Goal: Task Accomplishment & Management: Manage account settings

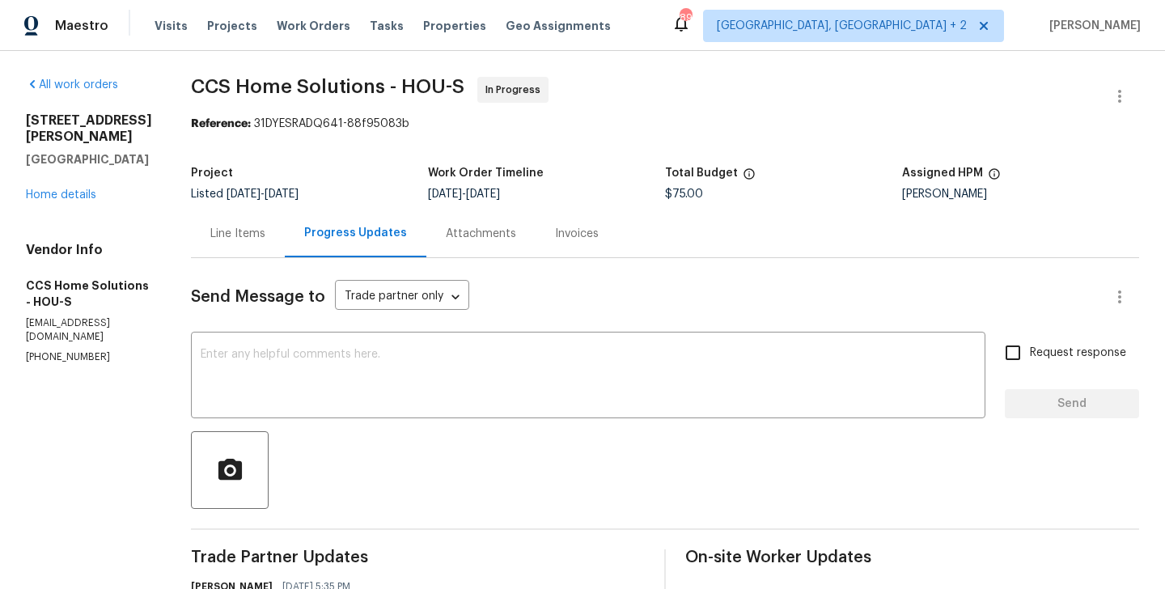
click at [83, 350] on p "[PHONE_NUMBER]" at bounding box center [89, 357] width 126 height 14
copy p "[PHONE_NUMBER]"
click at [76, 350] on p "(832) 512-4250" at bounding box center [89, 357] width 126 height 14
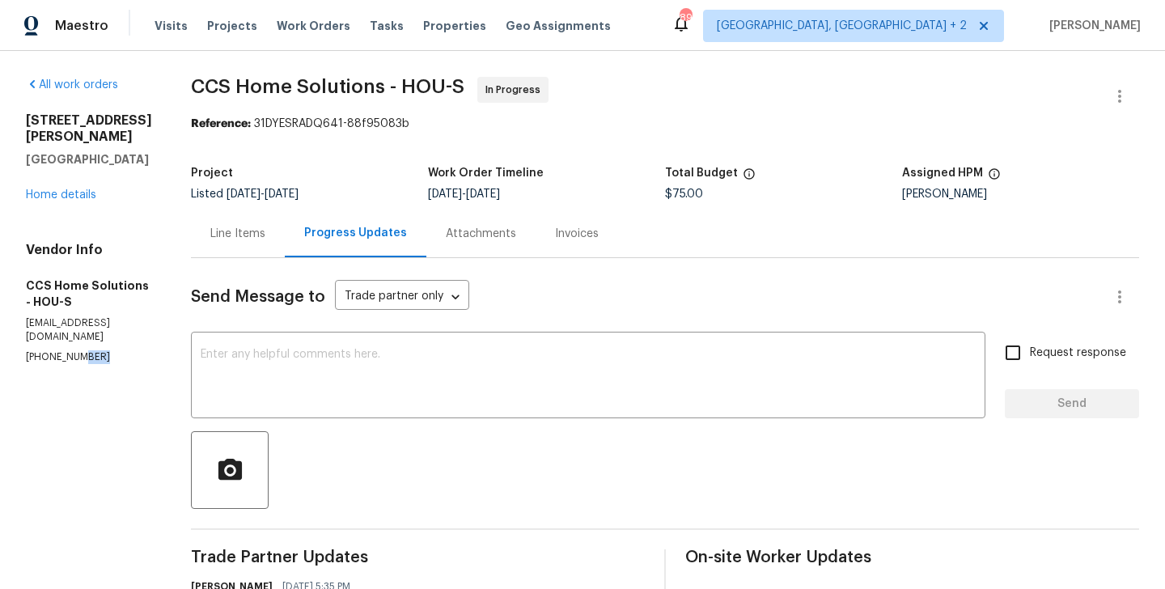
click at [76, 350] on p "(832) 512-4250" at bounding box center [89, 357] width 126 height 14
drag, startPoint x: 159, startPoint y: 142, endPoint x: 5, endPoint y: 118, distance: 156.3
click at [5, 118] on div "All work orders 4823 Isla Canela Ln League City, TX 77573 Home details Vendor I…" at bounding box center [582, 493] width 1165 height 885
copy div "4823 Isla Canela Ln League City, TX 77573"
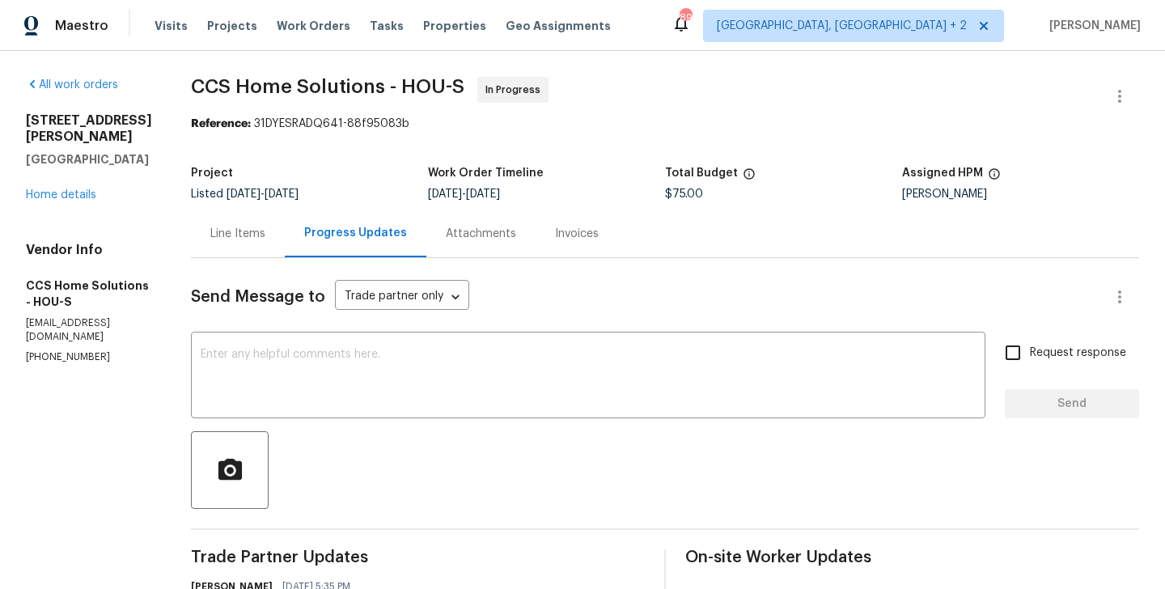
click at [249, 242] on div "Line Items" at bounding box center [238, 234] width 94 height 48
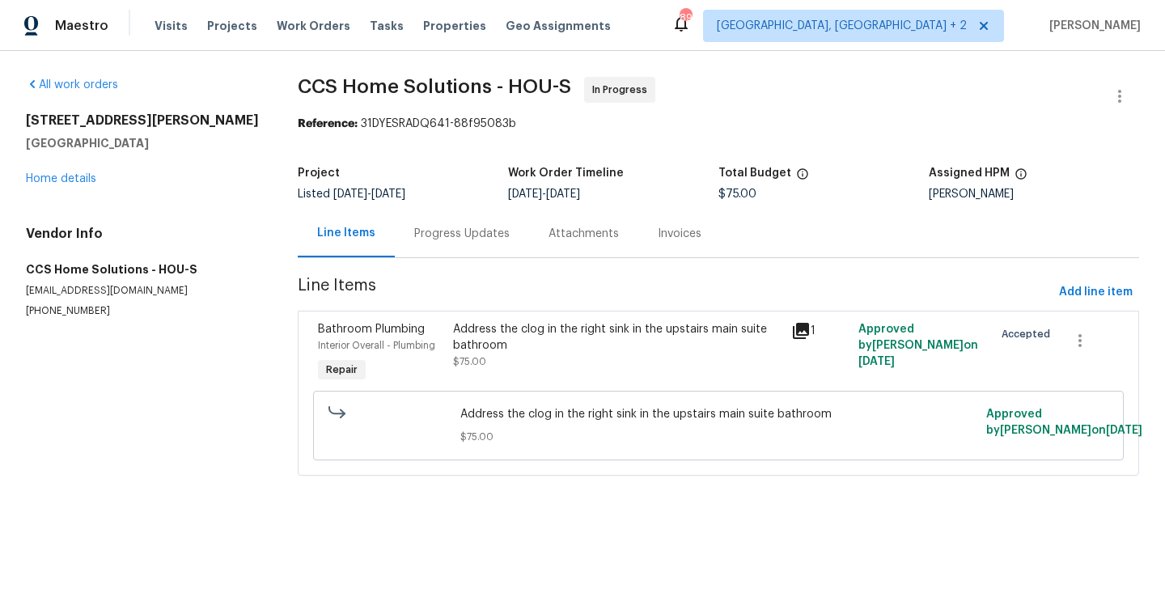
click at [647, 337] on div "Address the clog in the right sink in the upstairs main suite bathroom" at bounding box center [617, 337] width 328 height 32
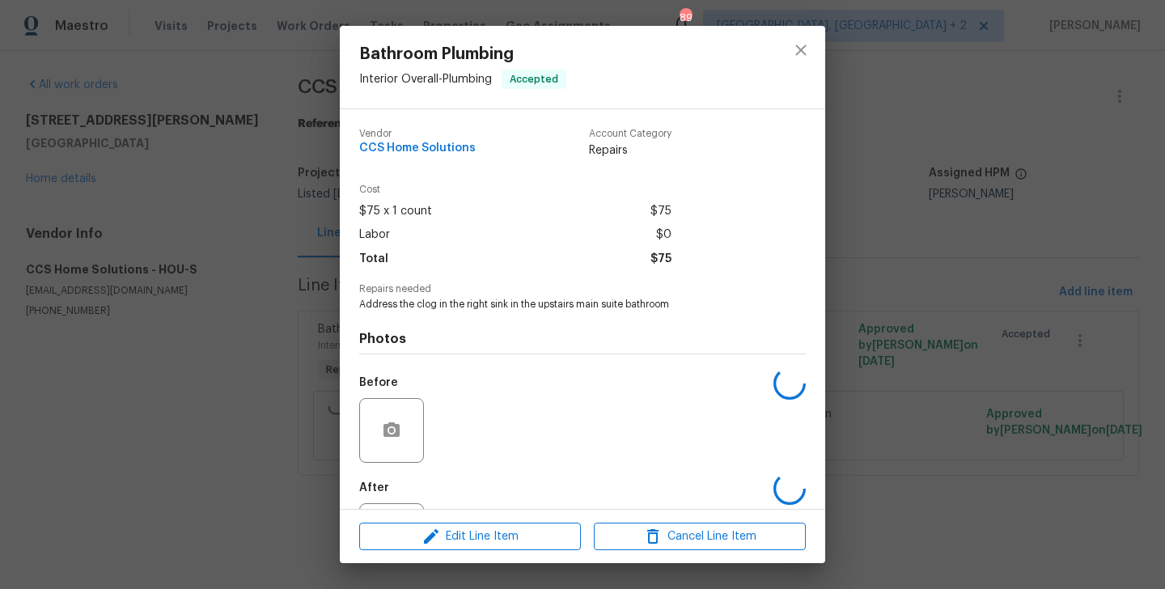
scroll to position [75, 0]
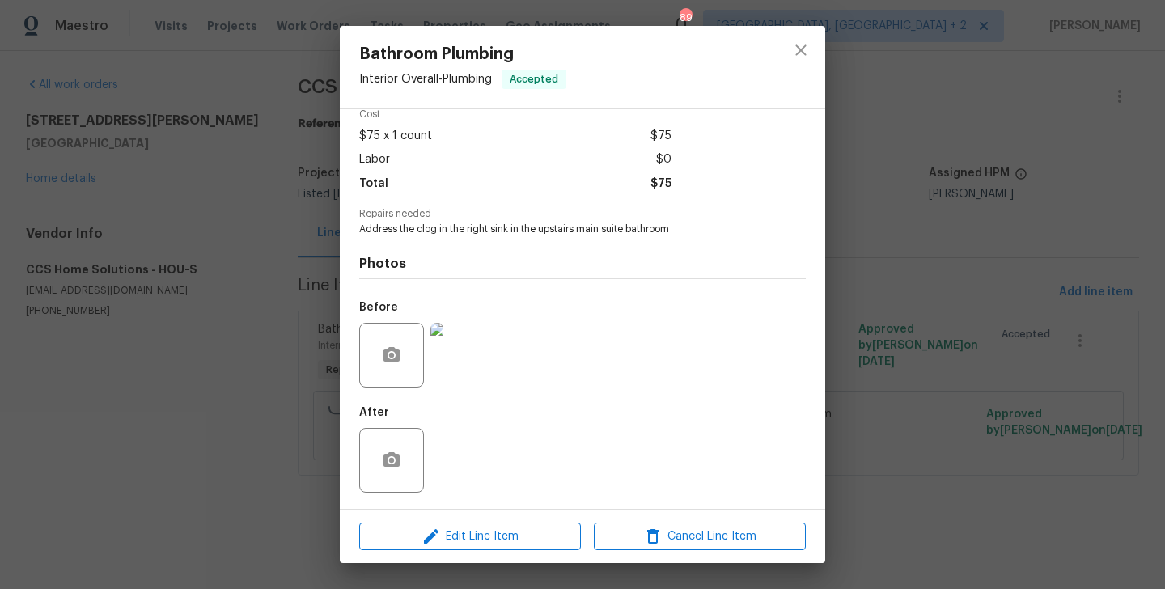
click at [909, 380] on div "Bathroom Plumbing Interior Overall - Plumbing Accepted Vendor CCS Home Solution…" at bounding box center [582, 294] width 1165 height 589
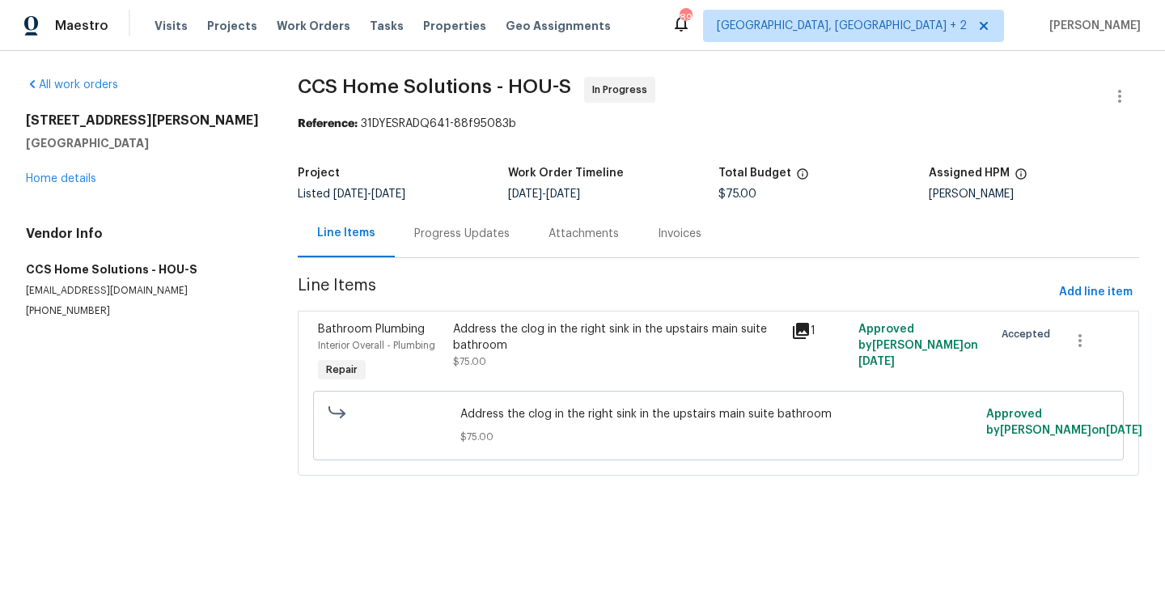
click at [459, 240] on div "Progress Updates" at bounding box center [461, 234] width 95 height 16
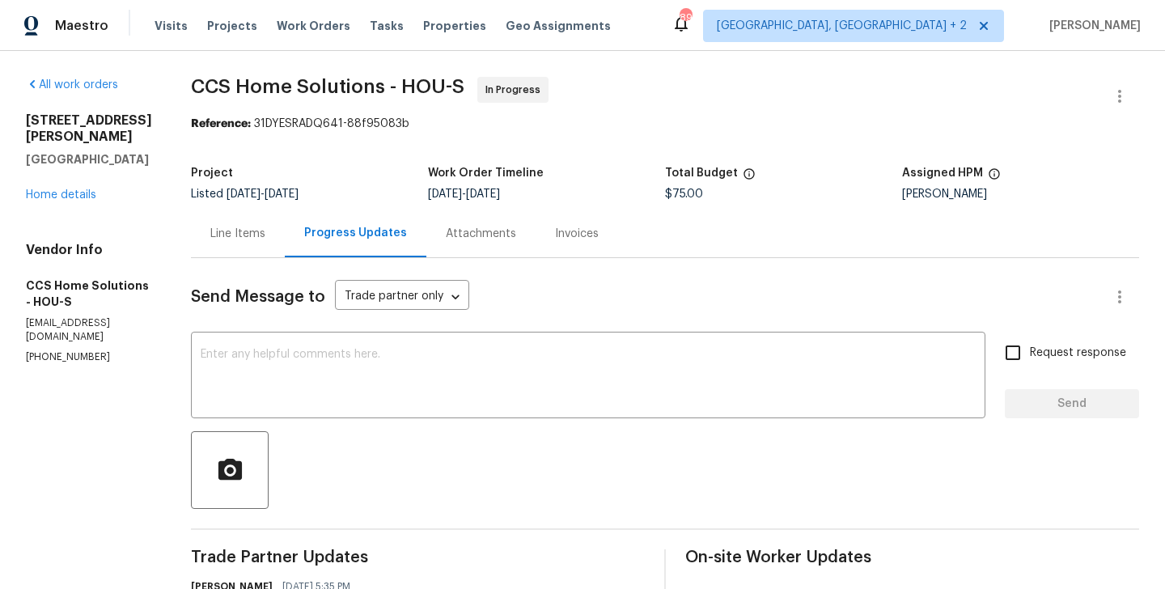
click at [91, 350] on p "(832) 512-4250" at bounding box center [89, 357] width 126 height 14
copy p "(832) 512-4250"
click at [337, 405] on textarea at bounding box center [588, 377] width 775 height 57
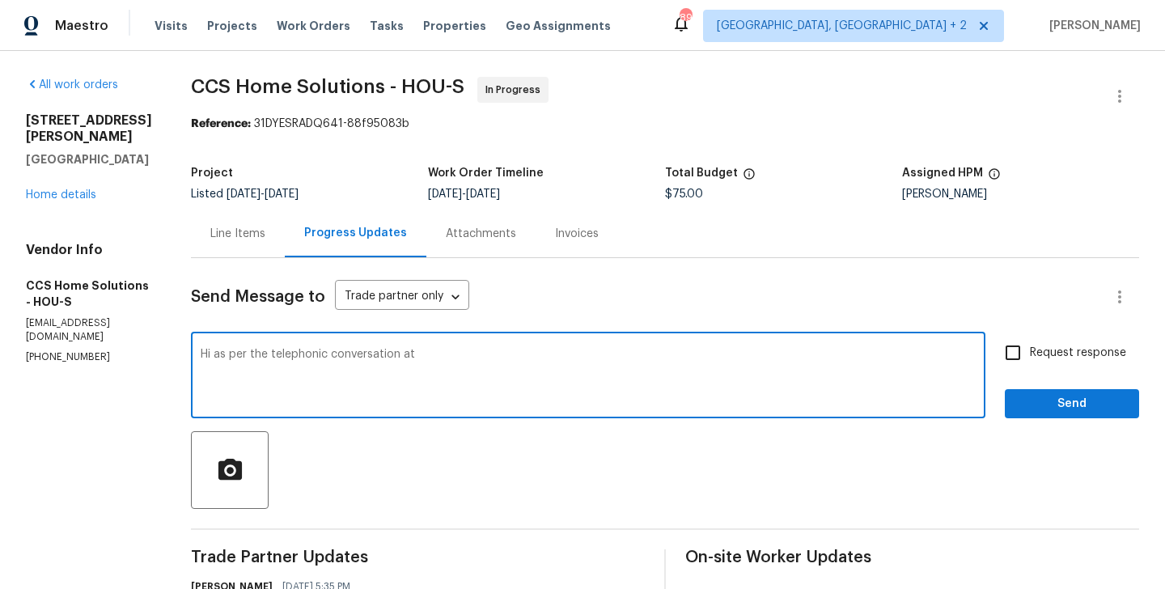
paste textarea "(832) 512-4250"
type textarea "Hi as per the telephonic conversation at (832) 512-4250 Please schedule the wor…"
click at [1076, 352] on span "Request response" at bounding box center [1078, 353] width 96 height 17
click at [1030, 352] on input "Request response" at bounding box center [1013, 353] width 34 height 34
checkbox input "true"
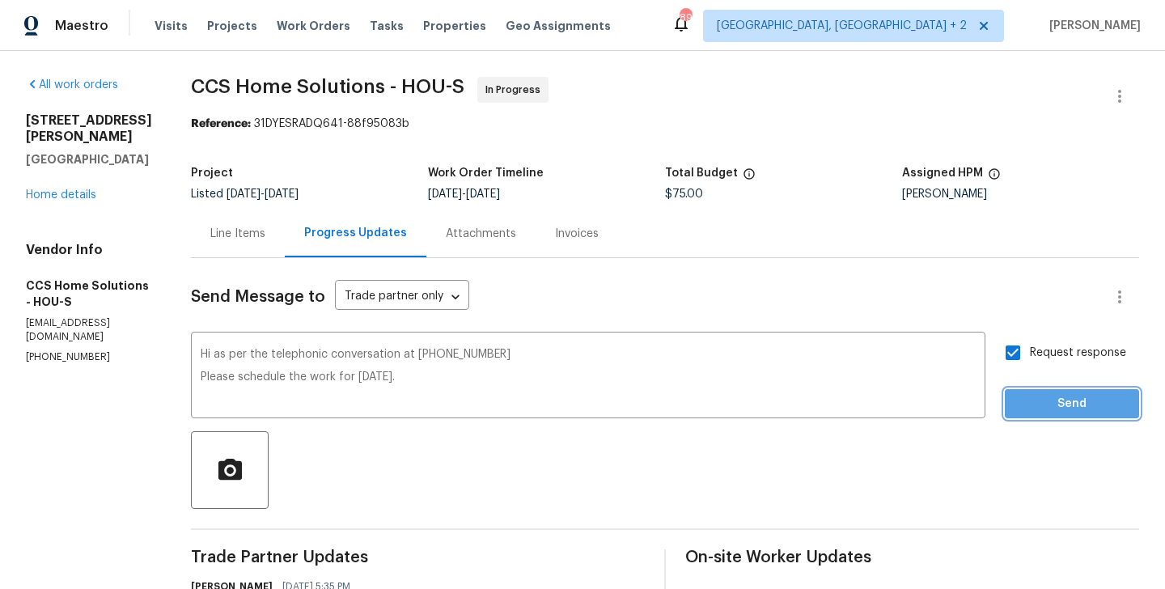
click at [1068, 395] on span "Send" at bounding box center [1072, 404] width 108 height 20
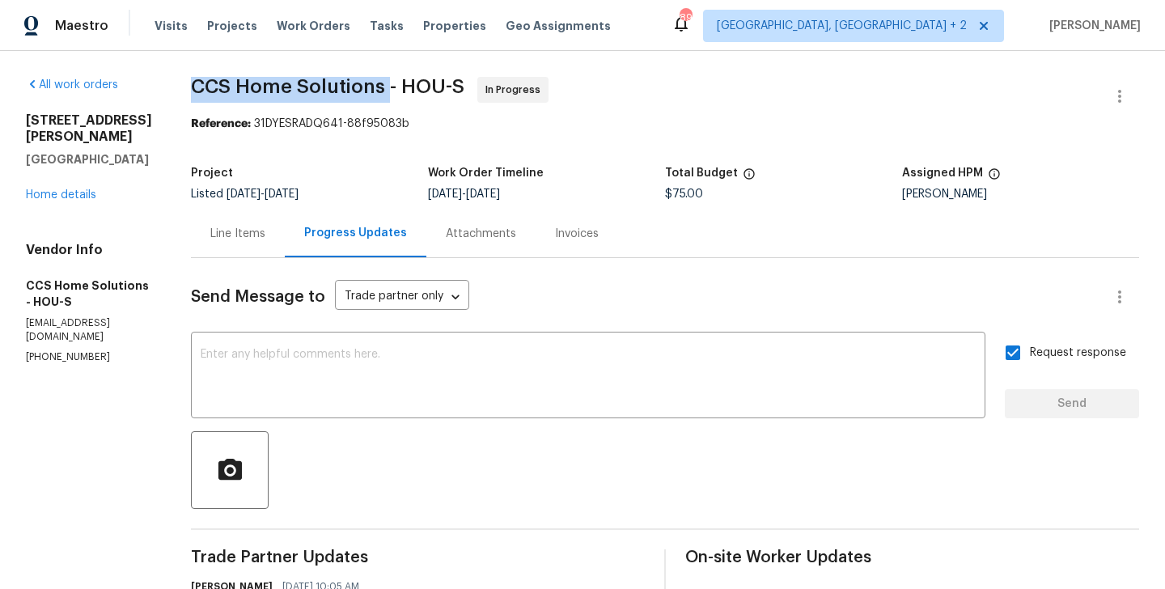
drag, startPoint x: 195, startPoint y: 83, endPoint x: 392, endPoint y: 87, distance: 196.7
click at [392, 87] on div "All work orders 4823 Isla Canela Ln League City, TX 77573 Home details Vendor I…" at bounding box center [582, 565] width 1165 height 1028
copy span "CCS Home Solutions"
click at [29, 172] on div "4823 Isla Canela Ln League City, TX 77573 Home details" at bounding box center [89, 157] width 126 height 91
click at [37, 189] on link "Home details" at bounding box center [61, 194] width 70 height 11
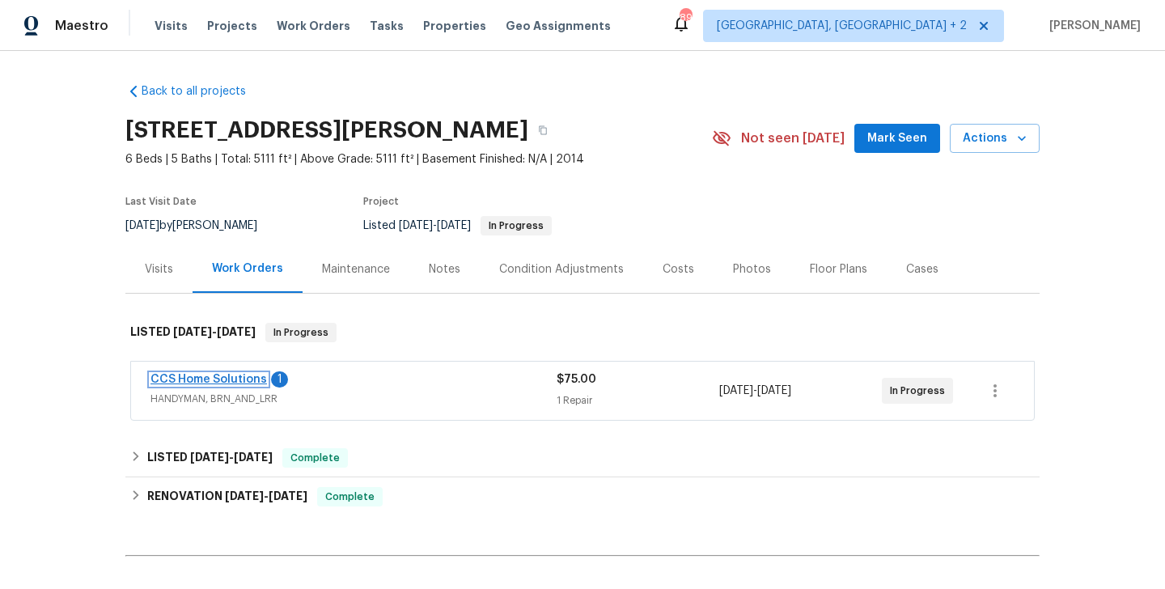
click at [244, 382] on link "CCS Home Solutions" at bounding box center [209, 379] width 117 height 11
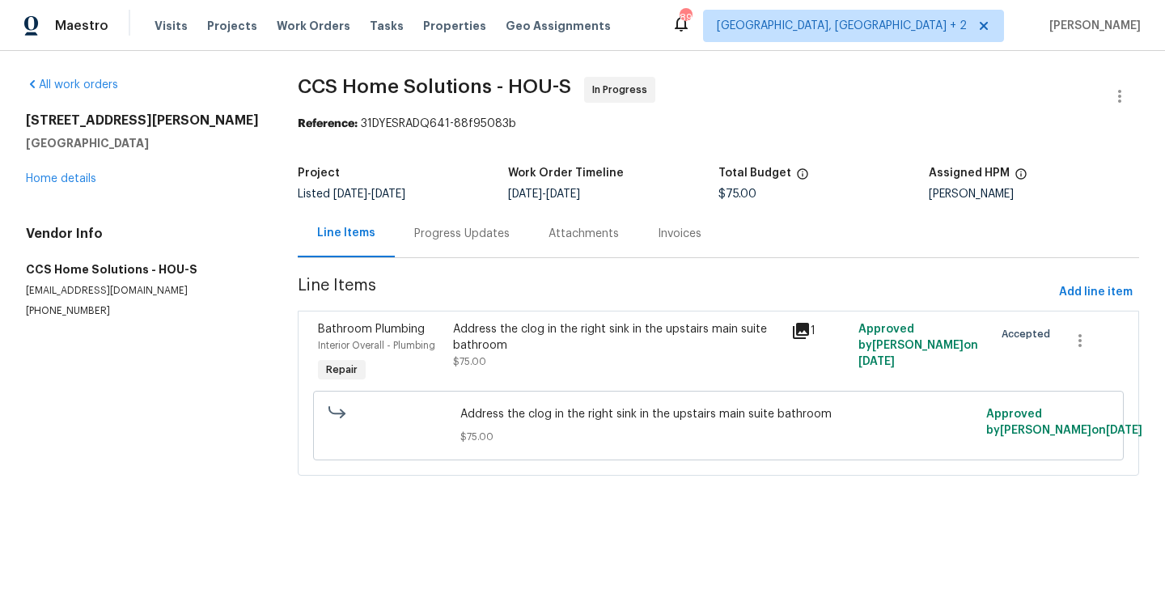
click at [460, 216] on div "Progress Updates" at bounding box center [462, 234] width 134 height 48
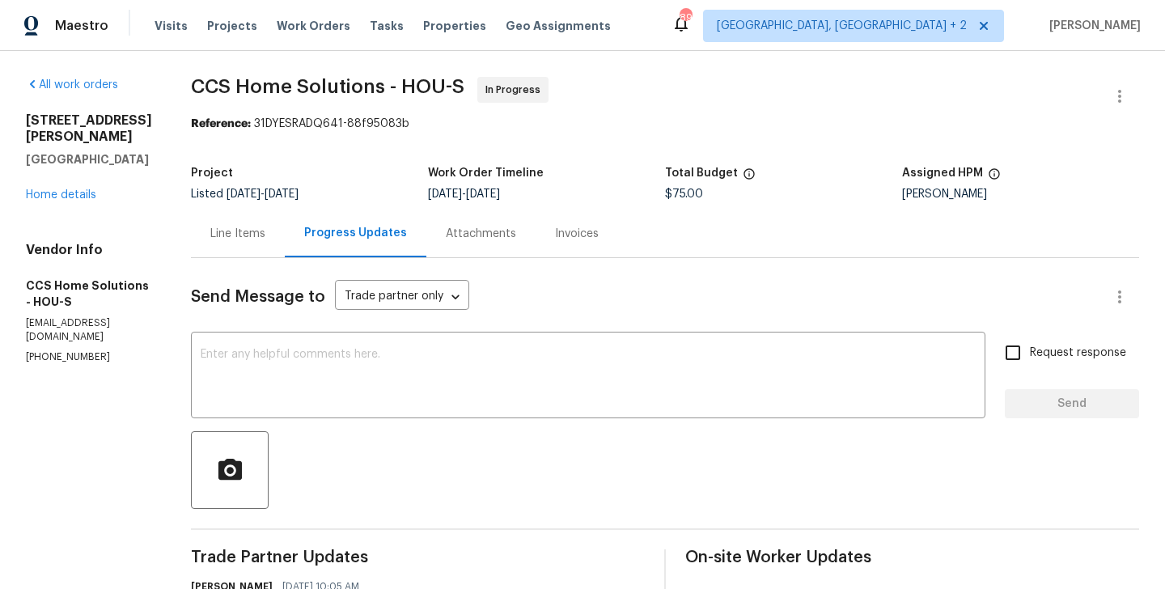
click at [63, 188] on div "All work orders 4823 Isla Canela Ln League City, TX 77573 Home details Vendor I…" at bounding box center [89, 220] width 126 height 287
click at [63, 189] on link "Home details" at bounding box center [61, 194] width 70 height 11
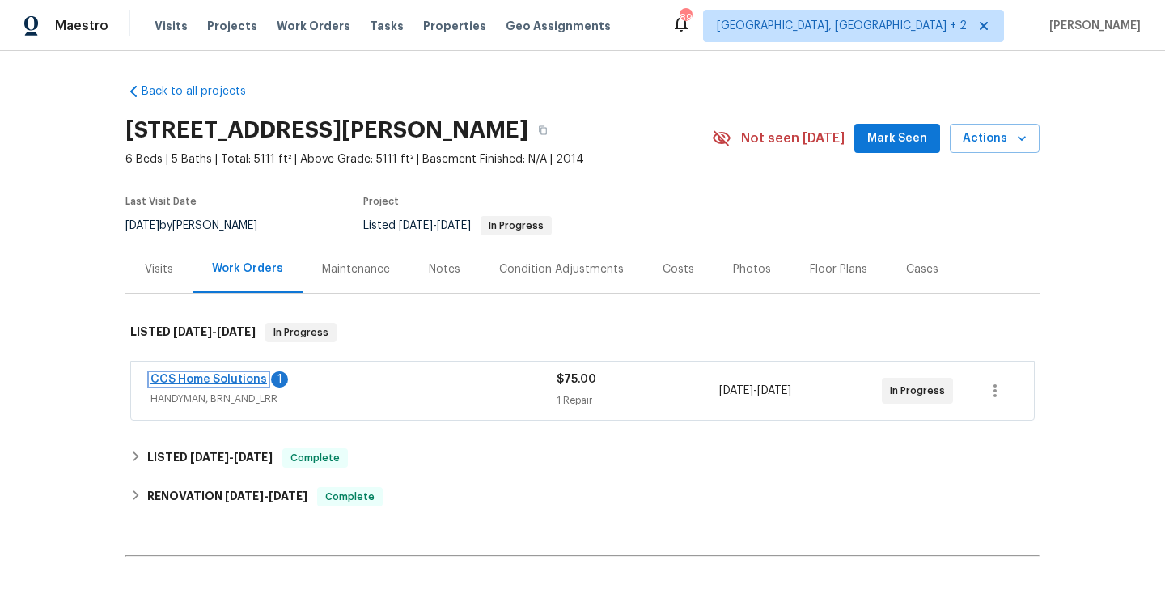
click at [242, 379] on link "CCS Home Solutions" at bounding box center [209, 379] width 117 height 11
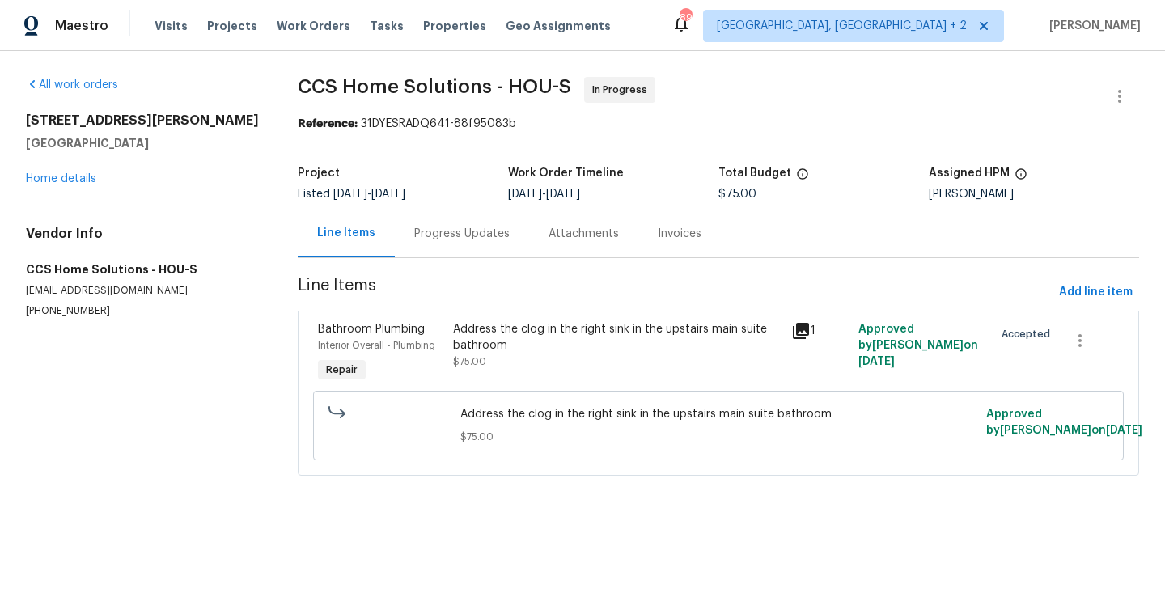
click at [426, 239] on div "Progress Updates" at bounding box center [461, 234] width 95 height 16
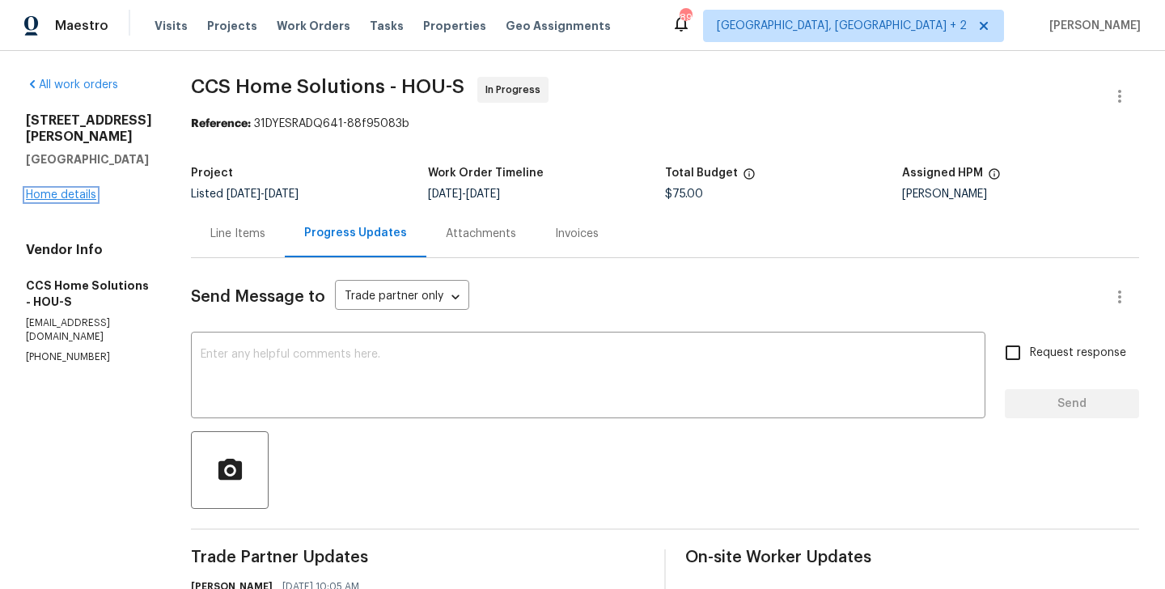
click at [80, 189] on link "Home details" at bounding box center [61, 194] width 70 height 11
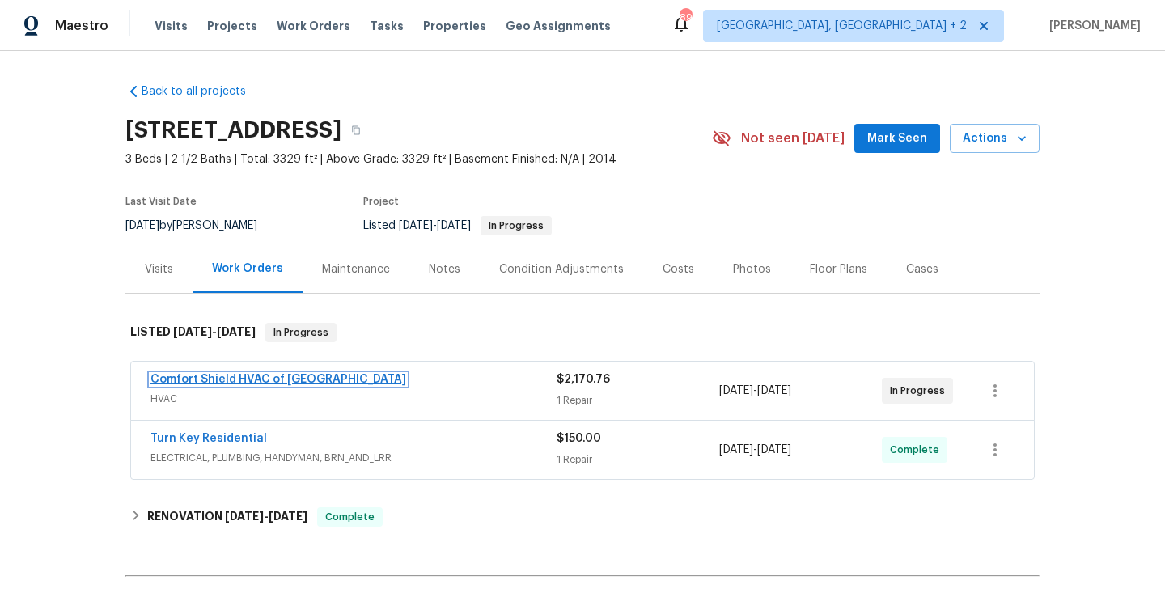
click at [269, 376] on link "Comfort Shield HVAC of NC" at bounding box center [279, 379] width 256 height 11
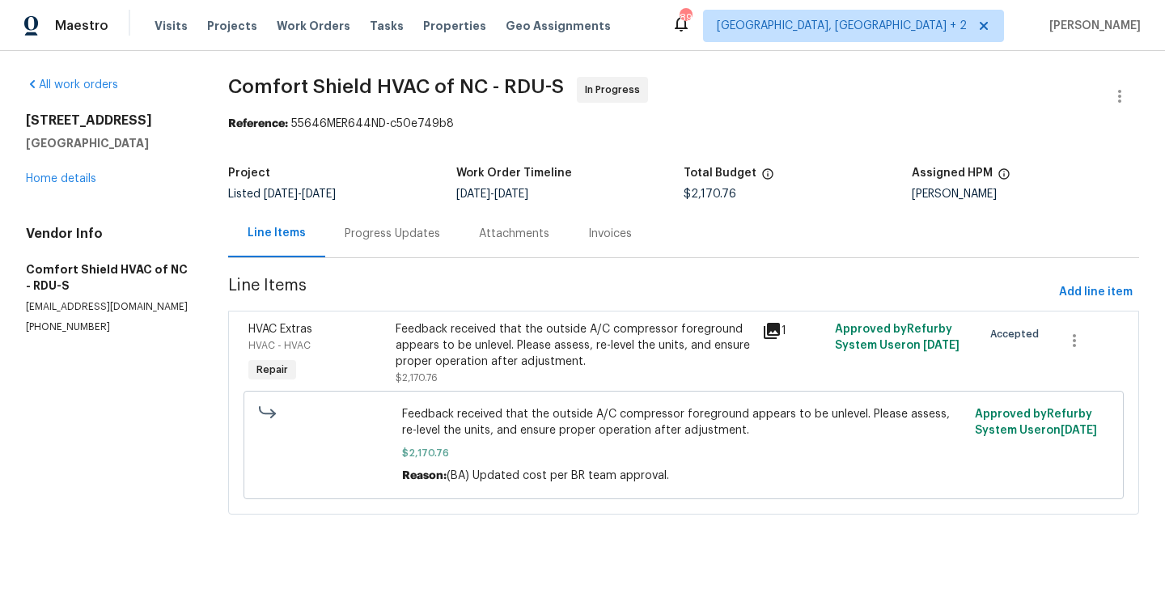
click at [401, 231] on div "Progress Updates" at bounding box center [392, 234] width 95 height 16
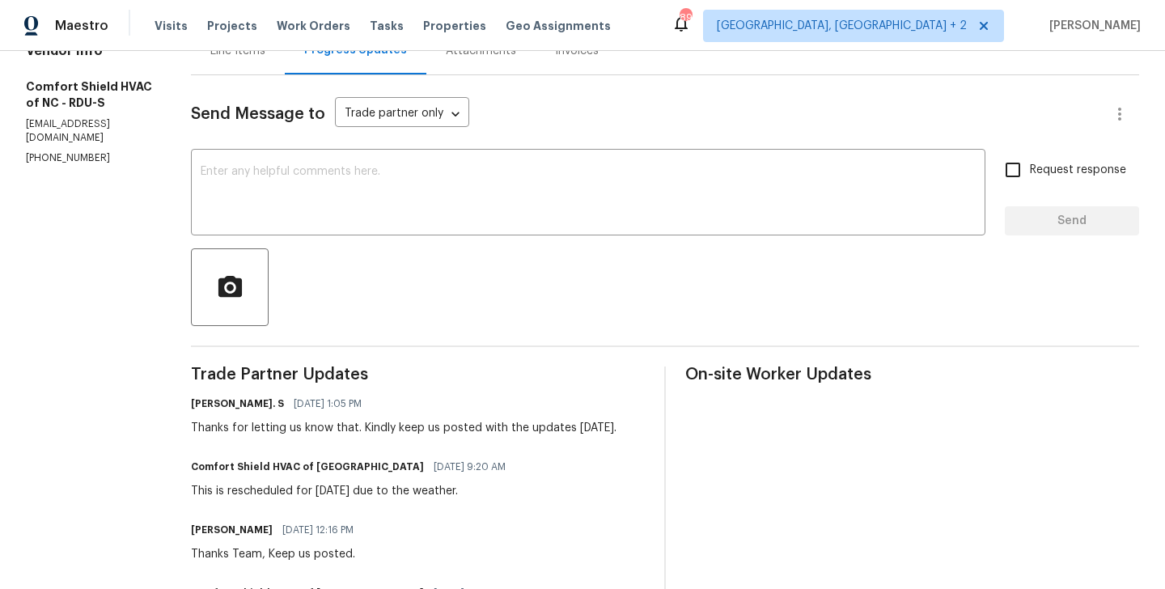
scroll to position [172, 0]
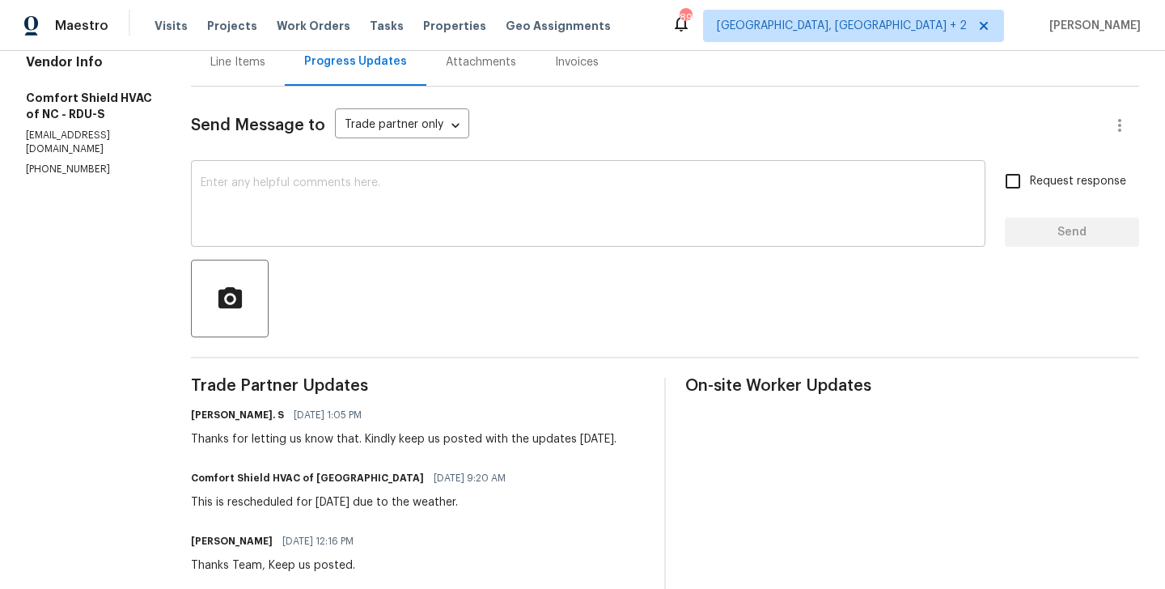
click at [319, 173] on div "x ​" at bounding box center [588, 205] width 795 height 83
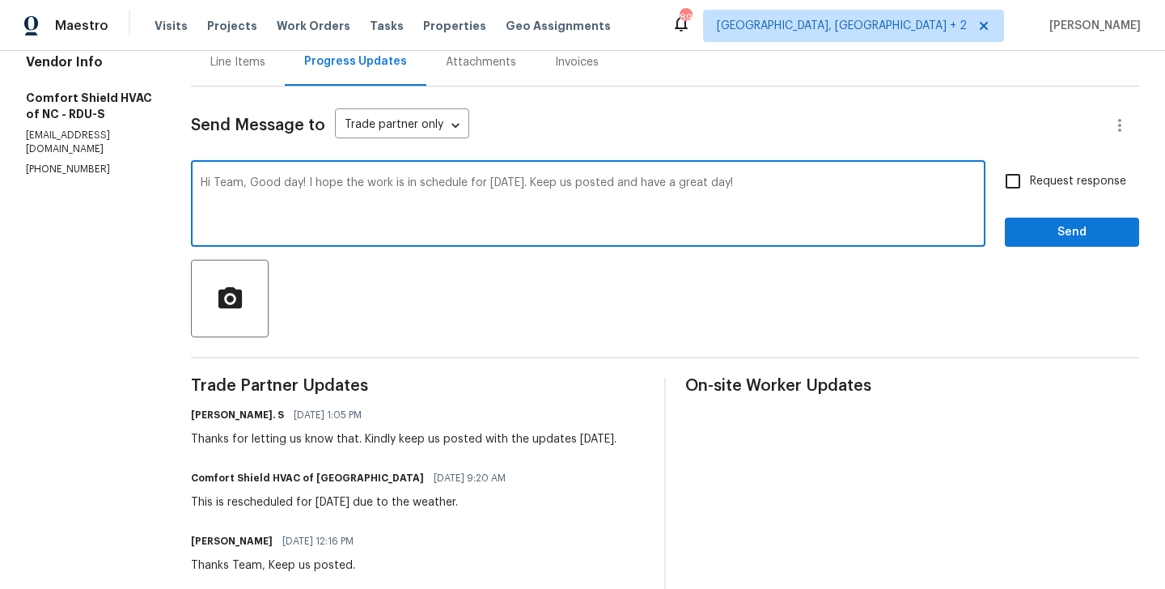
type textarea "Hi Team, Good day! I hope the work is in schedule for tomorrow 10/1. Keep us po…"
click at [1022, 183] on input "Request response" at bounding box center [1013, 181] width 34 height 34
checkbox input "true"
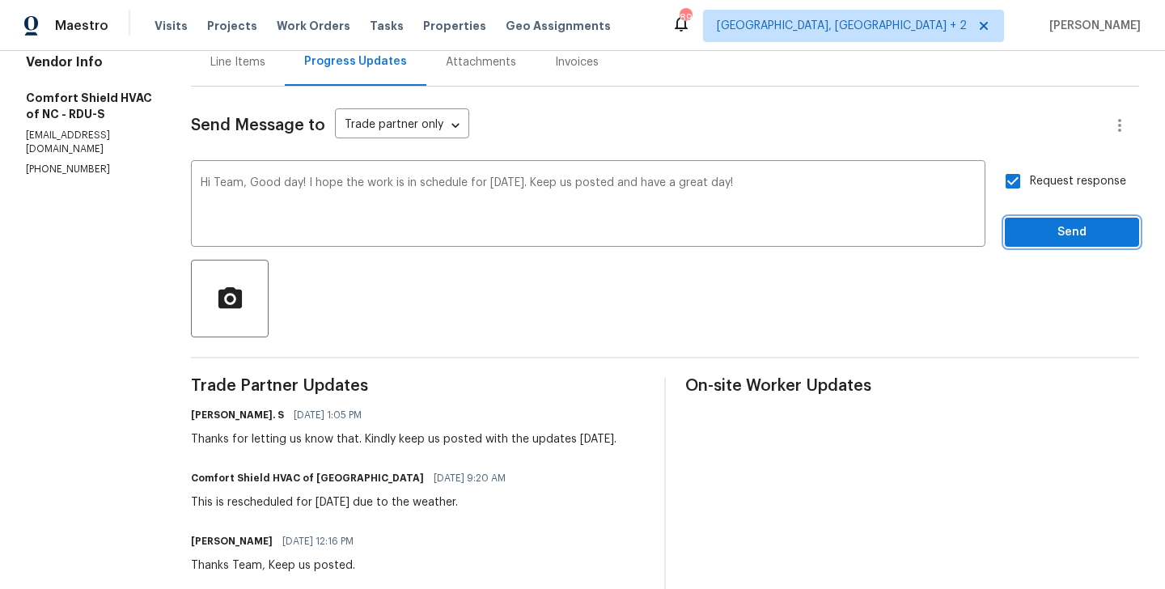
click at [1026, 234] on span "Send" at bounding box center [1072, 233] width 108 height 20
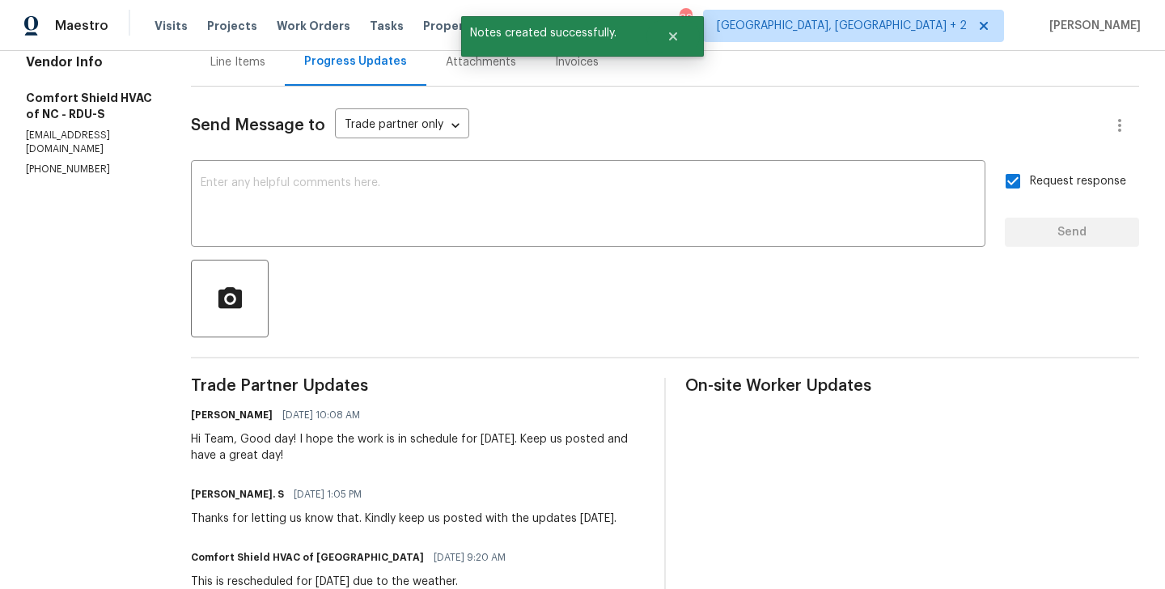
scroll to position [0, 0]
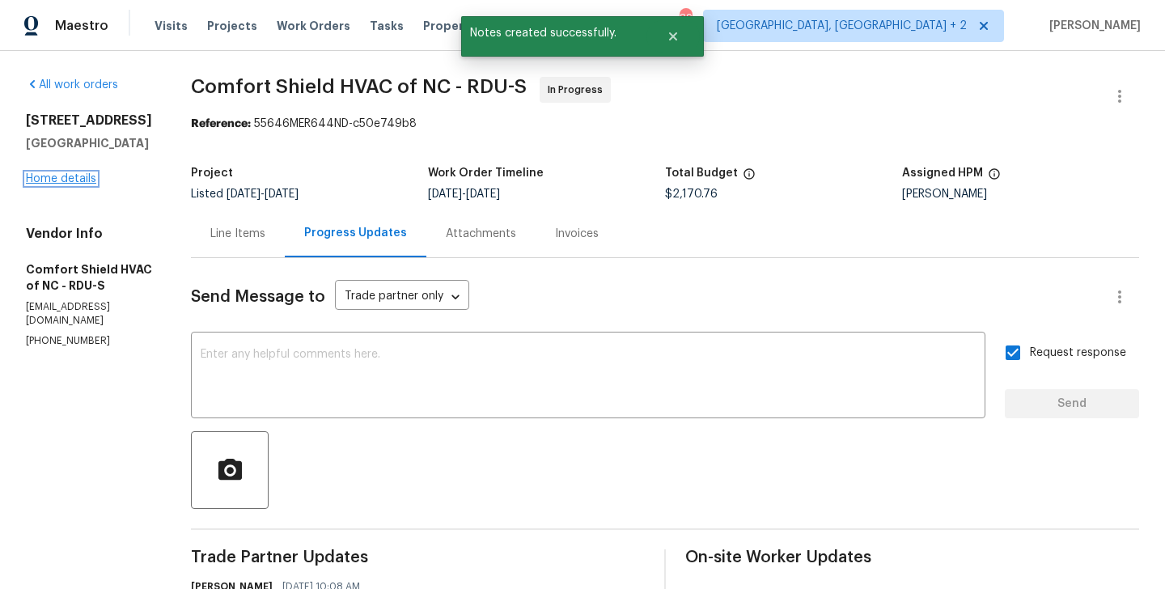
click at [74, 181] on link "Home details" at bounding box center [61, 178] width 70 height 11
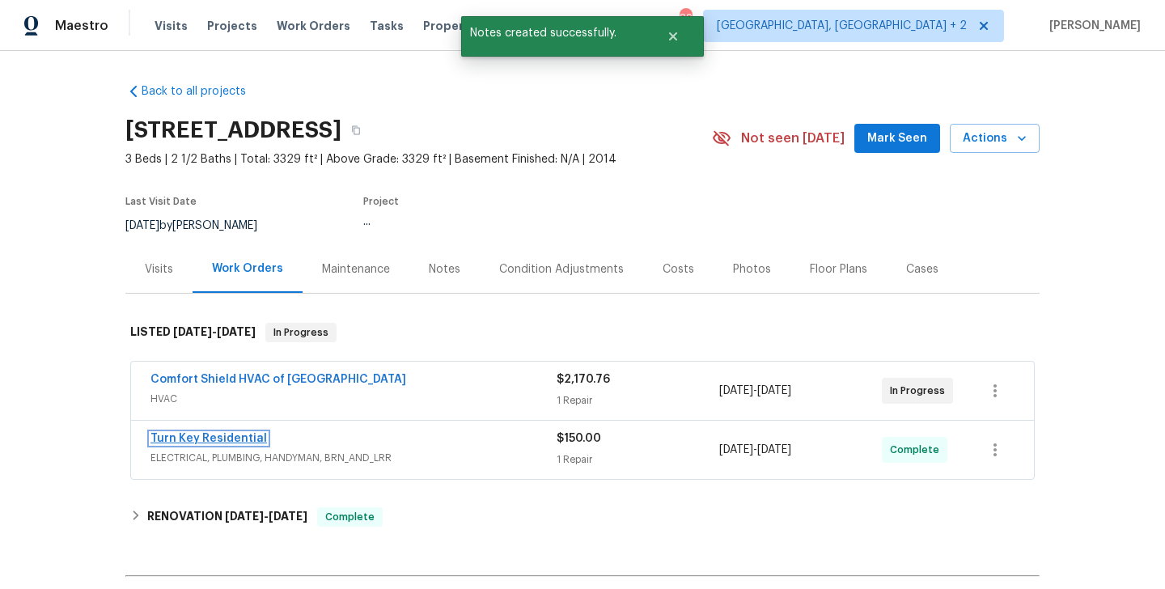
click at [244, 437] on link "Turn Key Residential" at bounding box center [209, 438] width 117 height 11
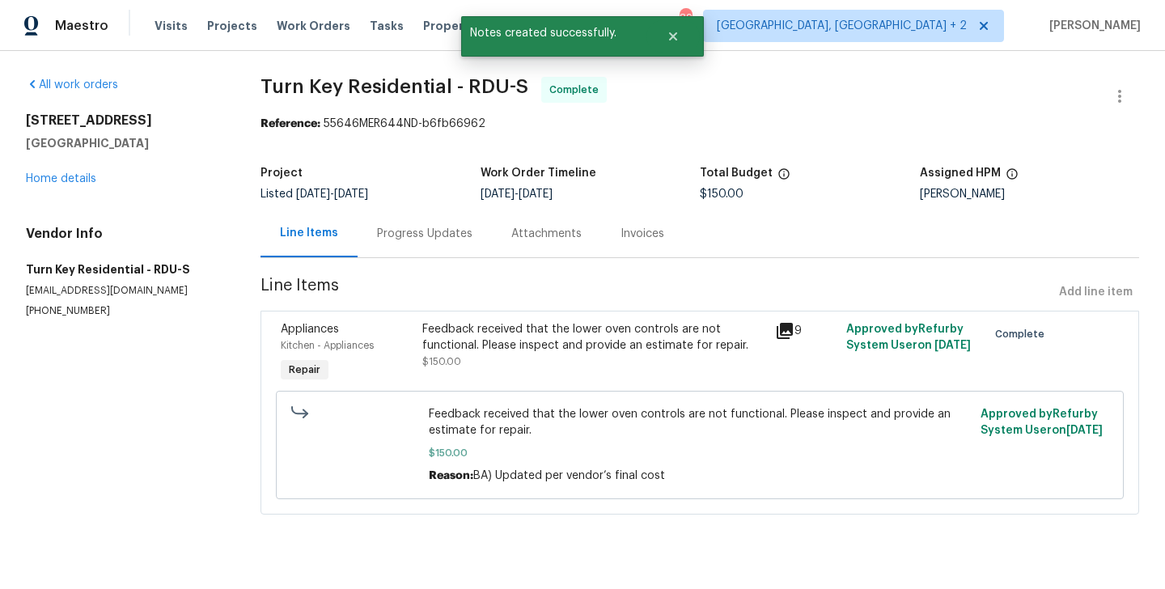
click at [426, 228] on div "Progress Updates" at bounding box center [424, 234] width 95 height 16
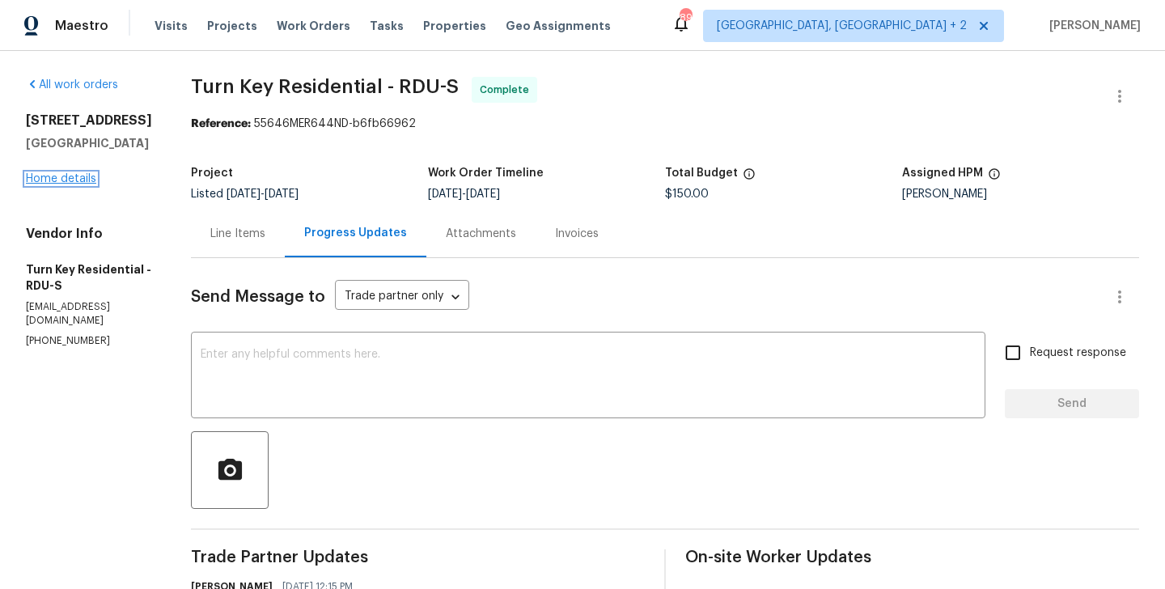
click at [72, 176] on link "Home details" at bounding box center [61, 178] width 70 height 11
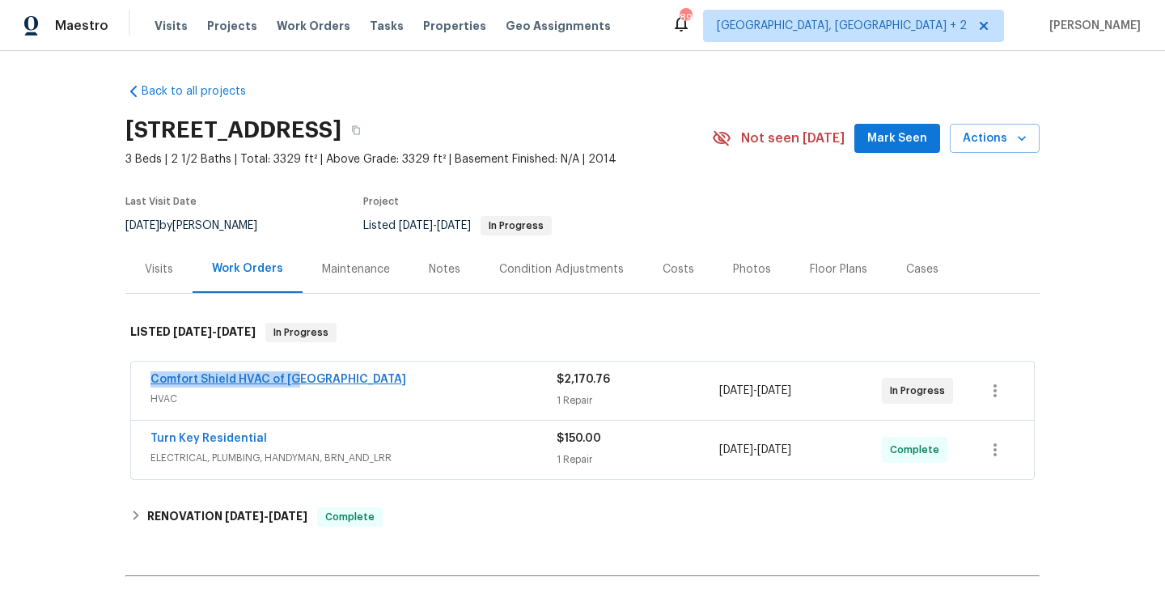
drag, startPoint x: 325, startPoint y: 380, endPoint x: 151, endPoint y: 379, distance: 174.8
click at [151, 379] on div "Comfort Shield HVAC of NC" at bounding box center [354, 380] width 406 height 19
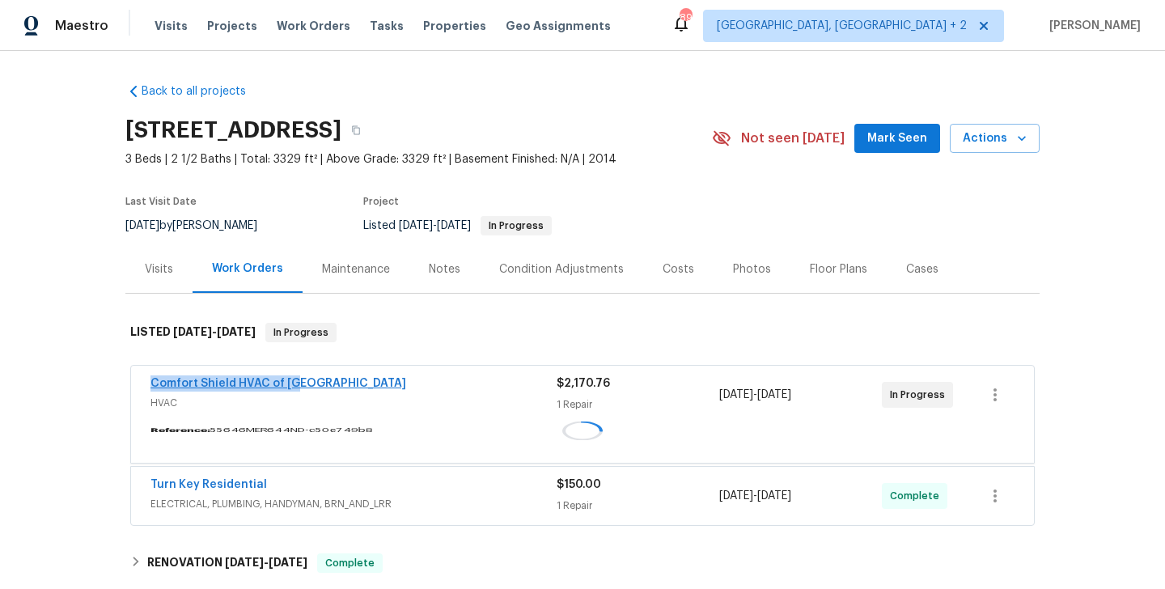
copy link "Comfort Shield HVAC of NC"
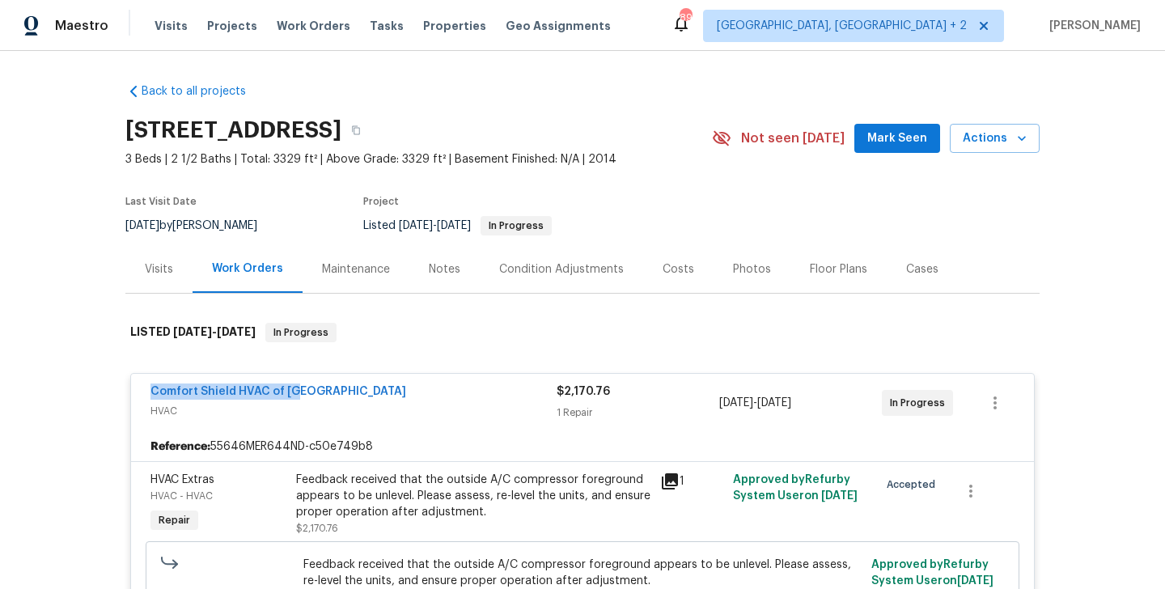
click at [338, 400] on div "Comfort Shield HVAC of NC" at bounding box center [354, 393] width 406 height 19
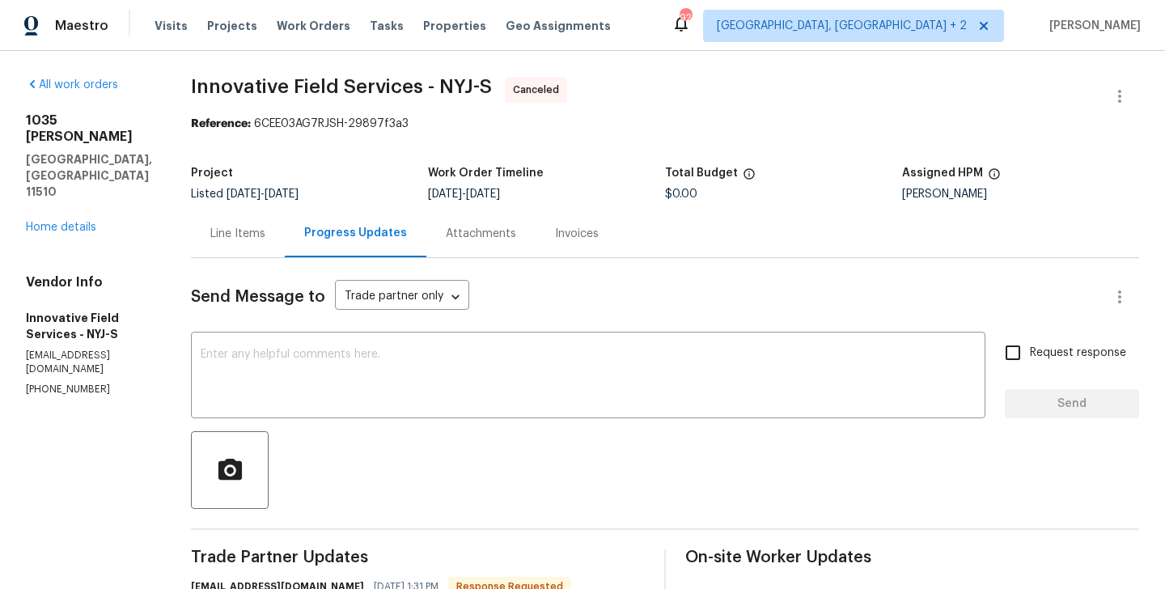
click at [225, 231] on div "Line Items" at bounding box center [237, 234] width 55 height 16
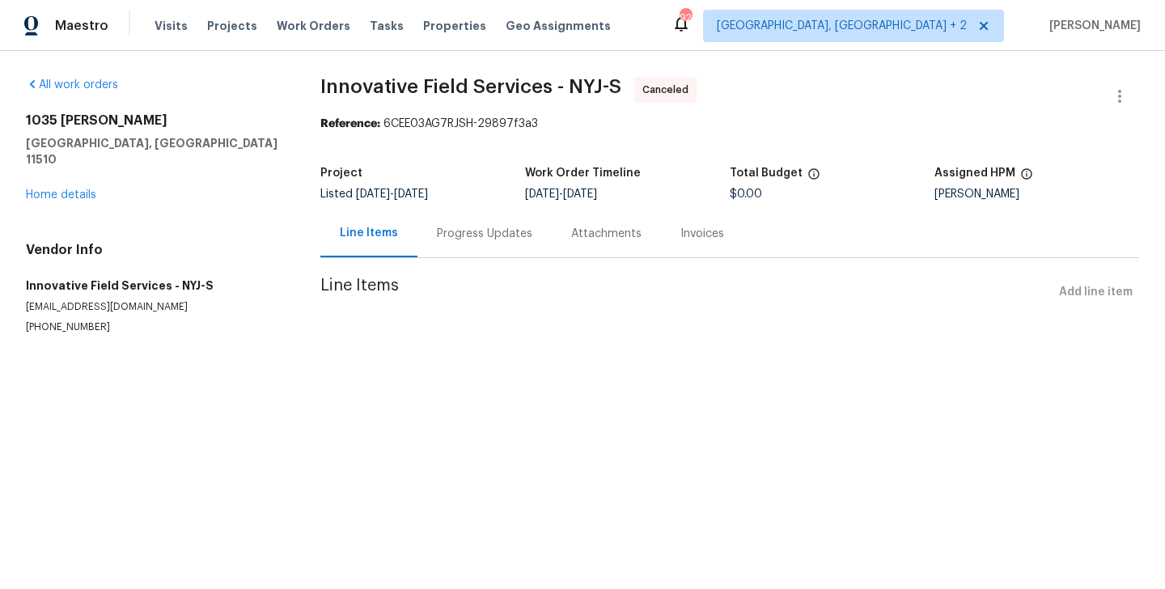
click at [468, 251] on div "Progress Updates" at bounding box center [485, 234] width 134 height 48
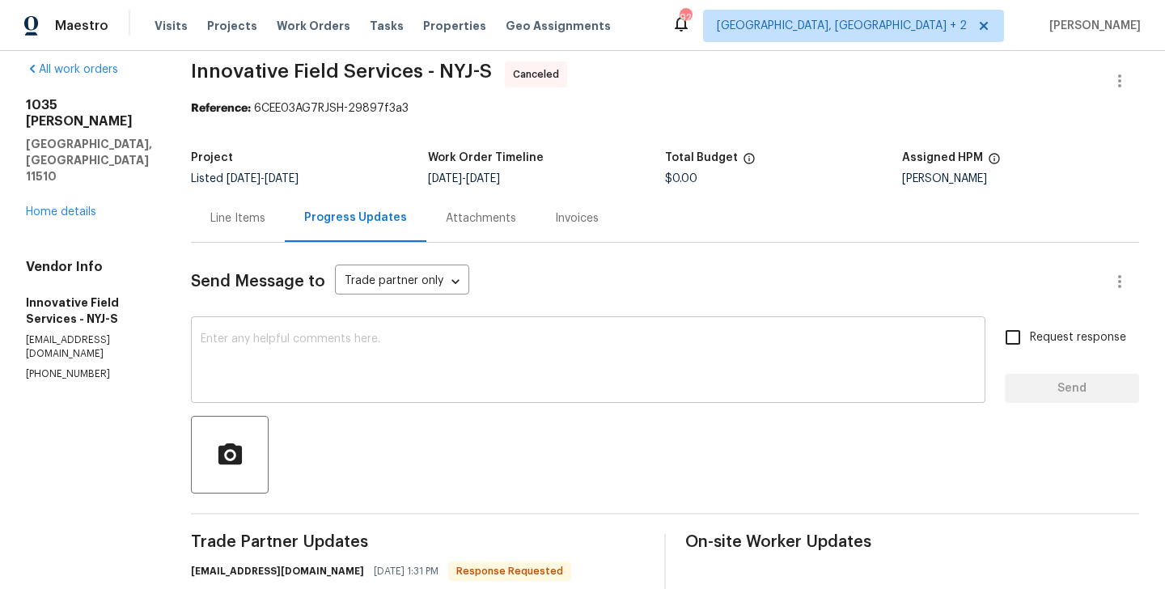
scroll to position [134, 0]
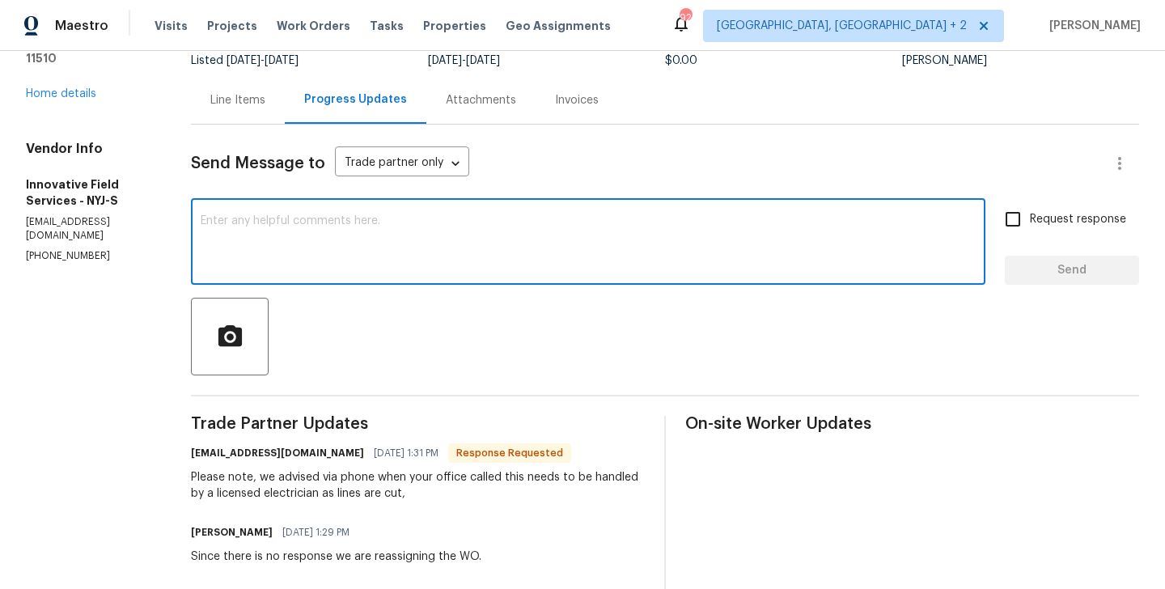
click at [318, 269] on textarea at bounding box center [588, 243] width 775 height 57
type textarea "Thanks"
click at [1034, 265] on span "Send" at bounding box center [1072, 271] width 108 height 20
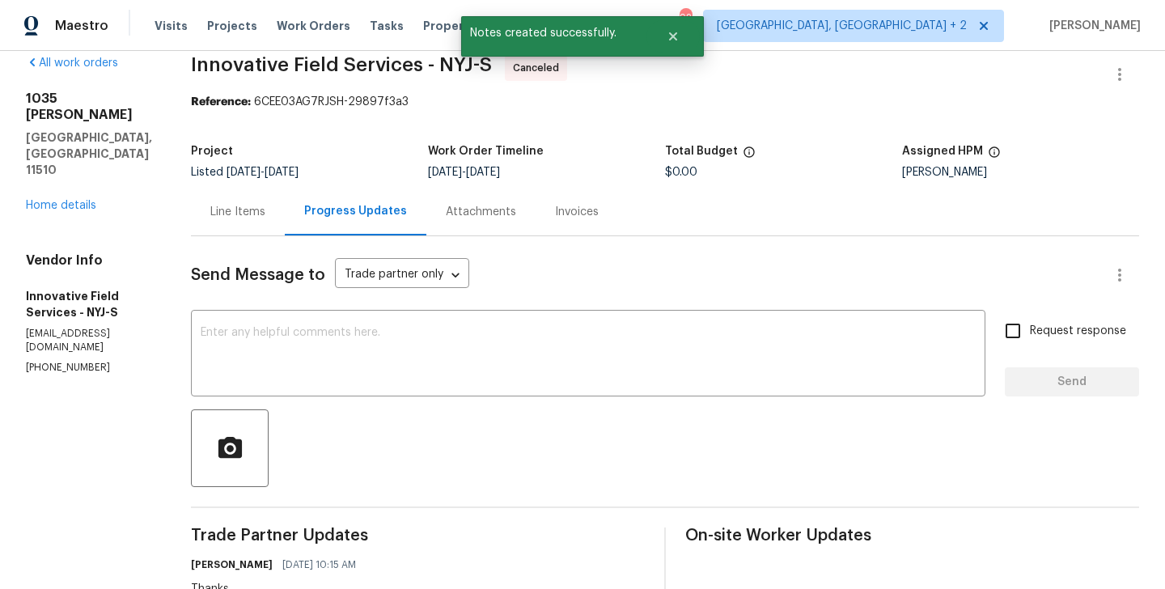
scroll to position [0, 0]
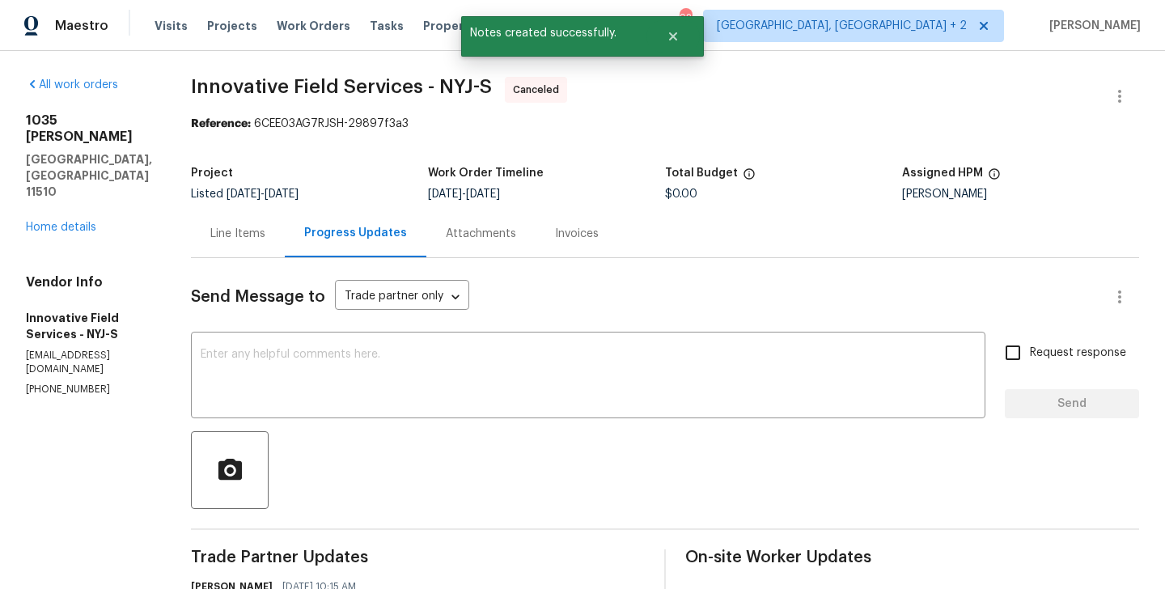
click at [66, 171] on div "1035 Bonaparte Pl Baldwin, NY 11510 Home details" at bounding box center [89, 173] width 126 height 123
click at [65, 187] on div "All work orders 1035 Bonaparte Pl Baldwin, NY 11510 Home details Vendor Info In…" at bounding box center [89, 237] width 126 height 320
click at [55, 222] on link "Home details" at bounding box center [61, 227] width 70 height 11
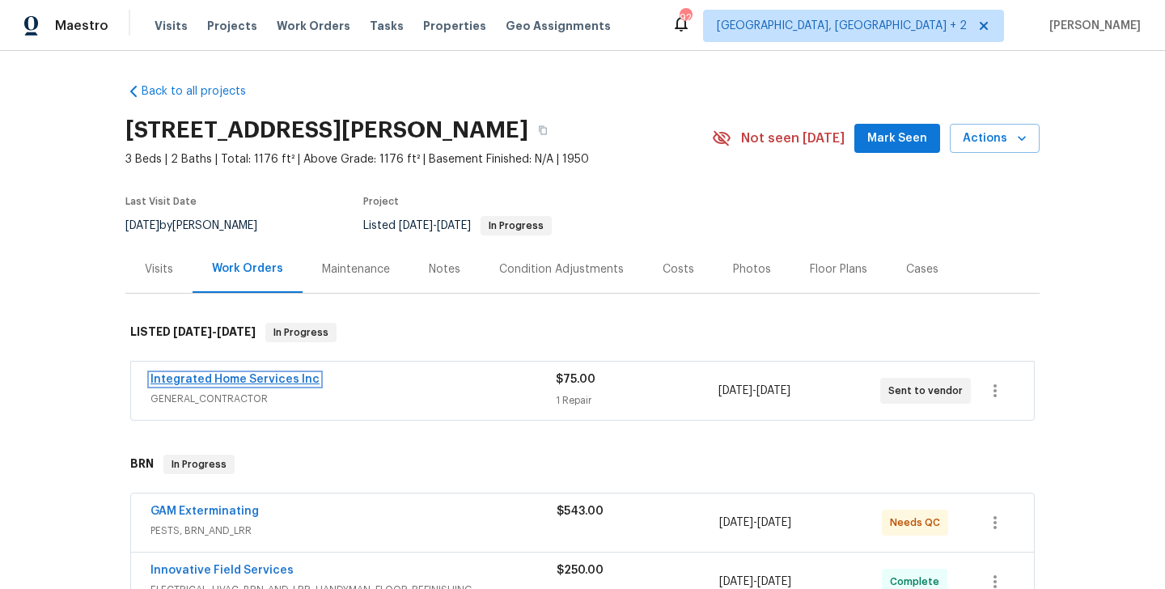
click at [297, 375] on link "Integrated Home Services Inc" at bounding box center [235, 379] width 169 height 11
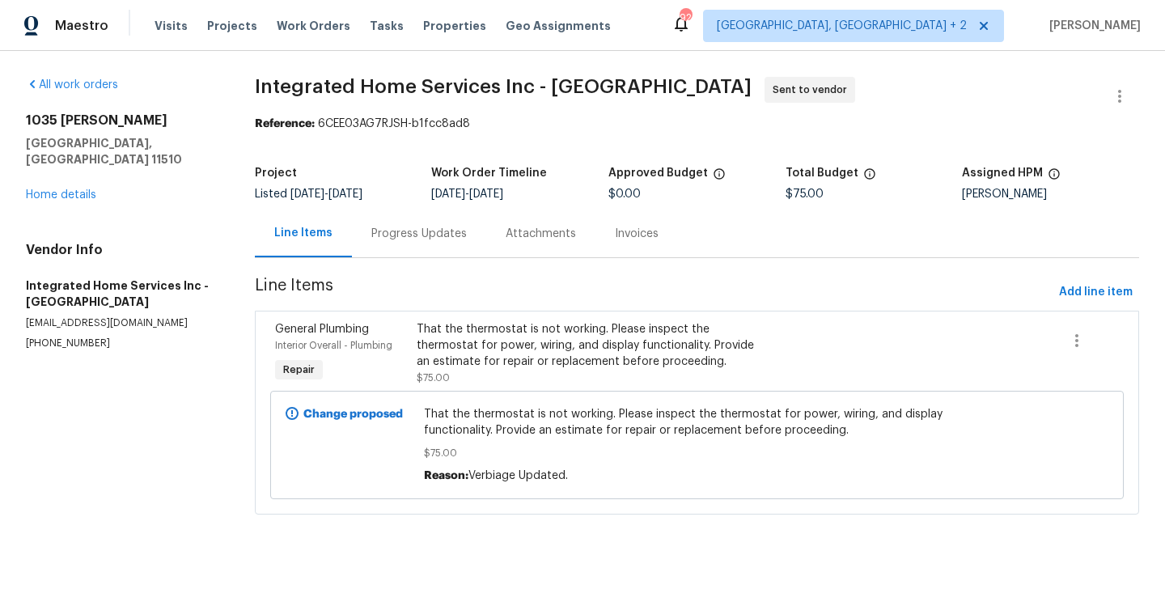
click at [428, 227] on div "Progress Updates" at bounding box center [418, 234] width 95 height 16
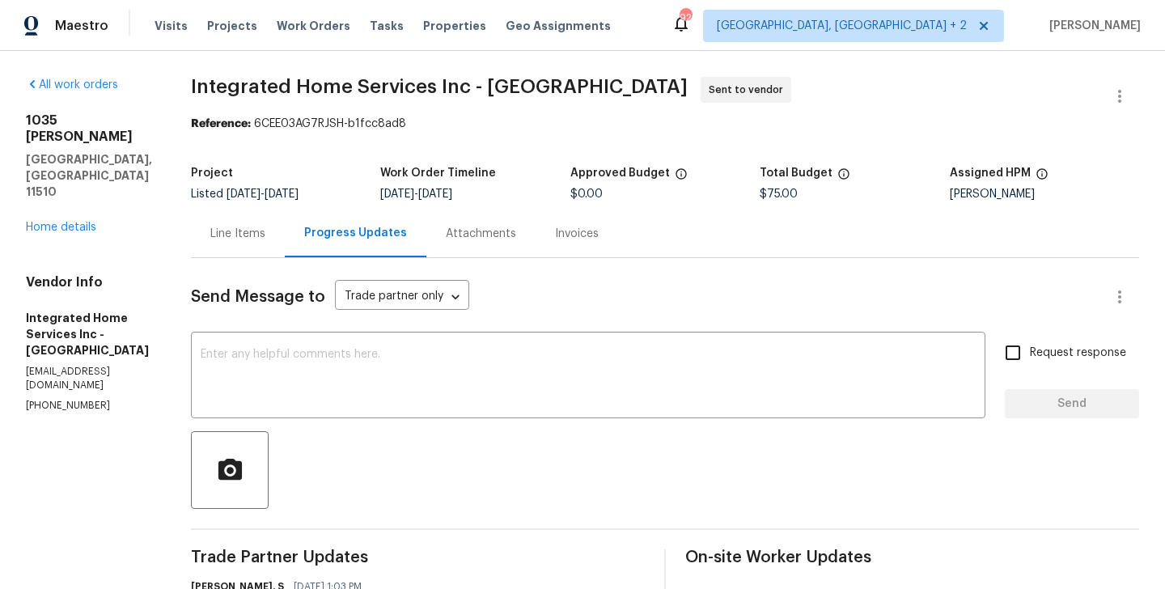
click at [75, 399] on p "(631) 759-0154" at bounding box center [89, 406] width 126 height 14
copy p "(631) 759-0154"
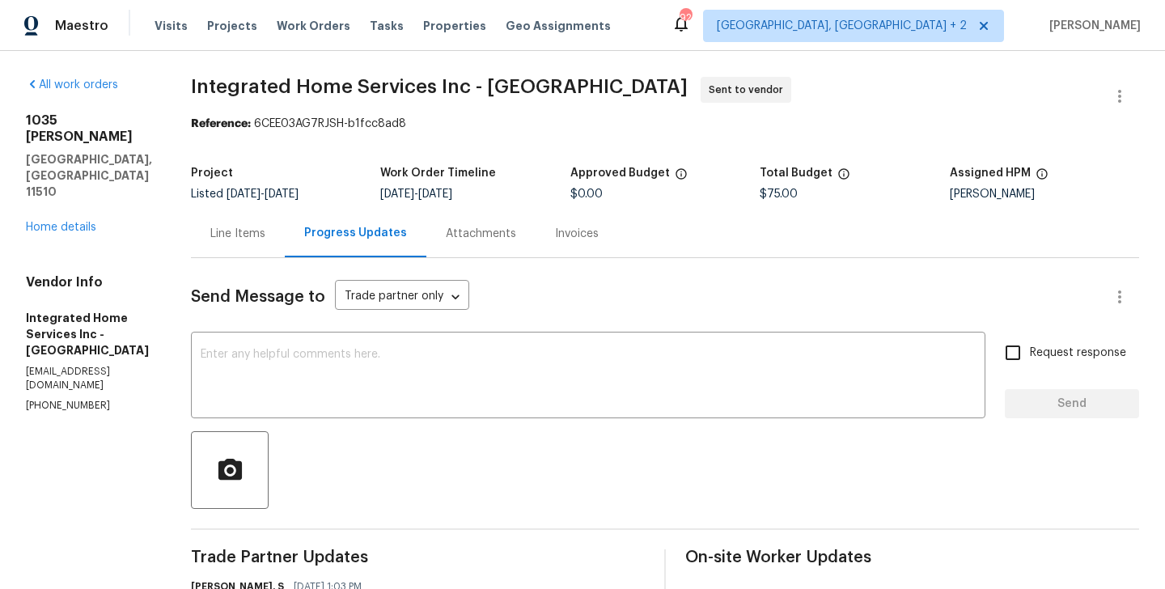
click at [128, 151] on h5 "Baldwin, NY 11510" at bounding box center [89, 175] width 126 height 49
drag, startPoint x: 128, startPoint y: 141, endPoint x: 26, endPoint y: 128, distance: 102.8
click at [26, 128] on div "1035 Bonaparte Pl Baldwin, NY 11510" at bounding box center [89, 155] width 126 height 87
copy div "1035 Bonaparte Pl Baldwin, NY 11510"
click at [39, 399] on p "(631) 759-0154" at bounding box center [89, 406] width 126 height 14
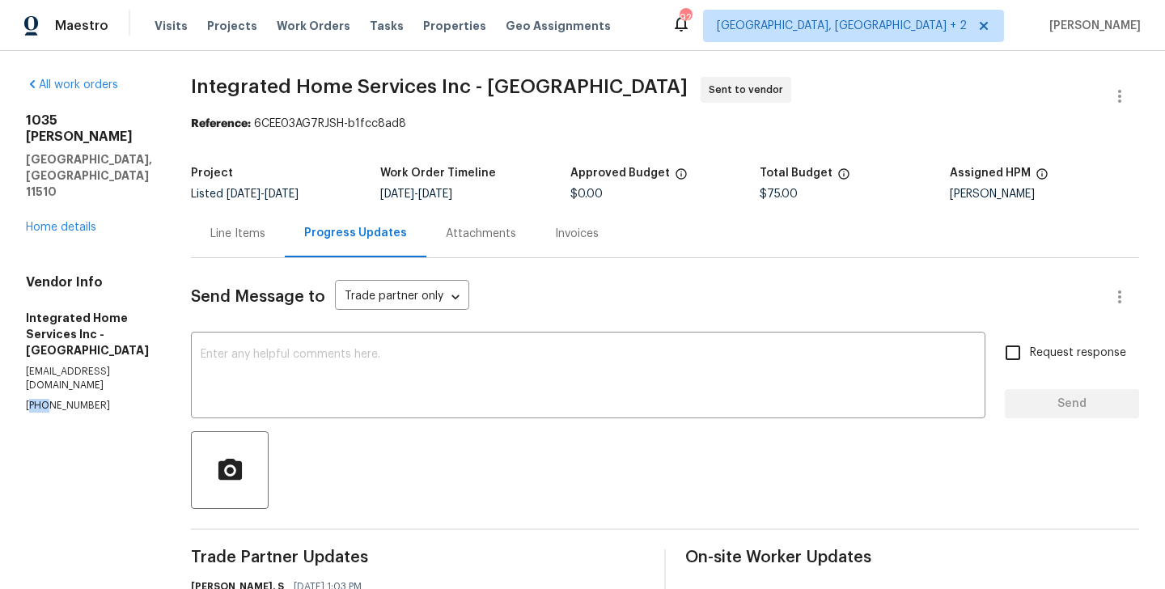
click at [39, 399] on p "(631) 759-0154" at bounding box center [89, 406] width 126 height 14
copy p "(631) 759-0154"
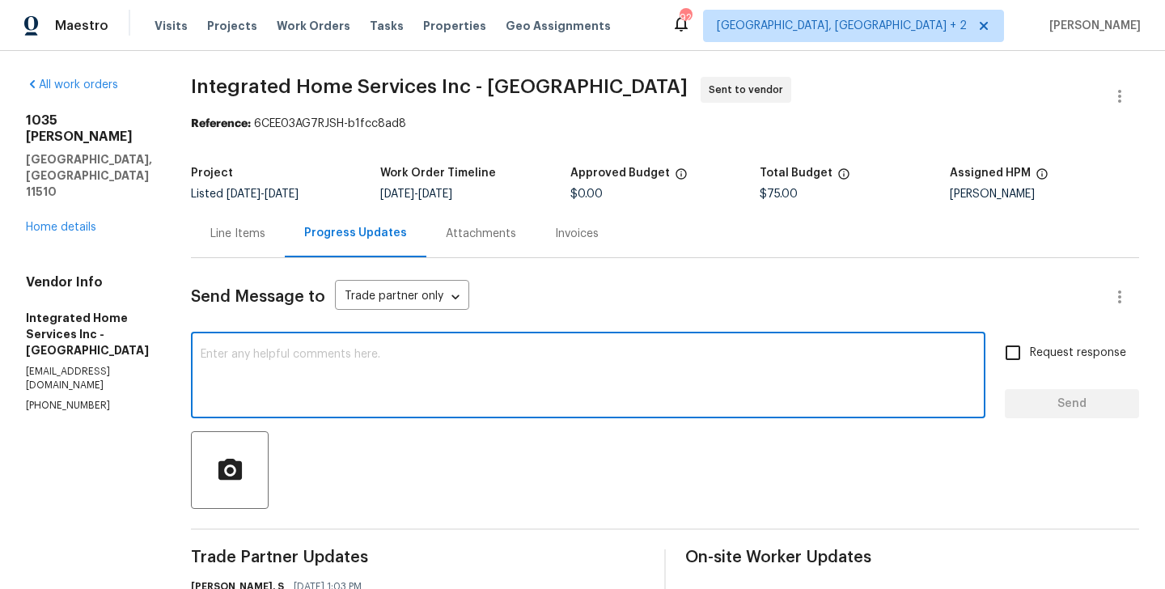
click at [333, 378] on textarea at bounding box center [588, 377] width 775 height 57
paste textarea "(631) 759-0154"
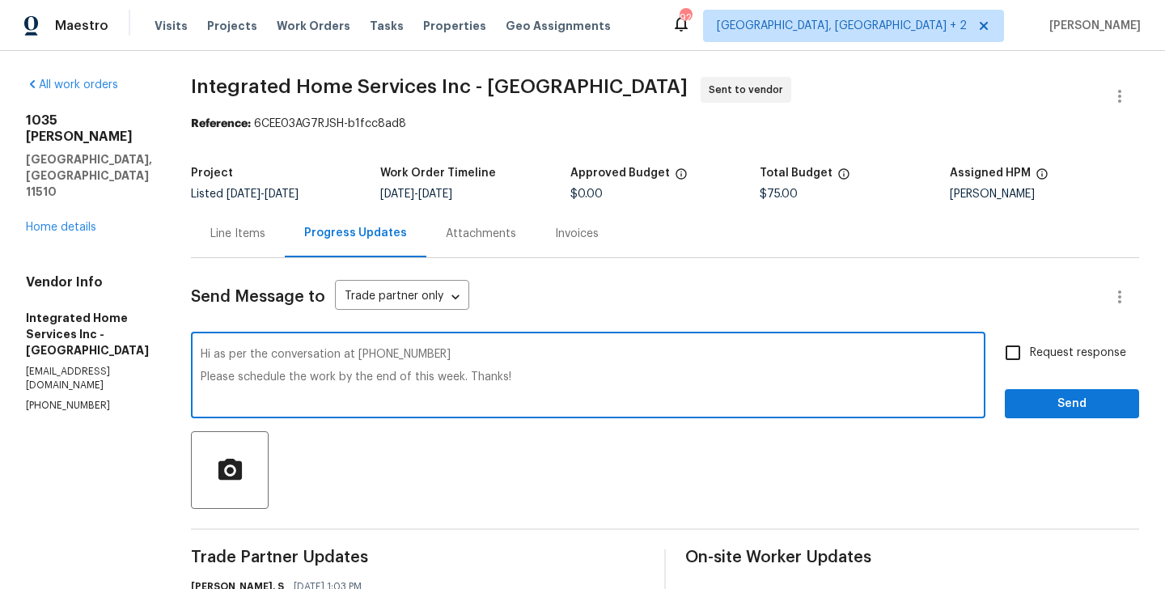
type textarea "Hi as per the conversation at (631) 759-0154 Please schedule the work by the en…"
click at [1039, 333] on div "Send Message to Trade partner only Trade partner only ​ Hi as per the conversat…" at bounding box center [665, 536] width 948 height 557
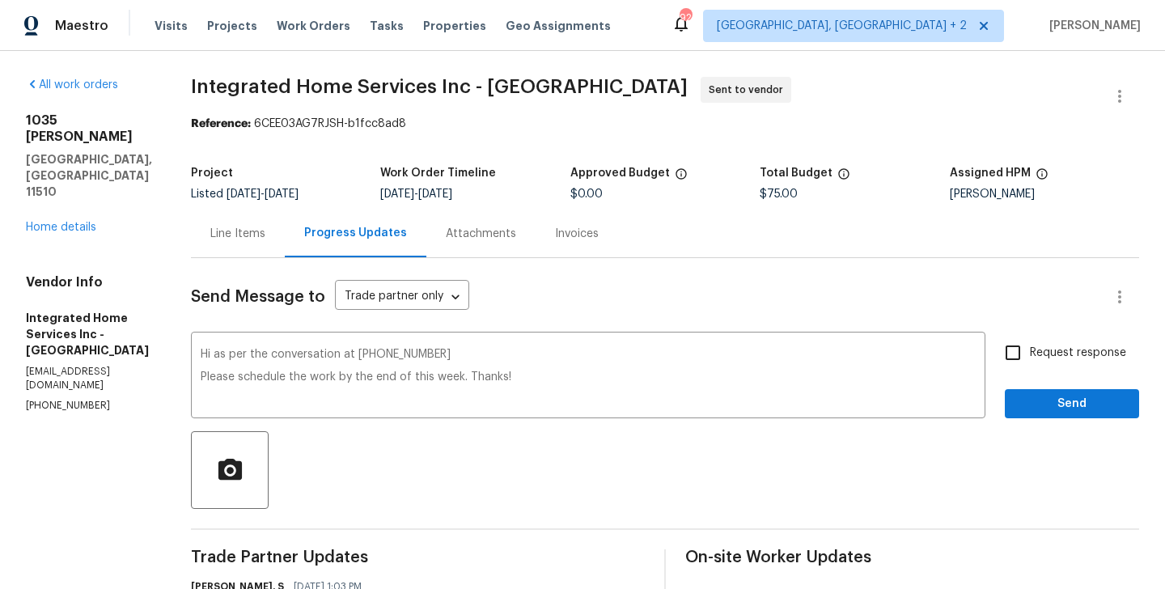
click at [1039, 350] on span "Request response" at bounding box center [1078, 353] width 96 height 17
click at [1030, 350] on input "Request response" at bounding box center [1013, 353] width 34 height 34
checkbox input "true"
click at [1039, 412] on span "Send" at bounding box center [1072, 404] width 108 height 20
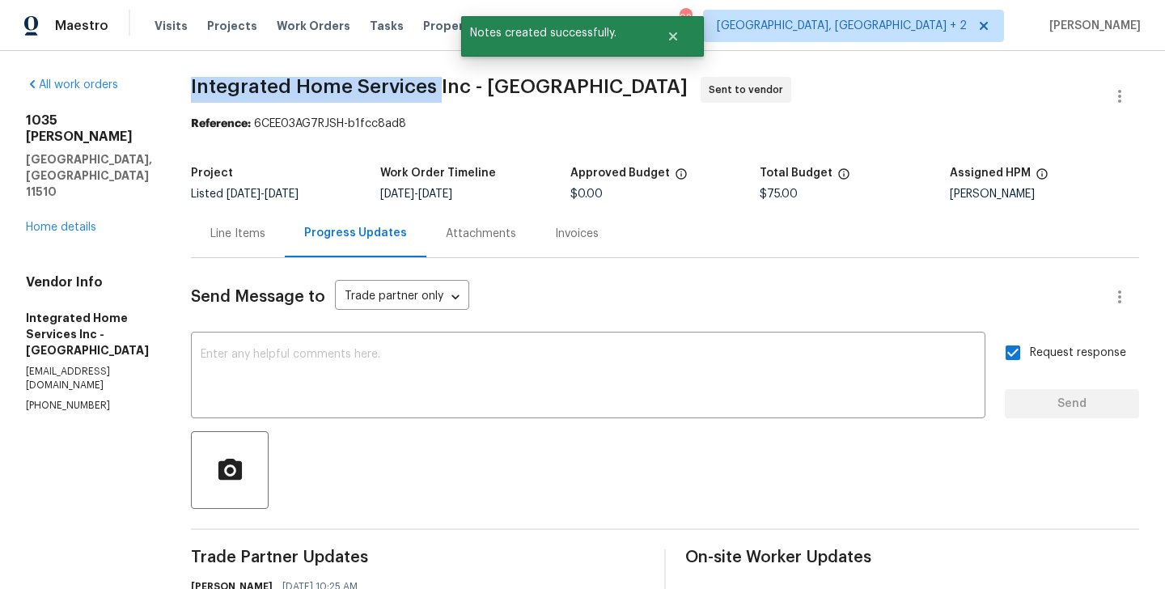
drag, startPoint x: 182, startPoint y: 87, endPoint x: 428, endPoint y: 89, distance: 246.0
click at [428, 89] on div "All work orders 1035 Bonaparte Pl Baldwin, NY 11510 Home details Vendor Info In…" at bounding box center [582, 485] width 1165 height 869
copy span "Integrated Home Services"
click at [77, 222] on link "Home details" at bounding box center [61, 227] width 70 height 11
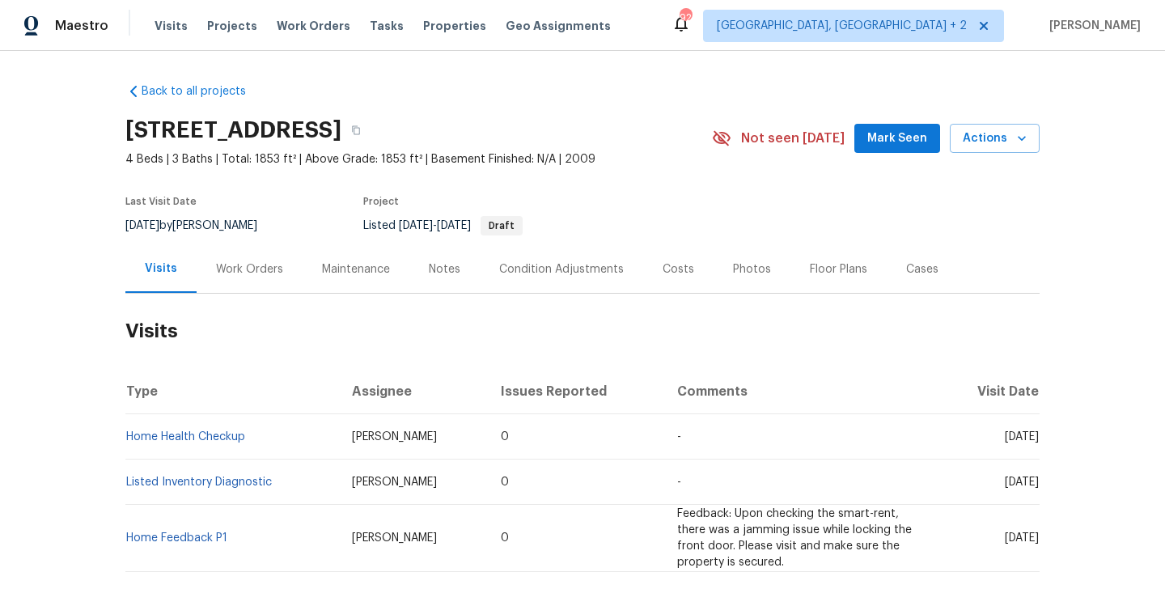
click at [246, 256] on div "Work Orders" at bounding box center [250, 269] width 106 height 48
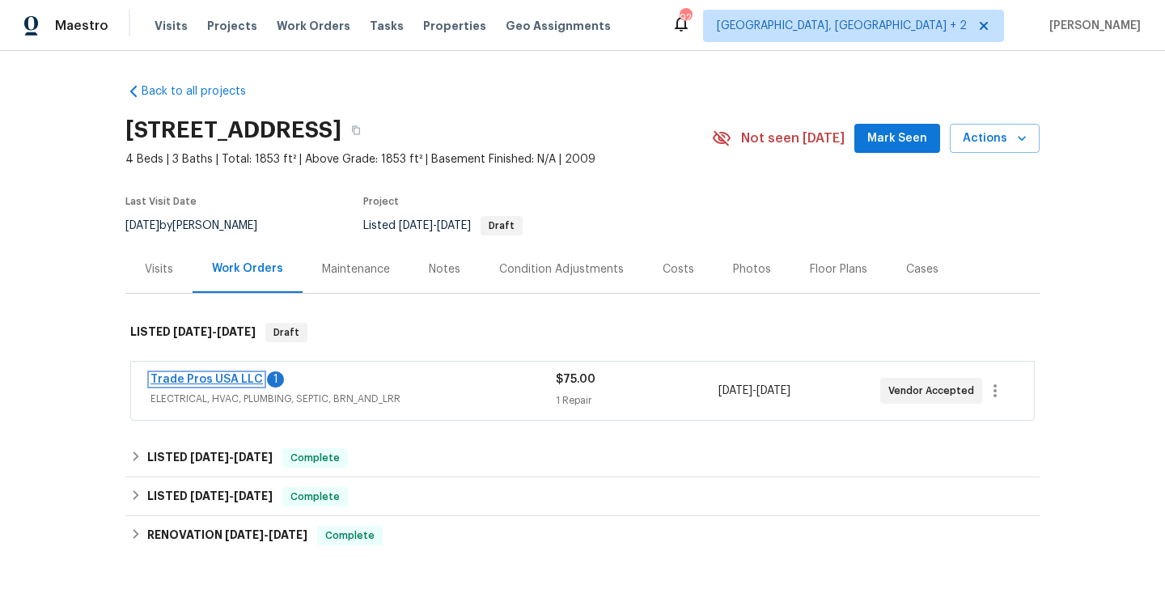
click at [250, 381] on link "Trade Pros USA LLC" at bounding box center [207, 379] width 112 height 11
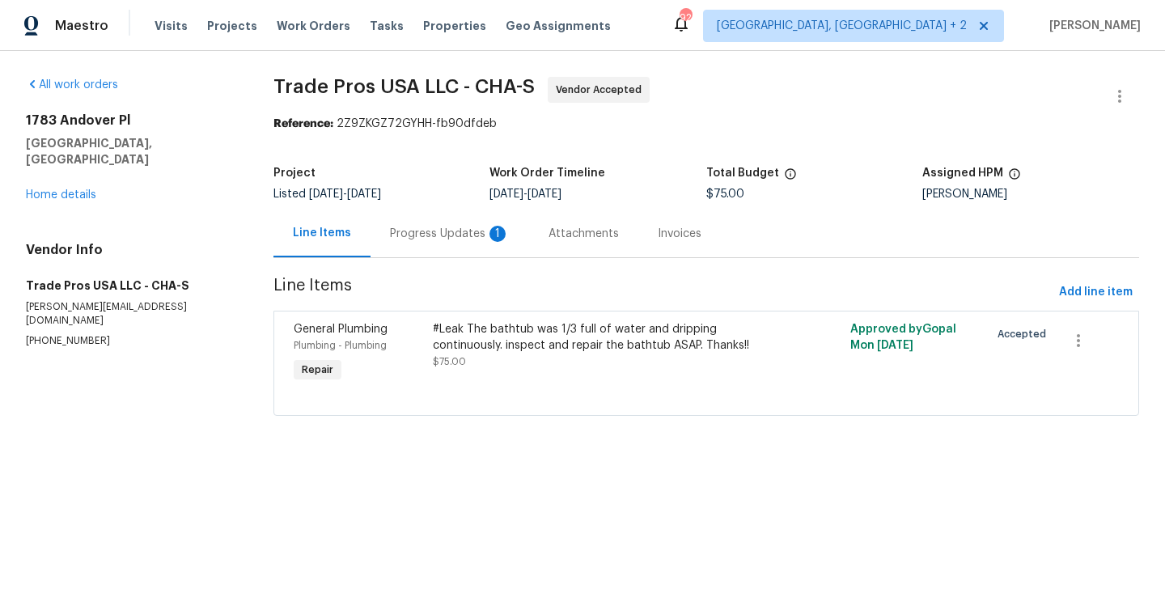
click at [418, 230] on div "Progress Updates 1" at bounding box center [450, 234] width 120 height 16
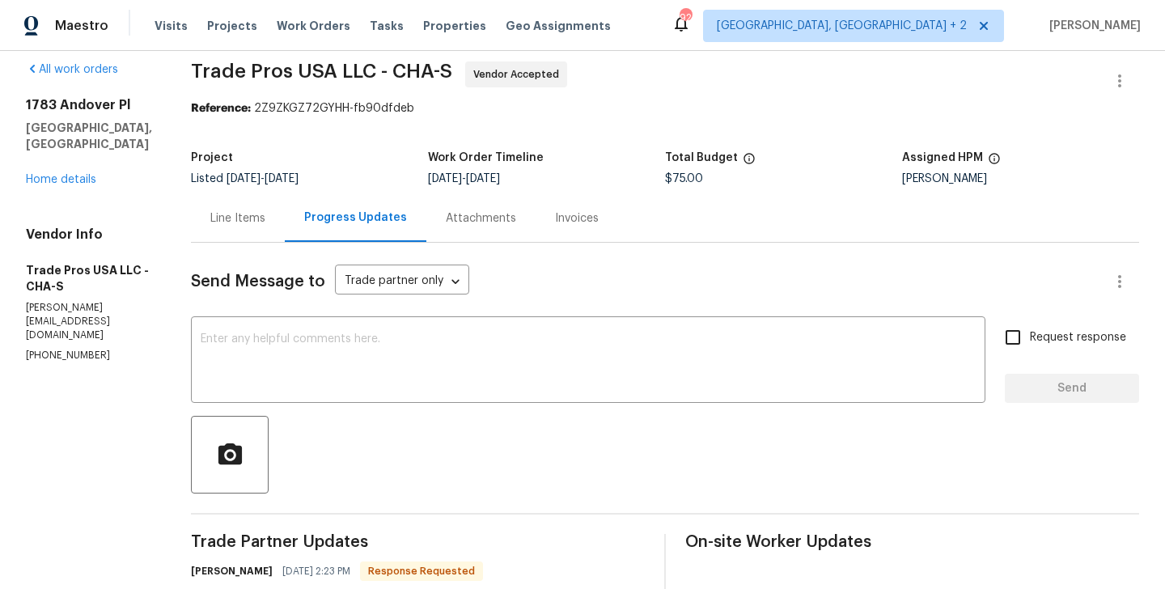
scroll to position [185, 0]
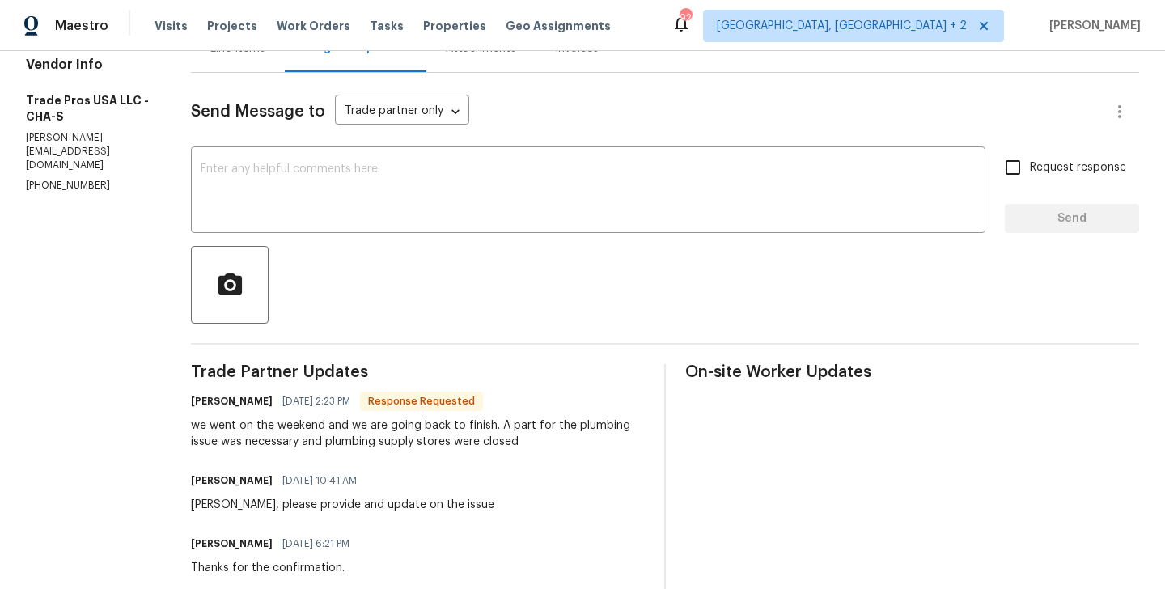
click at [195, 396] on h6 "Trevor Davidson" at bounding box center [232, 401] width 82 height 16
copy h6 "Trevor"
click at [242, 205] on textarea at bounding box center [588, 191] width 775 height 57
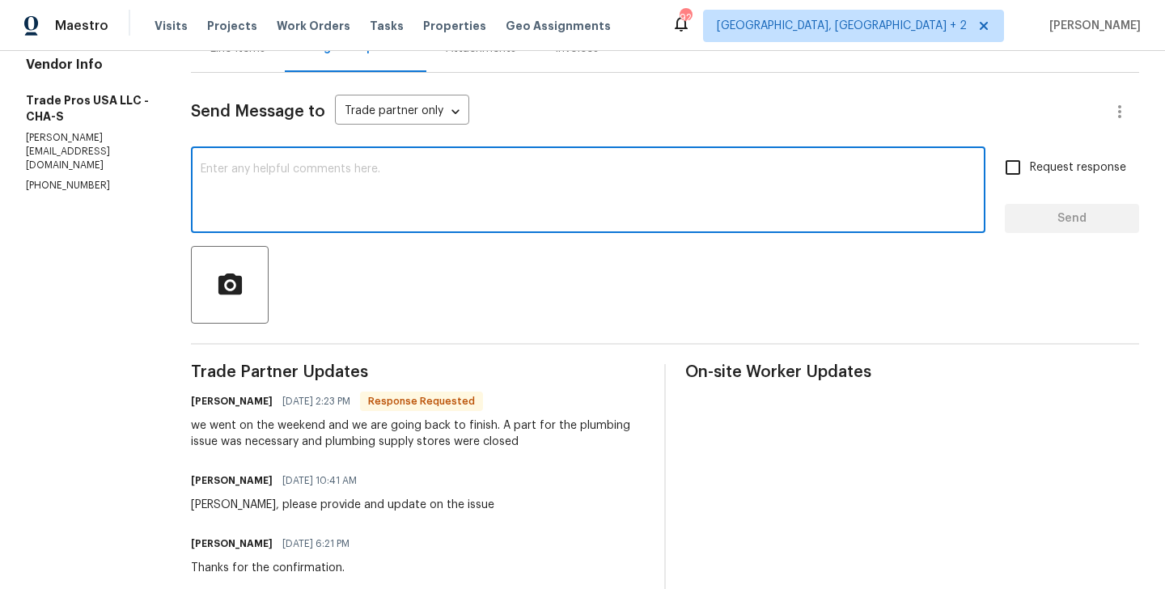
paste textarea "Trevor"
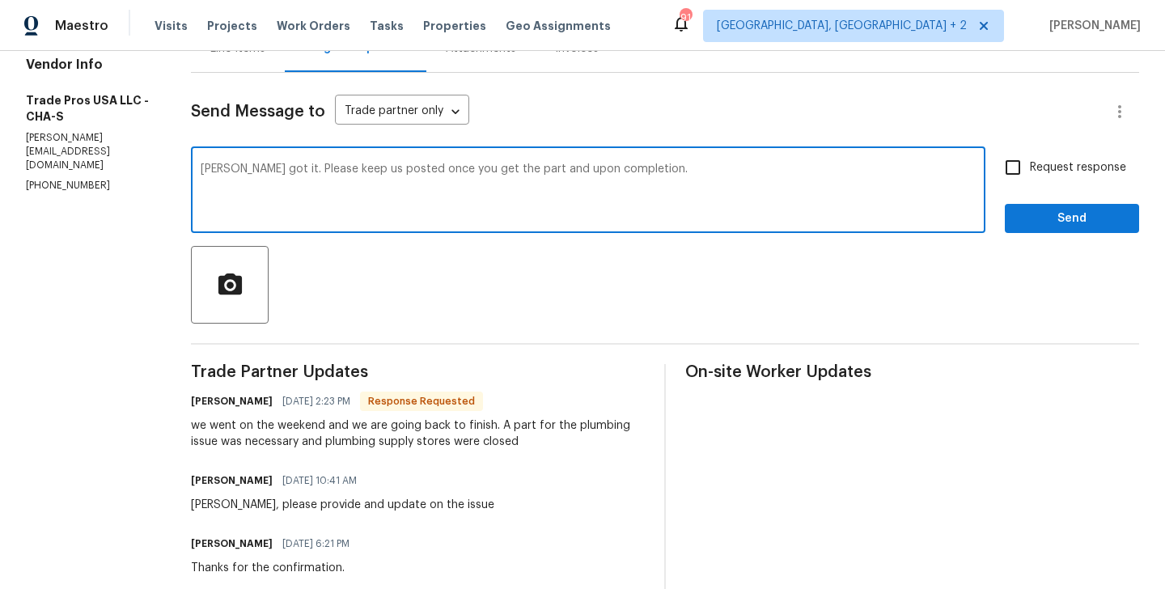
type textarea "Trevor got it. Please keep us posted once you get the part and upon completion."
click at [1016, 180] on input "Request response" at bounding box center [1013, 168] width 34 height 34
checkbox input "true"
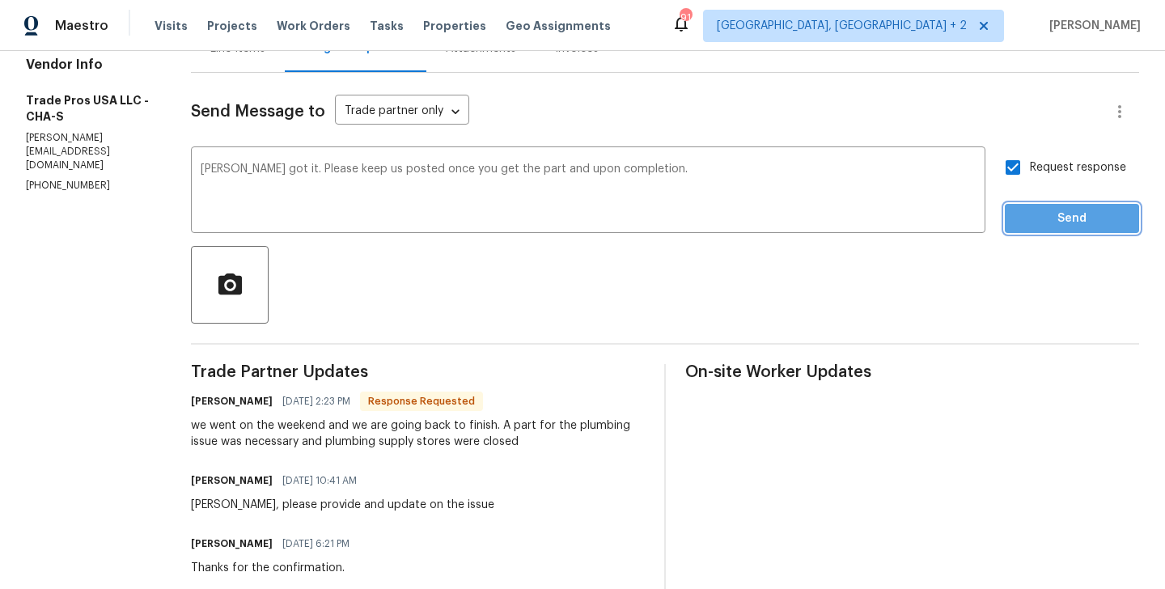
click at [1016, 226] on button "Send" at bounding box center [1072, 219] width 134 height 30
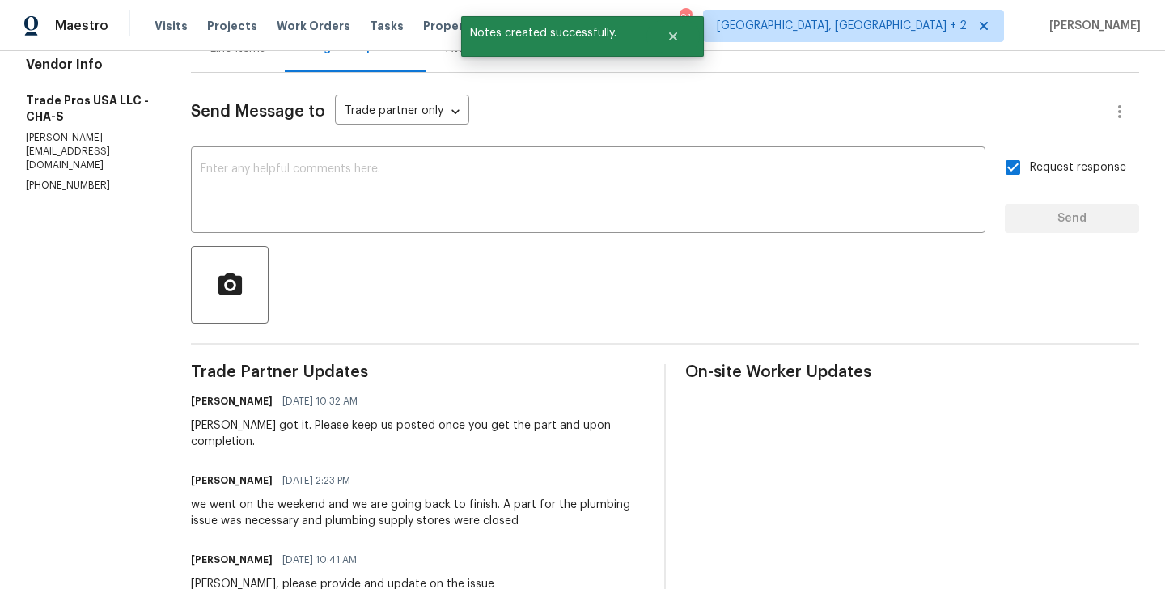
copy p "(256) 910-1247"
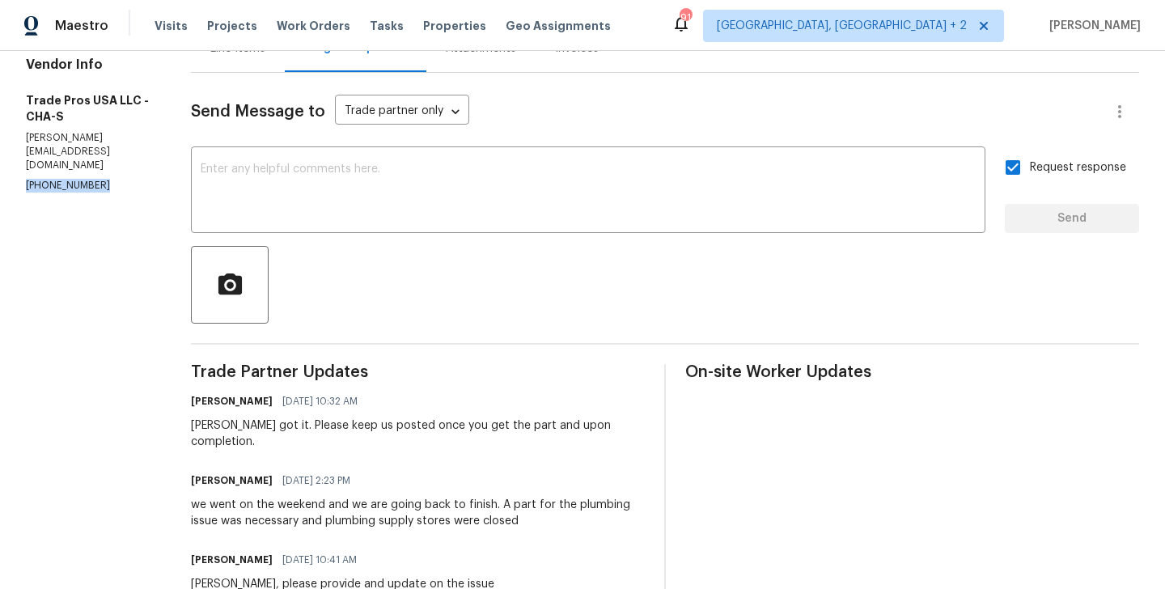
scroll to position [0, 0]
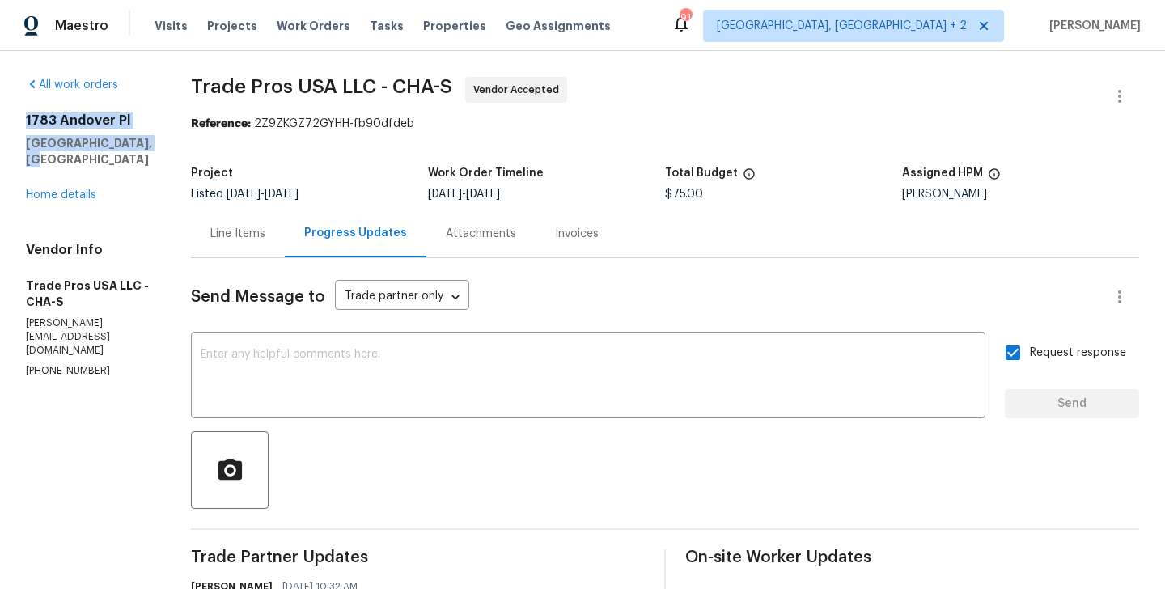
drag, startPoint x: 84, startPoint y: 159, endPoint x: 0, endPoint y: 100, distance: 102.4
copy div "1783 Andover Pl Chattanooga, TN 37421"
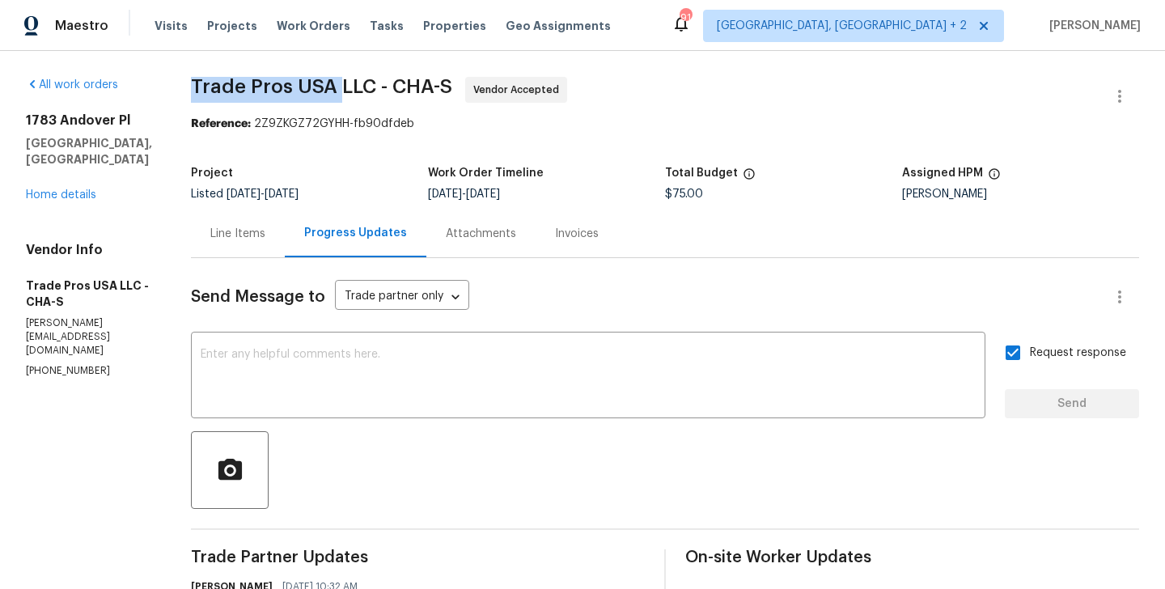
drag, startPoint x: 182, startPoint y: 84, endPoint x: 332, endPoint y: 98, distance: 150.3
copy span "Trade Pros USA"
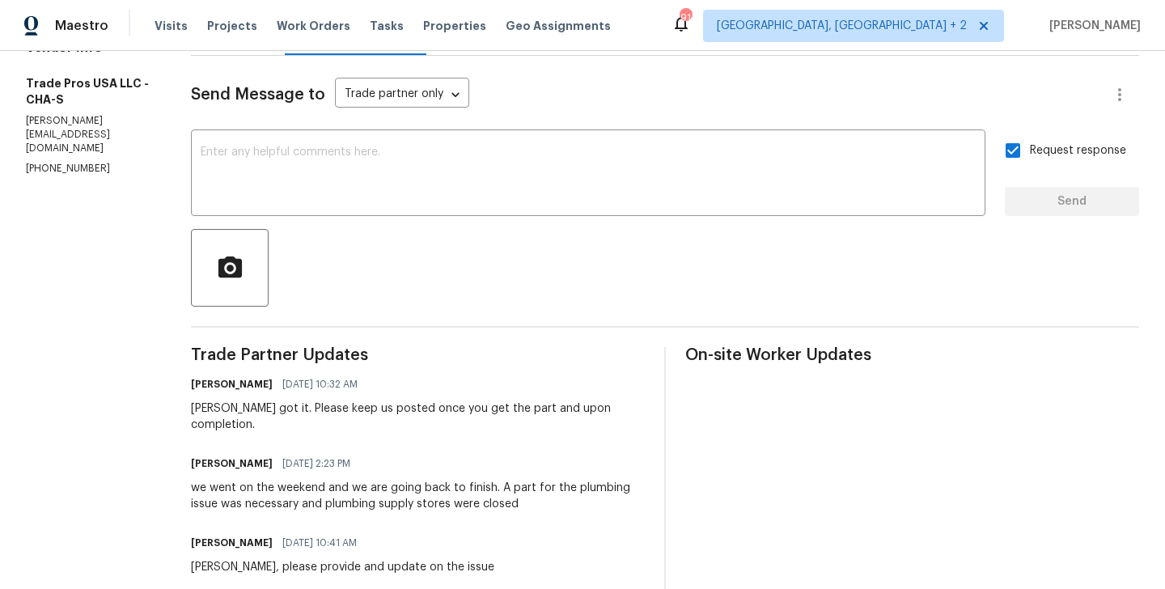
scroll to position [202, 0]
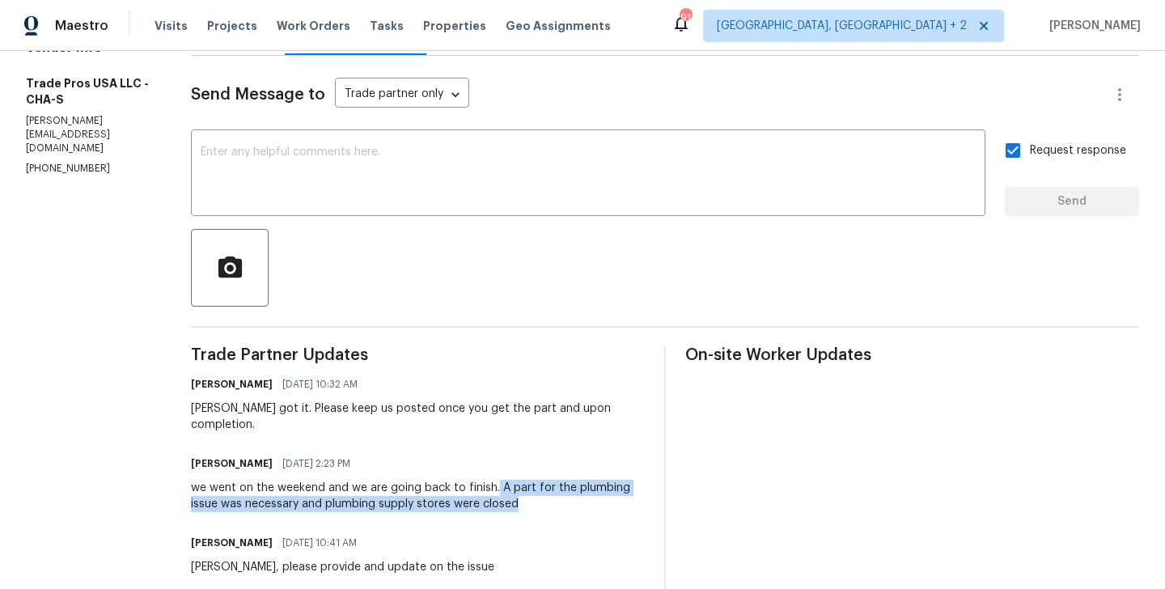
drag, startPoint x: 488, startPoint y: 470, endPoint x: 566, endPoint y: 502, distance: 83.8
copy div "A part for the plumbing issue was necessary and plumbing supply stores were clo…"
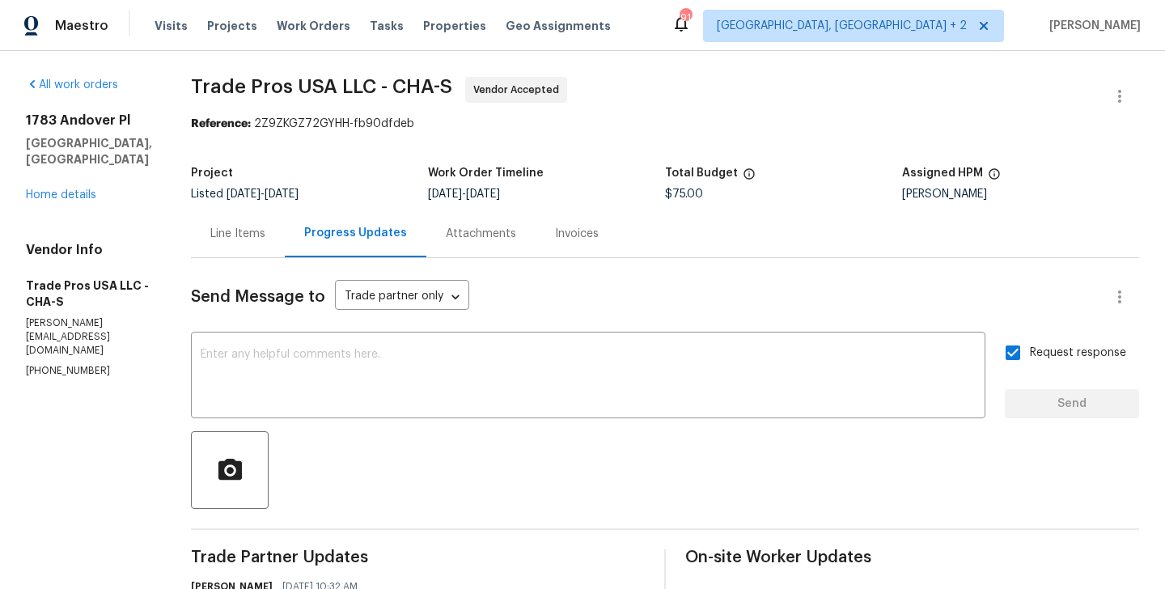
click at [63, 184] on div "1783 Andover Pl Chattanooga, TN 37421 Home details" at bounding box center [89, 157] width 126 height 91
click at [68, 192] on link "Home details" at bounding box center [61, 194] width 70 height 11
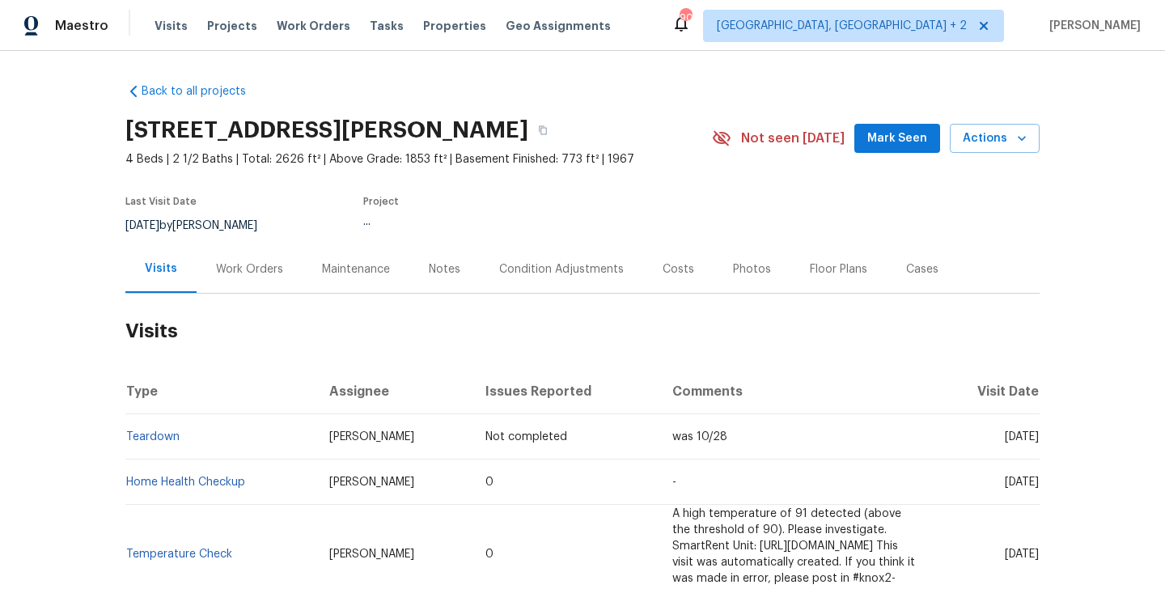
click at [240, 268] on div "Work Orders" at bounding box center [249, 269] width 67 height 16
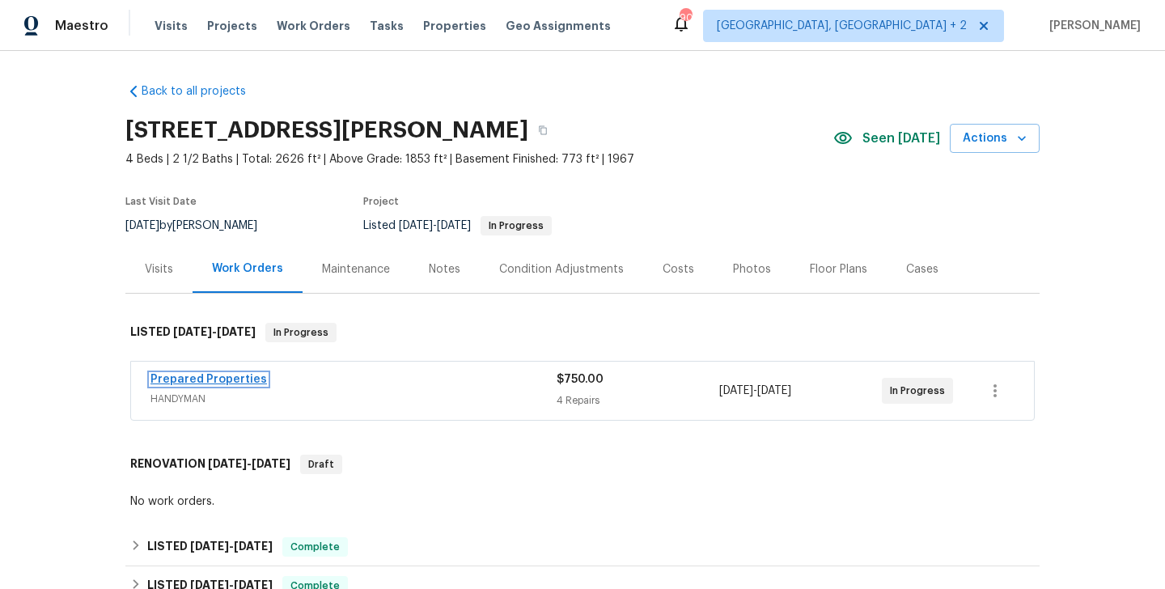
click at [241, 382] on link "Prepared Properties" at bounding box center [209, 379] width 117 height 11
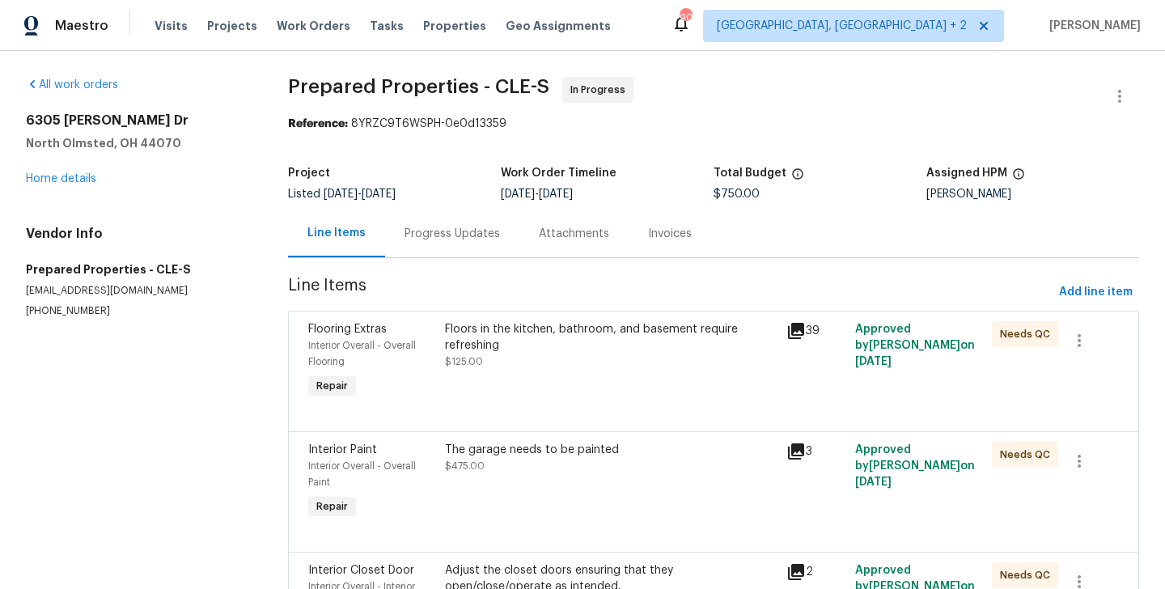
click at [433, 235] on div "Progress Updates" at bounding box center [452, 234] width 95 height 16
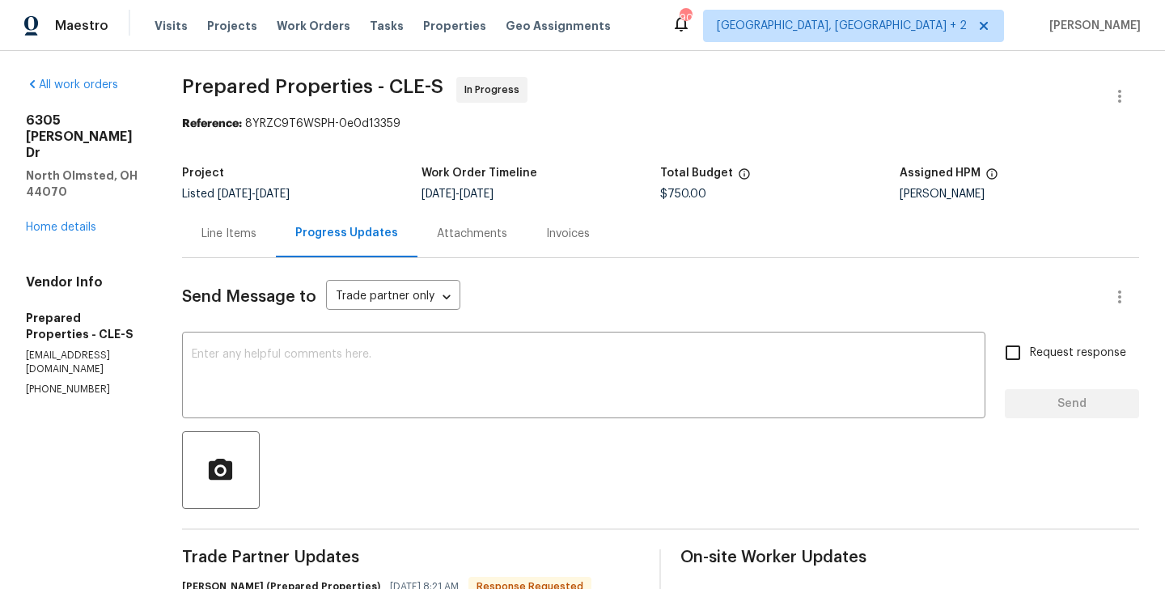
click at [257, 237] on div "Line Items" at bounding box center [228, 234] width 55 height 16
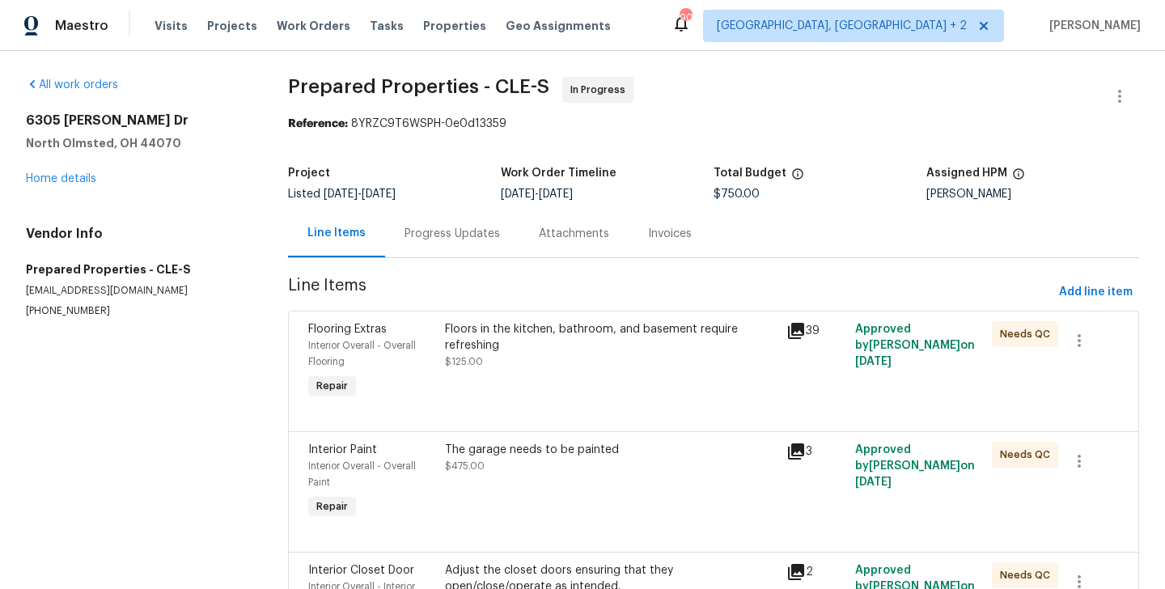
click at [430, 217] on div "Progress Updates" at bounding box center [452, 234] width 134 height 48
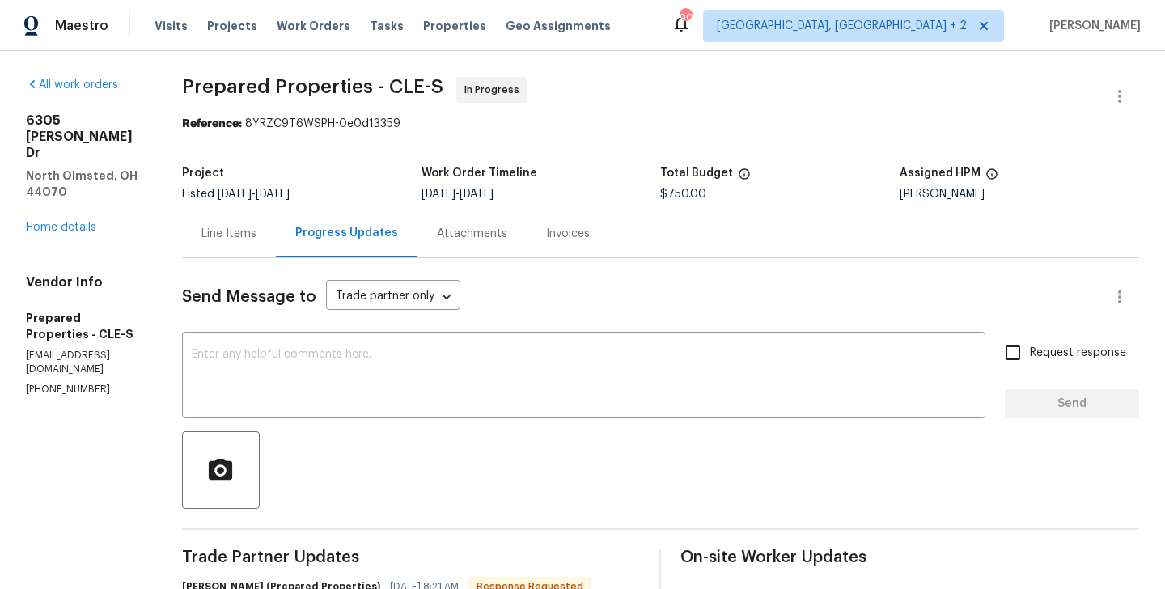
click at [257, 253] on div "Line Items" at bounding box center [229, 234] width 94 height 48
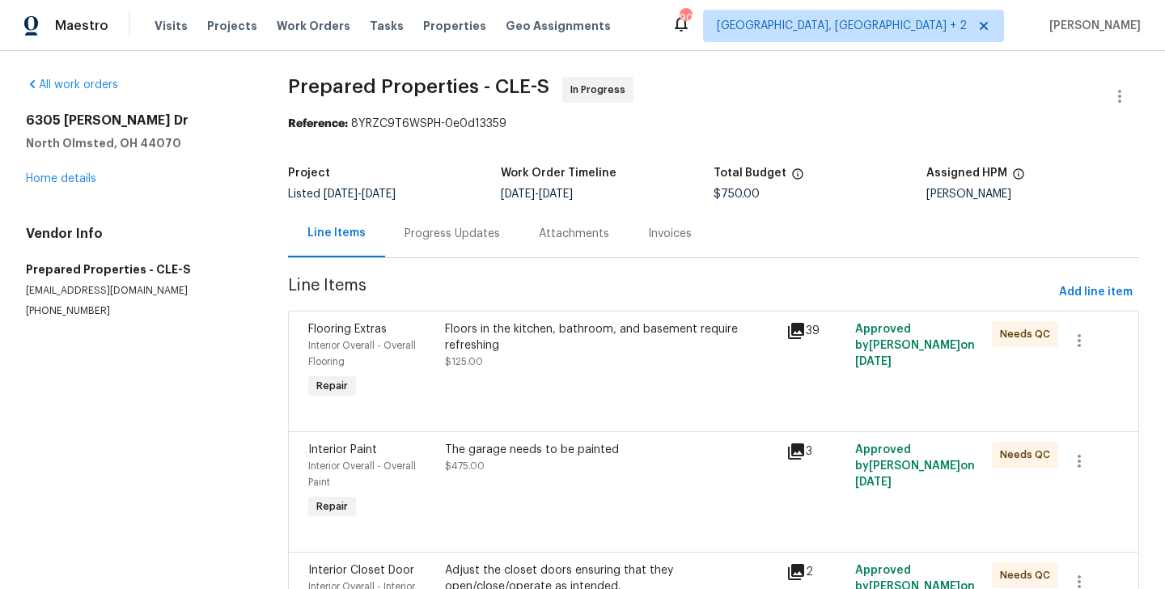
scroll to position [236, 0]
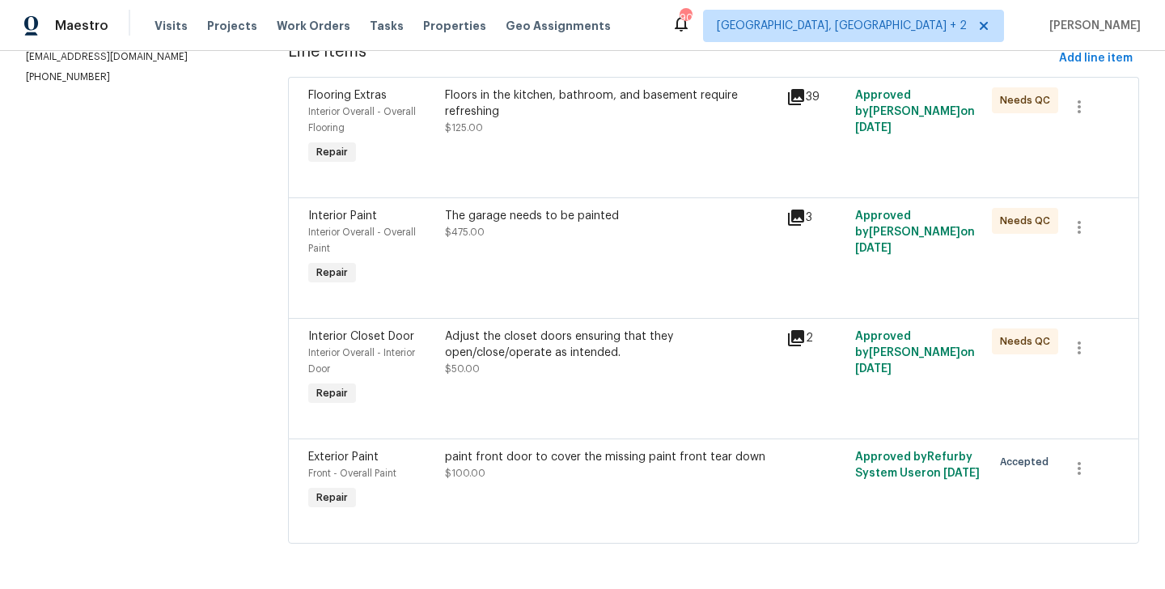
click at [515, 465] on div "paint front door to cover the missing paint front tear down $100.00" at bounding box center [611, 465] width 333 height 32
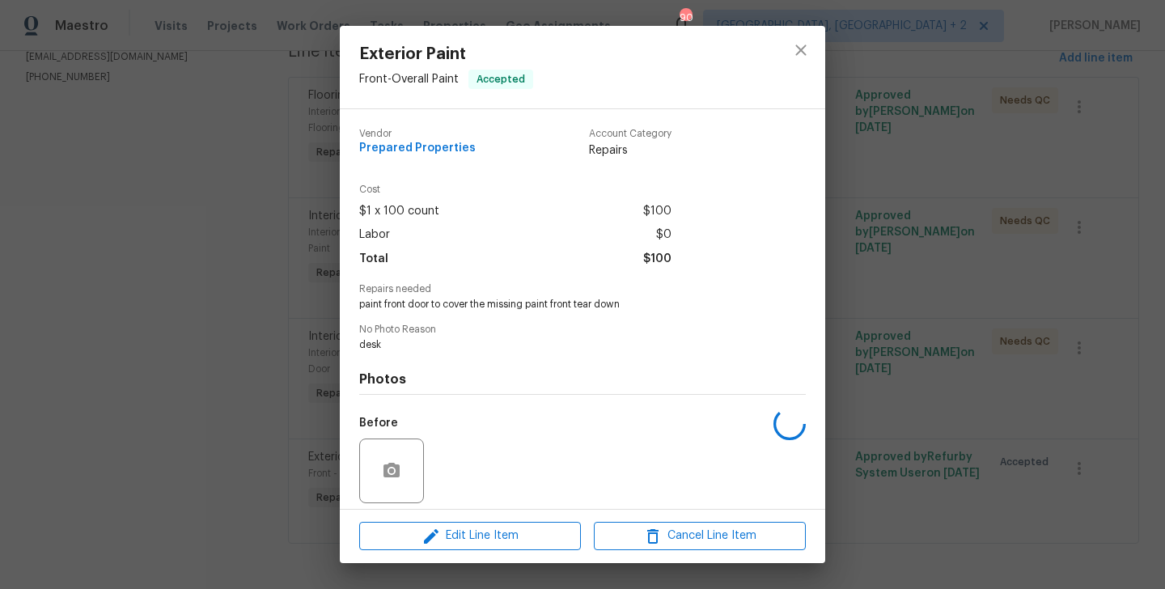
scroll to position [116, 0]
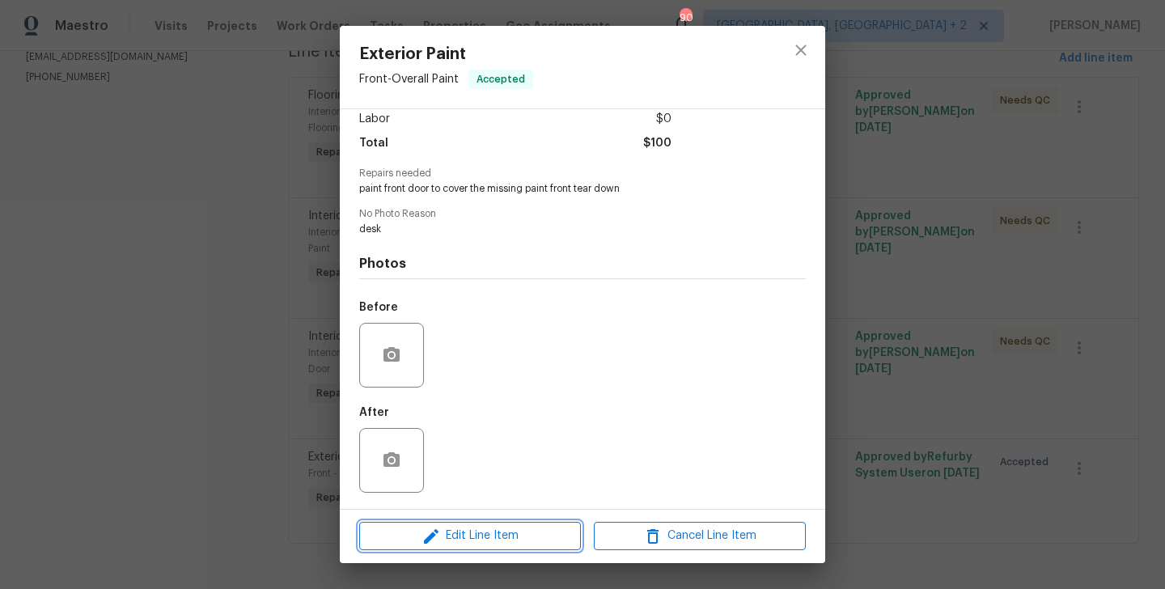
click at [486, 534] on span "Edit Line Item" at bounding box center [470, 536] width 212 height 20
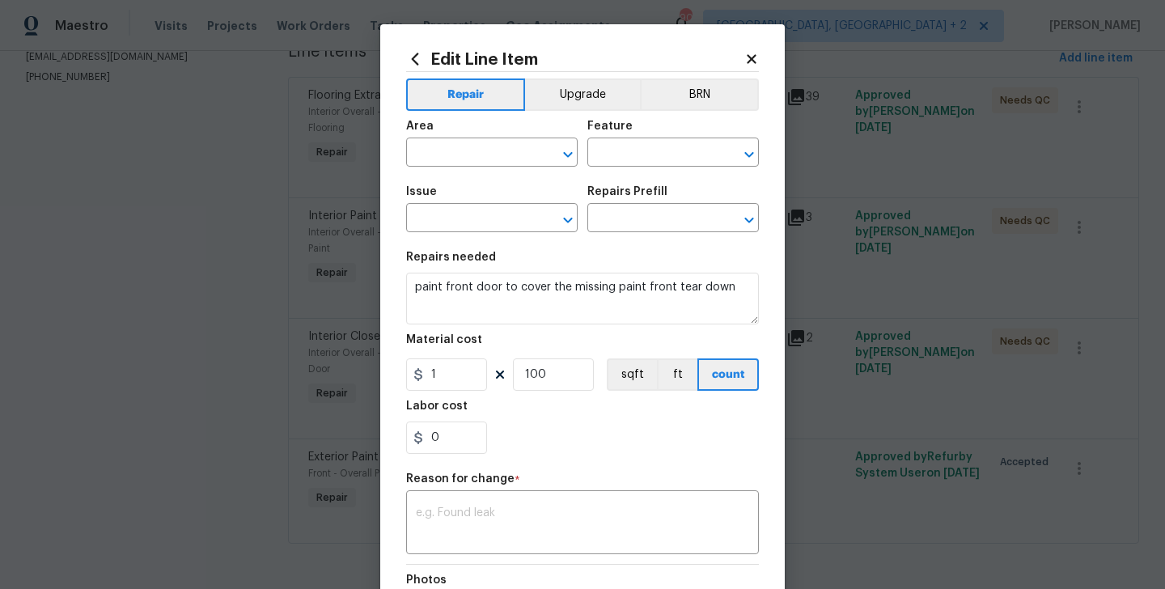
type input "Front"
type input "Overall Paint"
type input "Exterior Paint"
type input "Add a Task $1.00"
click at [438, 374] on input "1" at bounding box center [446, 374] width 81 height 32
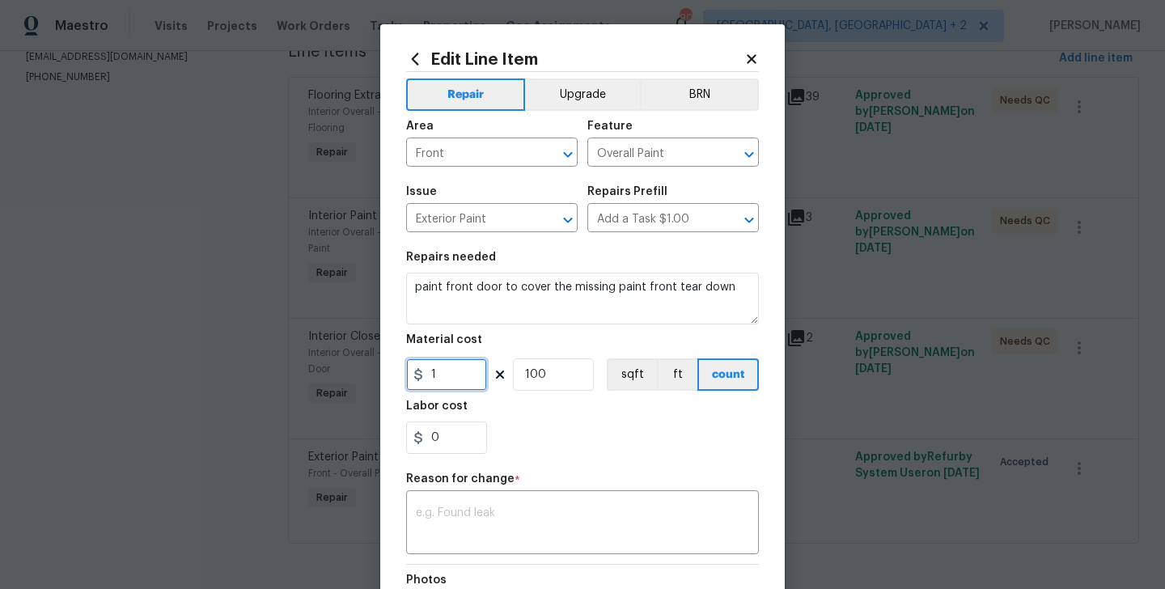
click at [438, 374] on input "1" at bounding box center [446, 374] width 81 height 32
type input "125"
click at [546, 374] on input "100" at bounding box center [553, 374] width 81 height 32
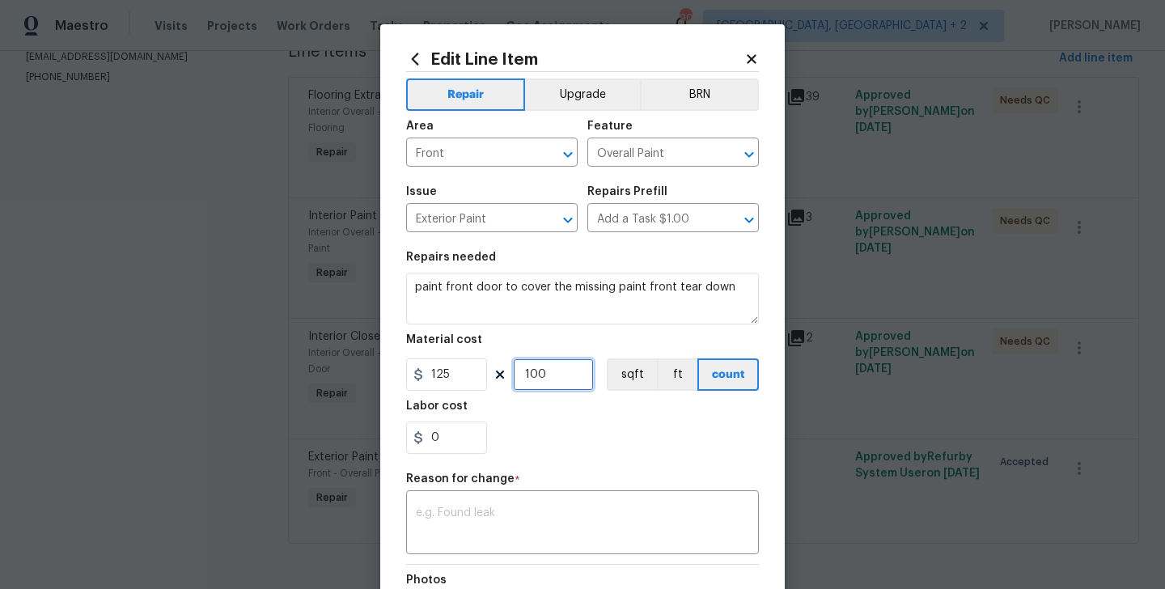
click at [546, 374] on input "100" at bounding box center [553, 374] width 81 height 32
type input "1"
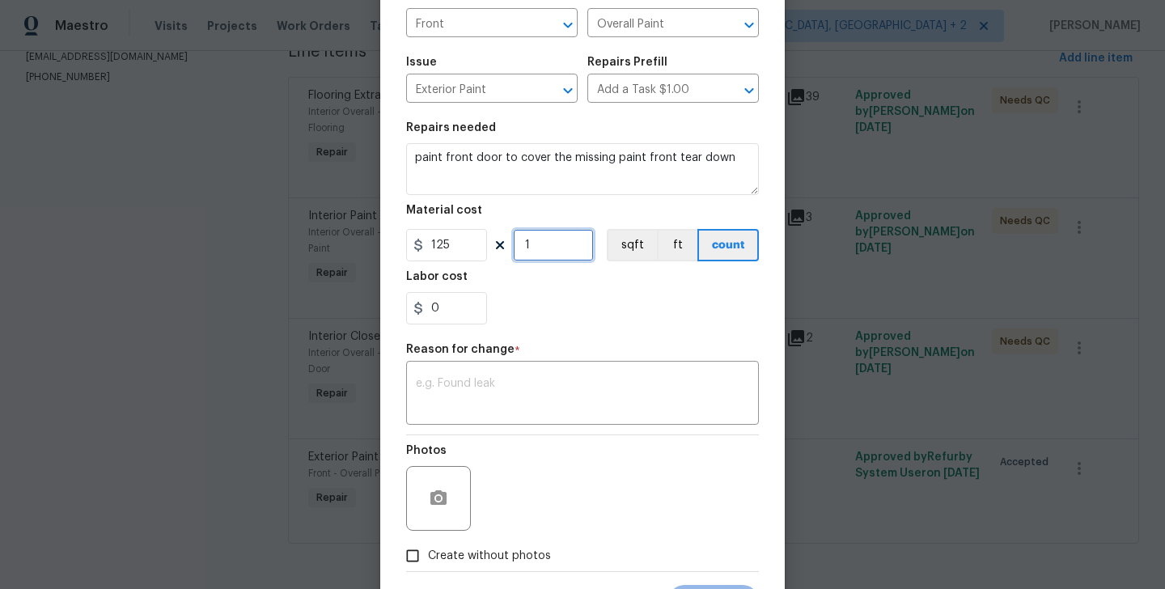
scroll to position [209, 0]
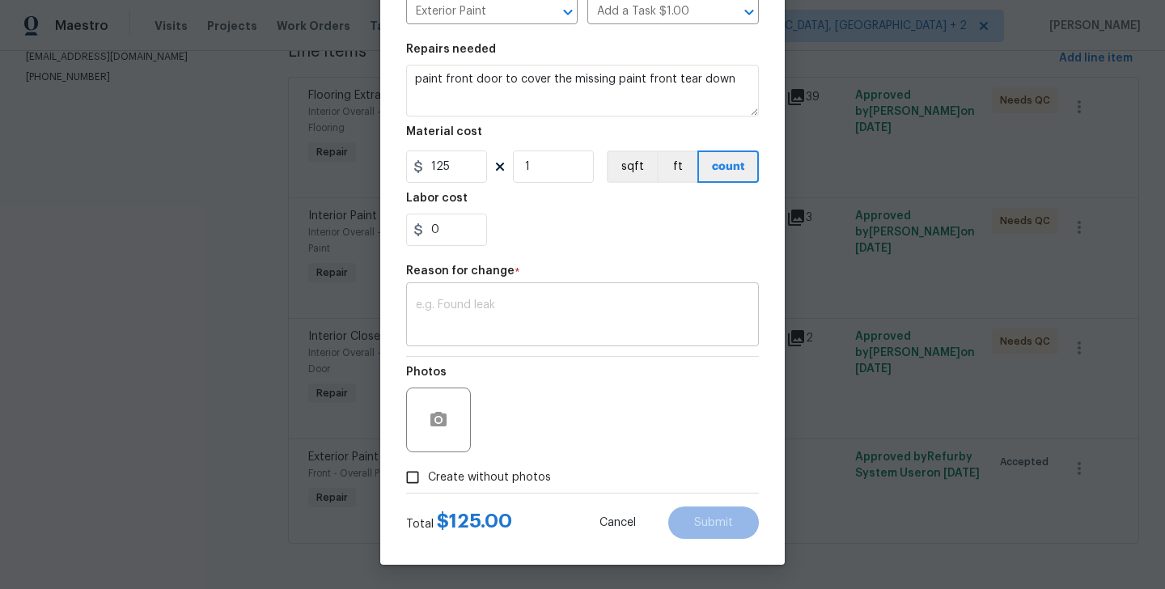
click at [490, 337] on div "x ​" at bounding box center [582, 316] width 353 height 60
paste textarea "(BA) Updated per vendor’s final cost."
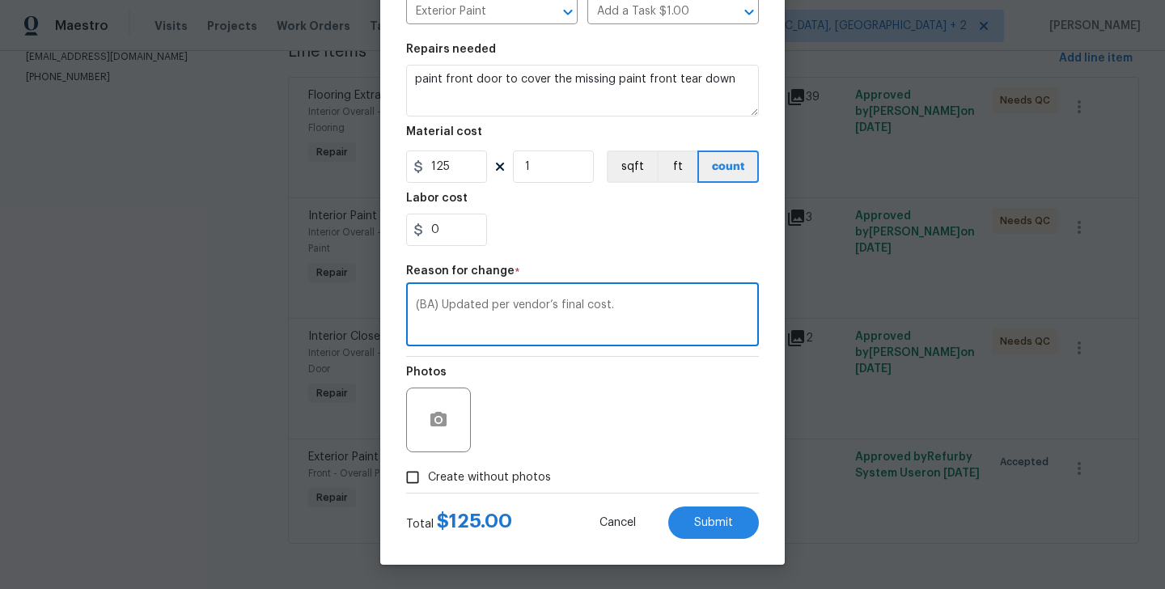
type textarea "(BA) Updated per vendor’s final cost."
click at [723, 530] on button "Submit" at bounding box center [713, 523] width 91 height 32
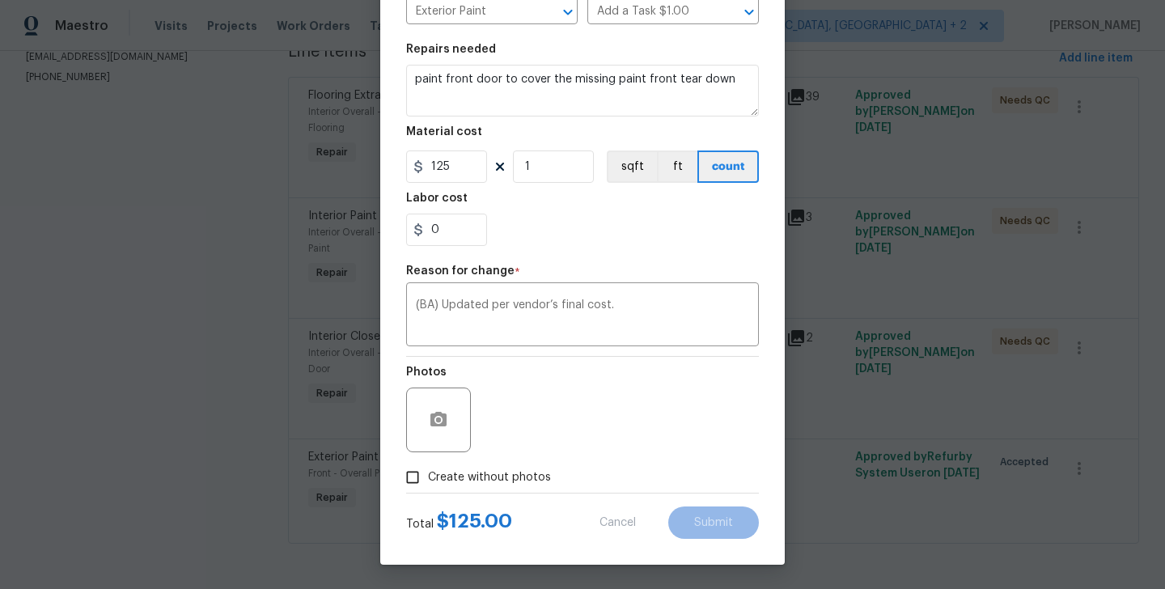
type input "1"
type input "100"
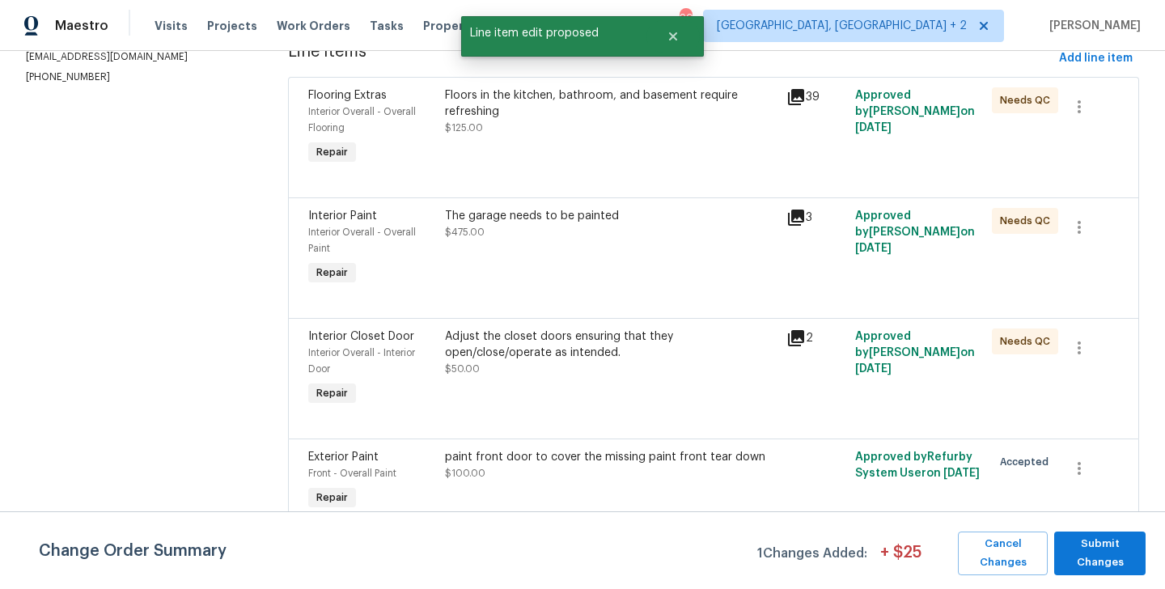
scroll to position [0, 0]
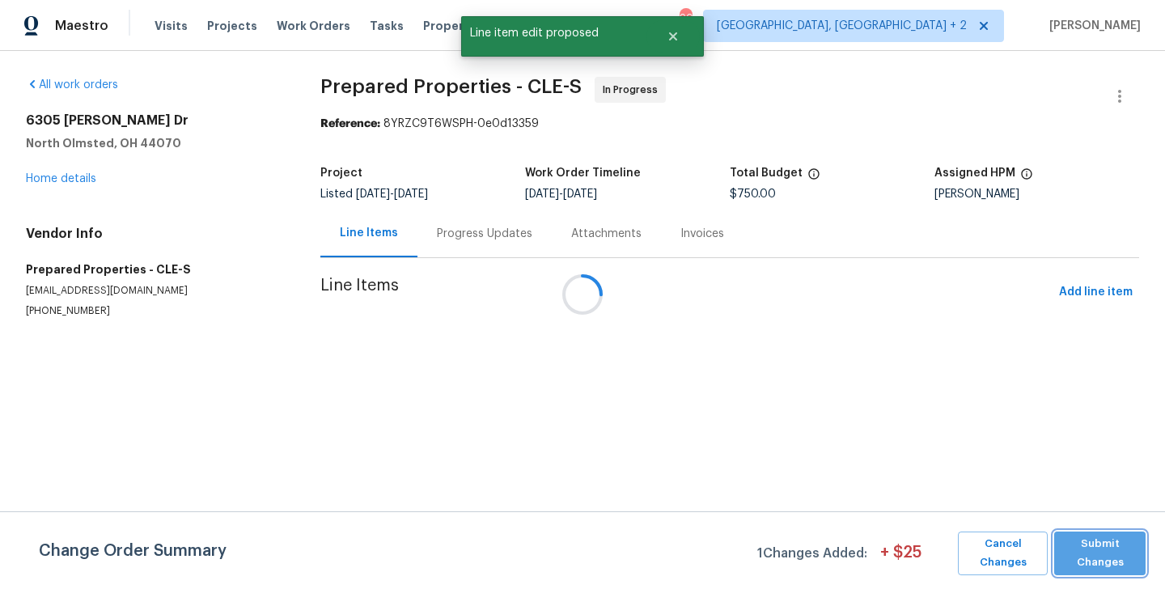
click at [1111, 555] on span "Submit Changes" at bounding box center [1099, 553] width 75 height 37
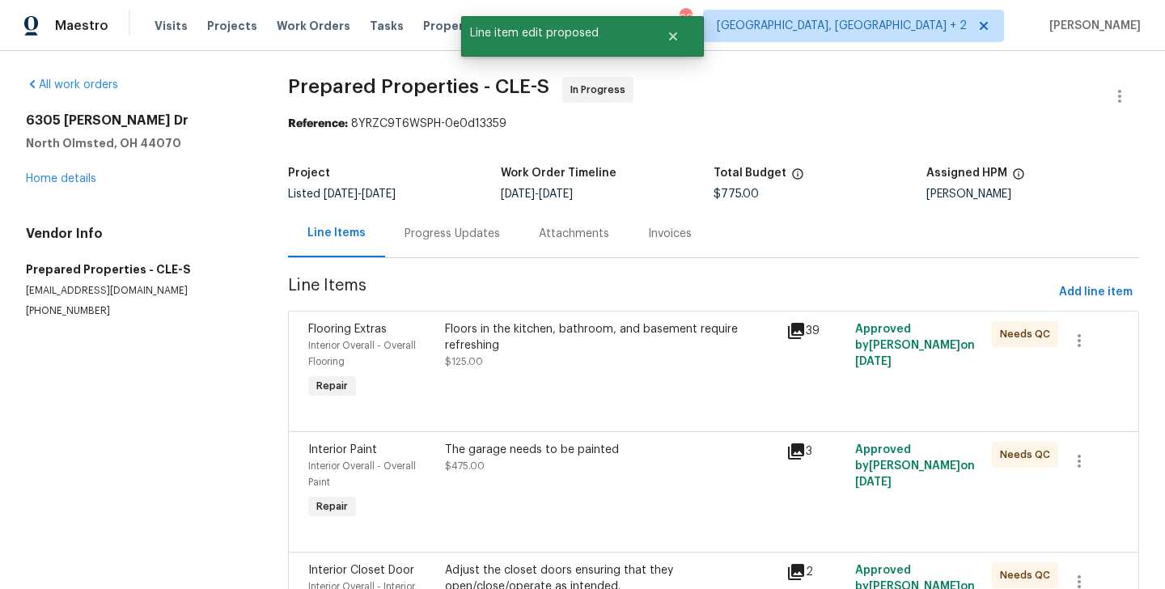
click at [408, 236] on div "Progress Updates" at bounding box center [452, 234] width 95 height 16
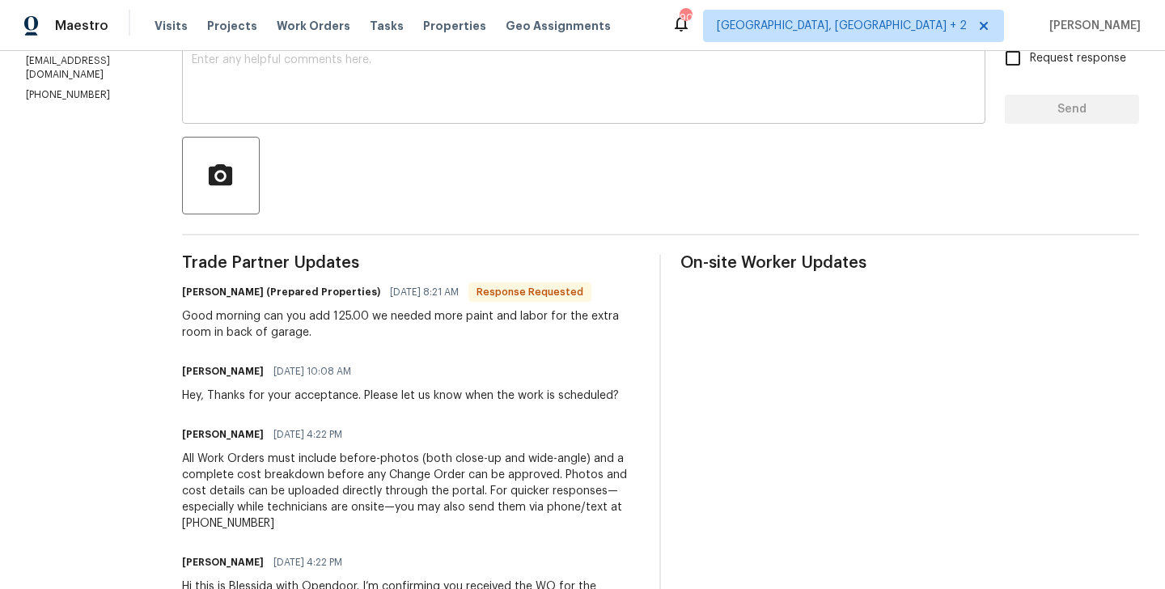
scroll to position [369, 0]
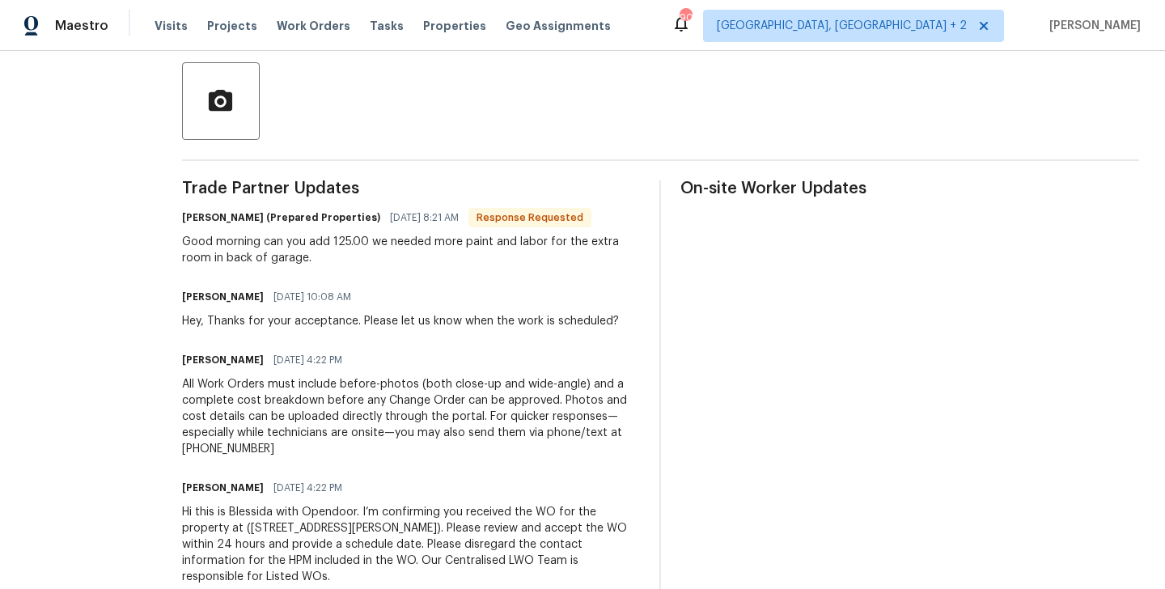
click at [223, 211] on h6 "[PERSON_NAME] (Prepared Properties)" at bounding box center [281, 218] width 198 height 16
copy h6 "[PERSON_NAME]"
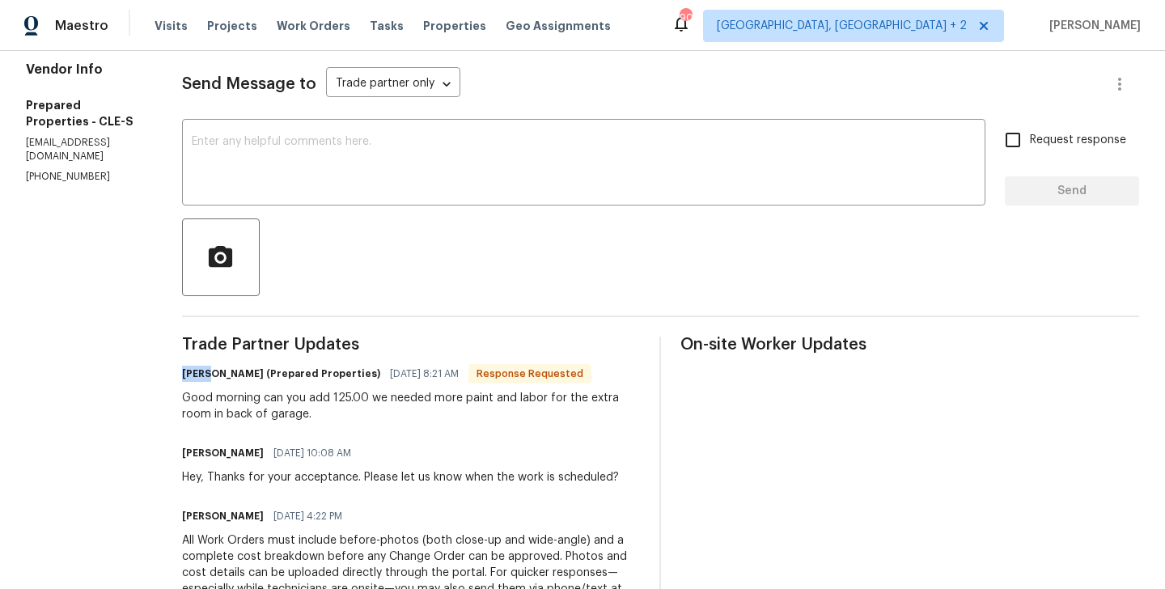
scroll to position [69, 0]
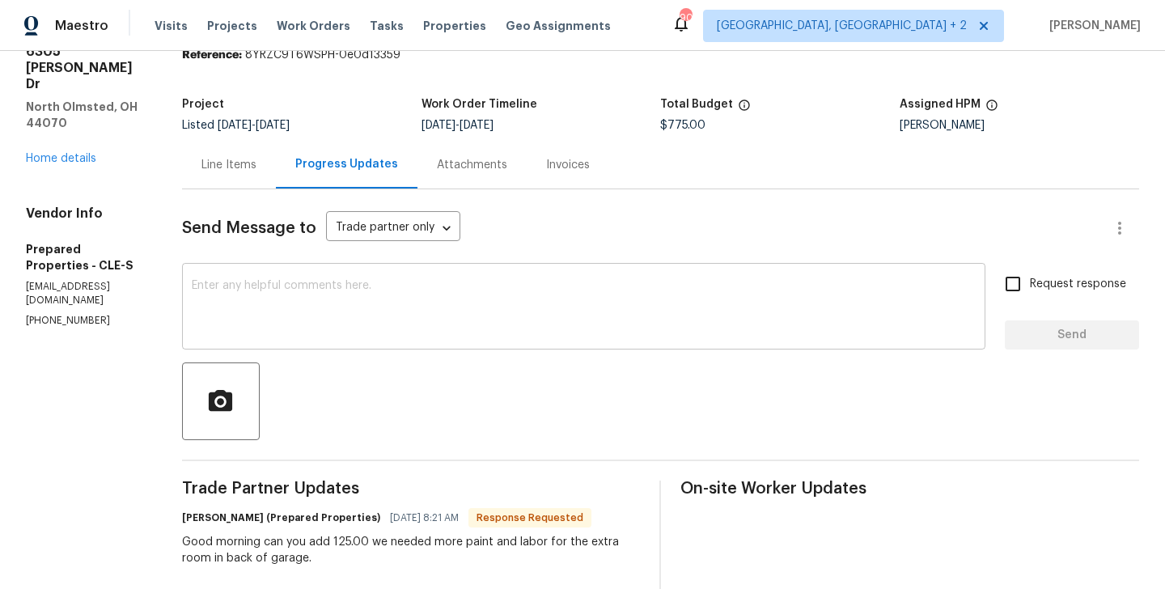
click at [342, 294] on textarea at bounding box center [584, 308] width 784 height 57
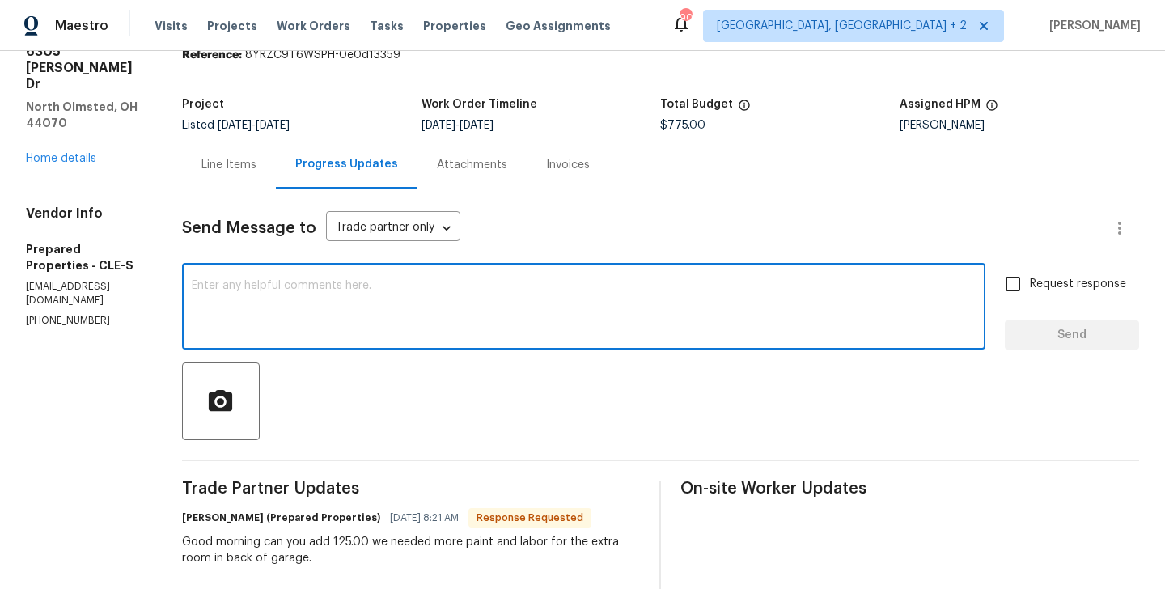
paste textarea "[PERSON_NAME]"
type textarea "[PERSON_NAME] the cost has been updated."
click at [342, 294] on textarea "[PERSON_NAME] the cost has been updated." at bounding box center [584, 308] width 784 height 57
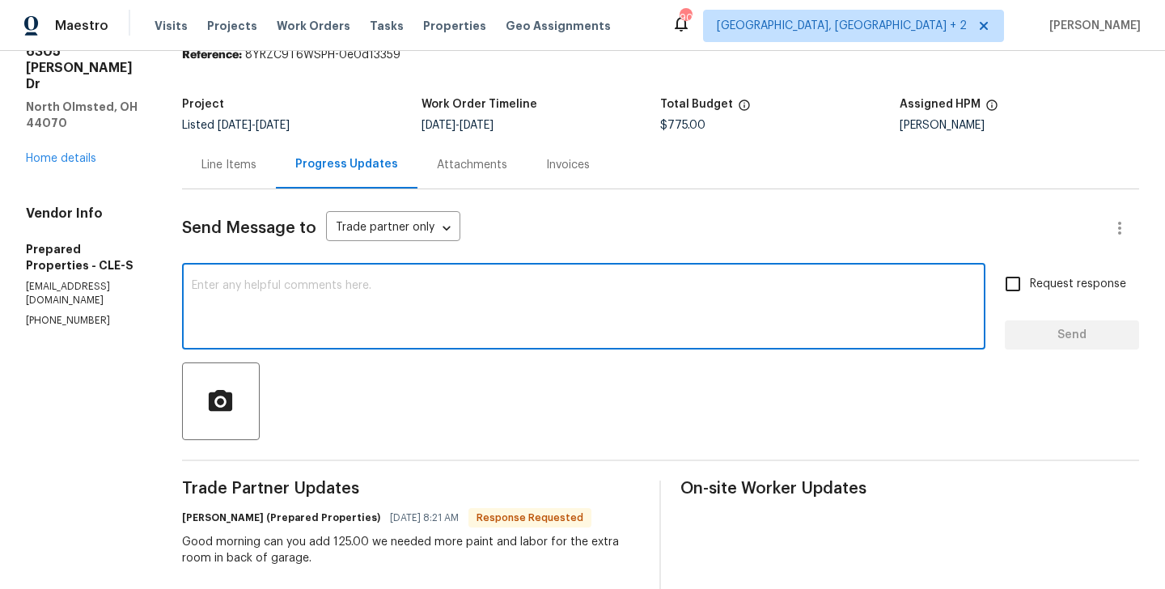
click at [276, 182] on div "Line Items" at bounding box center [229, 165] width 94 height 48
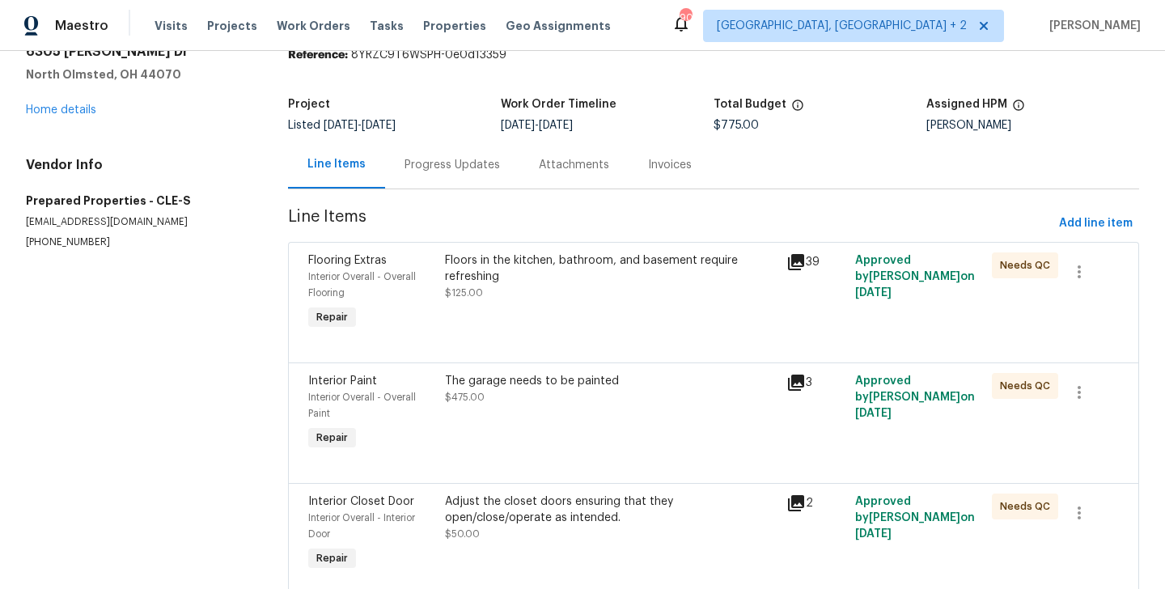
scroll to position [320, 0]
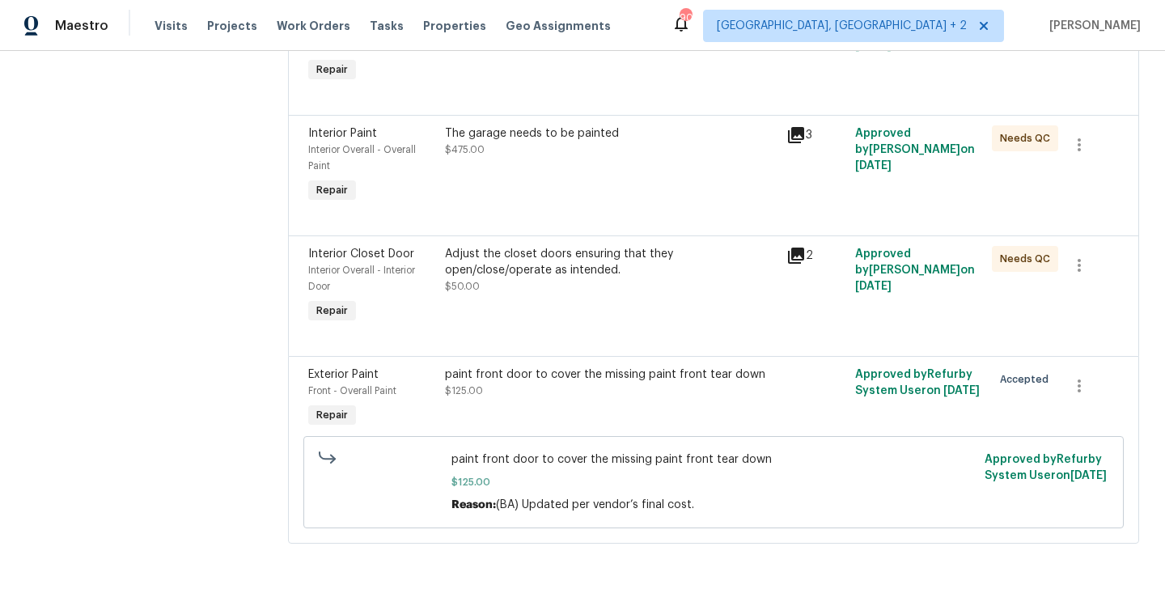
click at [502, 407] on div "paint front door to cover the missing paint front tear down $125.00" at bounding box center [611, 399] width 342 height 74
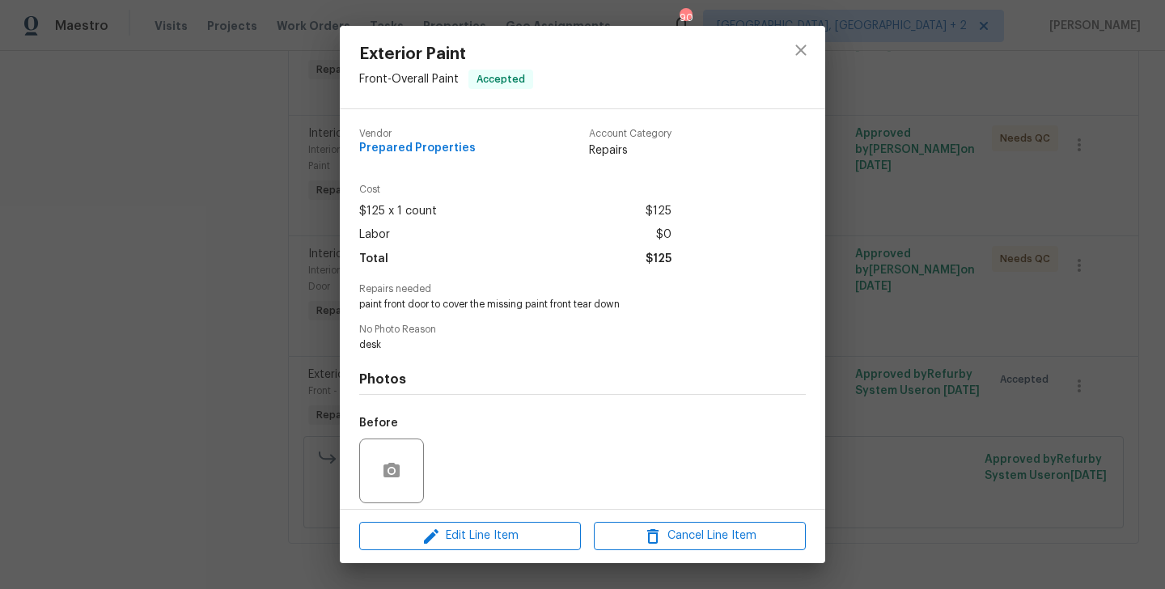
scroll to position [116, 0]
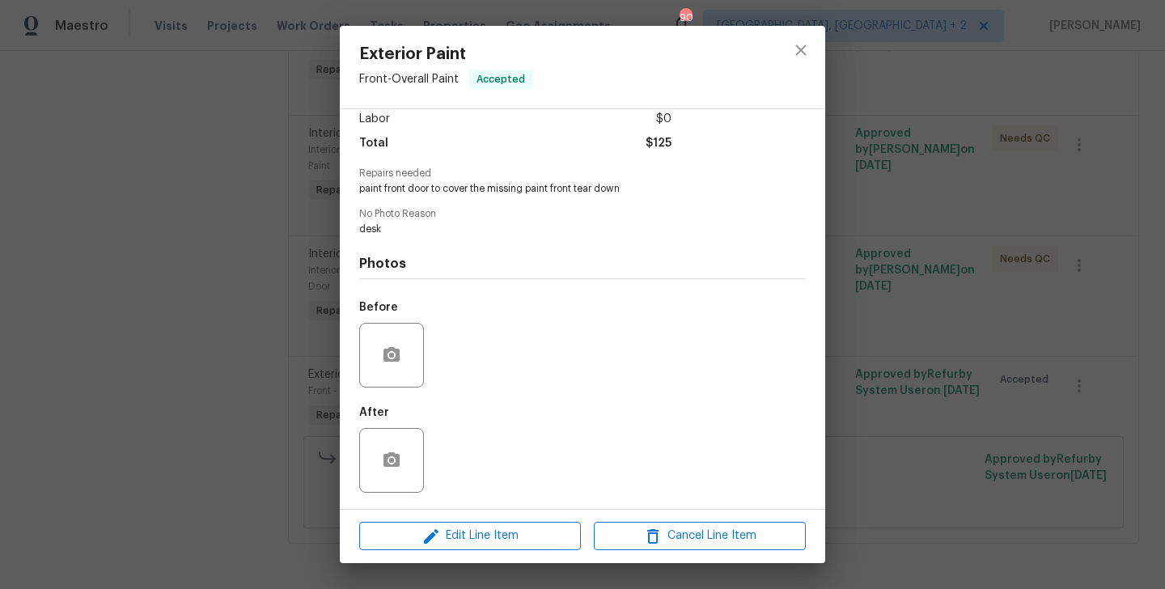
click at [264, 409] on div "Exterior Paint Front - Overall Paint Accepted Vendor Prepared Properties Accoun…" at bounding box center [582, 294] width 1165 height 589
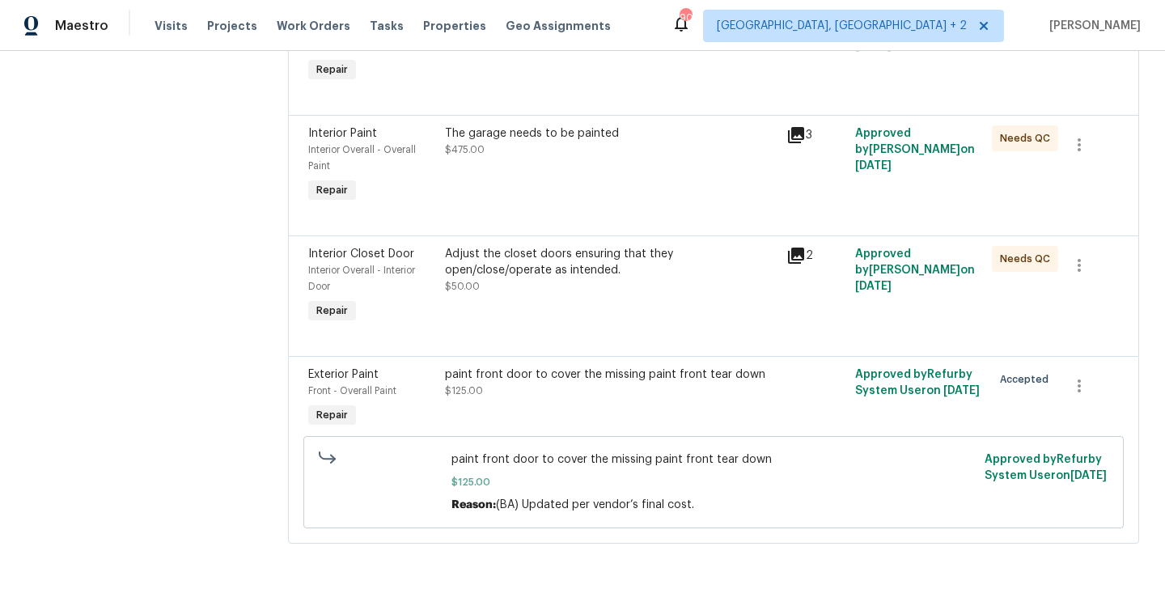
scroll to position [0, 0]
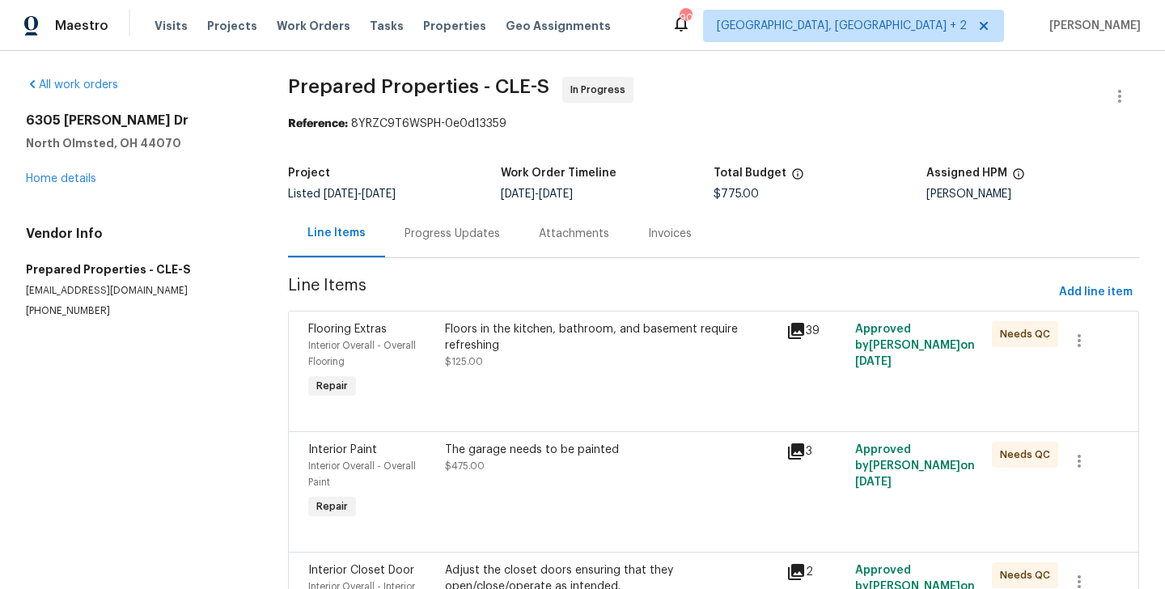
click at [418, 227] on div "Progress Updates" at bounding box center [452, 234] width 95 height 16
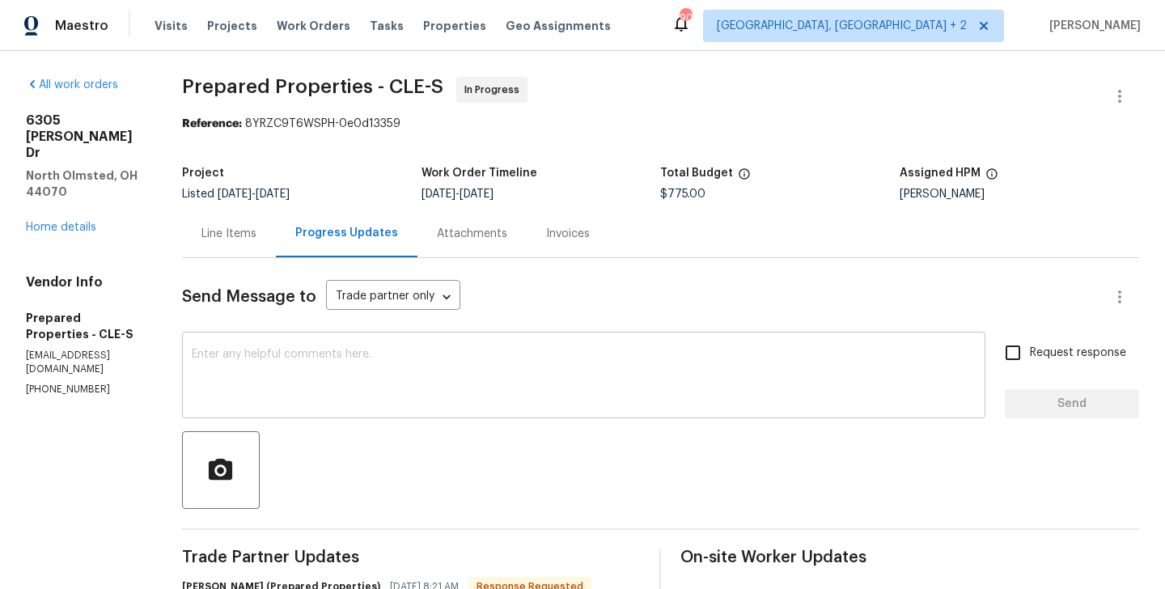
click at [436, 375] on textarea at bounding box center [584, 377] width 784 height 57
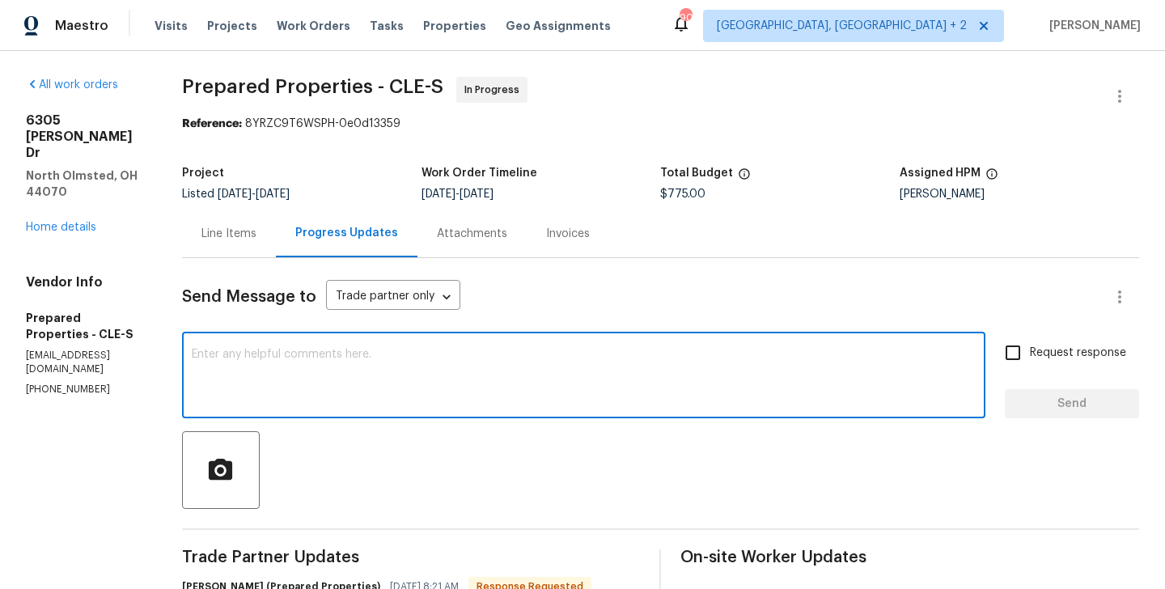
paste textarea "Staci the cost has been updated."
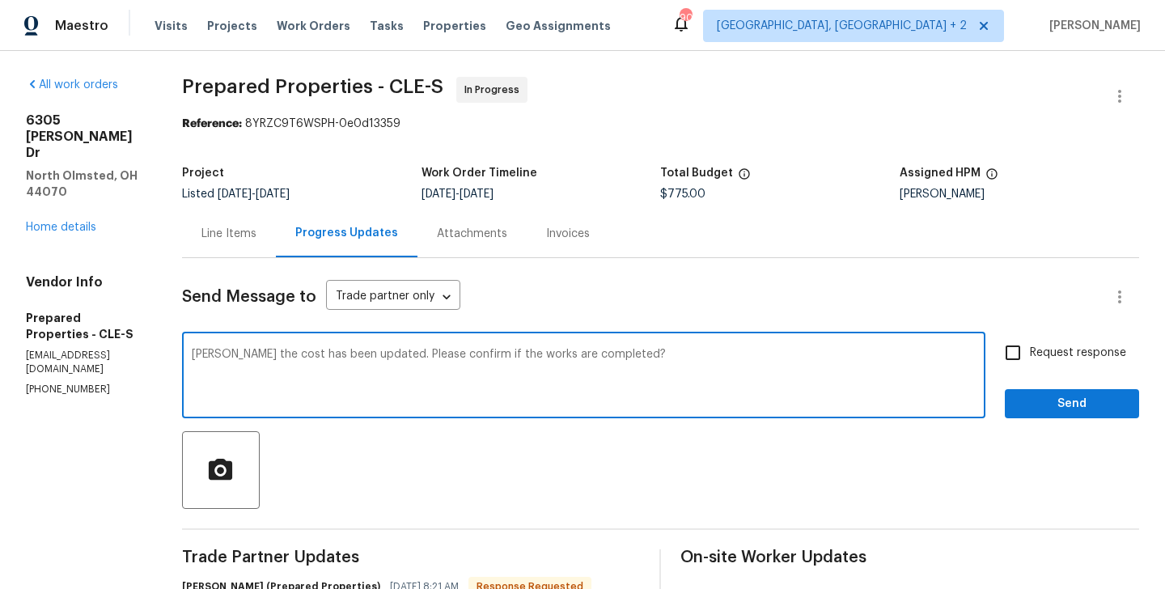
type textarea "Staci the cost has been updated. Please confirm if the works are completed?"
click at [1075, 367] on label "Request response" at bounding box center [1061, 353] width 130 height 34
click at [1030, 367] on input "Request response" at bounding box center [1013, 353] width 34 height 34
checkbox input "true"
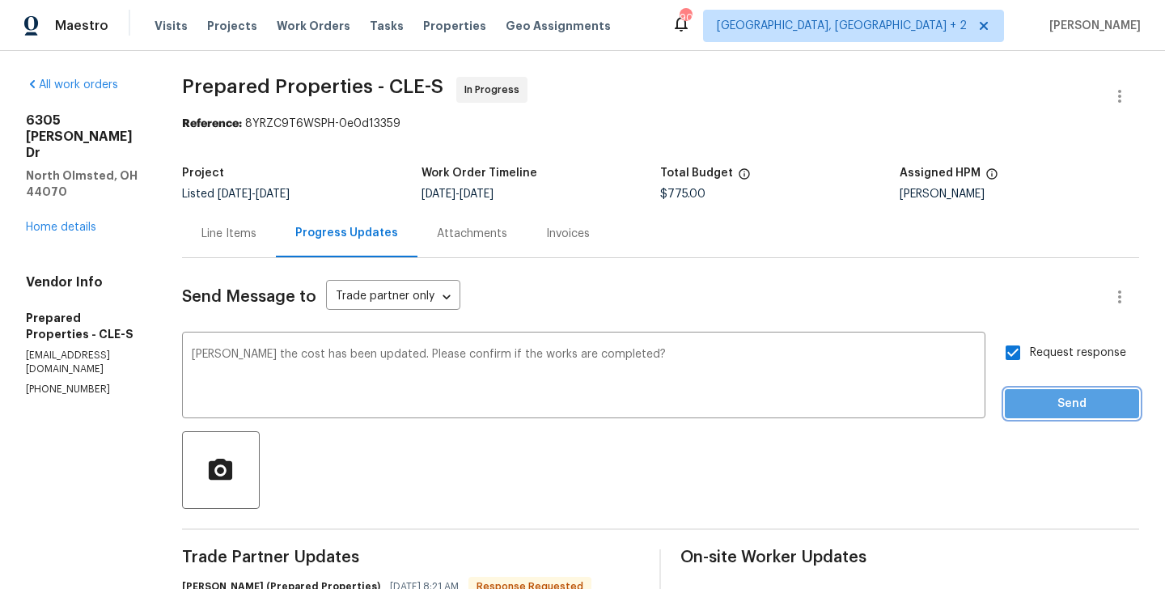
click at [1062, 394] on span "Send" at bounding box center [1072, 404] width 108 height 20
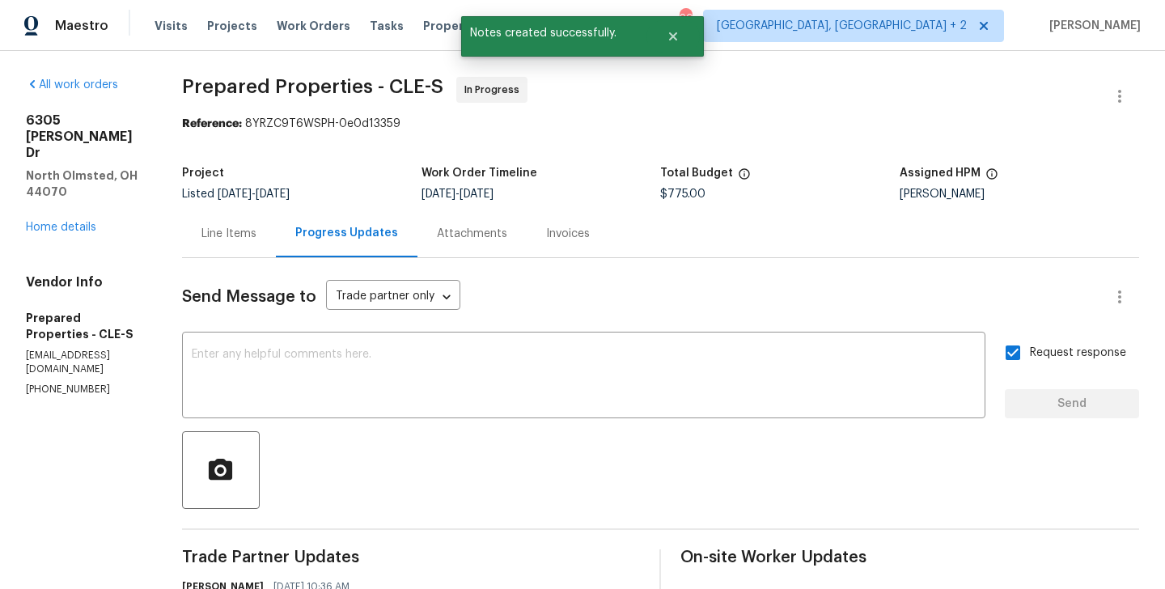
click at [62, 383] on p "(216) 644-3545" at bounding box center [84, 390] width 117 height 14
copy p "(216) 644-3545"
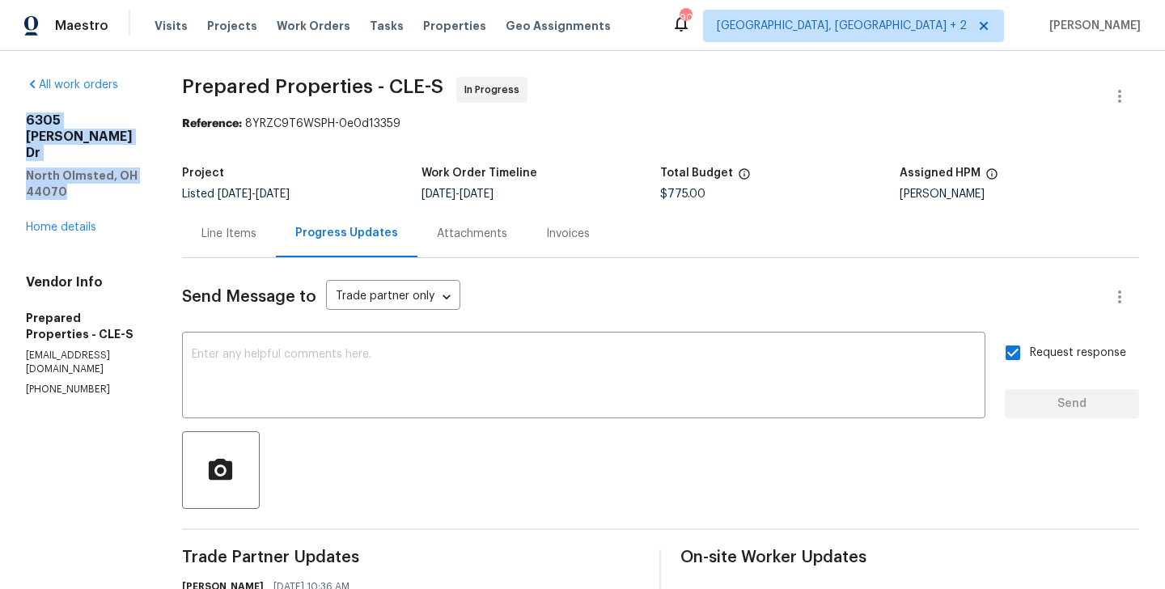
drag, startPoint x: 176, startPoint y: 136, endPoint x: 14, endPoint y: 103, distance: 166.0
click at [14, 103] on div "All work orders 6305 Christman Dr North Olmsted, OH 44070 Home details Vendor I…" at bounding box center [582, 565] width 1165 height 1028
copy div "6305 Christman Dr North Olmsted, OH 44070"
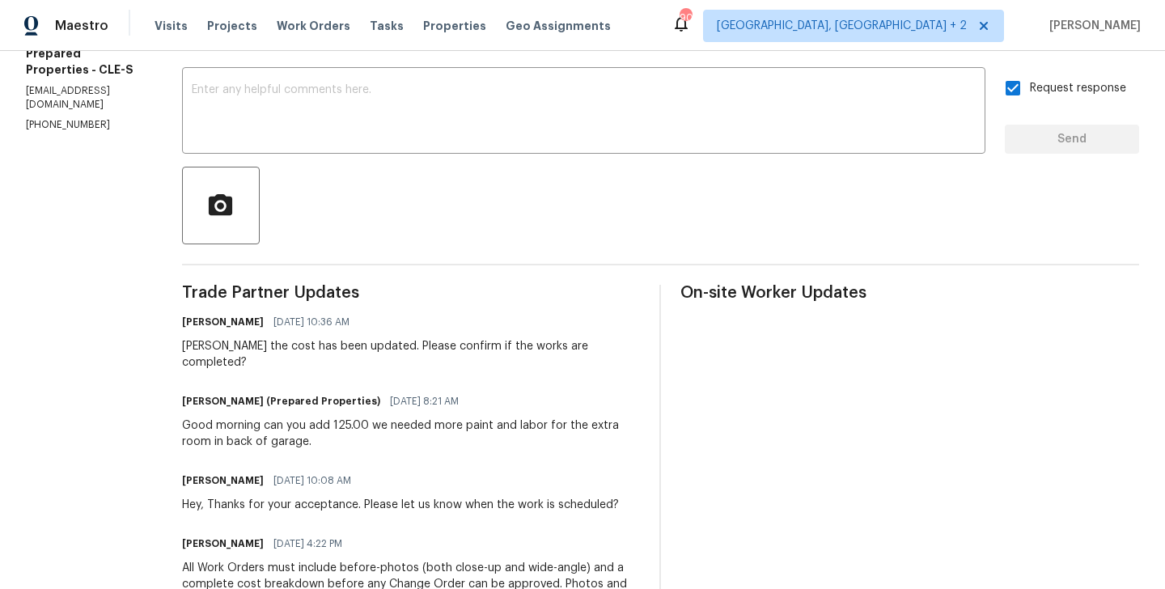
scroll to position [269, 0]
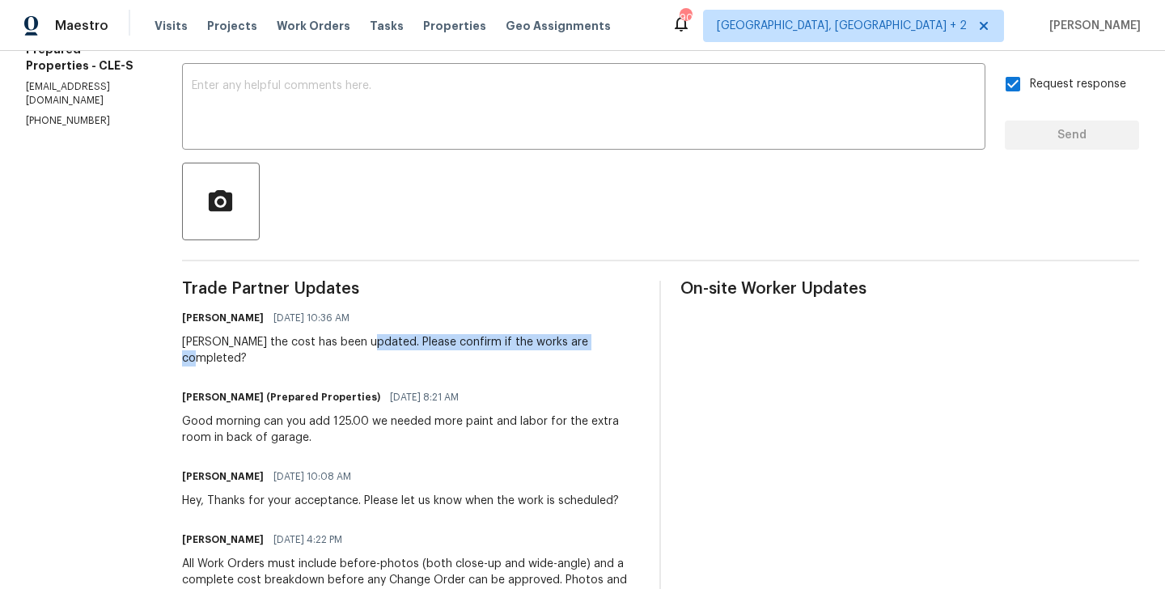
drag, startPoint x: 399, startPoint y: 343, endPoint x: 653, endPoint y: 359, distance: 254.6
click at [641, 359] on div "Trade Partner Updates Blessida Angeline M 09/30/2025 10:36 AM Staci the cost ha…" at bounding box center [411, 532] width 459 height 503
copy div "Please confirm if the works are completed?"
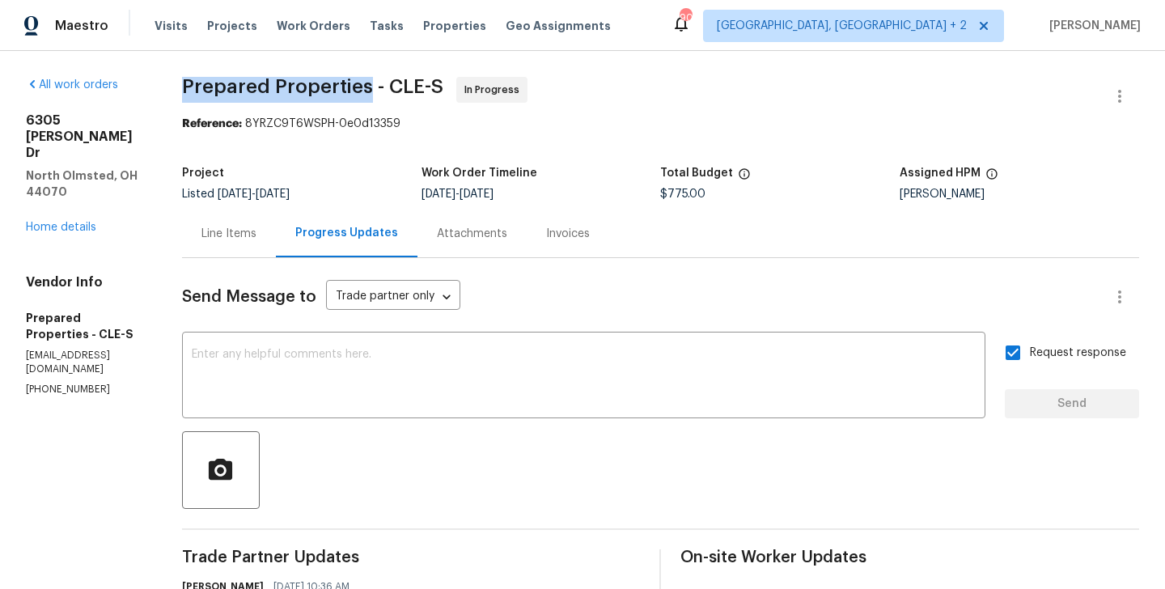
drag, startPoint x: 216, startPoint y: 87, endPoint x: 404, endPoint y: 95, distance: 187.9
click at [404, 95] on div "All work orders 6305 Christman Dr North Olmsted, OH 44070 Home details Vendor I…" at bounding box center [582, 565] width 1165 height 1028
copy span "Prepared Properties"
click at [74, 222] on link "Home details" at bounding box center [61, 227] width 70 height 11
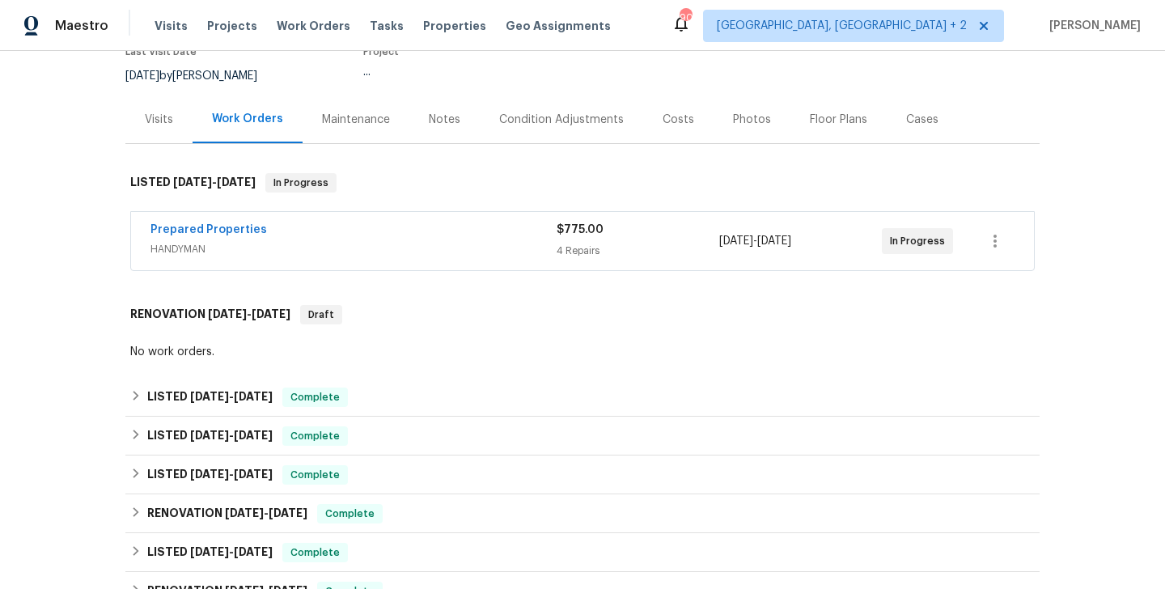
scroll to position [152, 0]
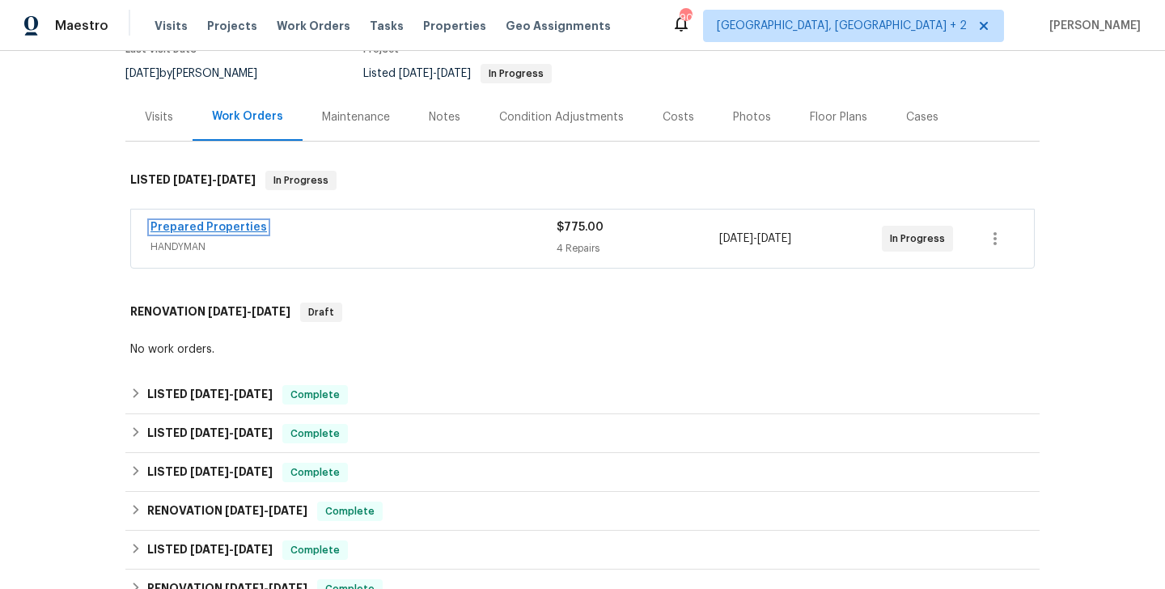
click at [230, 225] on link "Prepared Properties" at bounding box center [209, 227] width 117 height 11
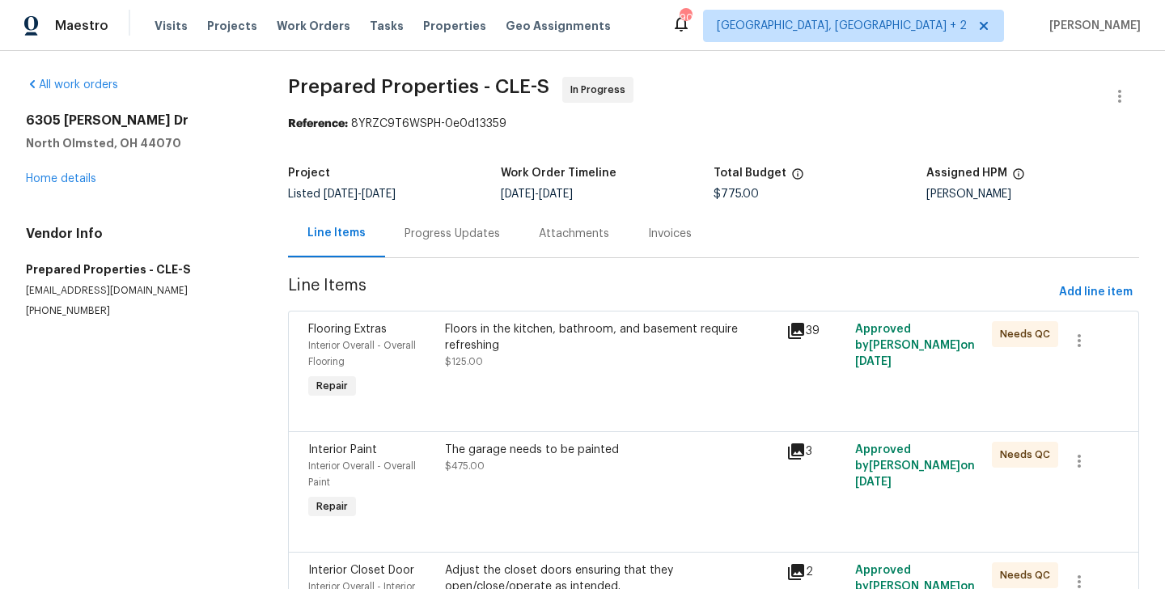
click at [552, 359] on div "Floors in the kitchen, bathroom, and basement require refreshing $125.00" at bounding box center [611, 345] width 333 height 49
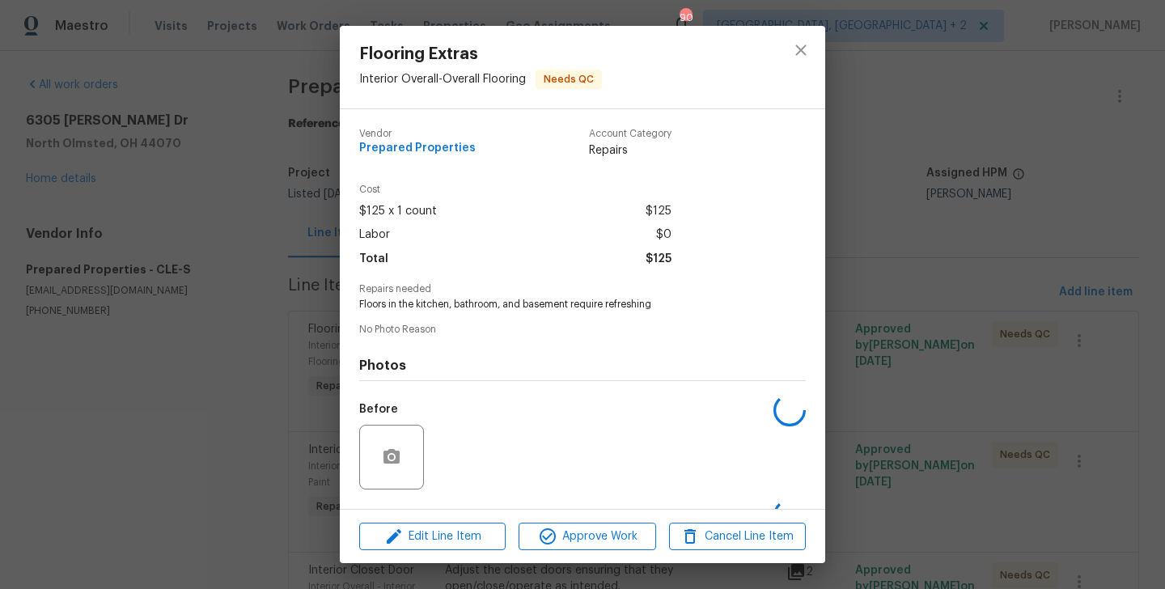
scroll to position [102, 0]
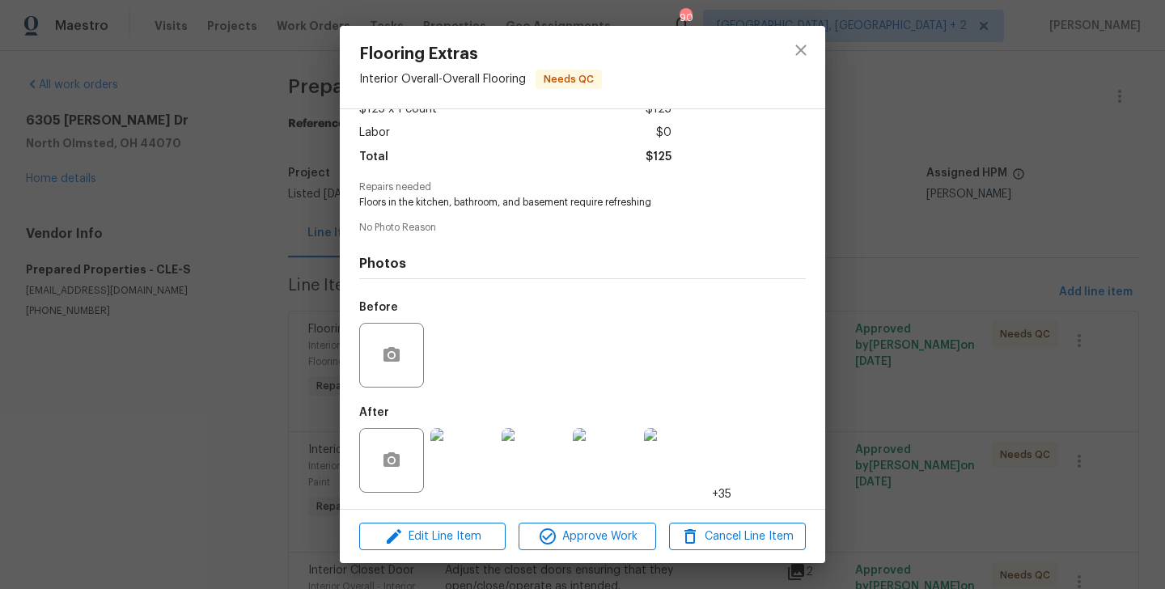
click at [462, 458] on img at bounding box center [462, 460] width 65 height 65
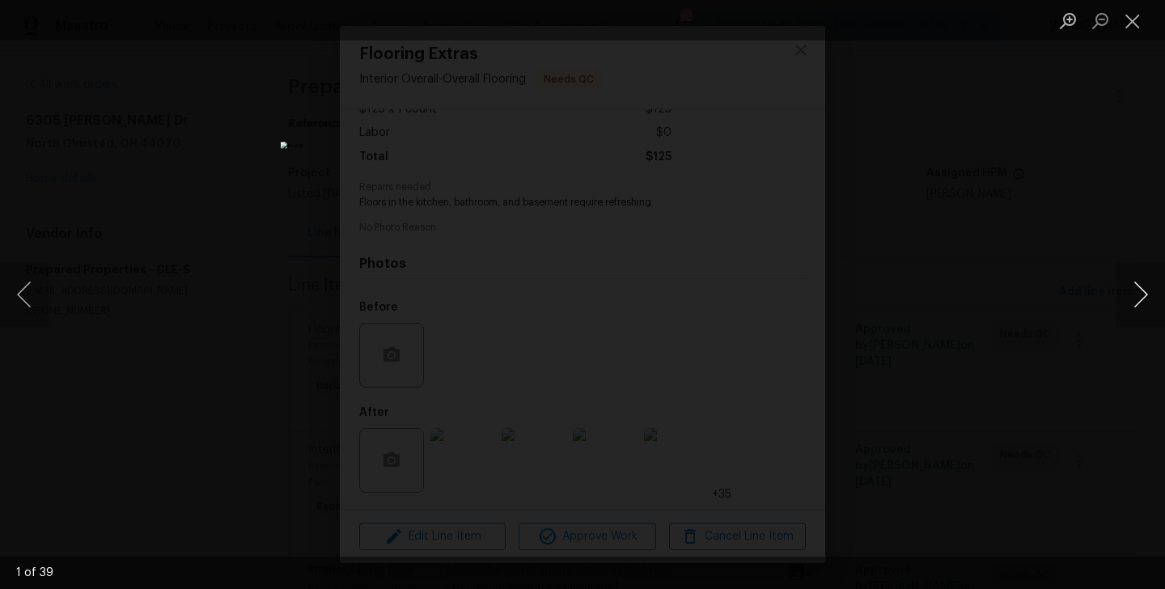
click at [1141, 296] on button "Next image" at bounding box center [1141, 294] width 49 height 65
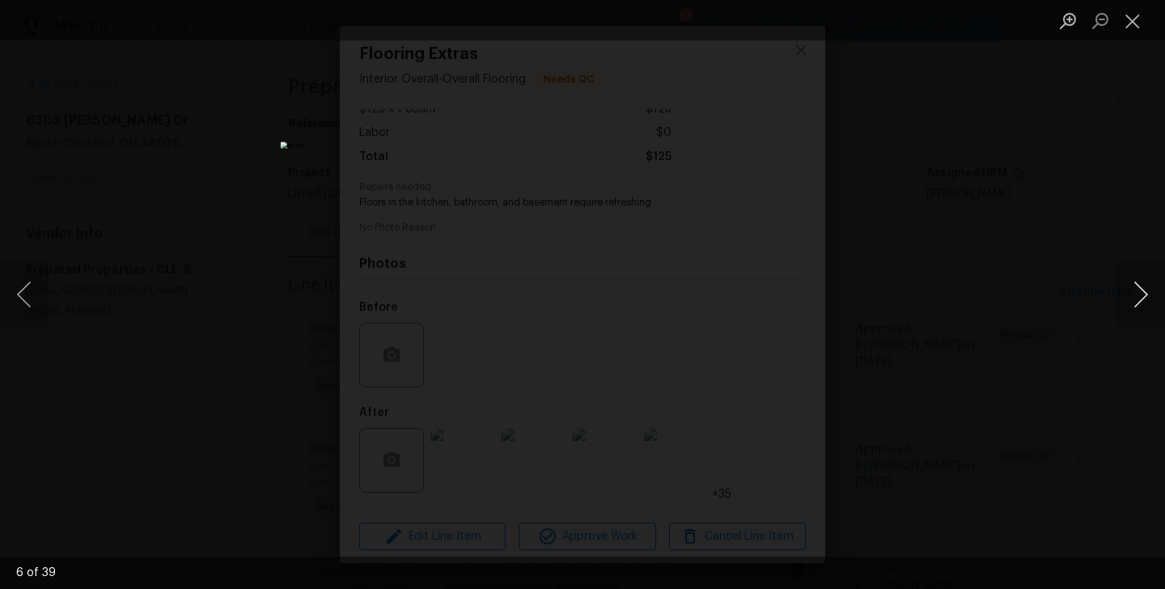
click at [1141, 296] on button "Next image" at bounding box center [1141, 294] width 49 height 65
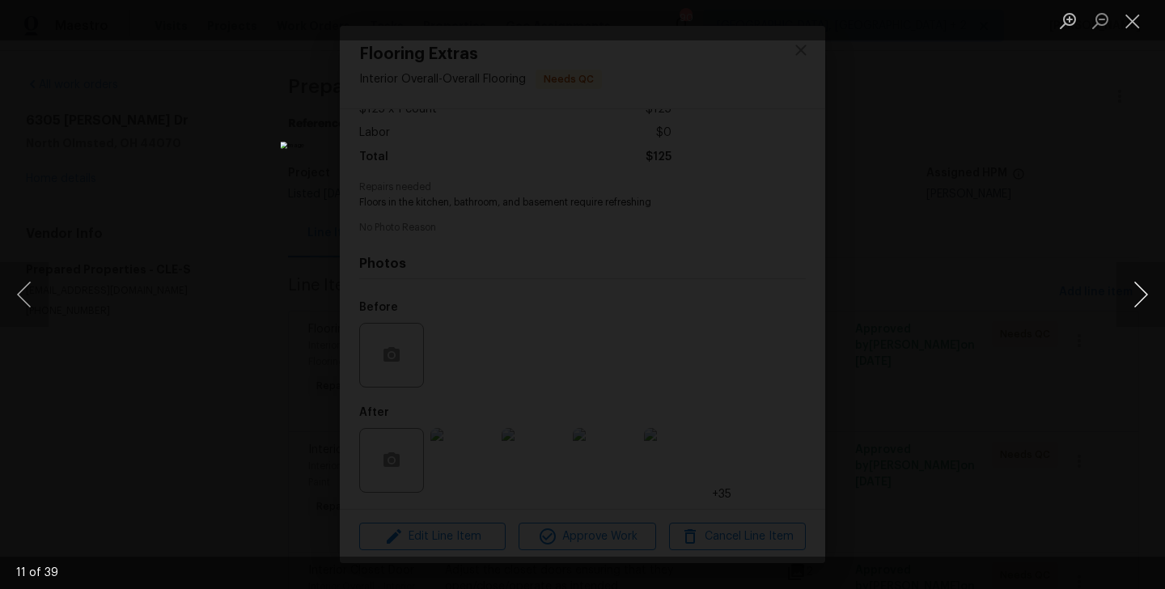
click at [1141, 296] on button "Next image" at bounding box center [1141, 294] width 49 height 65
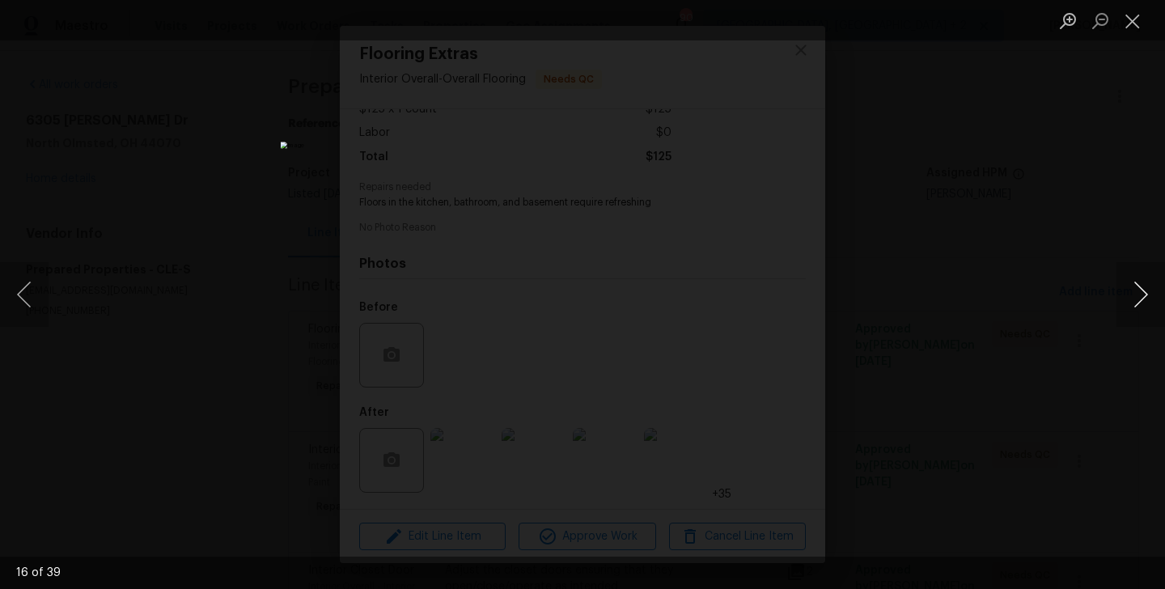
click at [1141, 296] on button "Next image" at bounding box center [1141, 294] width 49 height 65
click at [970, 354] on div "Lightbox" at bounding box center [582, 294] width 1165 height 589
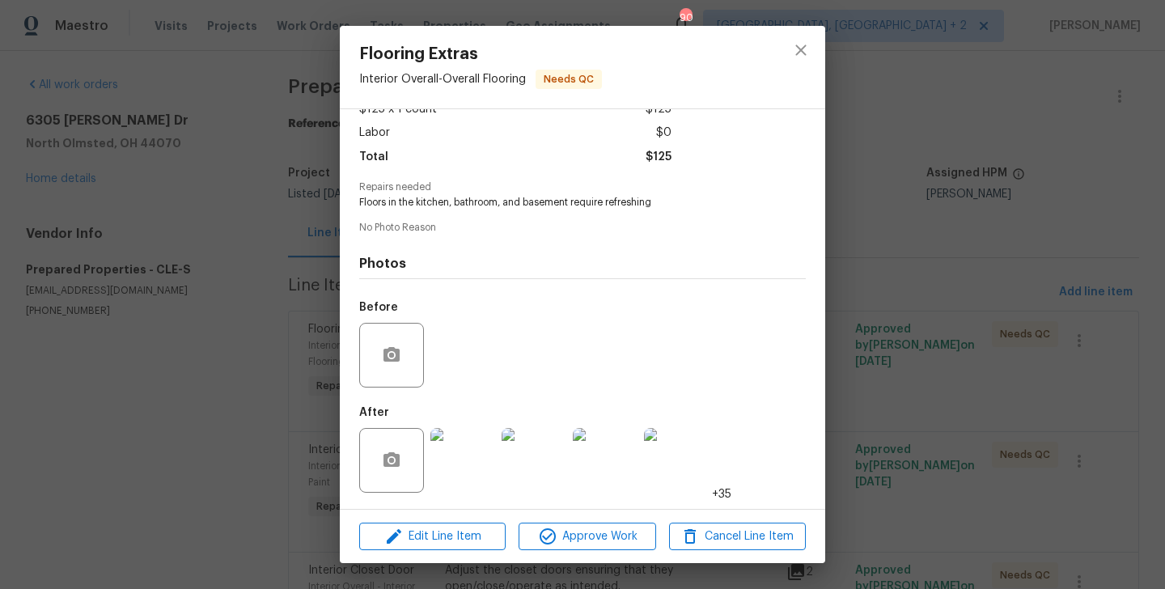
click at [970, 354] on div "Flooring Extras Interior Overall - Overall Flooring Needs QC Vendor Prepared Pr…" at bounding box center [582, 294] width 1165 height 589
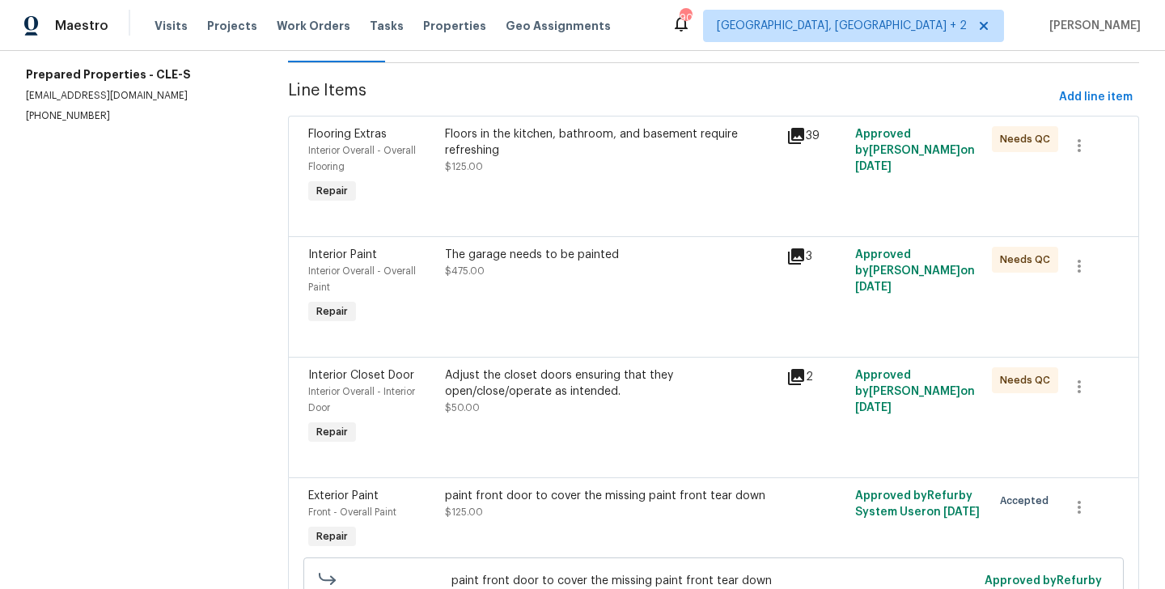
scroll to position [196, 0]
click at [545, 268] on div "The garage needs to be painted $475.00" at bounding box center [611, 262] width 333 height 32
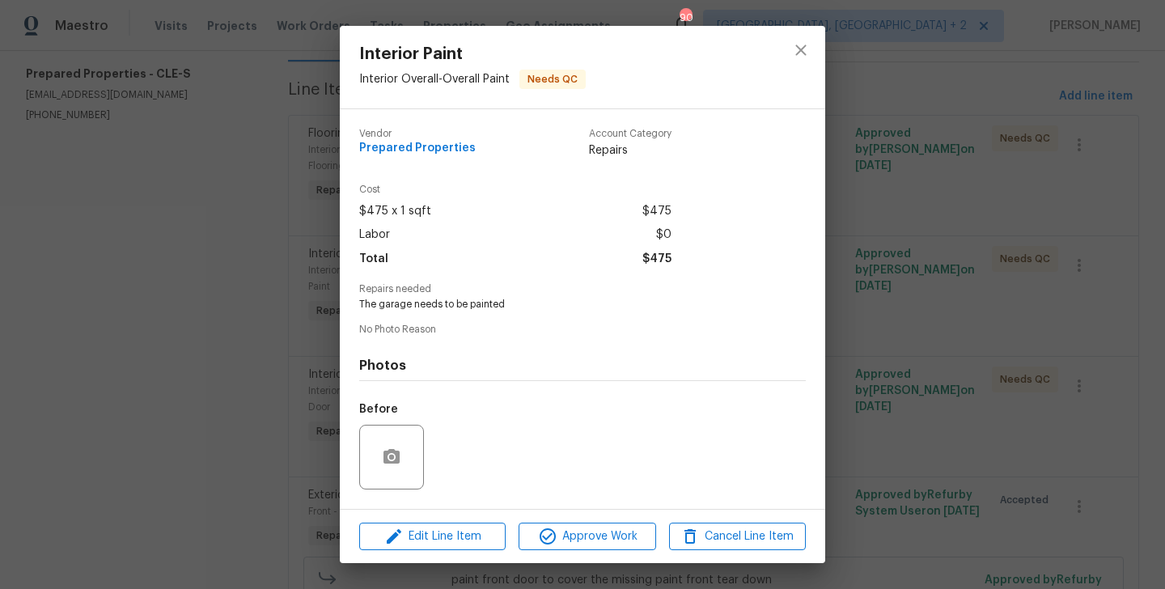
scroll to position [102, 0]
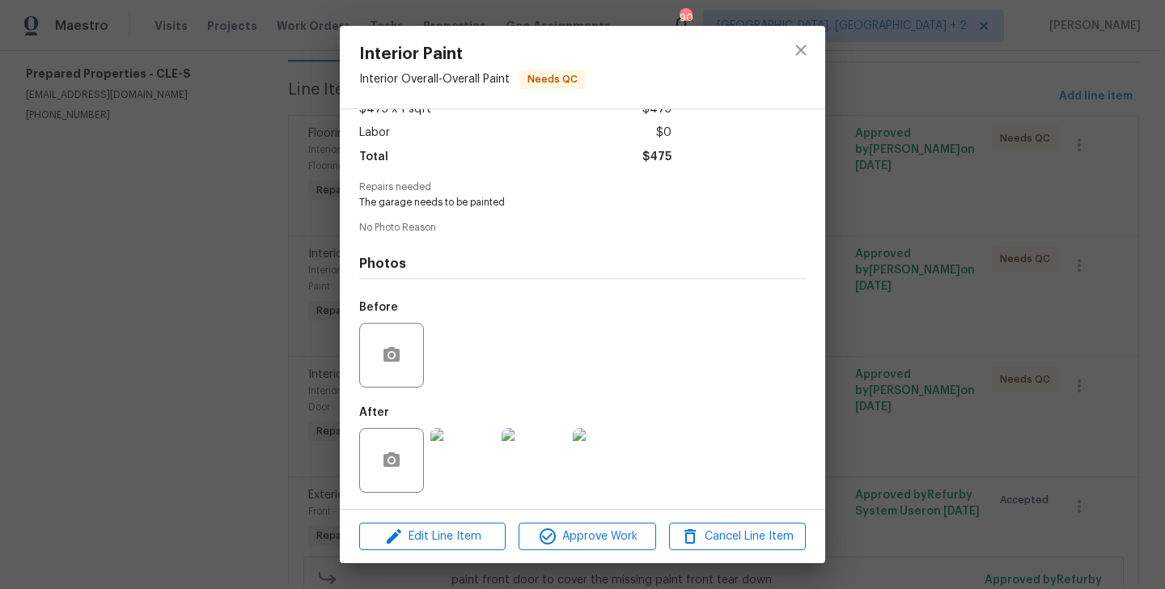
click at [460, 443] on img at bounding box center [462, 460] width 65 height 65
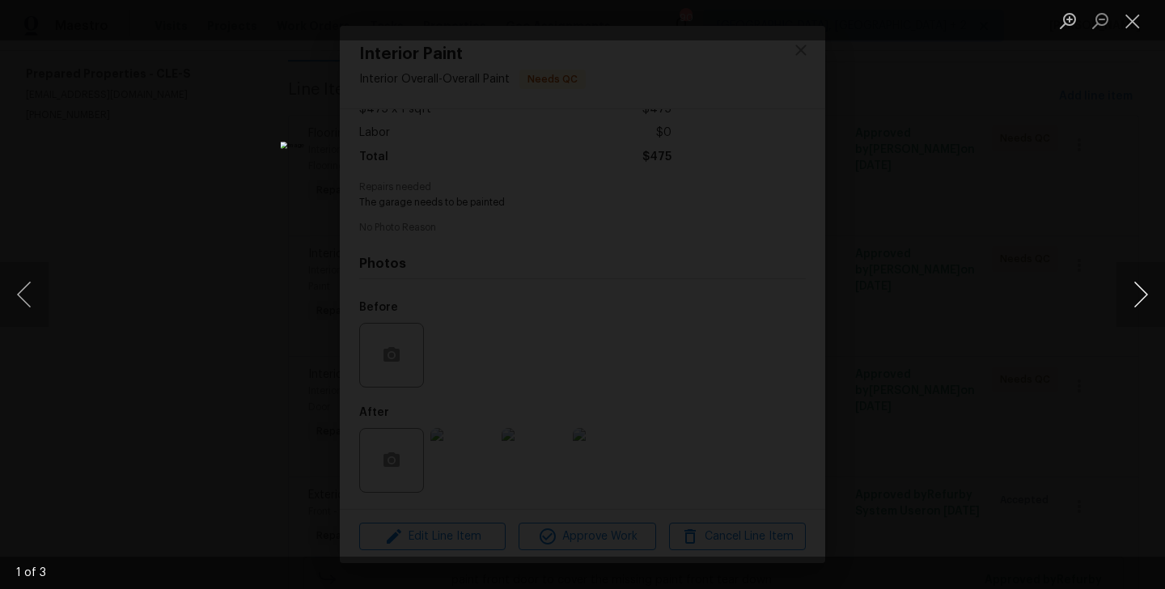
click at [1155, 299] on button "Next image" at bounding box center [1141, 294] width 49 height 65
click at [984, 369] on div "Lightbox" at bounding box center [582, 294] width 1165 height 589
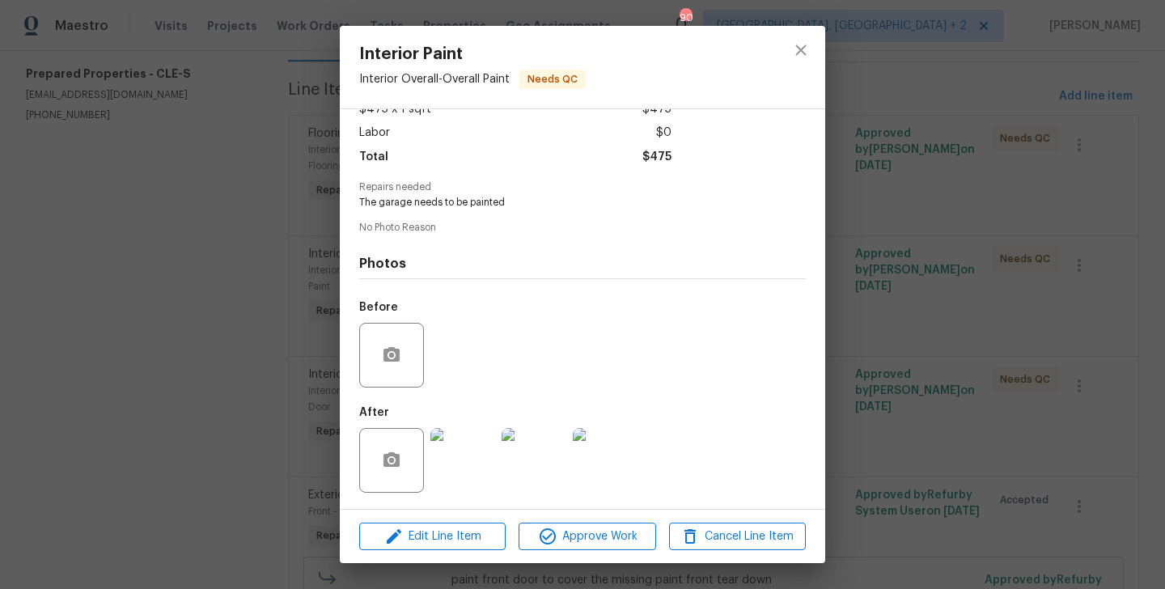
click at [984, 369] on div "Interior Paint Interior Overall - Overall Paint Needs QC Vendor Prepared Proper…" at bounding box center [582, 294] width 1165 height 589
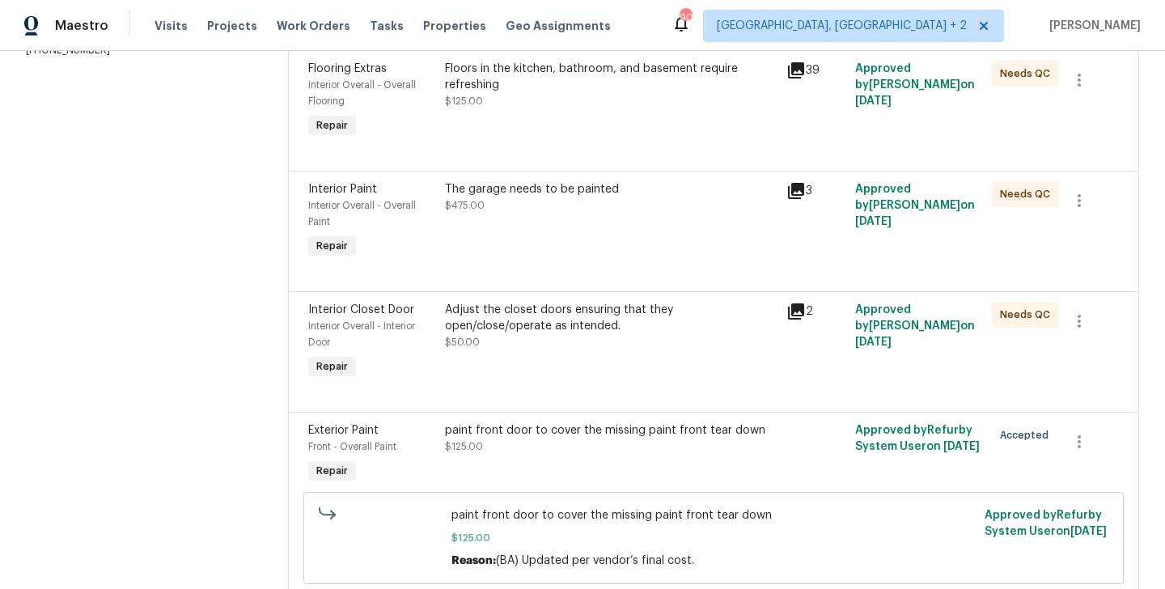
scroll to position [320, 0]
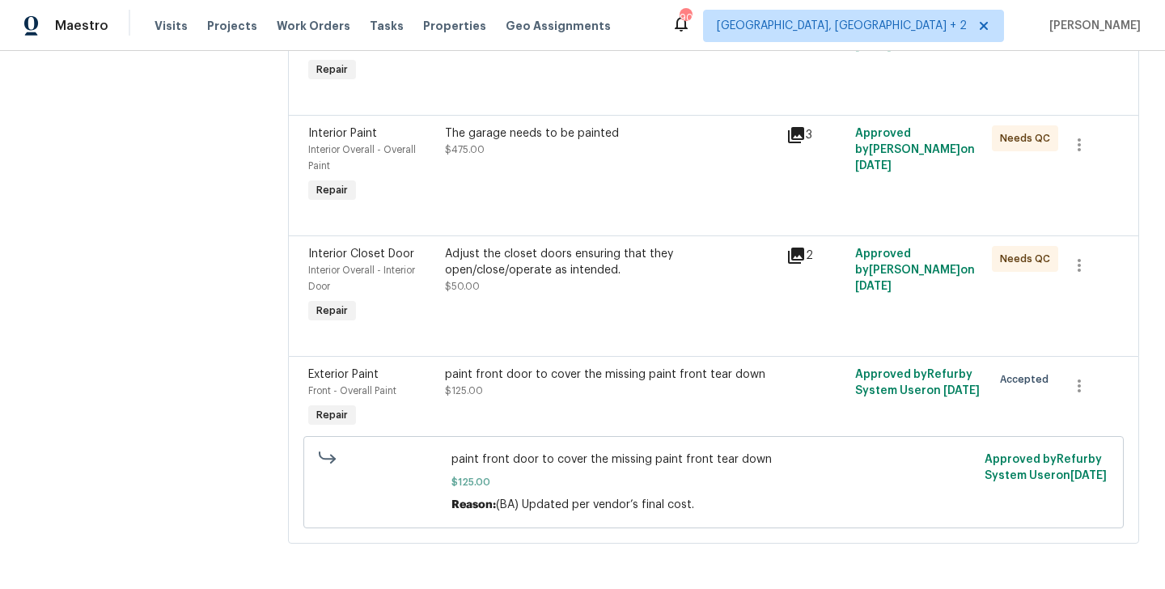
click at [564, 250] on div "Adjust the closet doors ensuring that they open/close/operate as intended." at bounding box center [611, 262] width 333 height 32
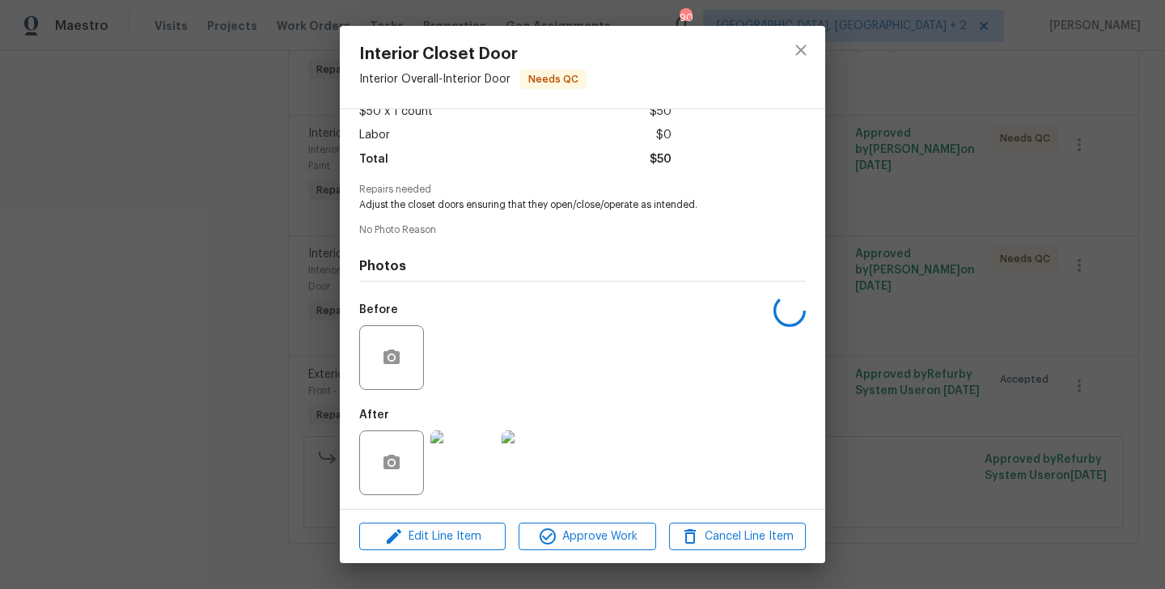
scroll to position [102, 0]
click at [475, 454] on img at bounding box center [462, 460] width 65 height 65
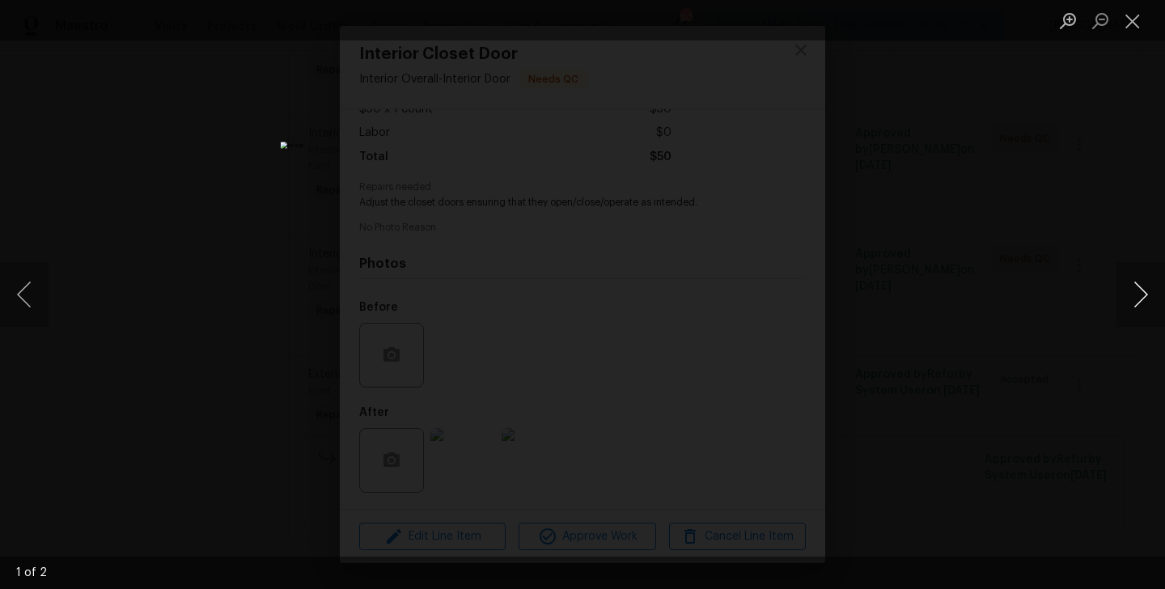
click at [1147, 311] on button "Next image" at bounding box center [1141, 294] width 49 height 65
click at [1001, 368] on div "Lightbox" at bounding box center [582, 294] width 1165 height 589
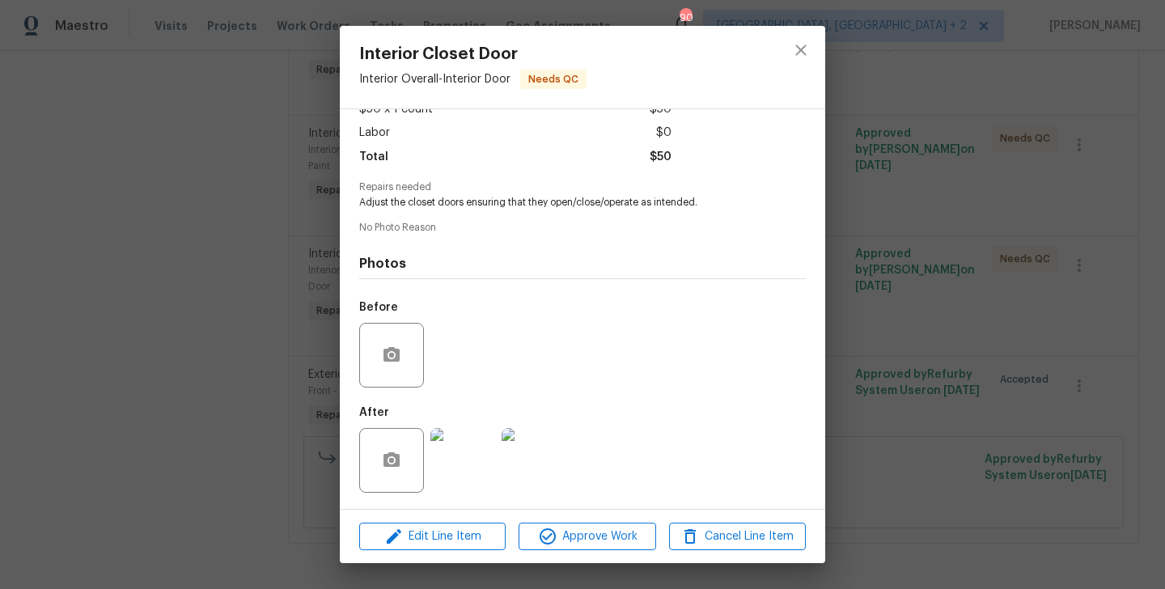
click at [1001, 368] on div "Interior Closet Door Interior Overall - Interior Door Needs QC Vendor Prepared …" at bounding box center [582, 294] width 1165 height 589
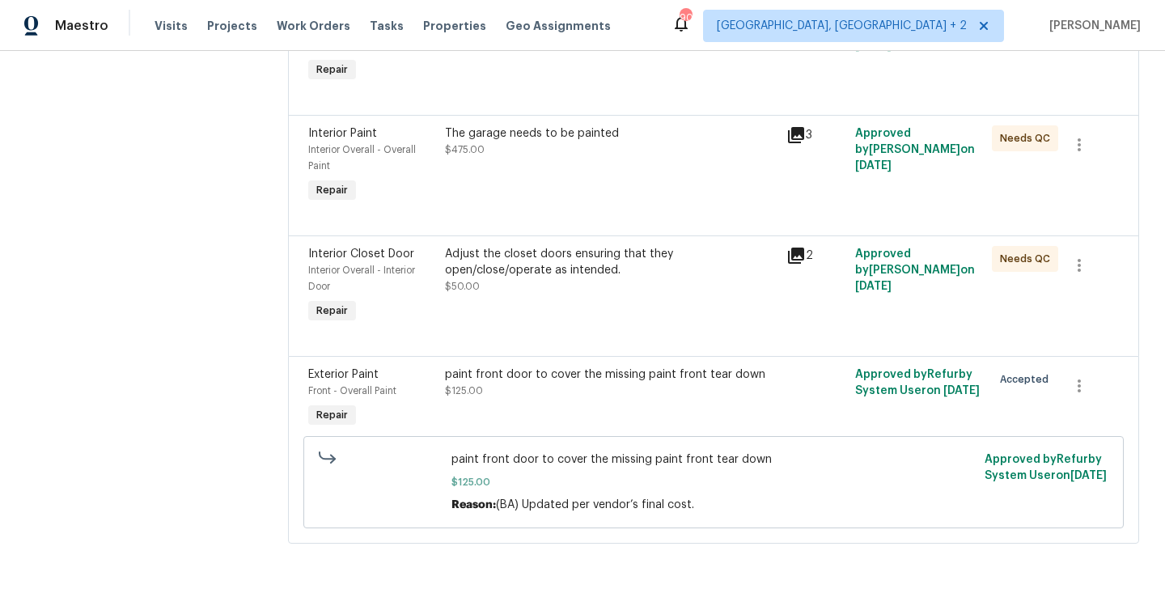
scroll to position [0, 0]
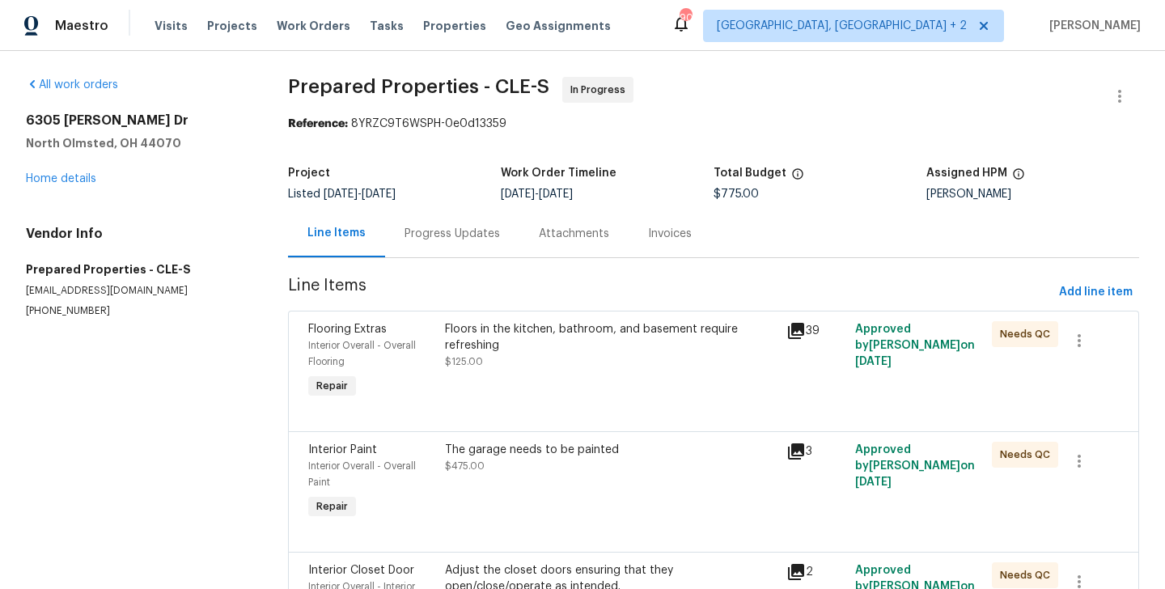
click at [477, 239] on div "Progress Updates" at bounding box center [452, 234] width 95 height 16
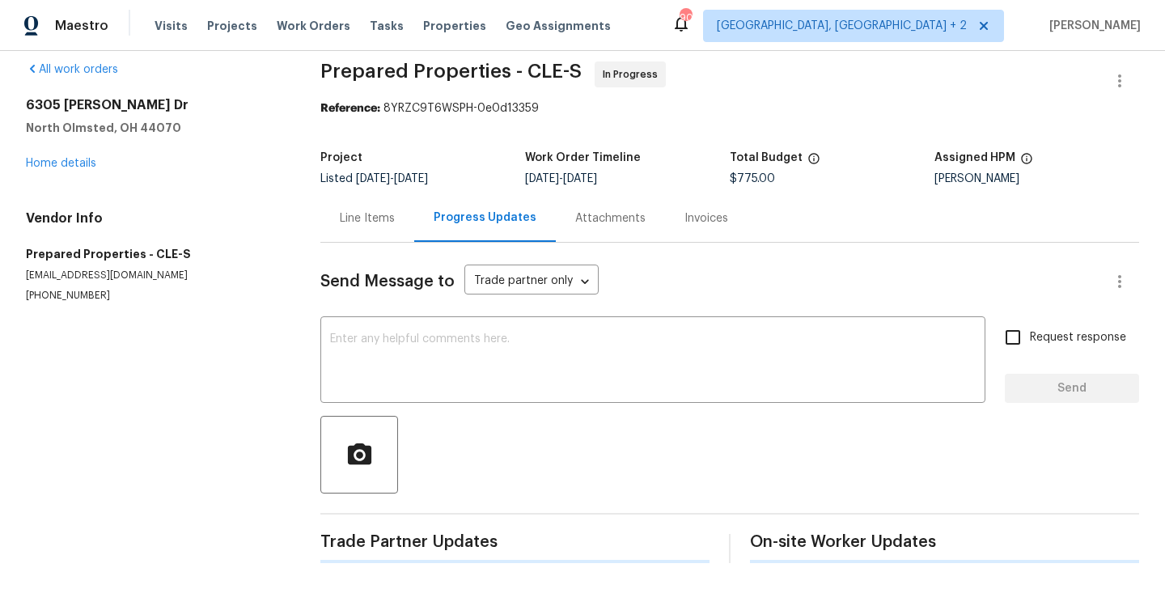
scroll to position [442, 0]
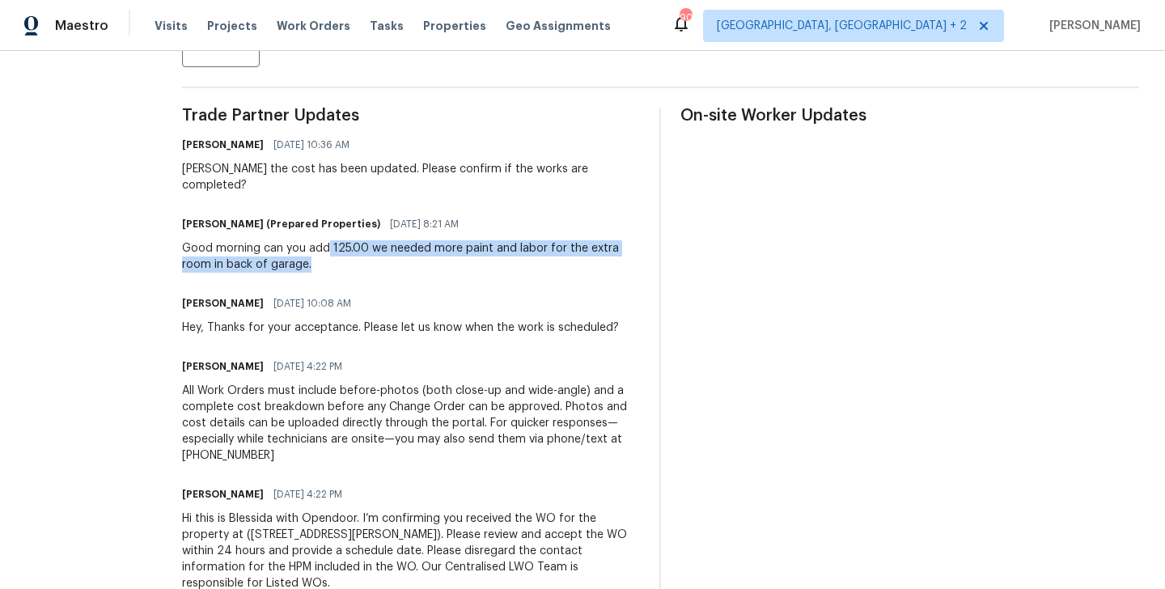
drag, startPoint x: 369, startPoint y: 233, endPoint x: 484, endPoint y: 249, distance: 116.0
click at [484, 249] on div "Good morning can you add 125.00 we needed more paint and labor for the extra ro…" at bounding box center [411, 256] width 459 height 32
copy div "125.00 we needed more paint and labor for the extra room in back of garage."
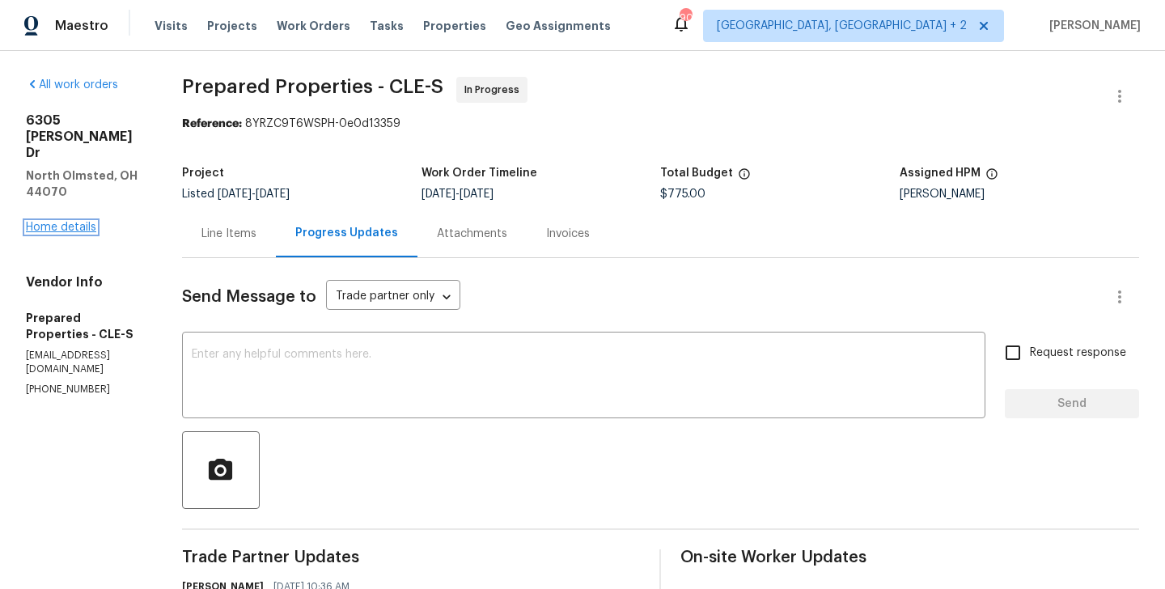
click at [70, 222] on link "Home details" at bounding box center [61, 227] width 70 height 11
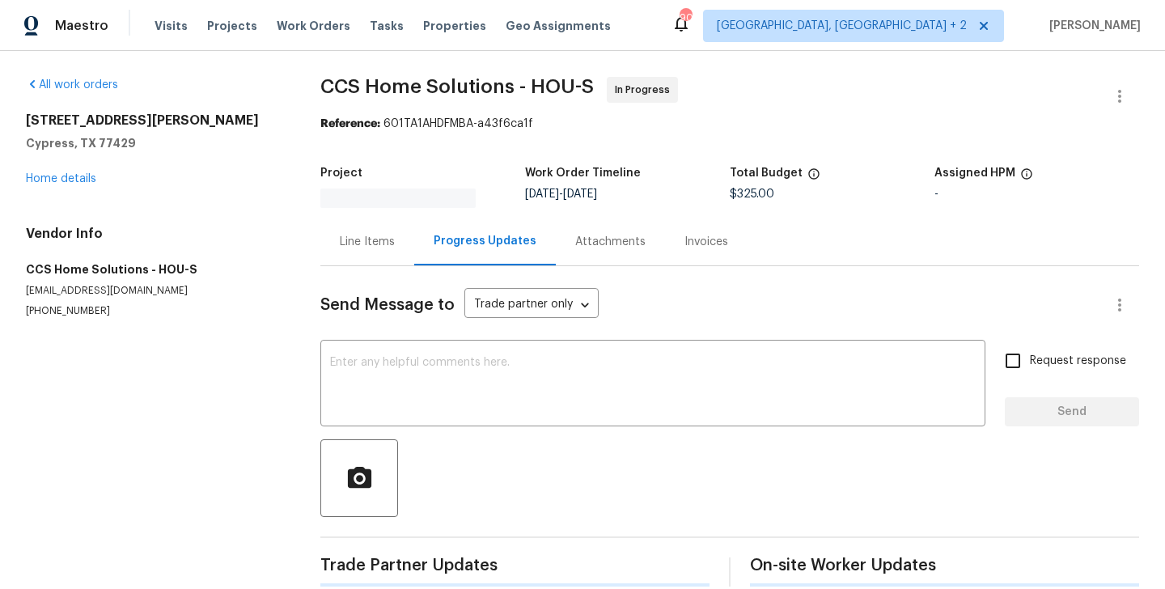
scroll to position [23, 0]
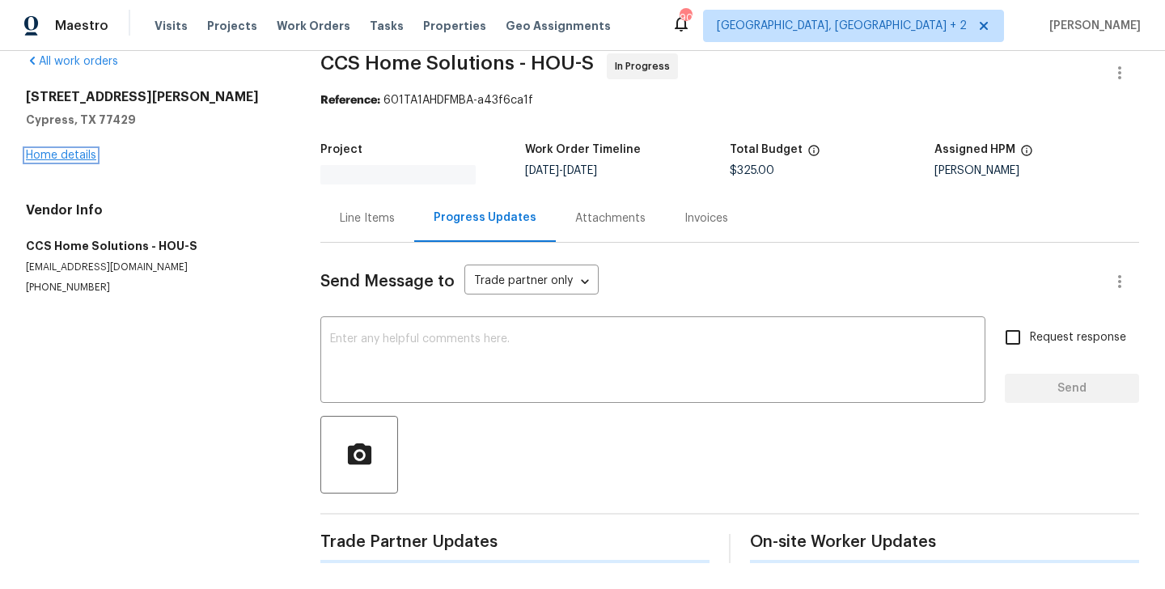
click at [87, 152] on link "Home details" at bounding box center [61, 155] width 70 height 11
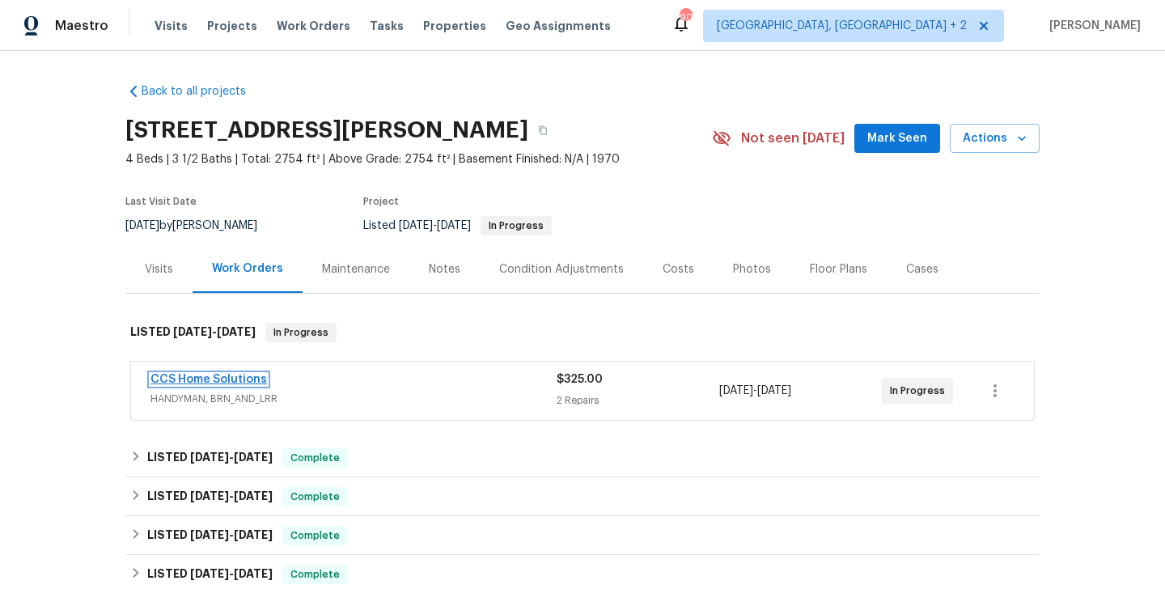
click at [213, 378] on link "CCS Home Solutions" at bounding box center [209, 379] width 117 height 11
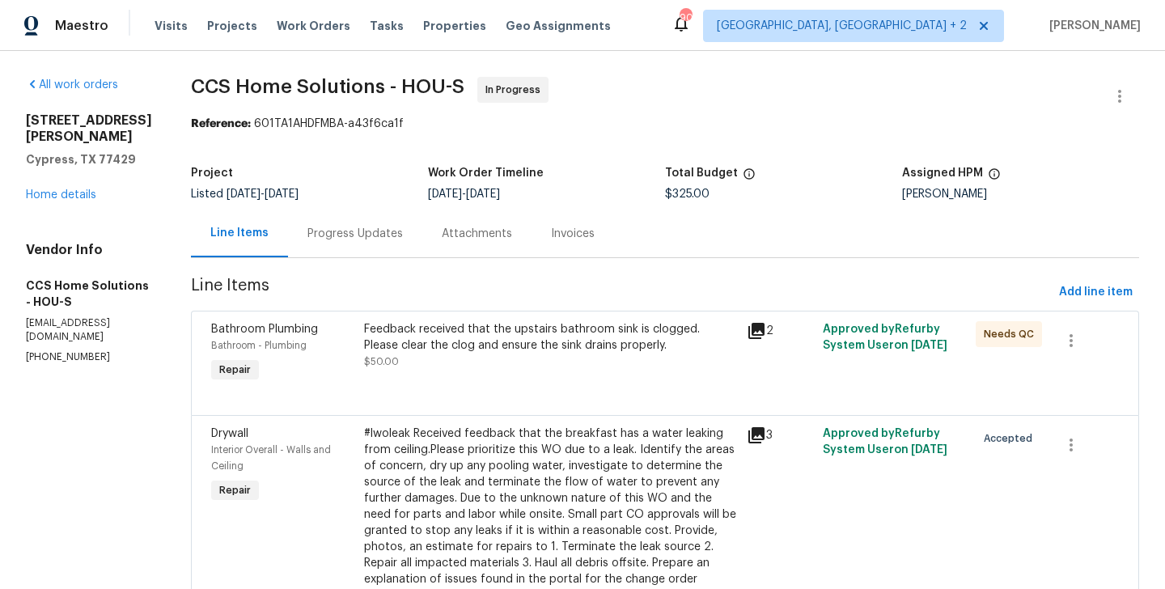
click at [366, 223] on div "Progress Updates" at bounding box center [355, 234] width 134 height 48
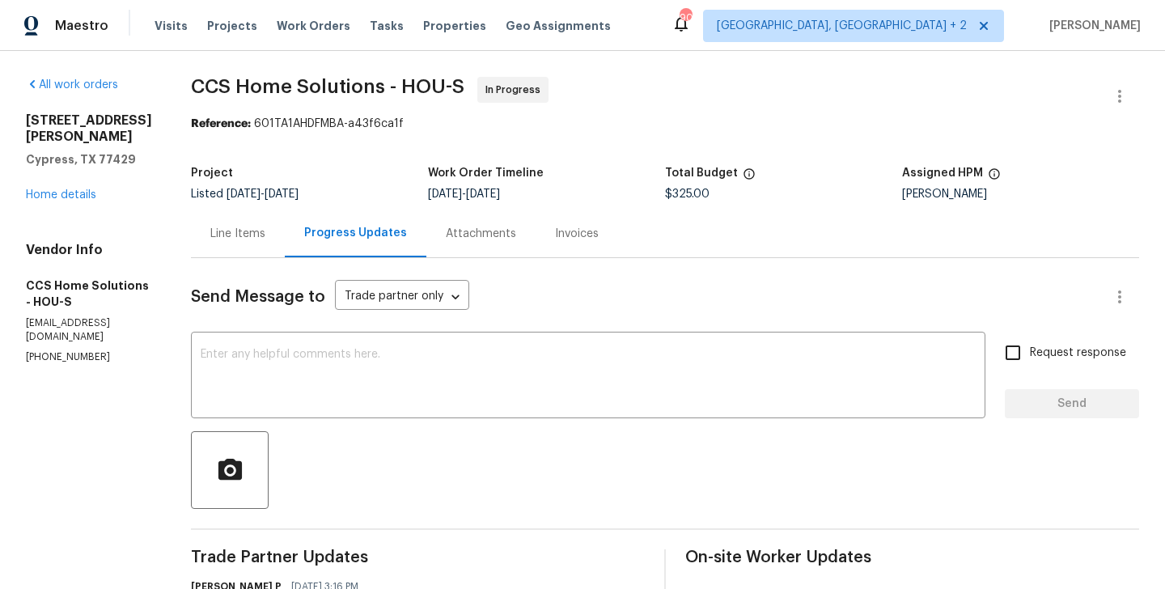
click at [224, 245] on div "Line Items" at bounding box center [238, 234] width 94 height 48
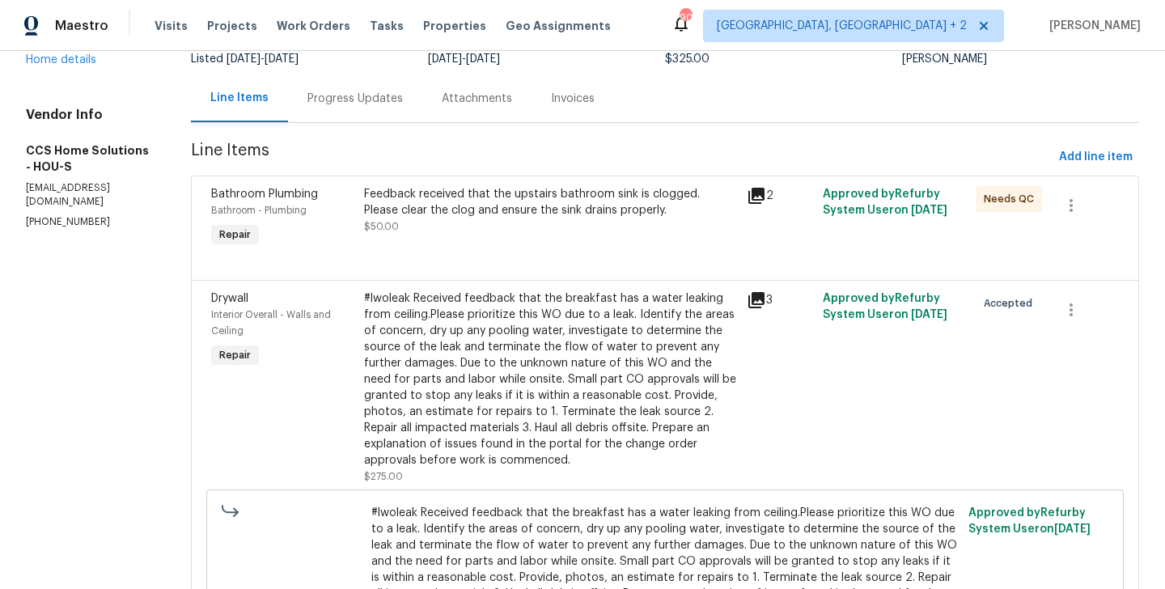
scroll to position [133, 0]
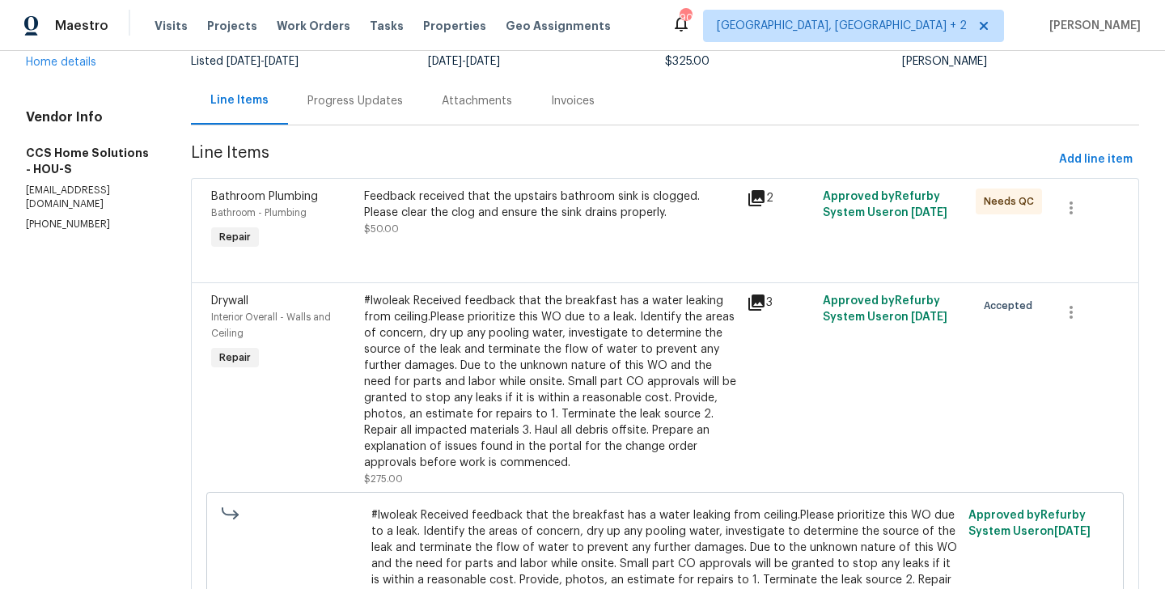
click at [503, 216] on div "Feedback received that the upstairs bathroom sink is clogged. Please clear the …" at bounding box center [550, 205] width 373 height 32
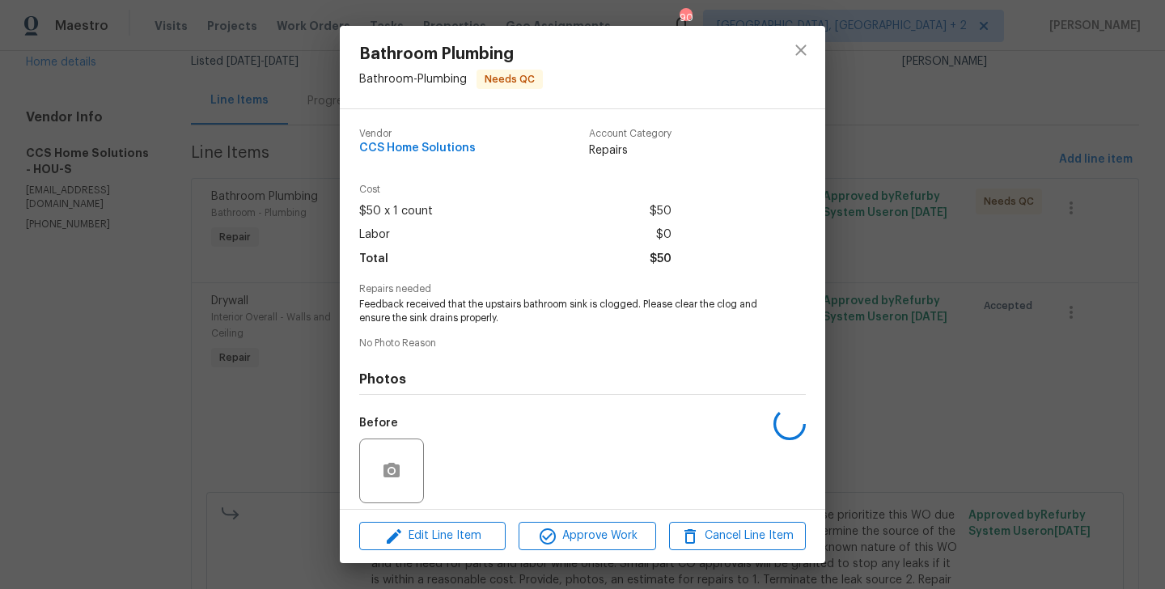
scroll to position [116, 0]
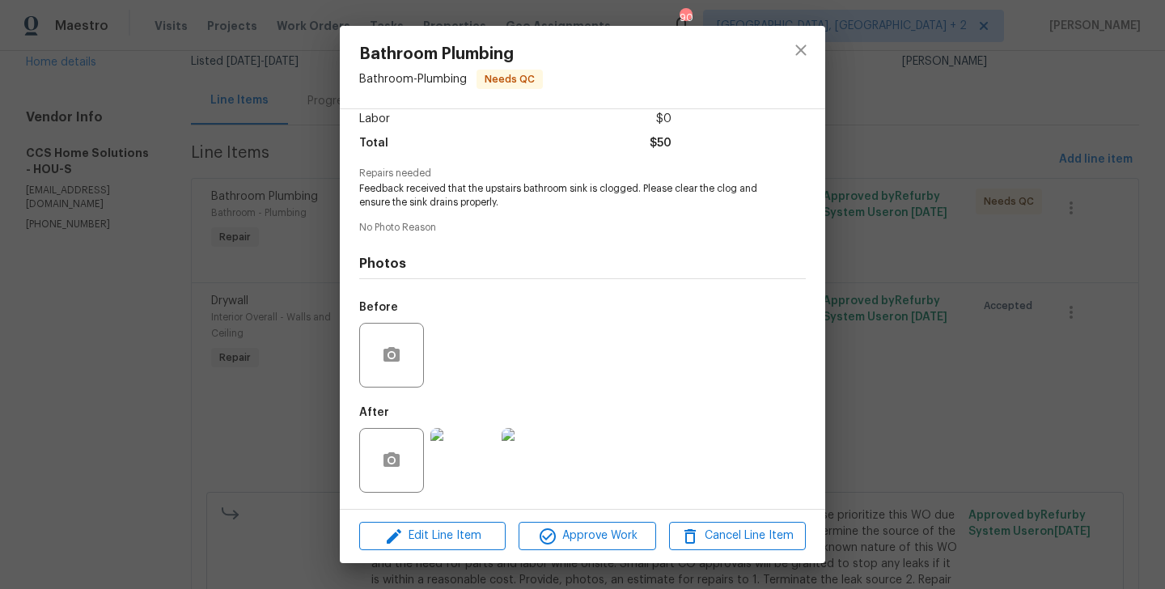
click at [255, 348] on div "Bathroom Plumbing Bathroom - Plumbing Needs QC Vendor CCS Home Solutions Accoun…" at bounding box center [582, 294] width 1165 height 589
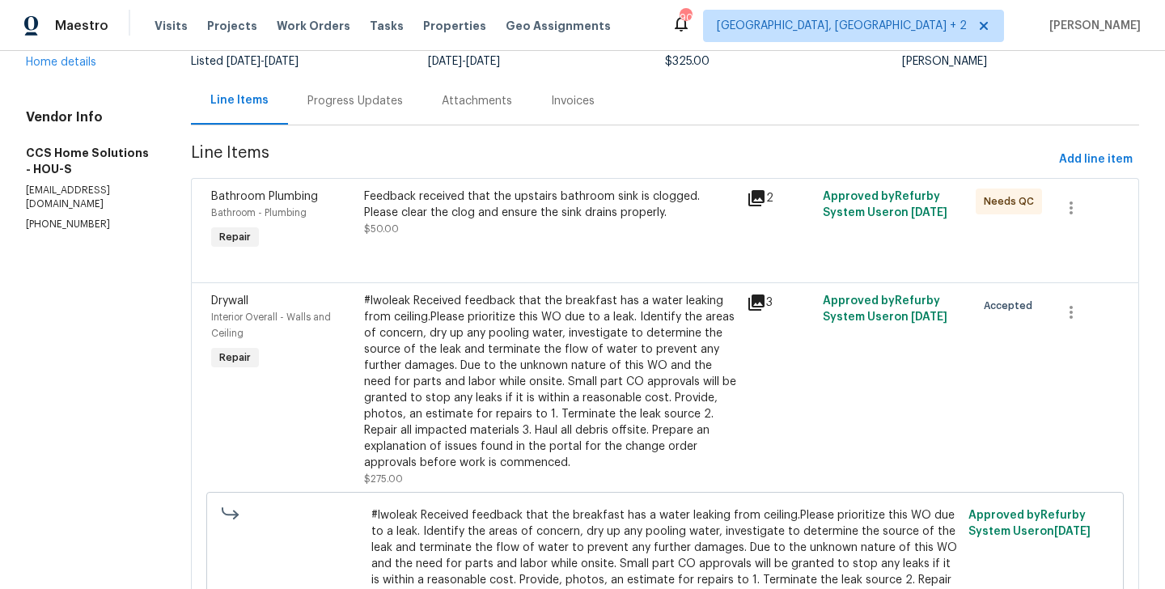
click at [548, 201] on div "Feedback received that the upstairs bathroom sink is clogged. Please clear the …" at bounding box center [550, 205] width 373 height 32
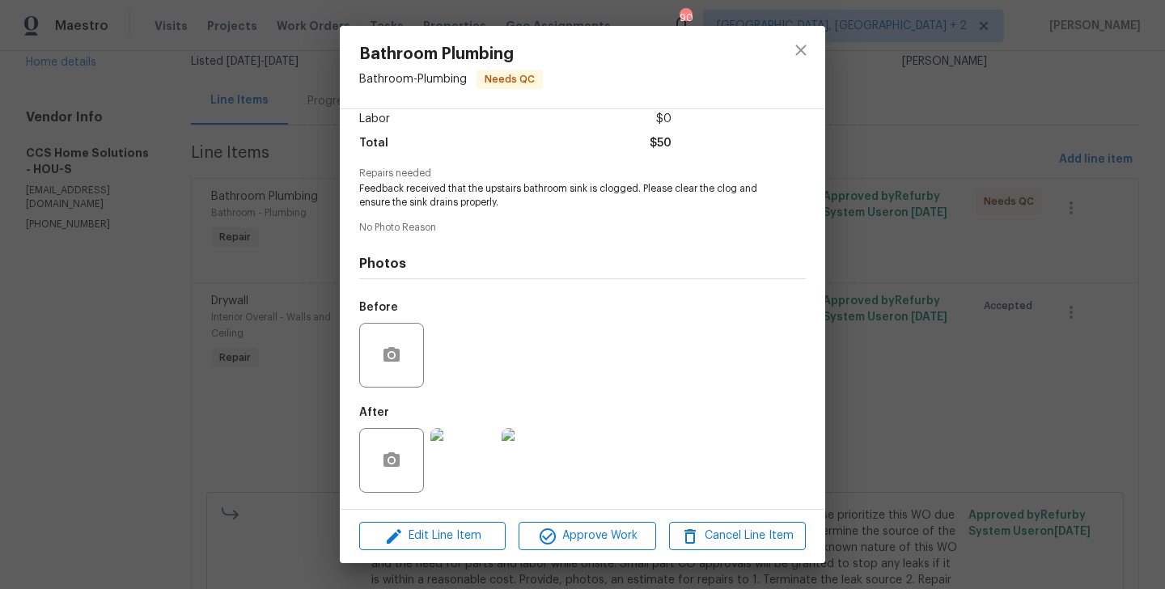
click at [312, 381] on div "Bathroom Plumbing Bathroom - Plumbing Needs QC Vendor CCS Home Solutions Accoun…" at bounding box center [582, 294] width 1165 height 589
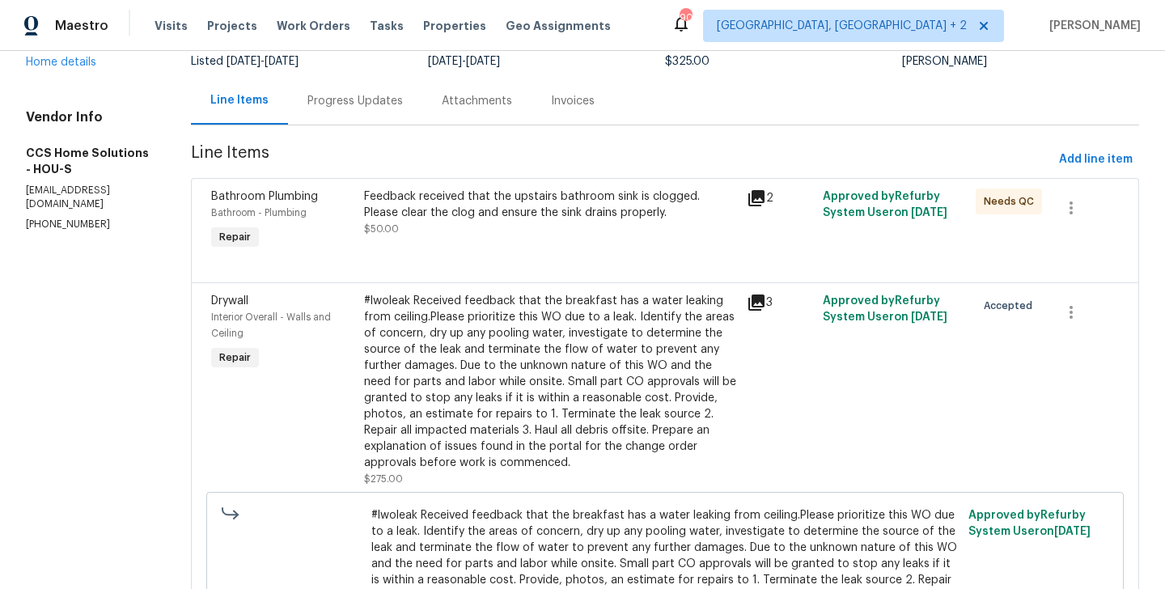
click at [541, 362] on div "#lwoleak Received feedback that the breakfast has a water leaking from ceiling.…" at bounding box center [550, 382] width 373 height 178
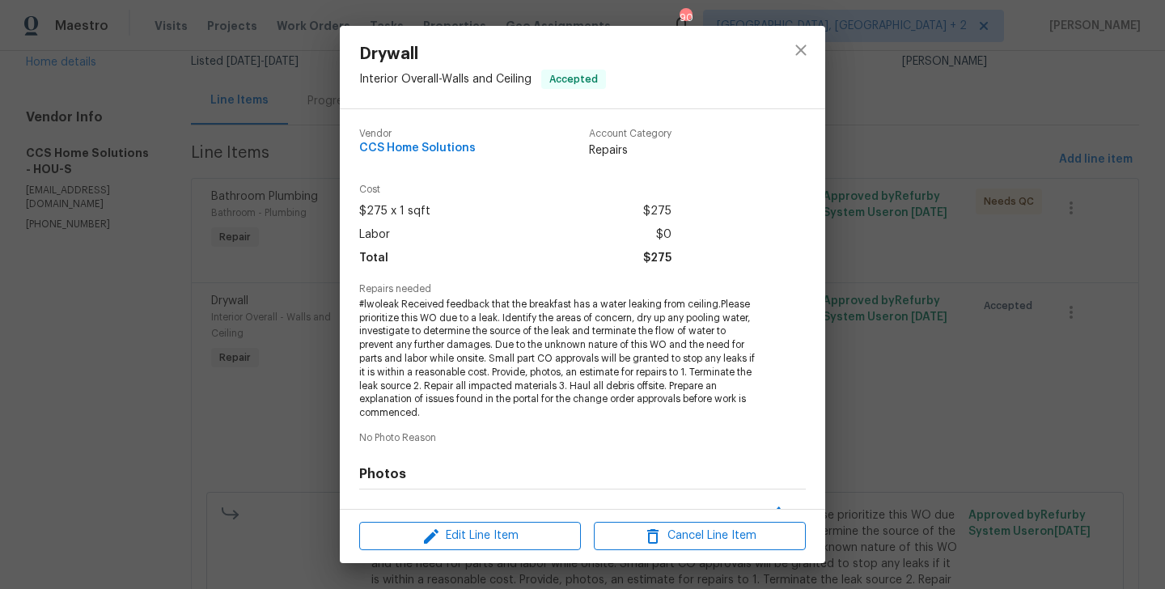
scroll to position [210, 0]
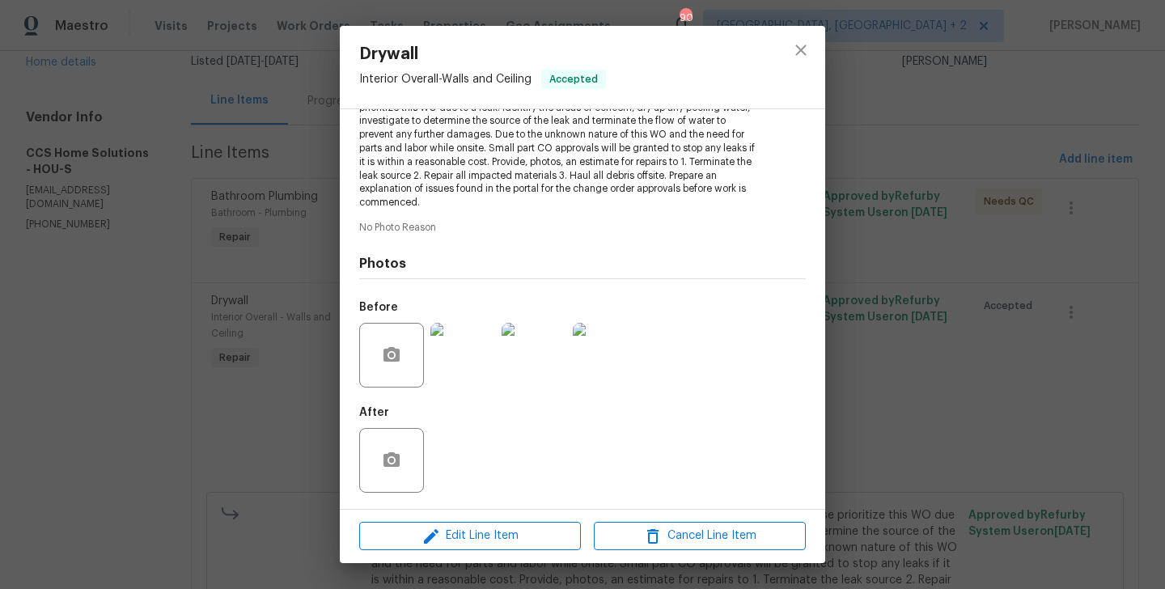
click at [262, 231] on div "Drywall Interior Overall - Walls and Ceiling Accepted Vendor CCS Home Solutions…" at bounding box center [582, 294] width 1165 height 589
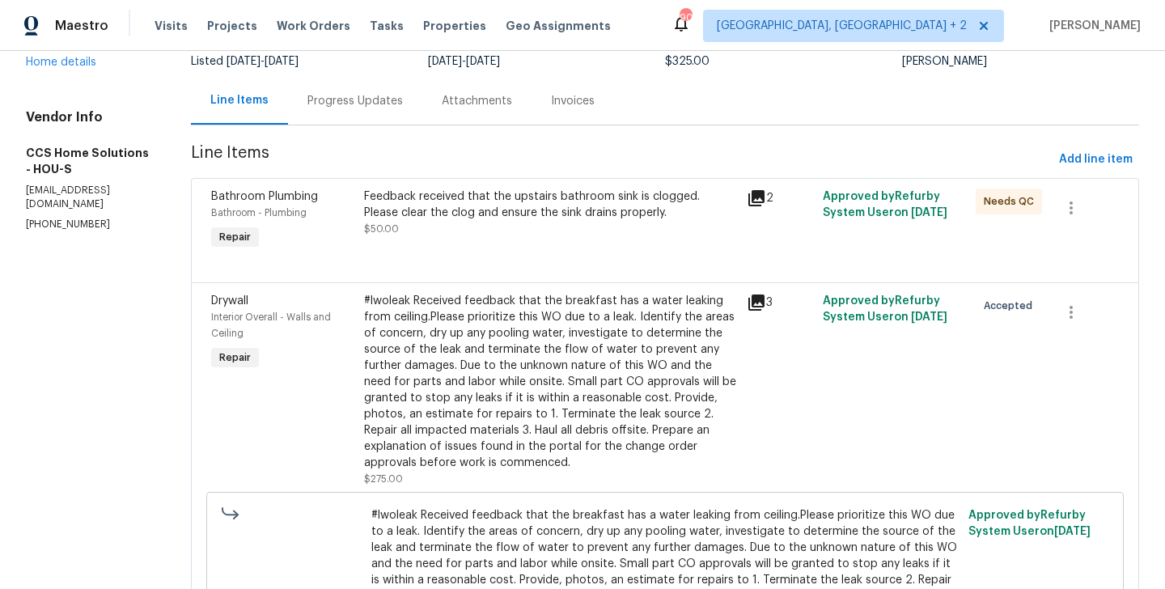
scroll to position [0, 0]
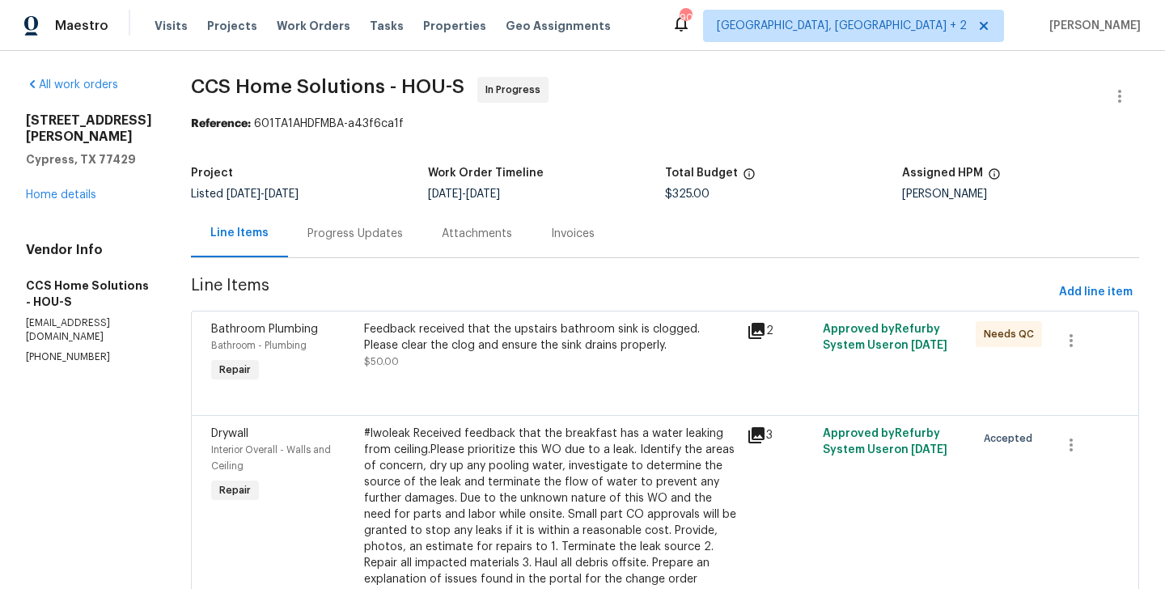
click at [344, 235] on div "Progress Updates" at bounding box center [354, 234] width 95 height 16
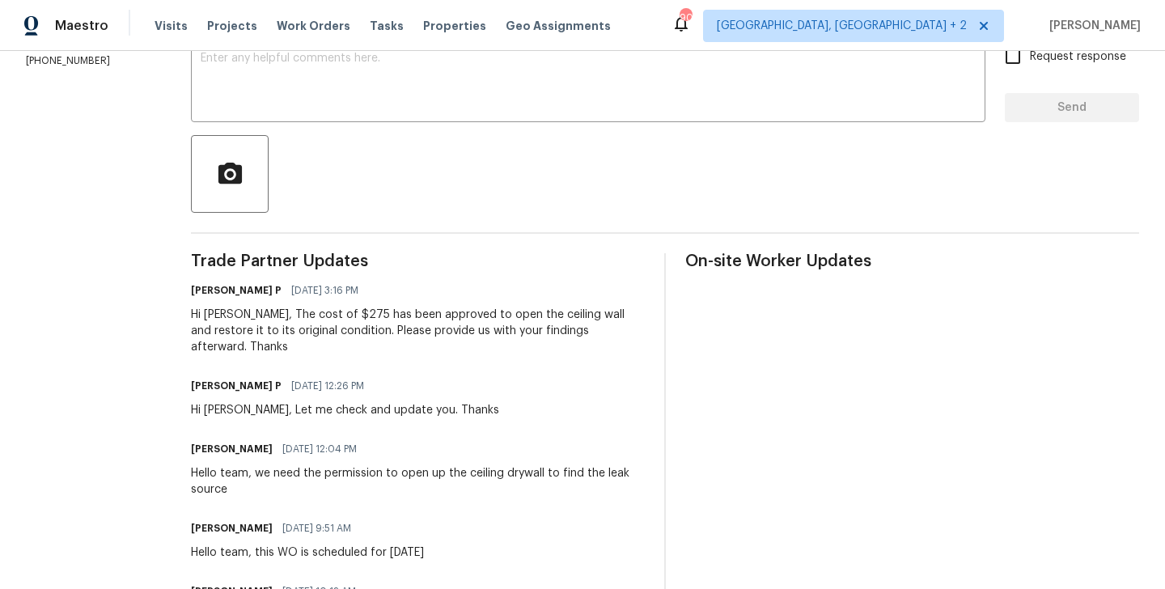
scroll to position [297, 0]
click at [217, 310] on div "Hi [PERSON_NAME], The cost of $275 has been approved to open the ceiling wall a…" at bounding box center [418, 330] width 454 height 49
copy div "Julice"
click at [320, 137] on div at bounding box center [665, 173] width 948 height 78
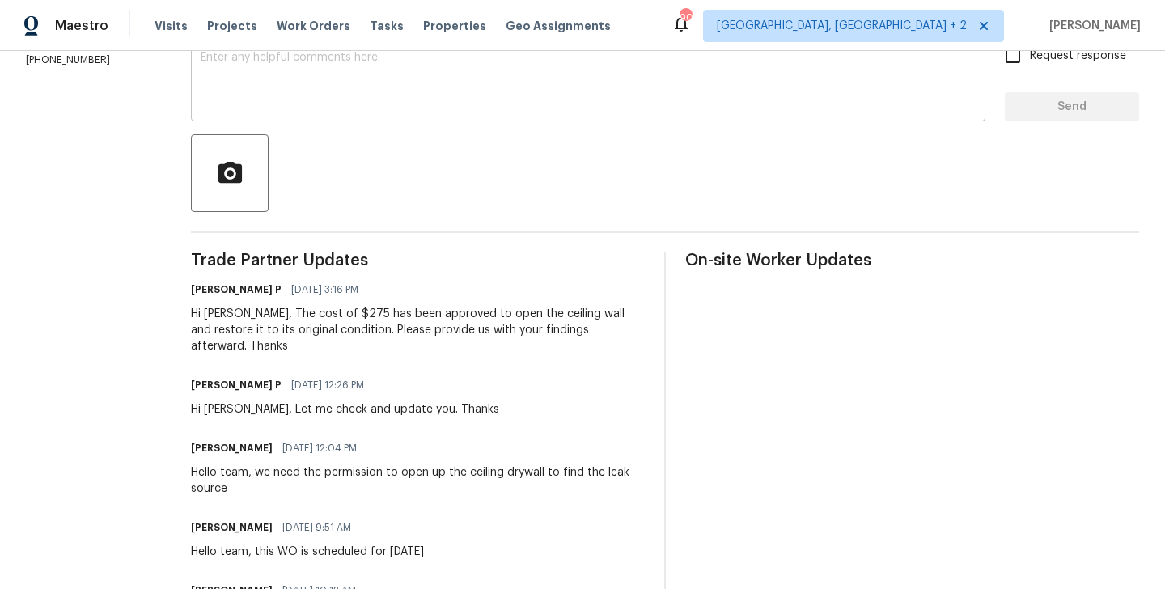
click at [297, 97] on textarea at bounding box center [588, 80] width 775 height 57
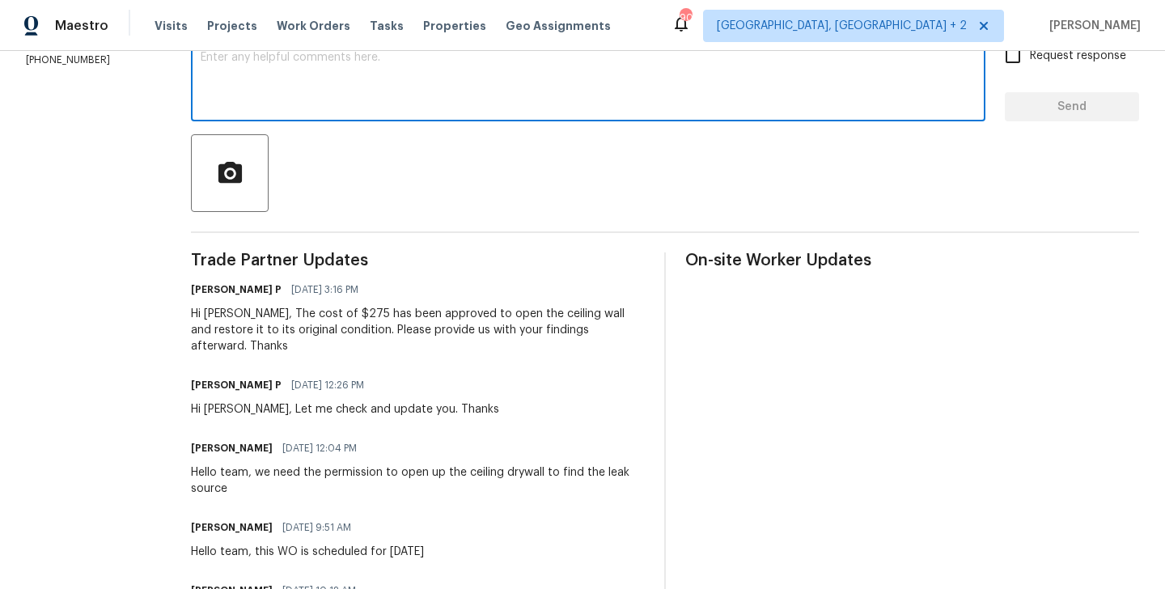
paste textarea "Julice"
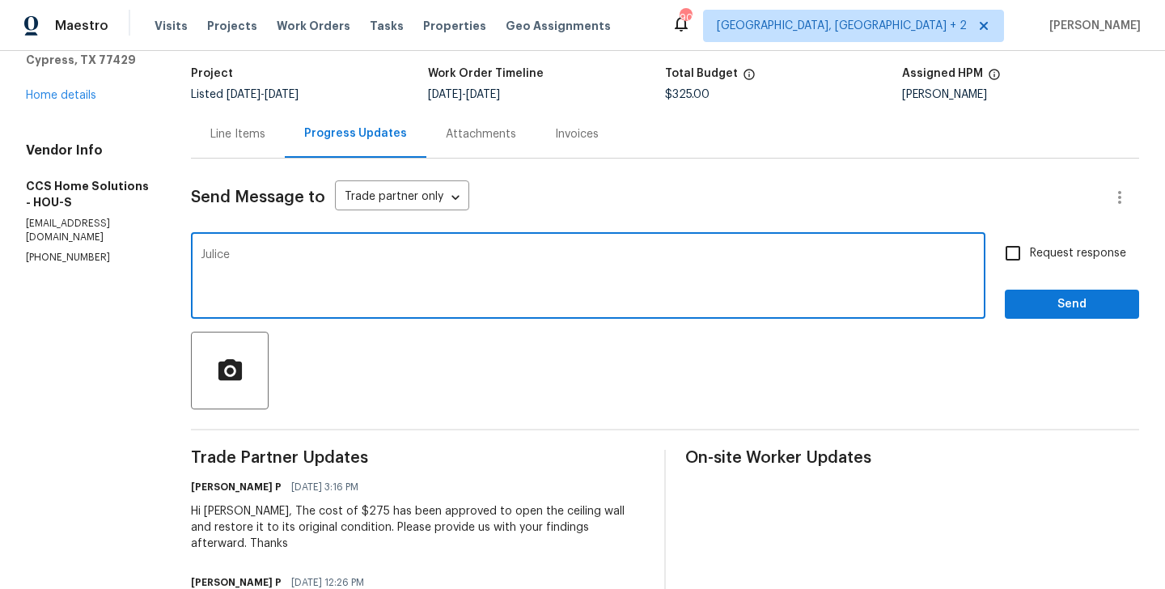
scroll to position [98, 0]
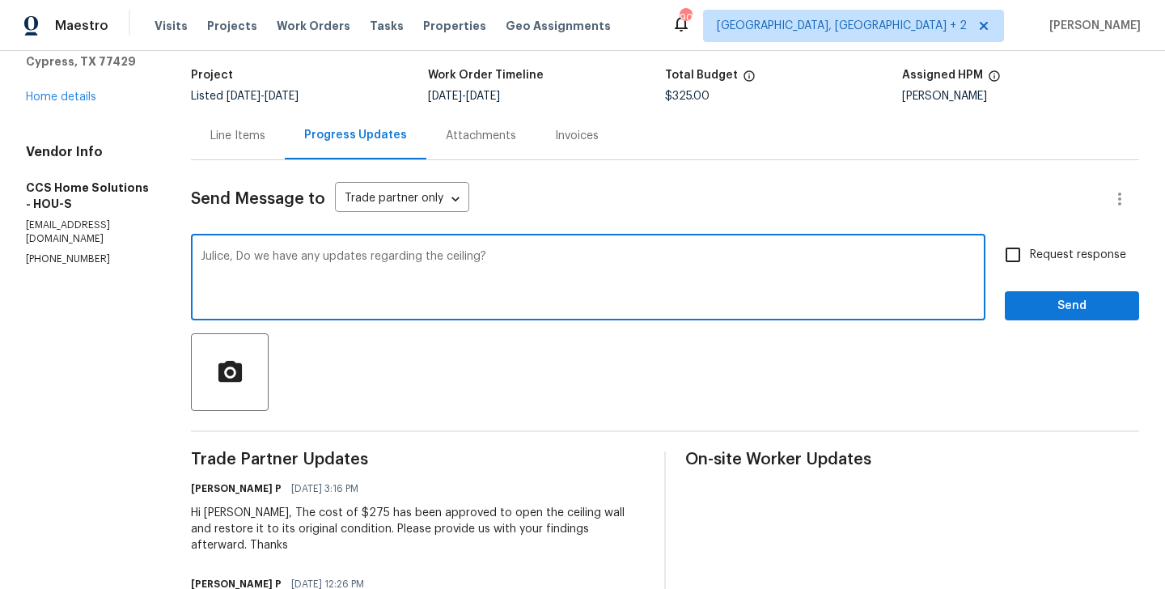
type textarea "Julice, Do we have any updates regarding the ceiling?"
click at [1014, 263] on input "Request response" at bounding box center [1013, 255] width 34 height 34
checkbox input "true"
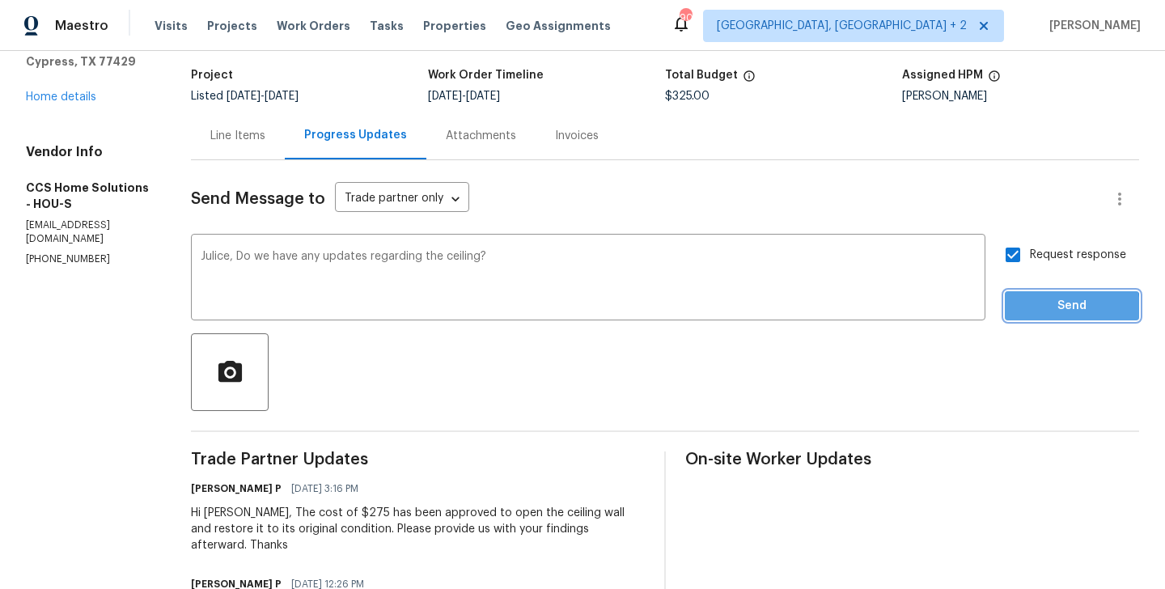
click at [1027, 311] on span "Send" at bounding box center [1072, 306] width 108 height 20
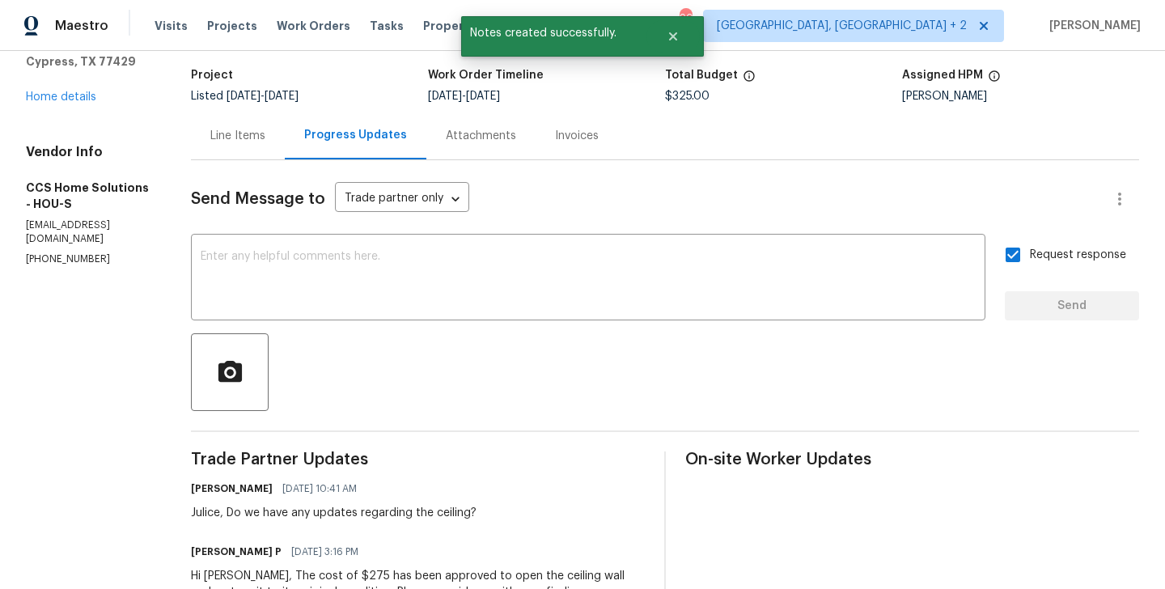
click at [49, 252] on p "[PHONE_NUMBER]" at bounding box center [89, 259] width 126 height 14
copy p "[PHONE_NUMBER]"
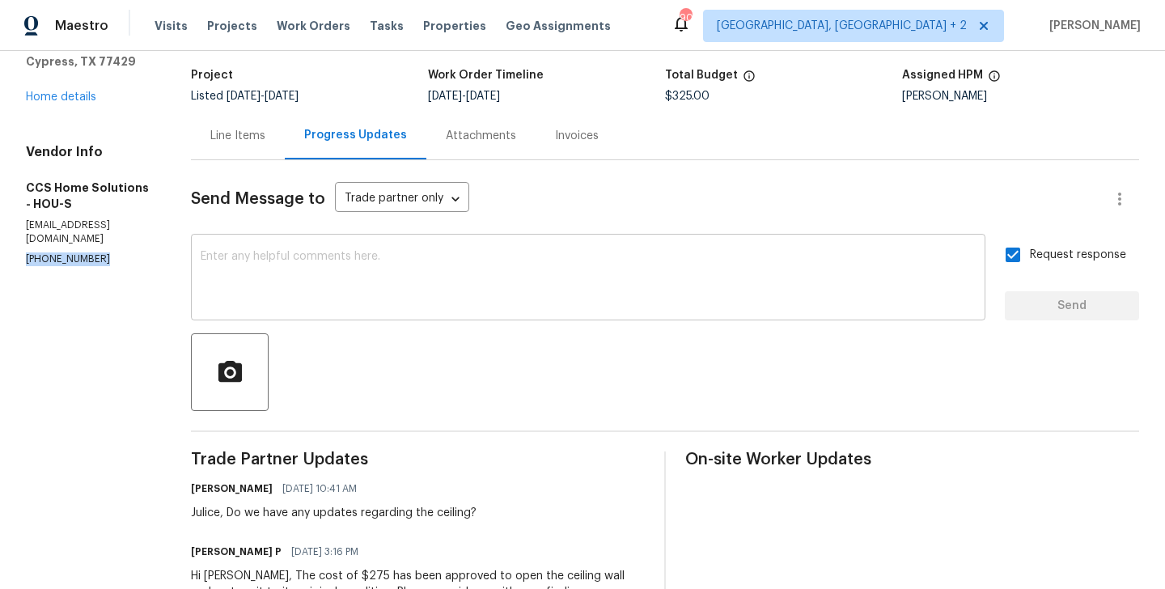
scroll to position [0, 0]
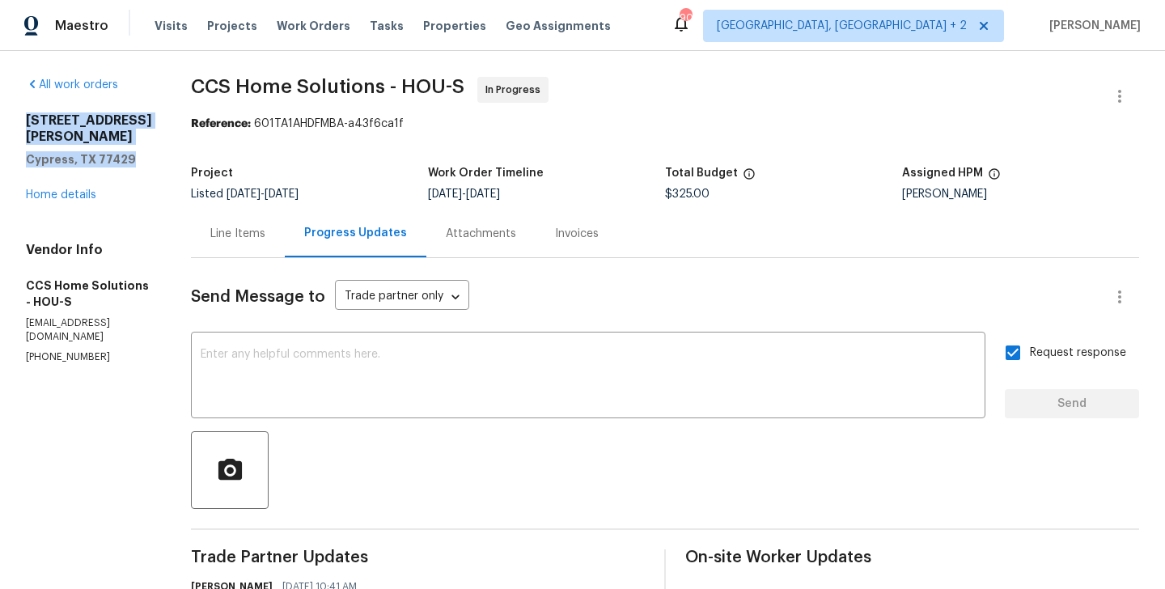
drag, startPoint x: 137, startPoint y: 165, endPoint x: 19, endPoint y: 112, distance: 128.9
copy div "[STREET_ADDRESS][PERSON_NAME]"
click at [200, 104] on span "CCS Home Solutions - HOU-S In Progress" at bounding box center [645, 96] width 909 height 39
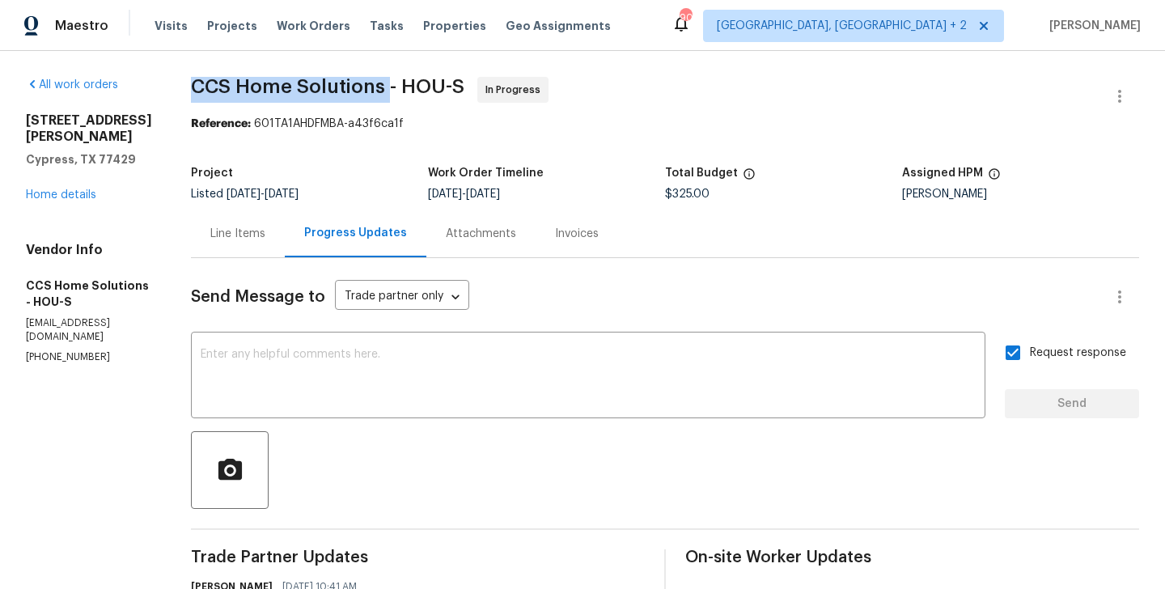
drag, startPoint x: 200, startPoint y: 93, endPoint x: 393, endPoint y: 93, distance: 193.4
click at [393, 93] on span "CCS Home Solutions - HOU-S" at bounding box center [327, 86] width 273 height 19
copy span "CCS Home Solutions"
click at [33, 193] on link "Home details" at bounding box center [61, 194] width 70 height 11
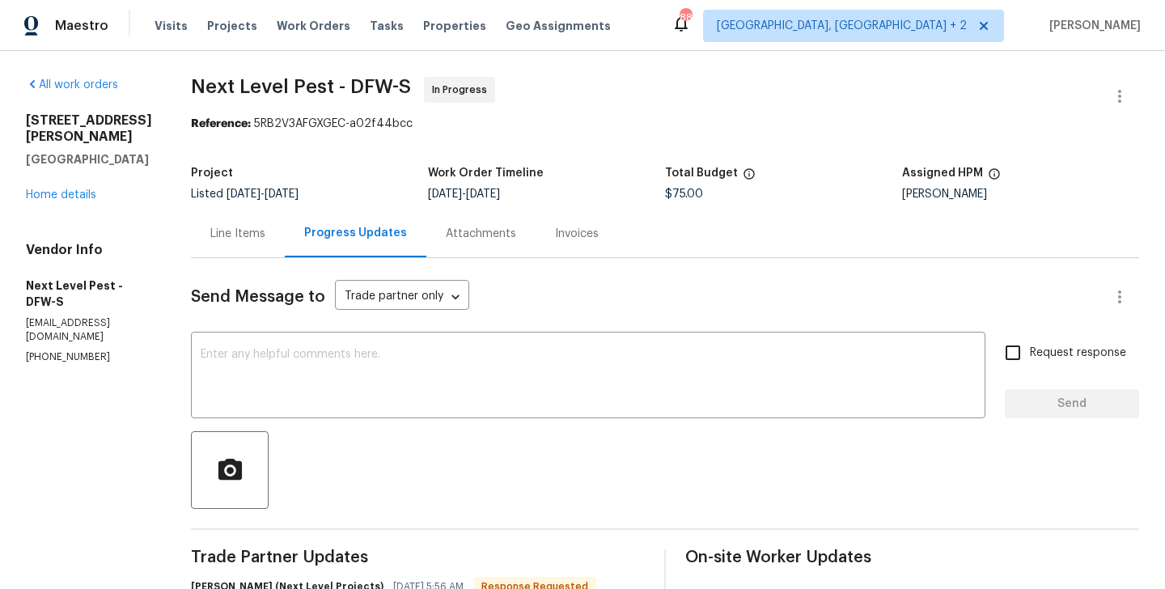
click at [216, 227] on div "Line Items" at bounding box center [237, 234] width 55 height 16
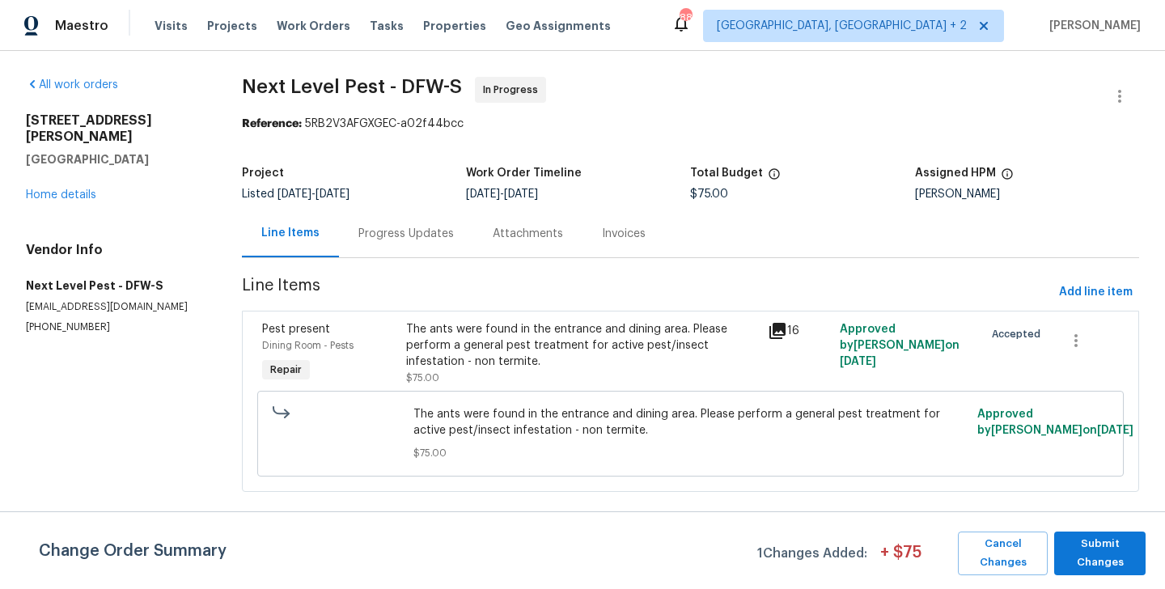
click at [1123, 583] on div "Change Order Summary 1 Changes Added: + $ 75 Cancel Changes Submit Changes" at bounding box center [582, 550] width 1165 height 78
click at [1112, 563] on span "Submit Changes" at bounding box center [1099, 553] width 75 height 37
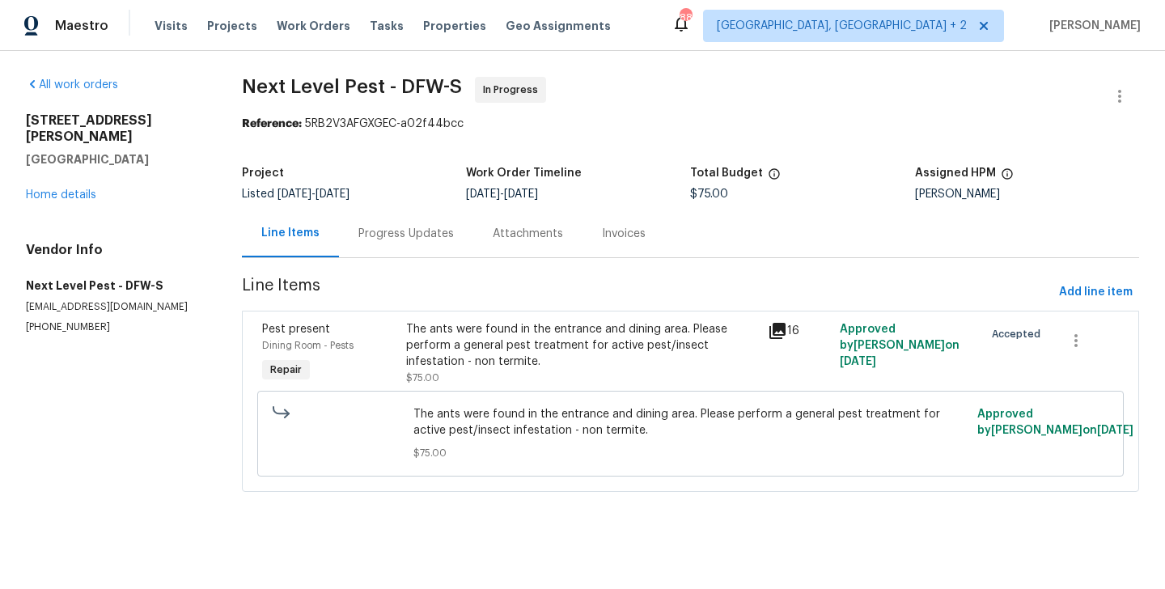
click at [534, 372] on div "The ants were found in the entrance and dining area. Please perform a general p…" at bounding box center [581, 353] width 351 height 65
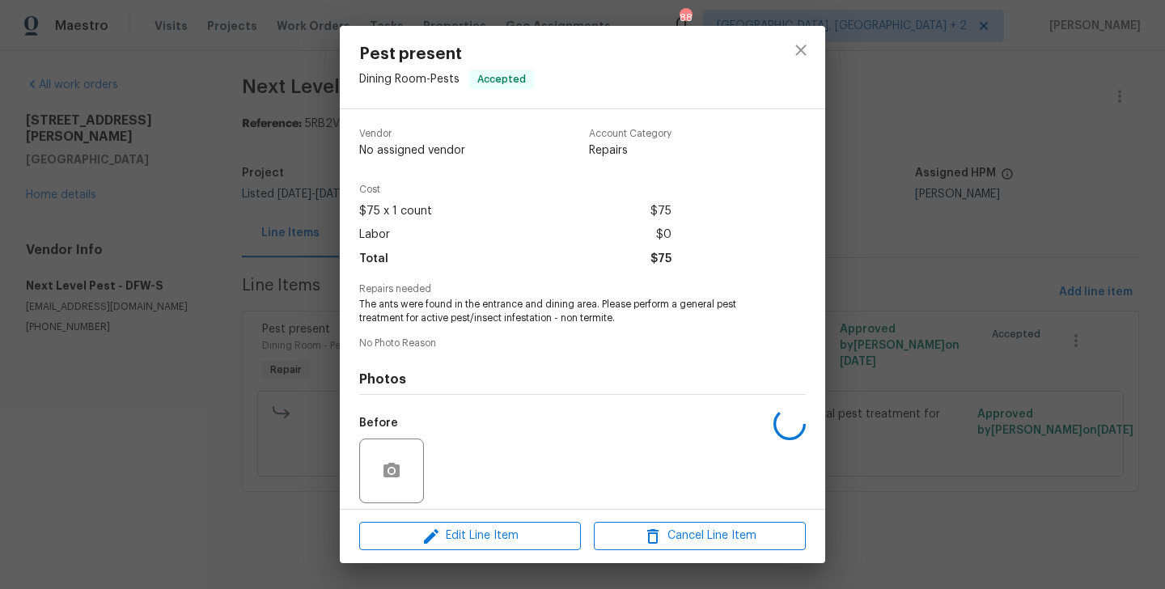
scroll to position [116, 0]
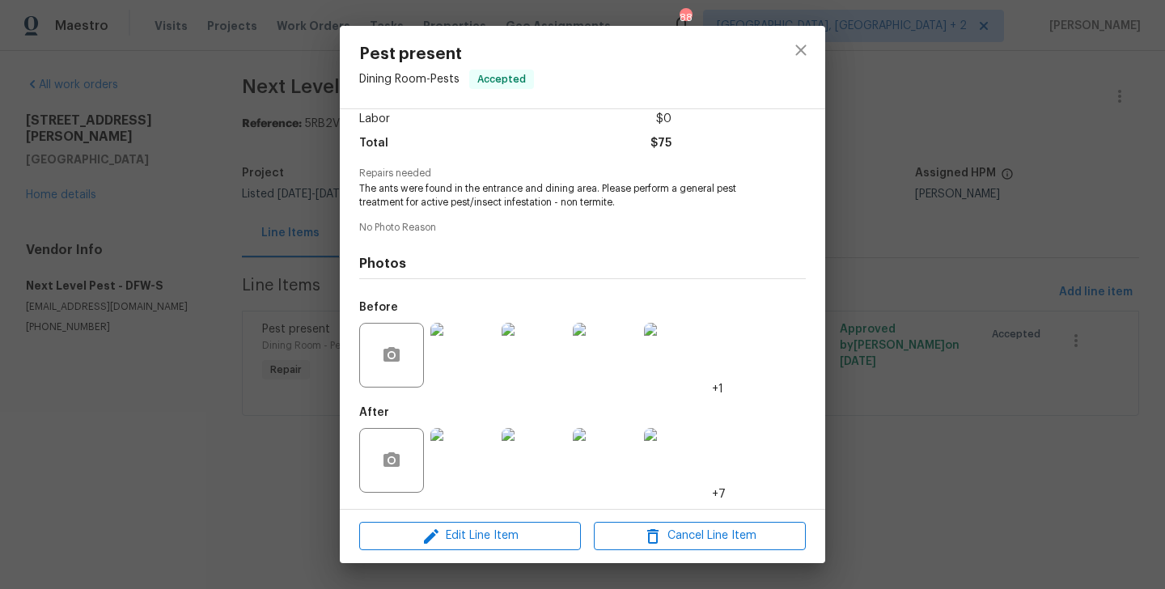
click at [162, 353] on div "Pest present Dining Room - Pests Accepted Vendor Next Level Pest Account Catego…" at bounding box center [582, 294] width 1165 height 589
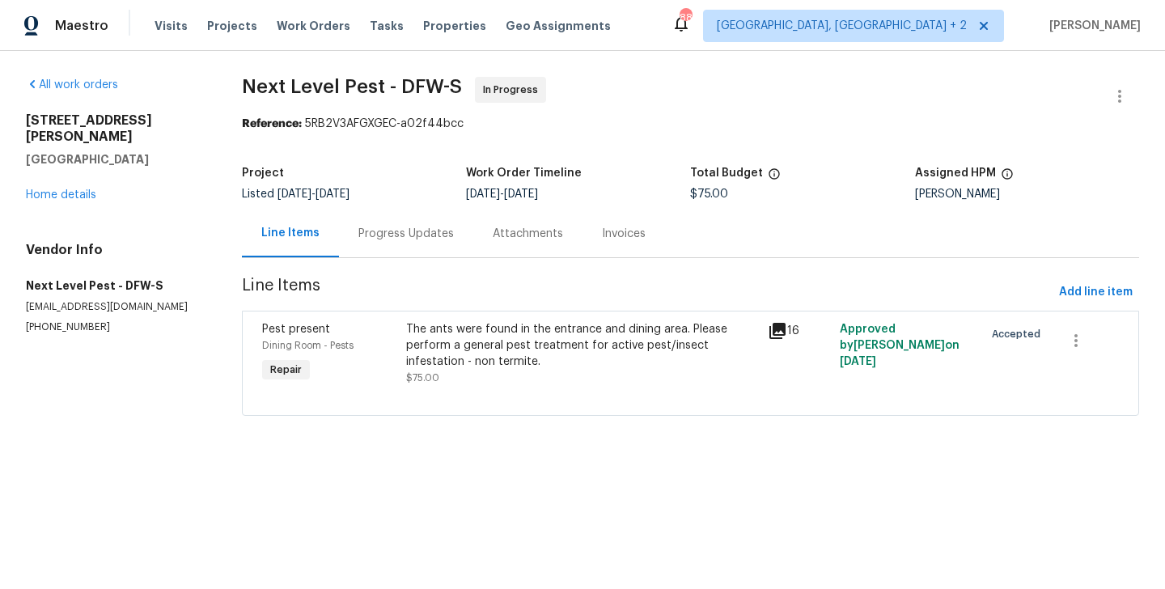
click at [363, 208] on div "Project Listed [DATE] - [DATE] Work Order Timeline [DATE] - [DATE] Total Budget…" at bounding box center [690, 184] width 897 height 52
click at [382, 244] on div "Progress Updates" at bounding box center [406, 234] width 134 height 48
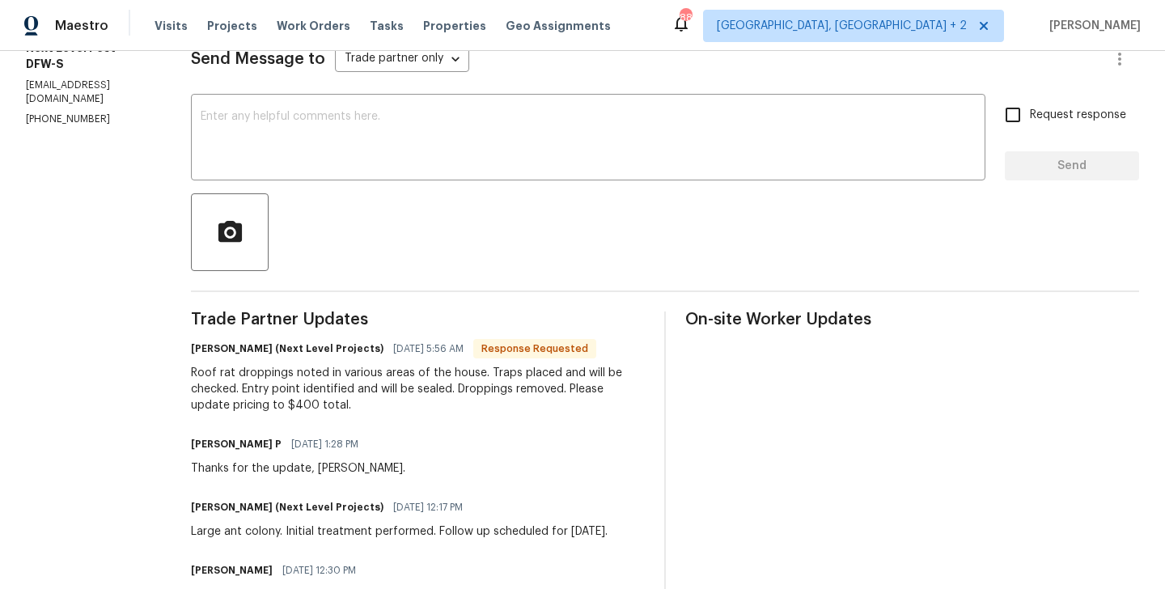
scroll to position [240, 0]
click at [213, 353] on h6 "[PERSON_NAME] (Next Level Projects)" at bounding box center [287, 347] width 193 height 16
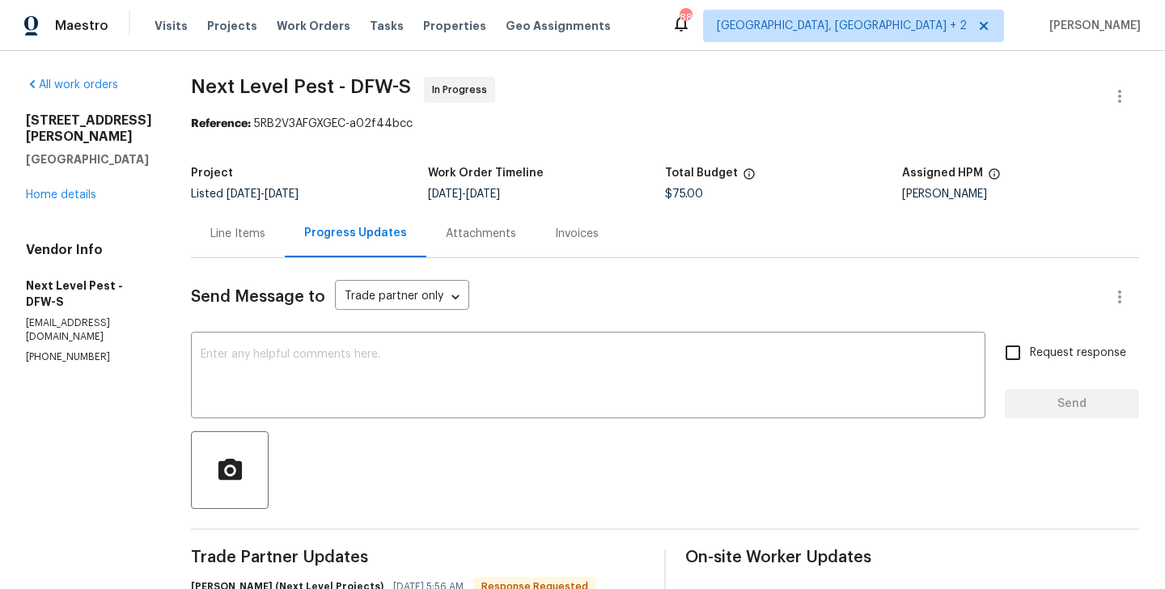
click at [249, 252] on div "Line Items" at bounding box center [238, 234] width 94 height 48
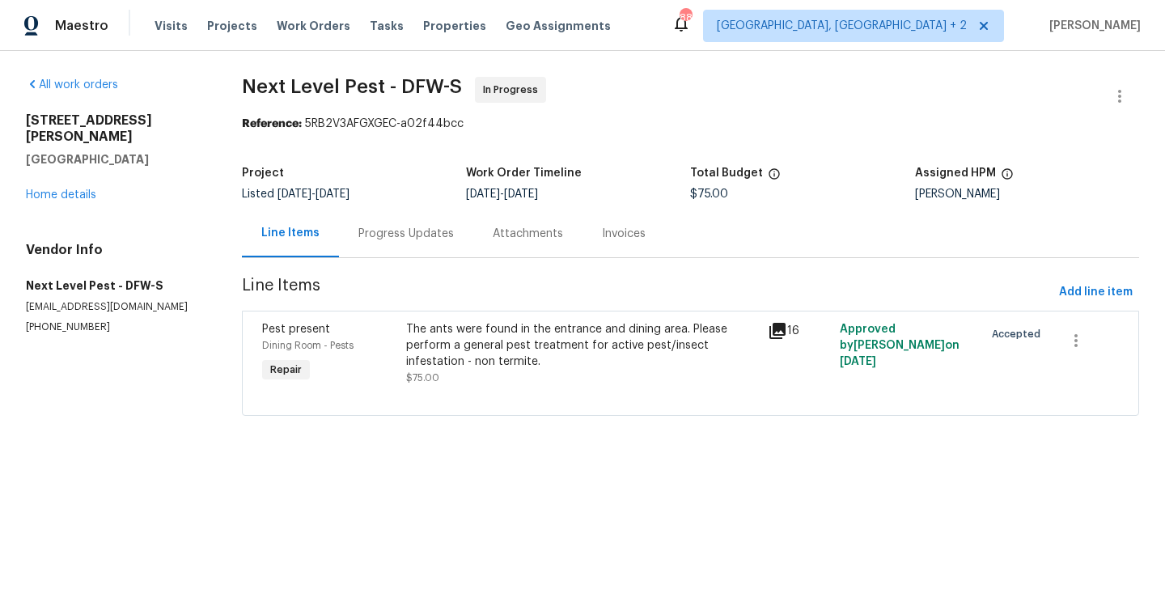
click at [495, 375] on div "The ants were found in the entrance and dining area. Please perform a general p…" at bounding box center [581, 353] width 351 height 65
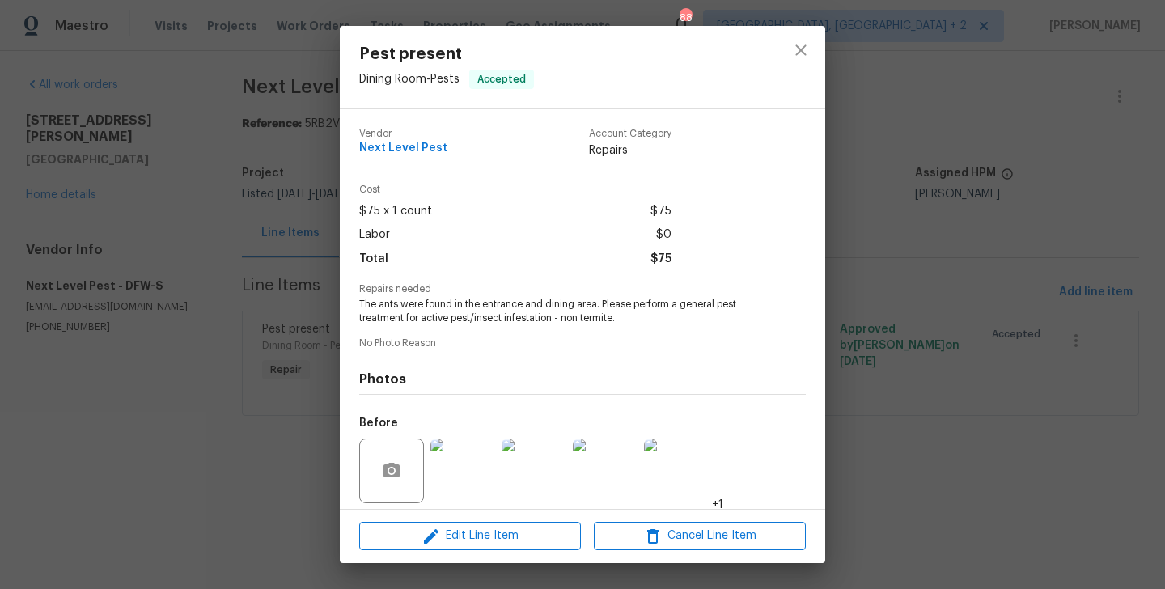
scroll to position [116, 0]
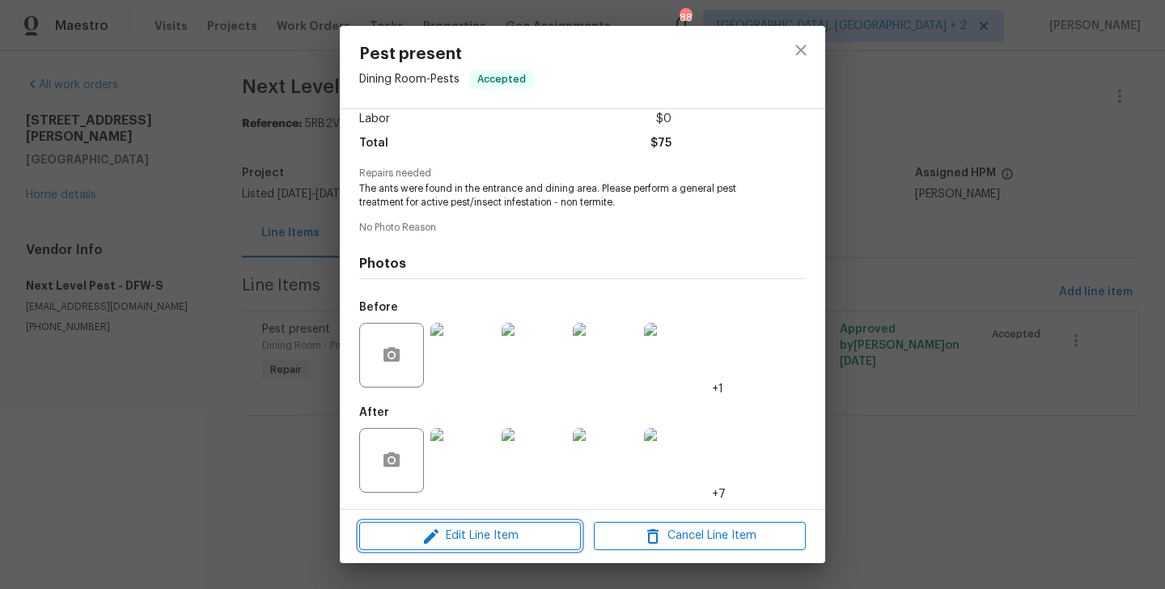
click at [443, 542] on span "Edit Line Item" at bounding box center [470, 536] width 212 height 20
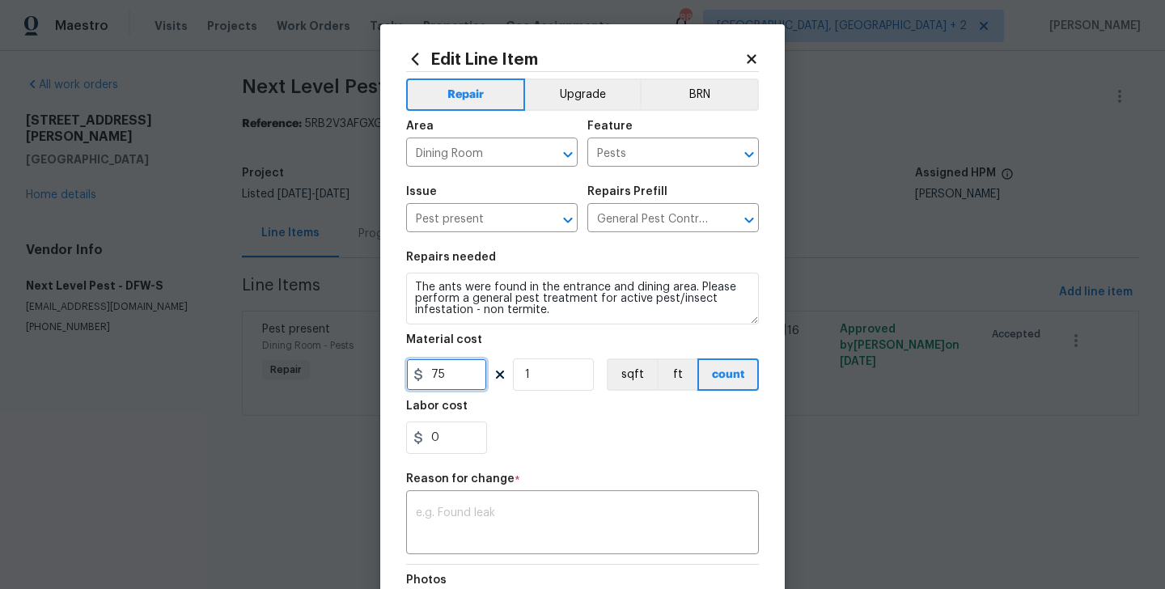
click at [423, 387] on input "75" at bounding box center [446, 374] width 81 height 32
type input "400"
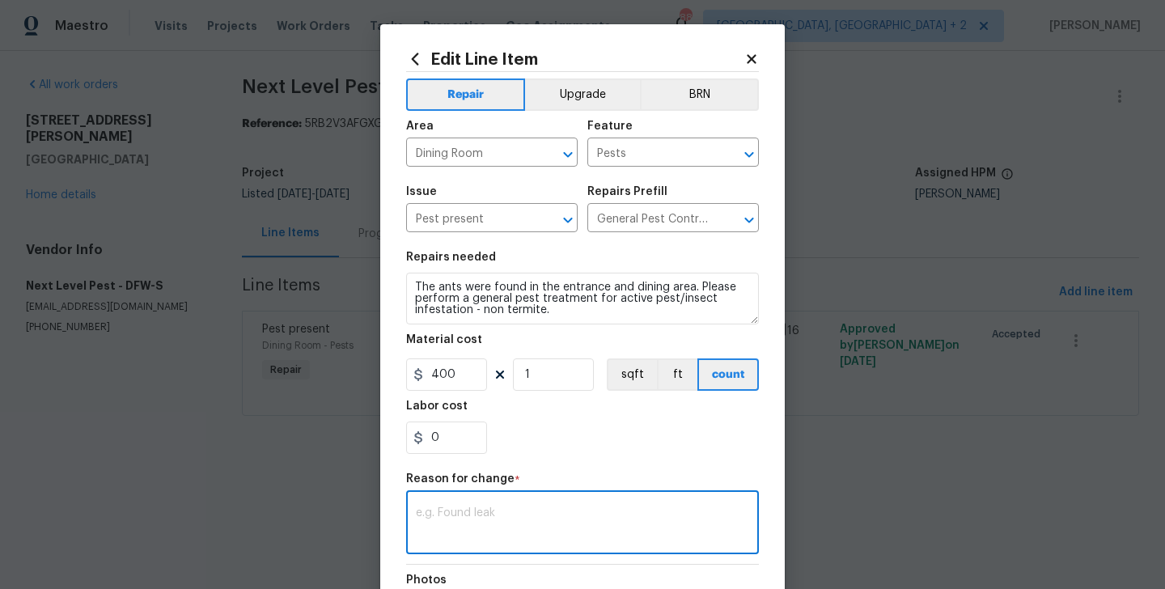
click at [476, 531] on textarea at bounding box center [582, 524] width 333 height 34
paste textarea "(BA) Updated per vendor’s final cost."
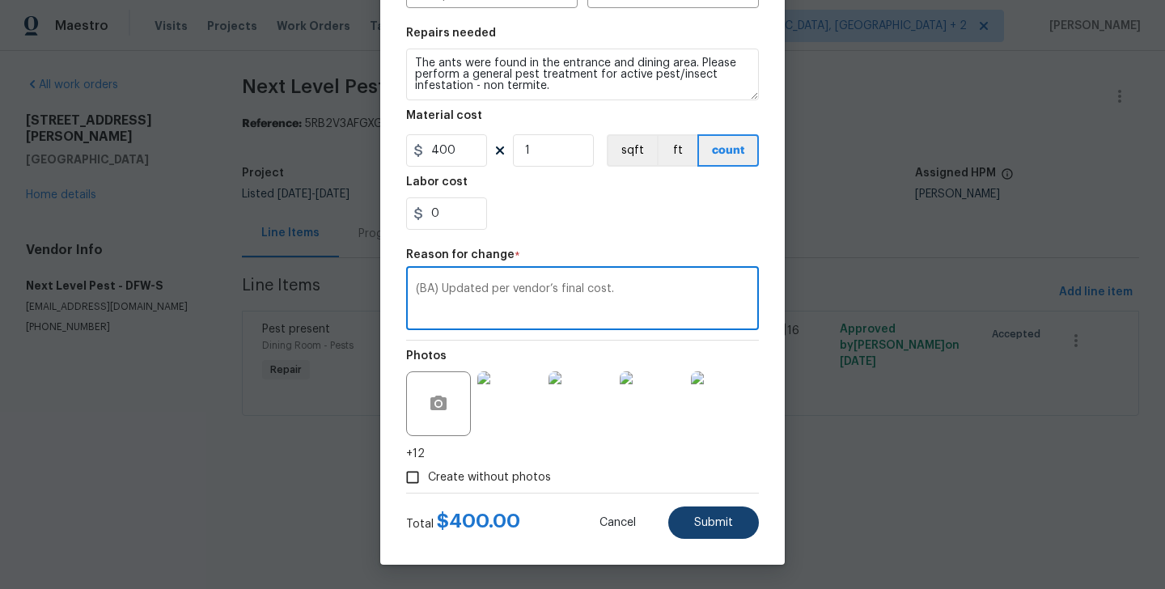
type textarea "(BA) Updated per vendor’s final cost."
click at [700, 508] on button "Submit" at bounding box center [713, 523] width 91 height 32
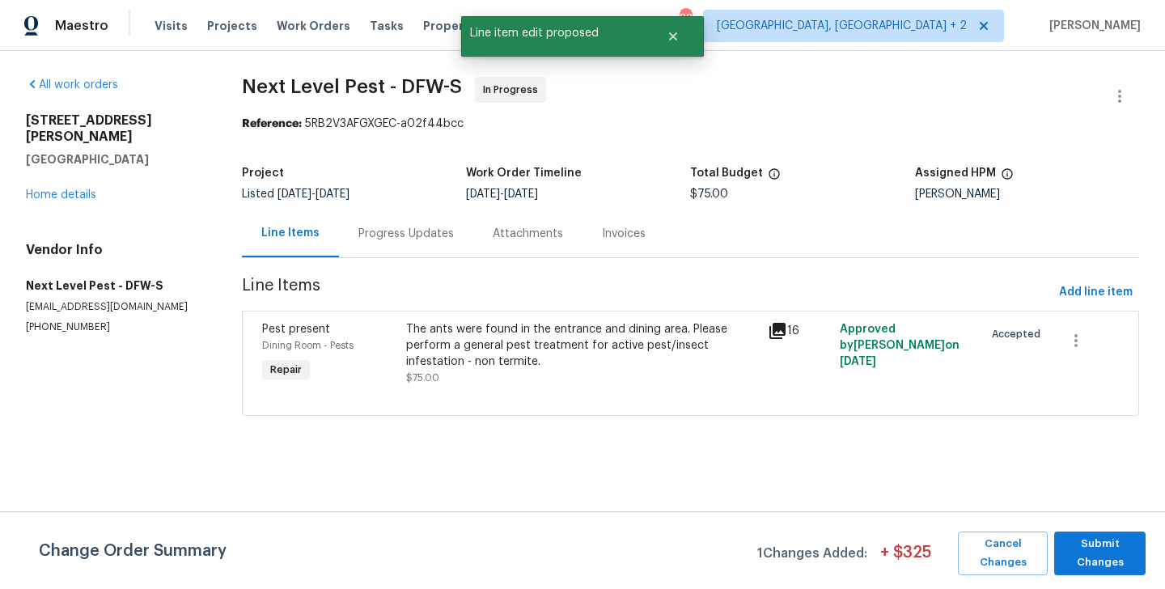
scroll to position [0, 0]
click at [1120, 551] on span "Submit Changes" at bounding box center [1099, 553] width 75 height 37
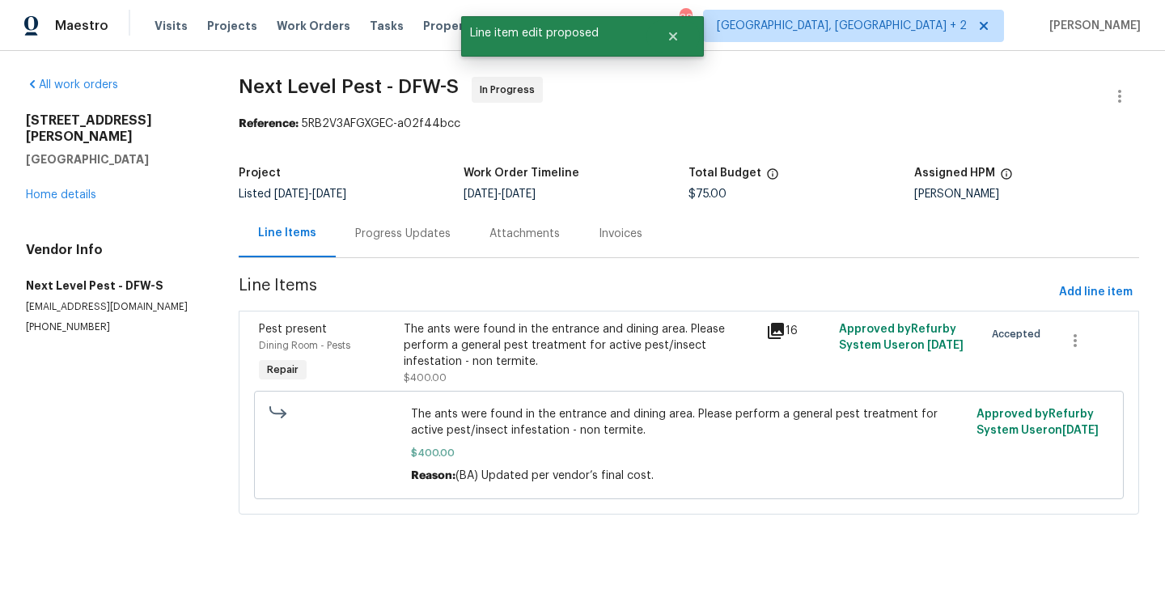
click at [405, 236] on div "Progress Updates" at bounding box center [402, 234] width 95 height 16
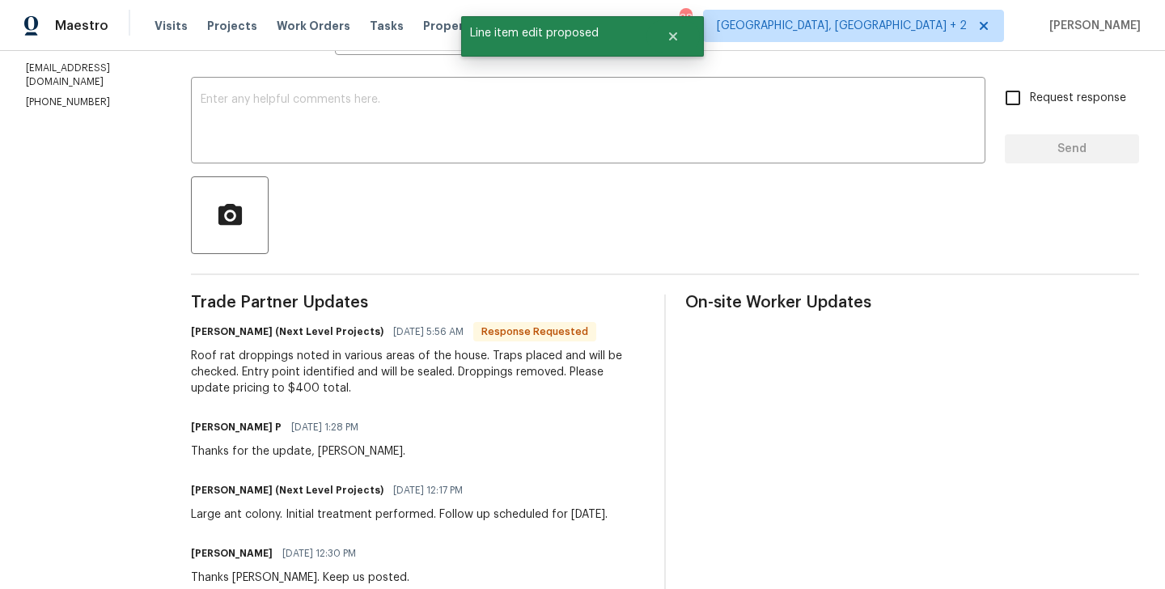
scroll to position [365, 0]
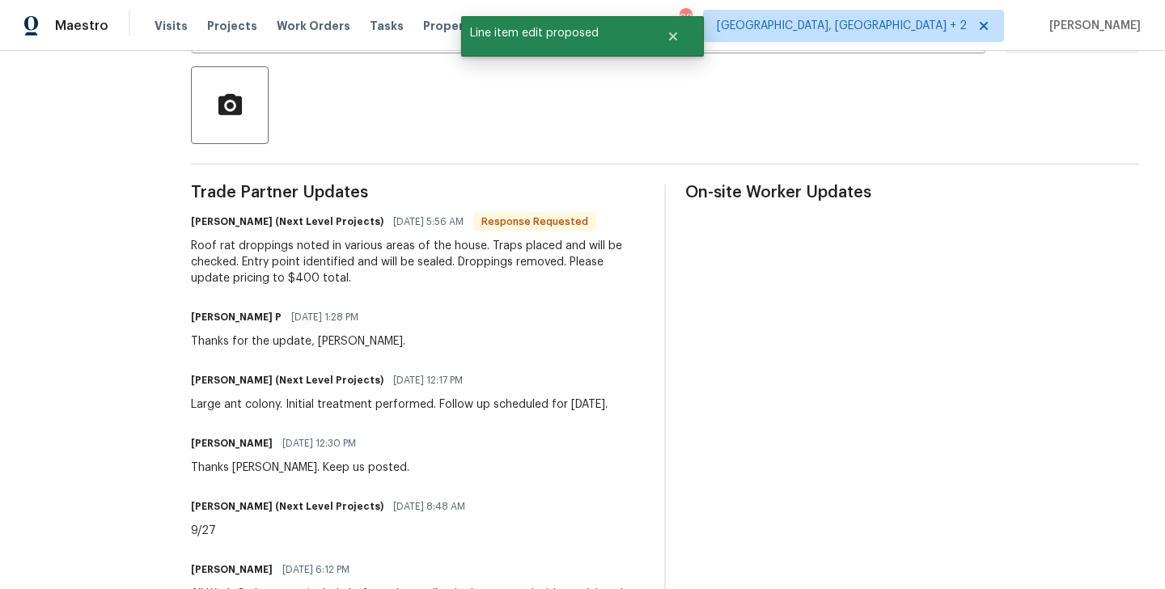
click at [200, 218] on h6 "Brandon Usrey (Next Level Projects)" at bounding box center [287, 222] width 193 height 16
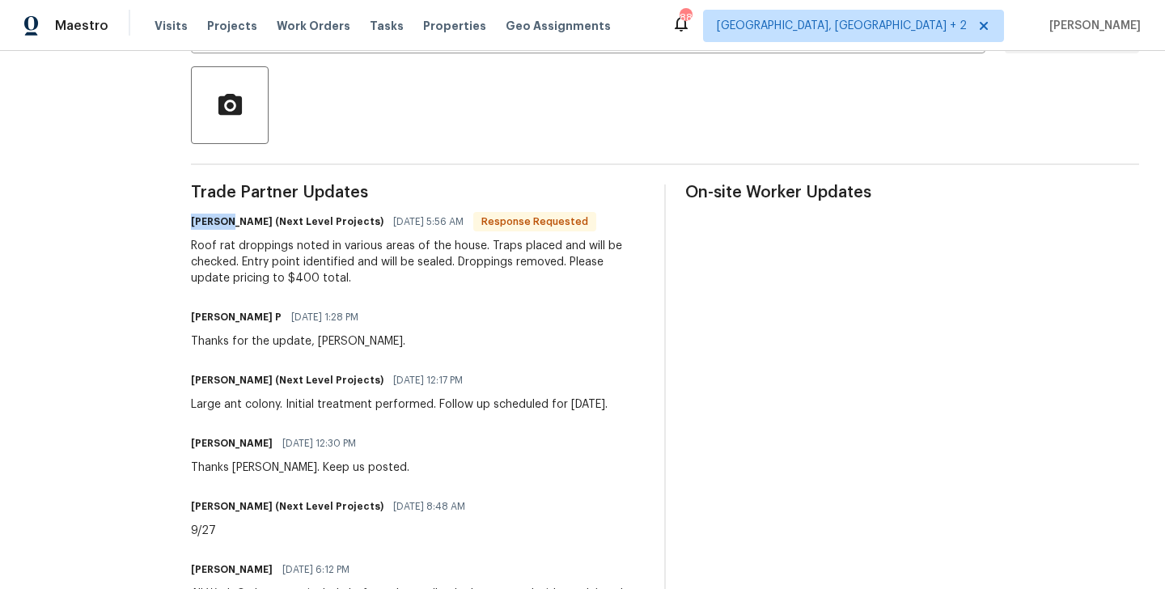
copy h6 "Brandon"
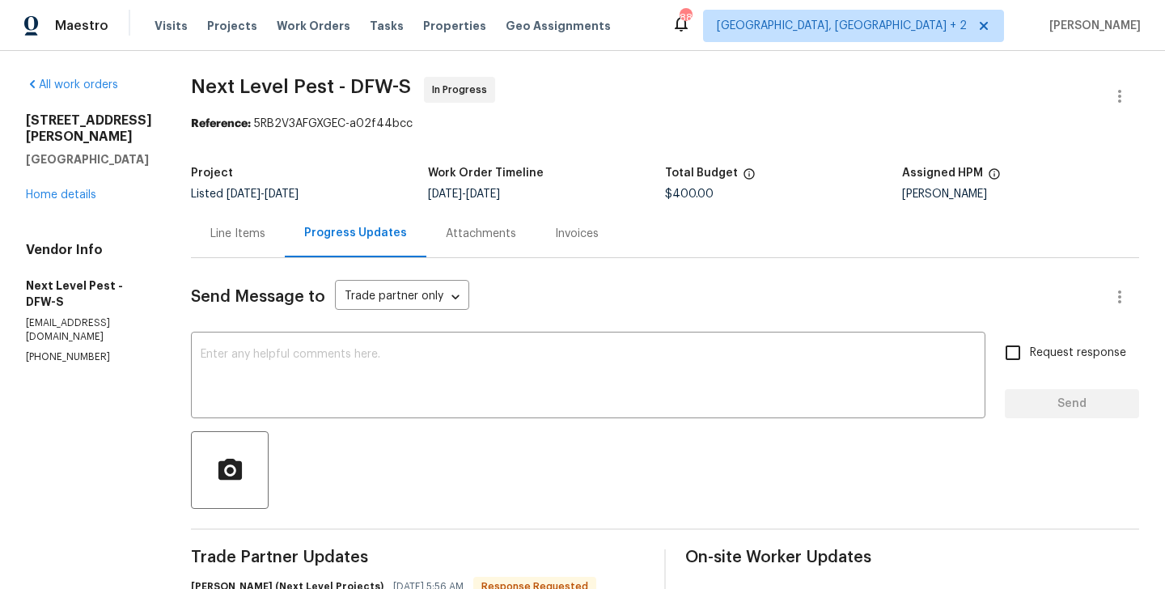
click at [238, 367] on textarea at bounding box center [588, 377] width 775 height 57
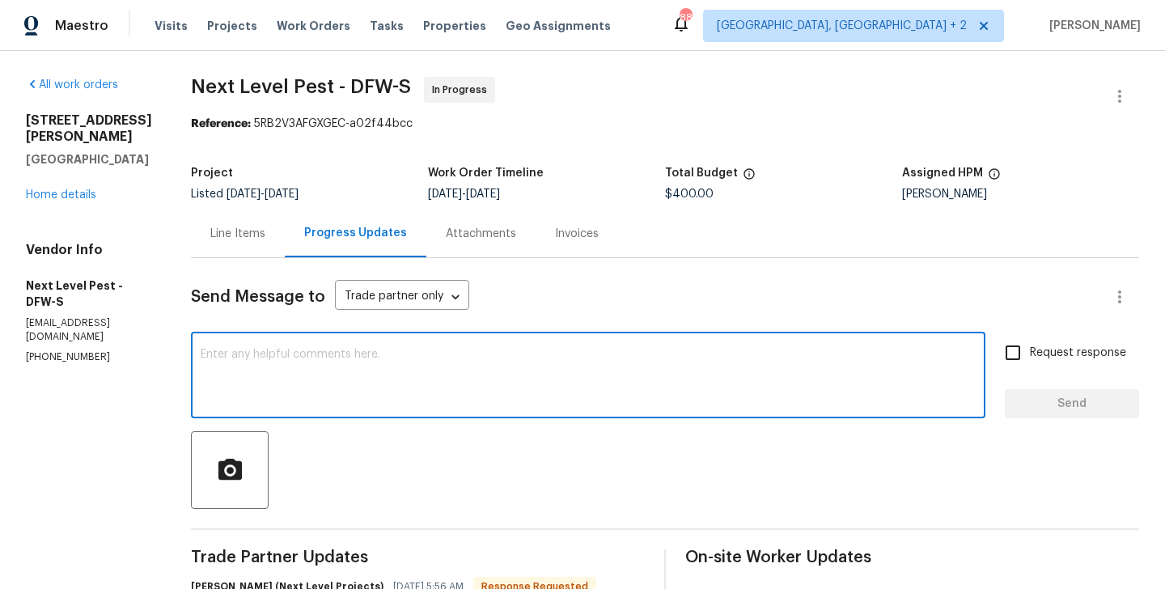
paste textarea "Brandon"
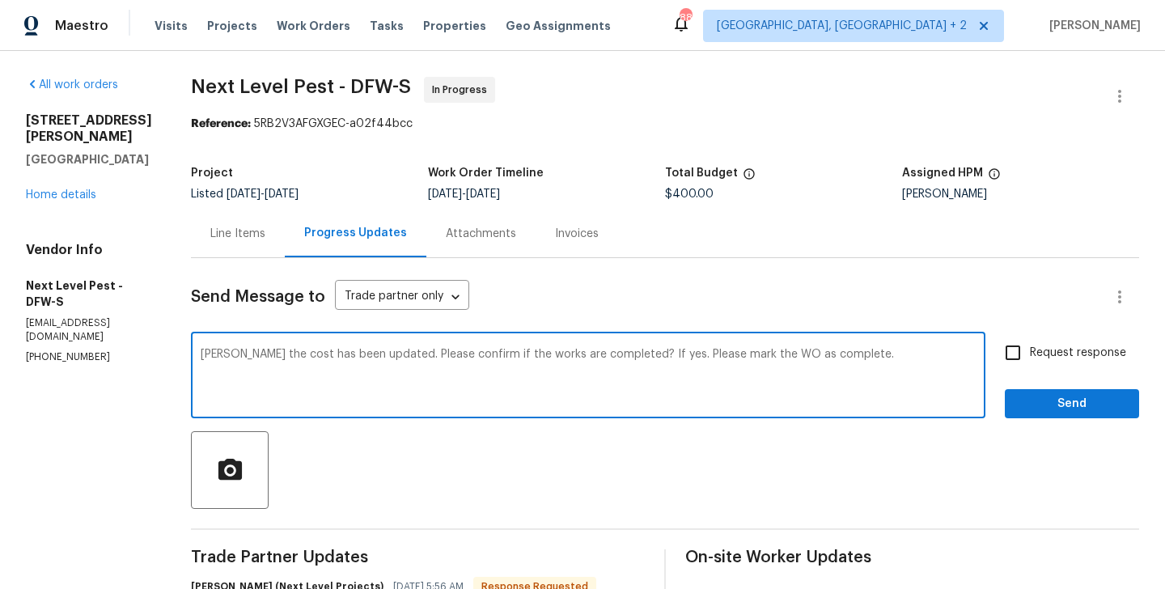
click at [651, 353] on textarea "Brandon the cost has been updated. Please confirm if the works are completed? I…" at bounding box center [588, 377] width 775 height 57
type textarea "Brandon the cost has been updated. Please confirm if the works are completed? I…"
click at [1079, 353] on span "Request response" at bounding box center [1078, 353] width 96 height 17
click at [1030, 353] on input "Request response" at bounding box center [1013, 353] width 34 height 34
checkbox input "true"
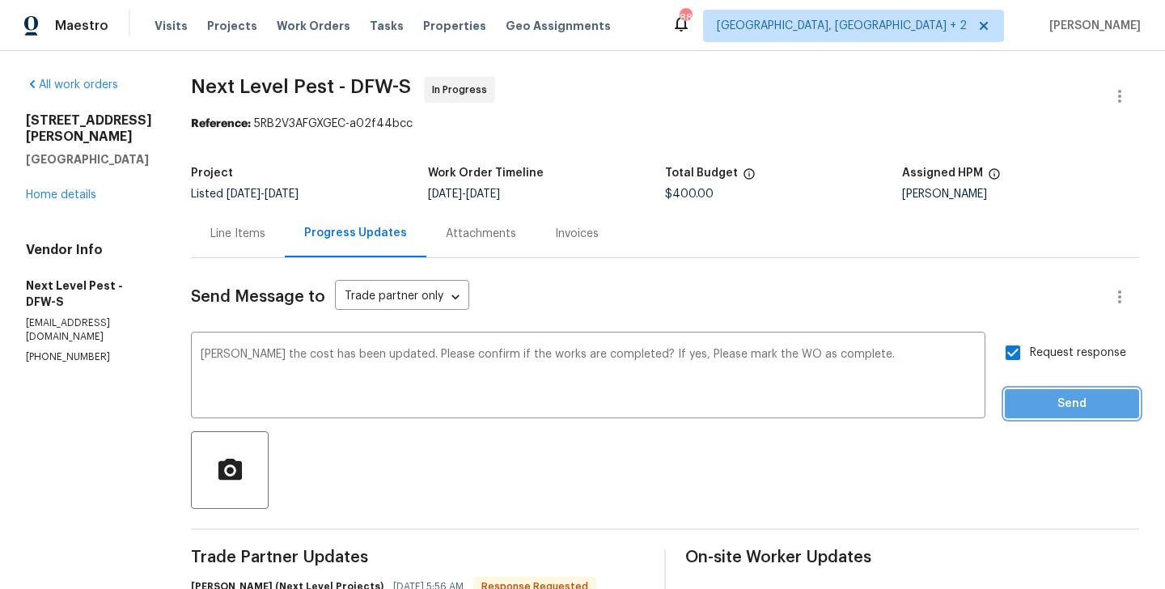
click at [1079, 389] on button "Send" at bounding box center [1072, 404] width 134 height 30
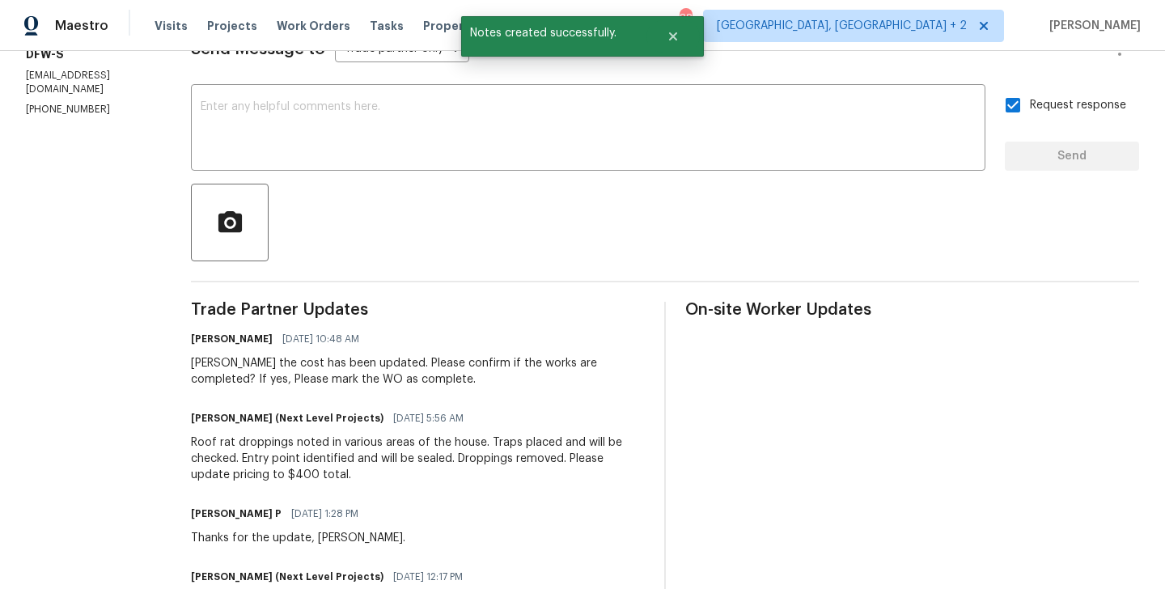
scroll to position [248, 0]
click at [271, 447] on div "Roof rat droppings noted in various areas of the house. Traps placed and will b…" at bounding box center [418, 458] width 454 height 49
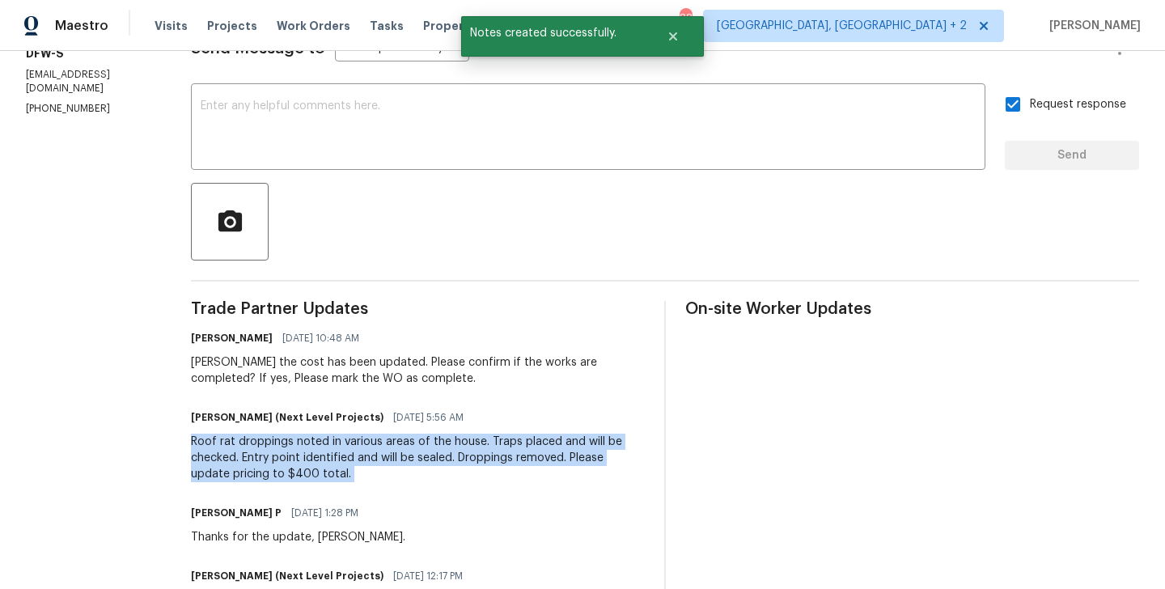
click at [271, 447] on div "Roof rat droppings noted in various areas of the house. Traps placed and will b…" at bounding box center [418, 458] width 454 height 49
copy div "Roof rat droppings noted in various areas of the house. Traps placed and will b…"
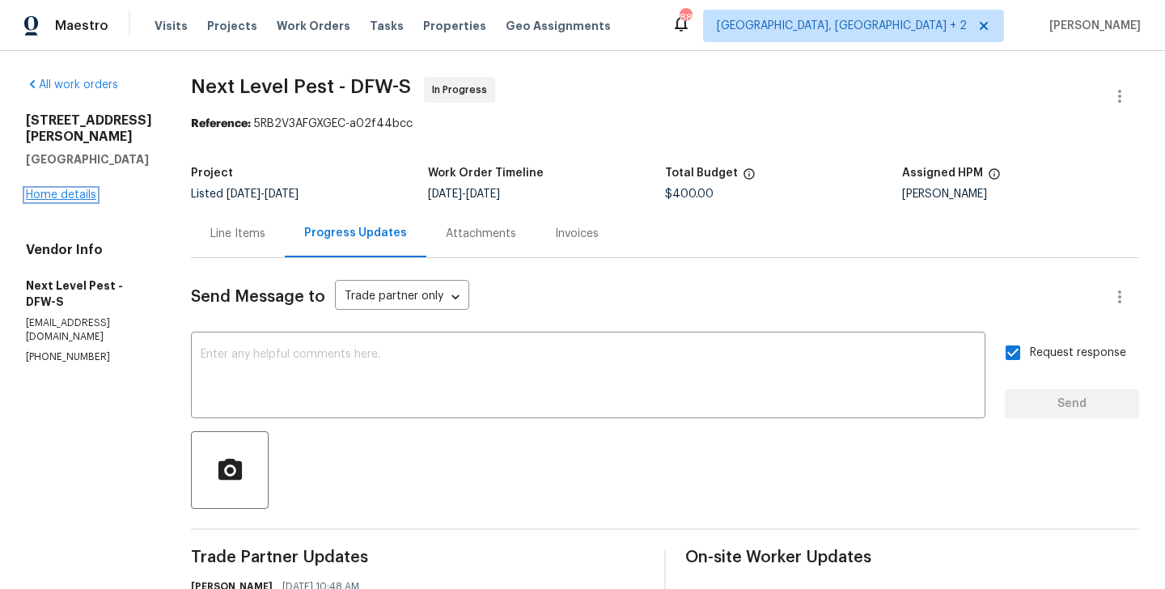
click at [52, 193] on link "Home details" at bounding box center [61, 194] width 70 height 11
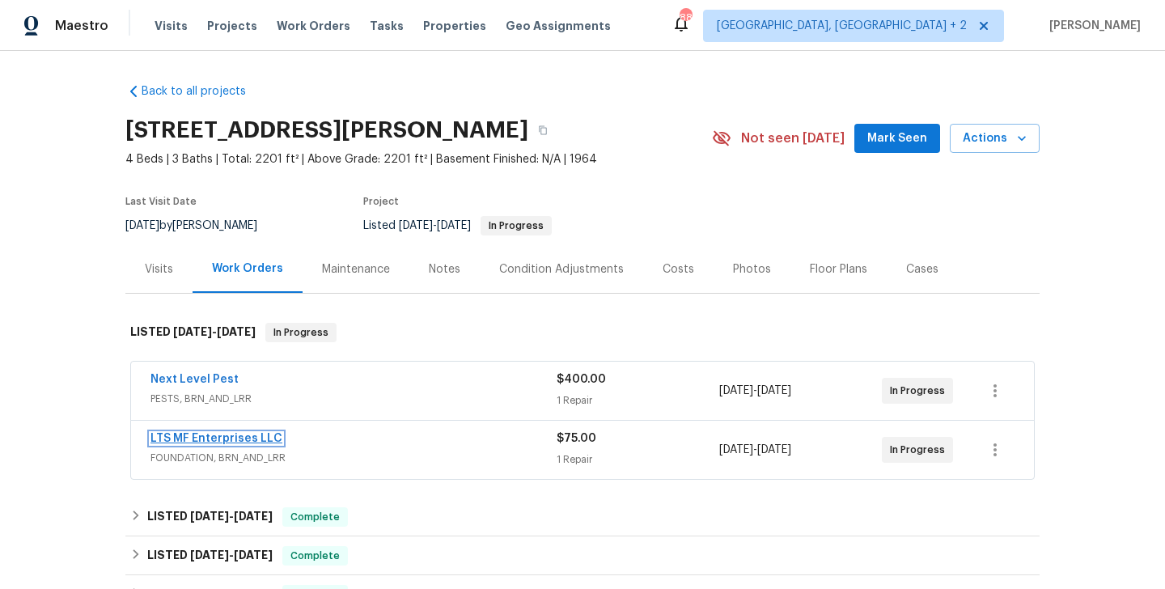
click at [231, 443] on link "LTS MF Enterprises LLC" at bounding box center [217, 438] width 132 height 11
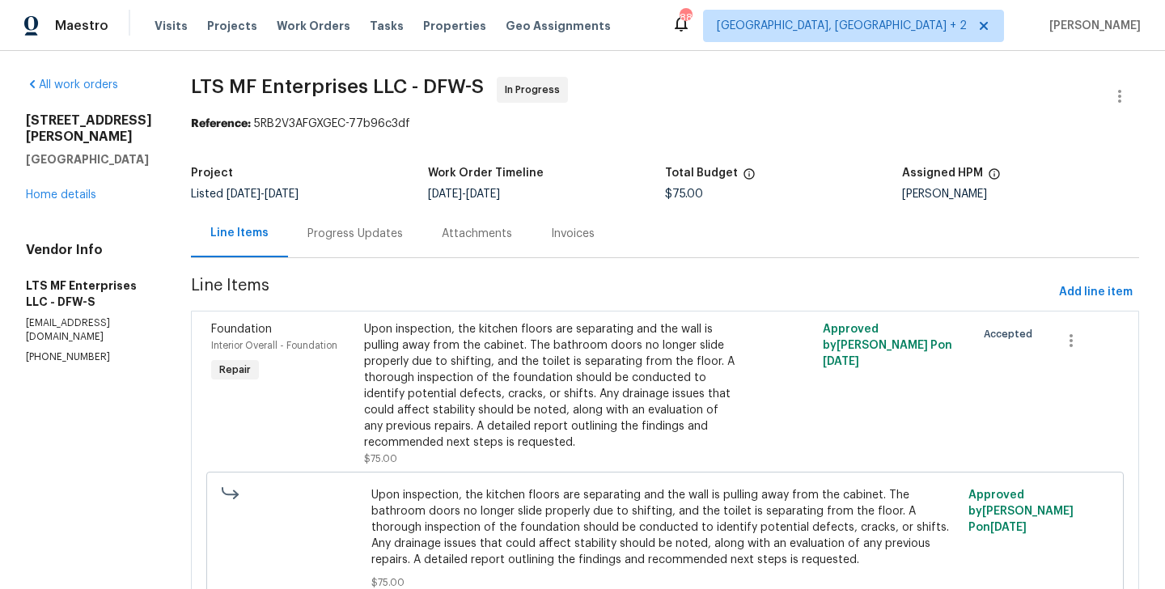
click at [306, 261] on section "LTS MF Enterprises LLC - DFW-S In Progress Reference: 5RB2V3AFGXGEC-77b96c3df P…" at bounding box center [665, 359] width 948 height 564
click at [306, 245] on div "Progress Updates" at bounding box center [355, 234] width 134 height 48
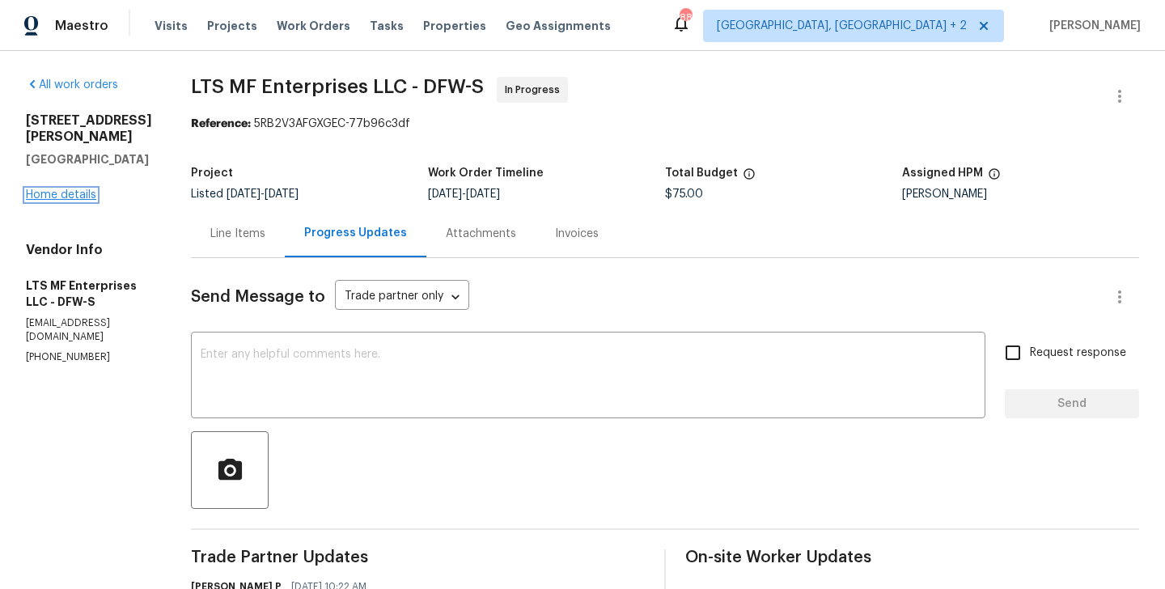
click at [72, 194] on link "Home details" at bounding box center [61, 194] width 70 height 11
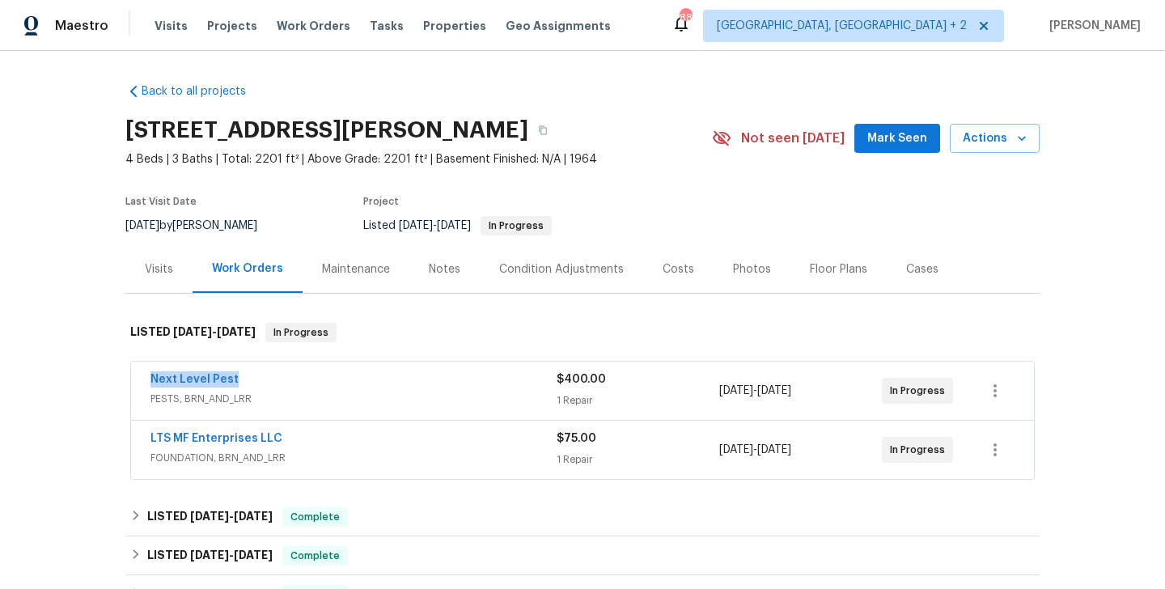
drag, startPoint x: 248, startPoint y: 377, endPoint x: 137, endPoint y: 377, distance: 111.7
click at [137, 377] on div "Next Level Pest PESTS, BRN_AND_LRR $400.00 1 Repair 9/25/2025 - 9/27/2025 In Pr…" at bounding box center [582, 391] width 903 height 58
copy link "Next Level Pest"
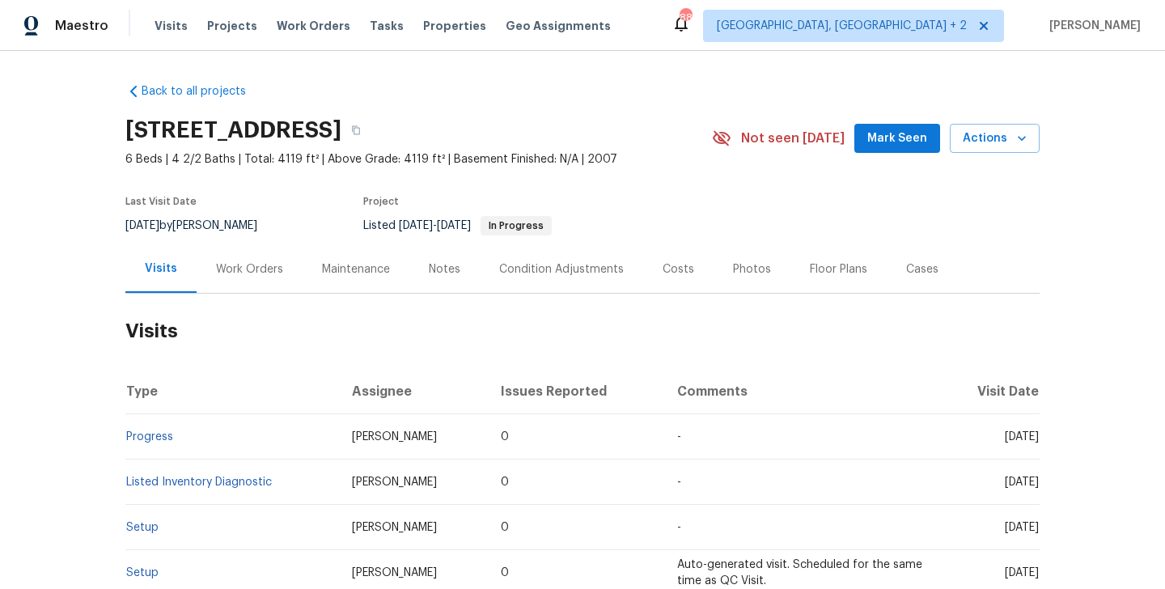
click at [244, 244] on div "Last Visit Date [DATE] by [PERSON_NAME] Project Listed [DATE] - [DATE] In Progr…" at bounding box center [399, 216] width 549 height 58
click at [244, 287] on div "Work Orders" at bounding box center [250, 269] width 106 height 48
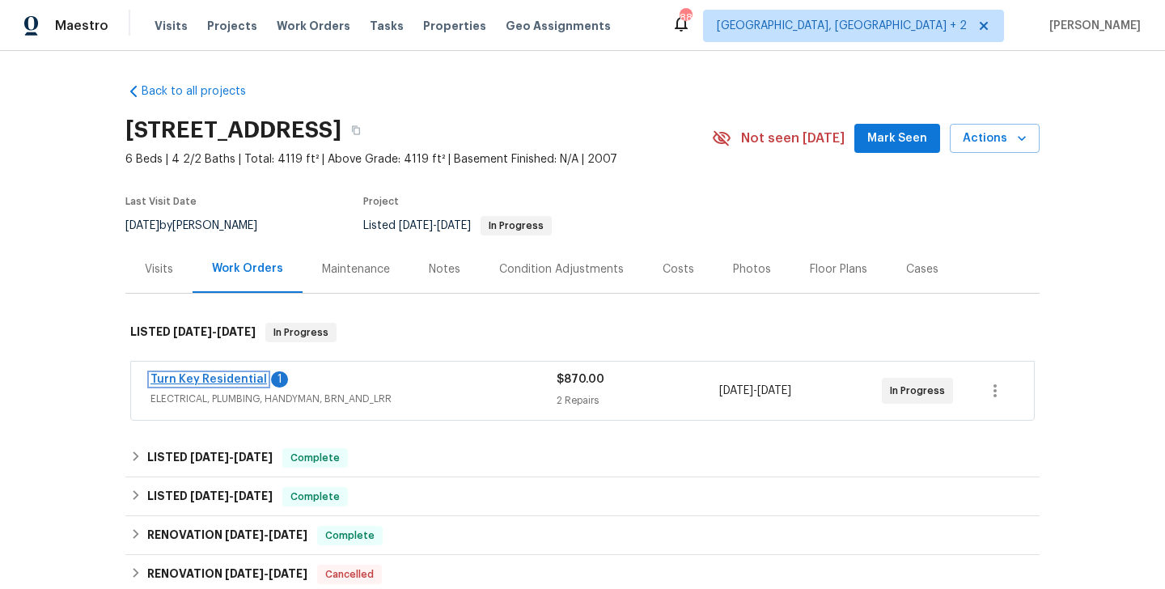
click at [240, 381] on link "Turn Key Residential" at bounding box center [209, 379] width 117 height 11
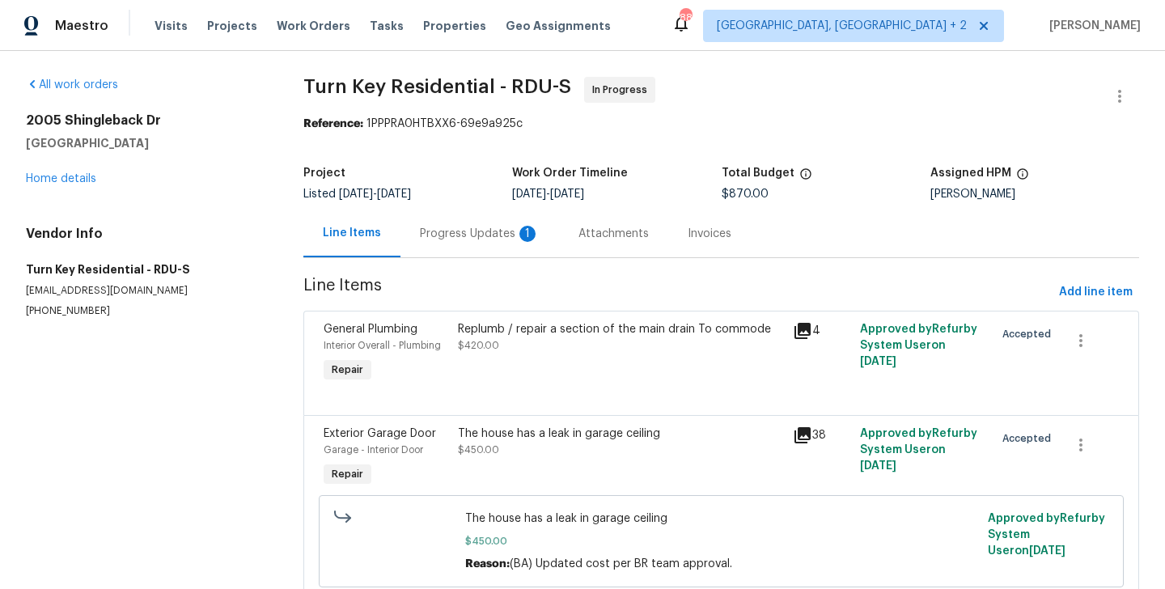
click at [433, 224] on div "Progress Updates 1" at bounding box center [480, 234] width 159 height 48
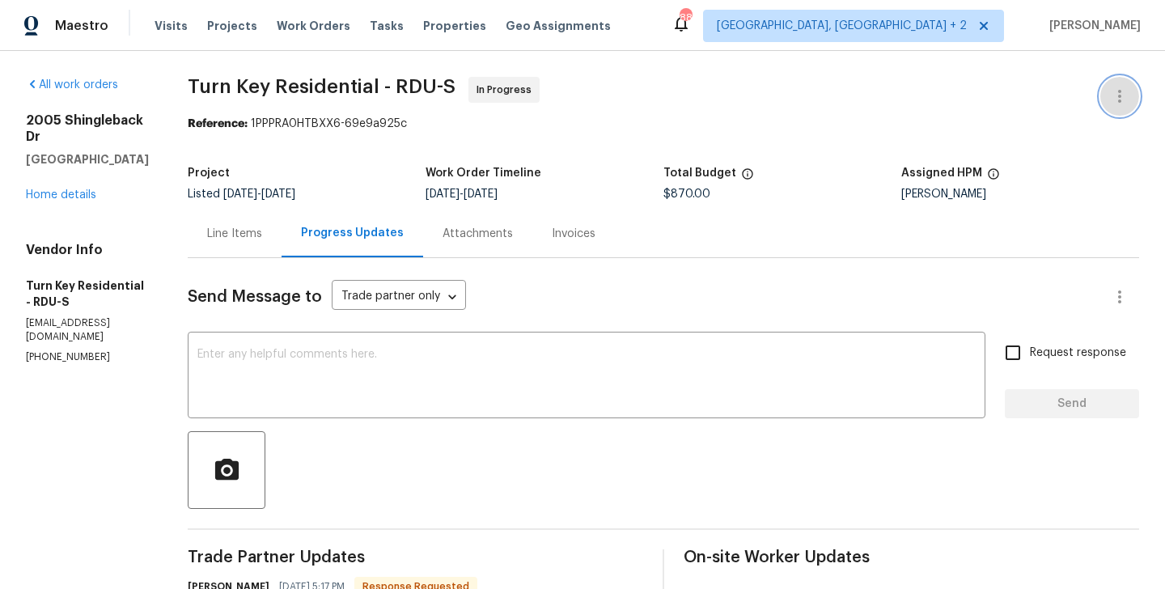
click at [1122, 86] on button "button" at bounding box center [1119, 96] width 39 height 39
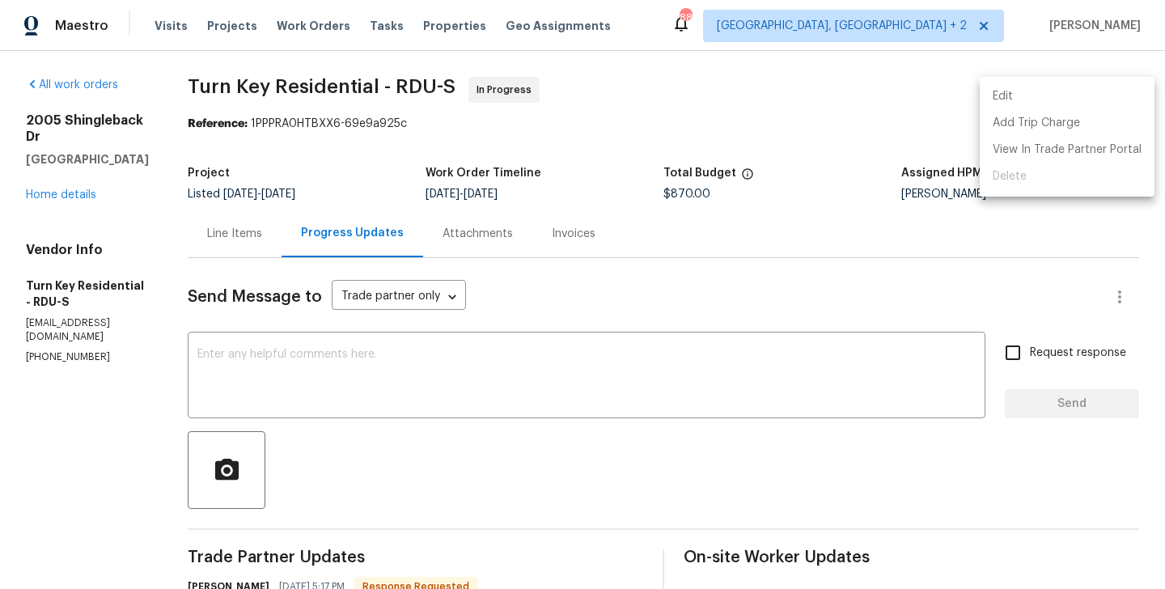
click at [1091, 86] on li "Edit" at bounding box center [1067, 96] width 175 height 27
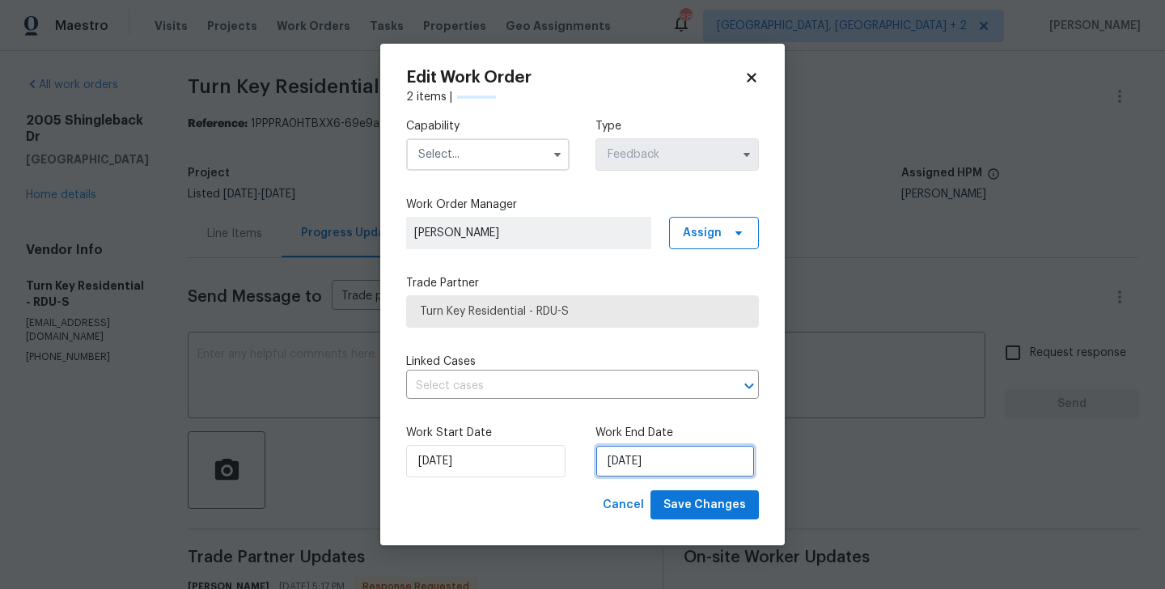
click at [625, 457] on input "29/09/2025" at bounding box center [675, 461] width 159 height 32
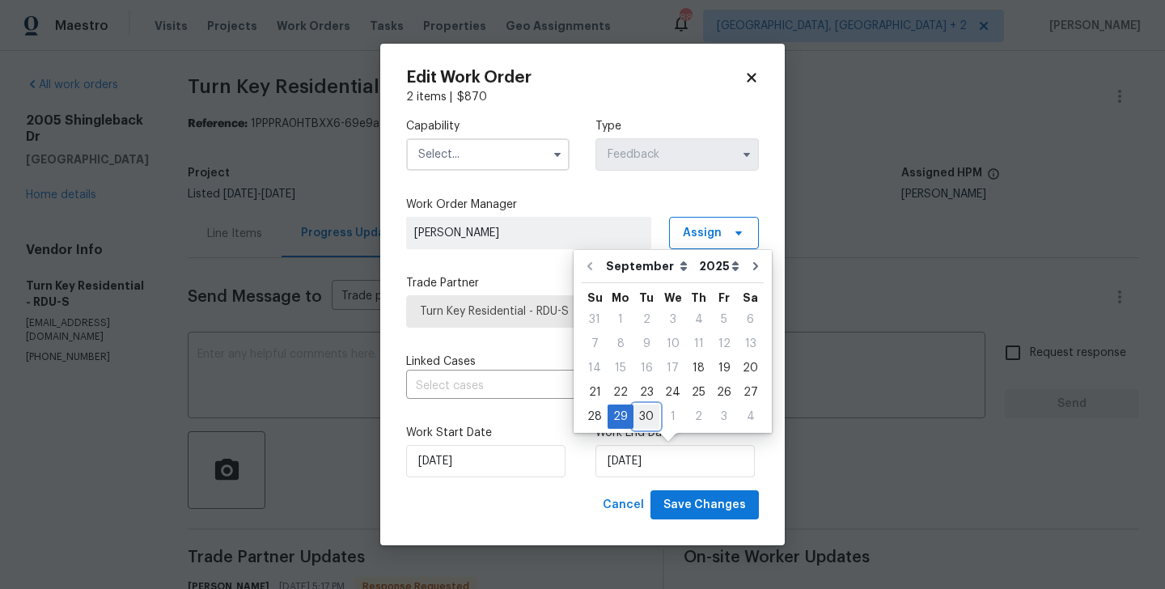
click at [645, 421] on div "30" at bounding box center [647, 416] width 26 height 23
type input "30/09/2025"
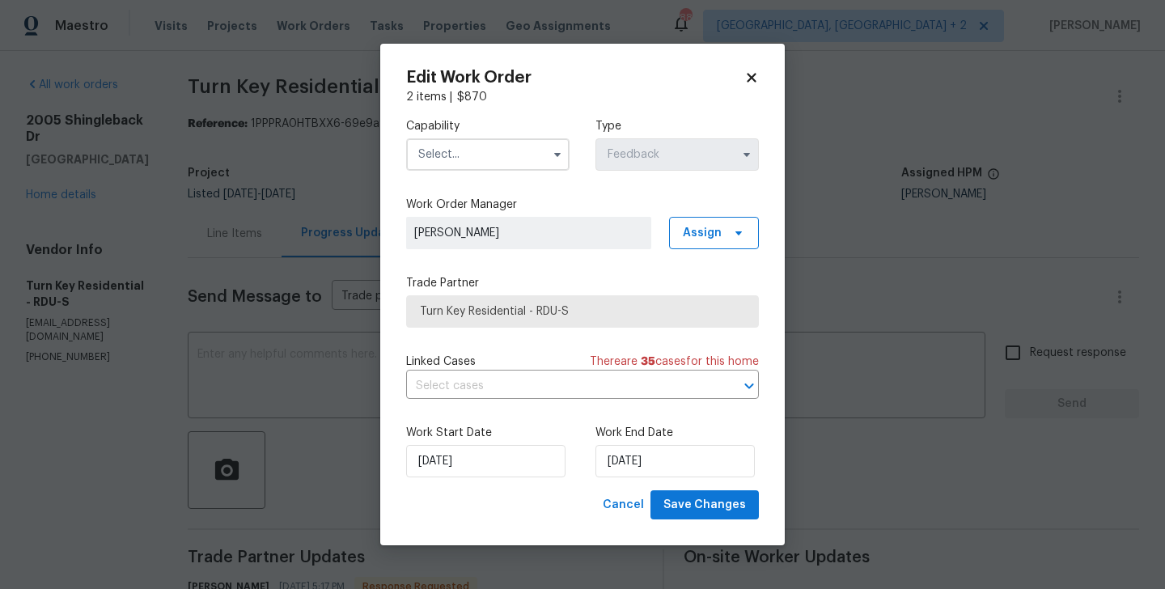
click at [458, 146] on input "text" at bounding box center [487, 154] width 163 height 32
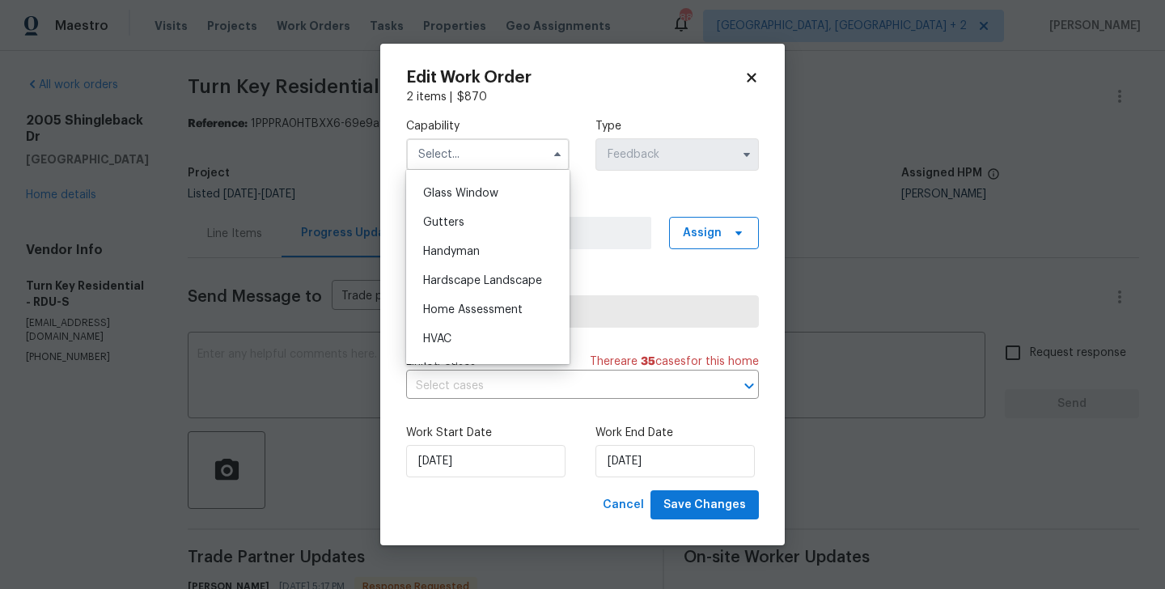
scroll to position [829, 0]
click at [462, 244] on span "Handyman" at bounding box center [451, 249] width 57 height 11
type input "Handyman"
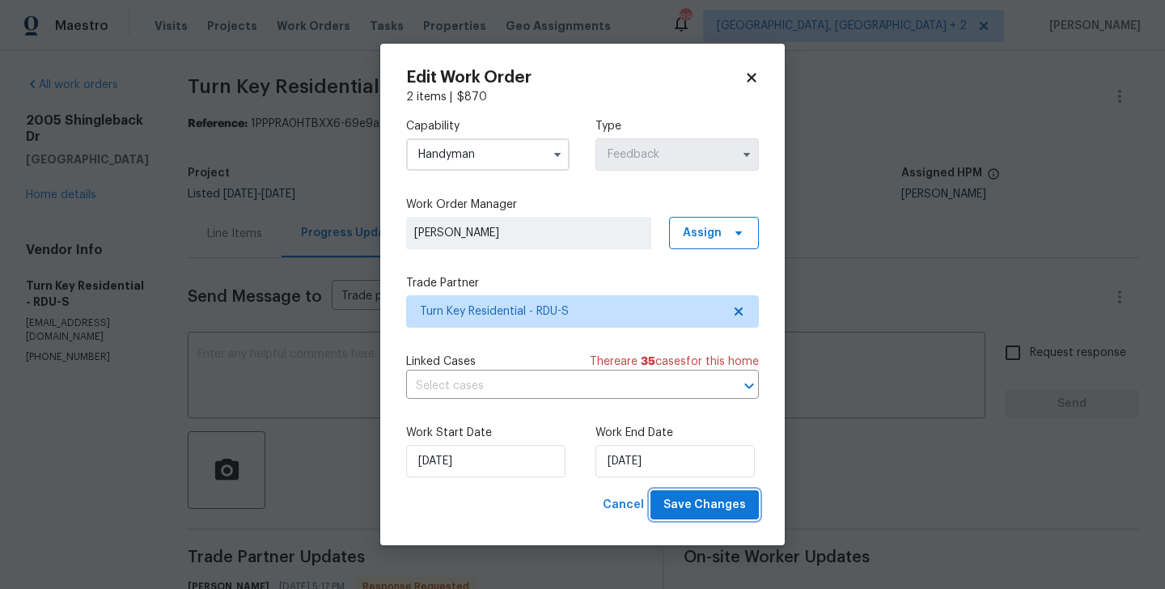
click at [713, 495] on span "Save Changes" at bounding box center [705, 505] width 83 height 20
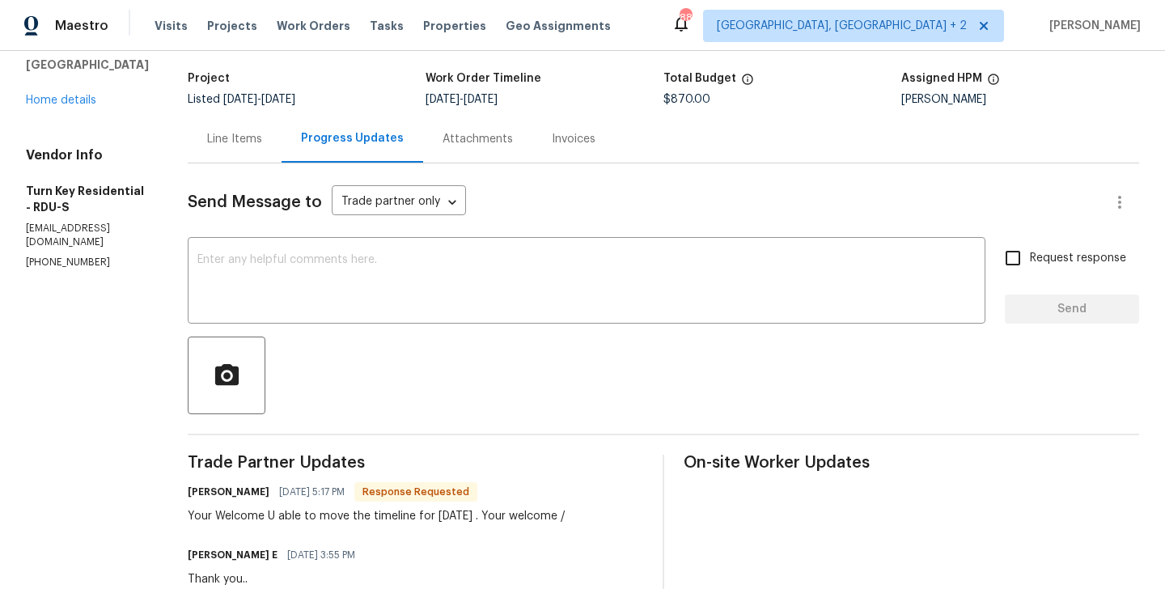
scroll to position [103, 0]
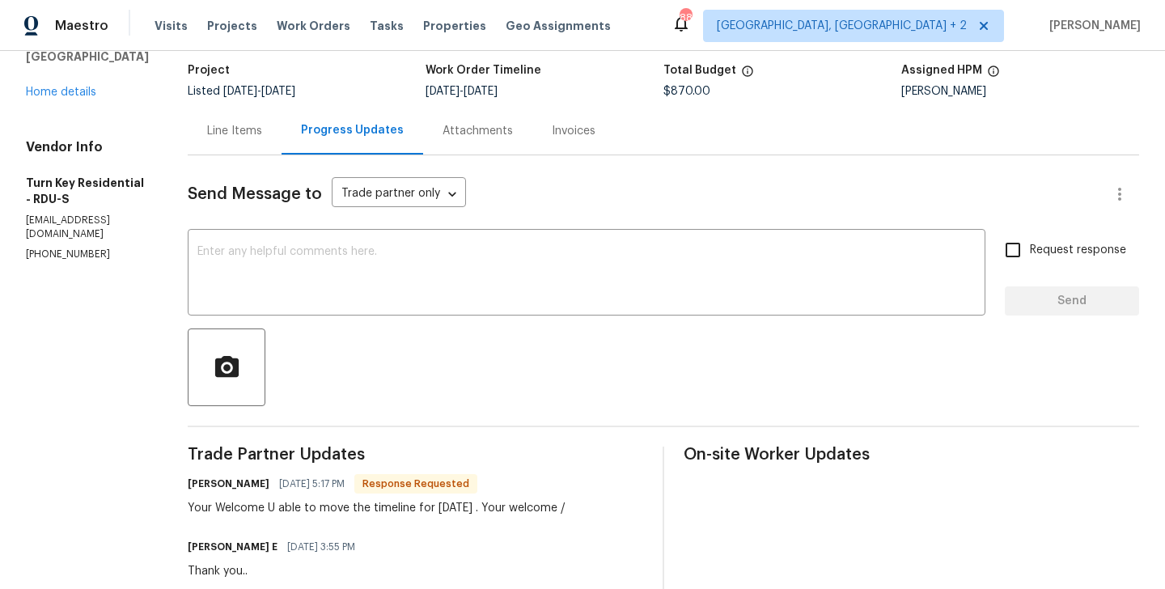
click at [253, 485] on h6 "Maria Johnson" at bounding box center [229, 484] width 82 height 16
click at [235, 485] on h6 "Maria Johnson" at bounding box center [229, 484] width 82 height 16
copy h6 "Maria"
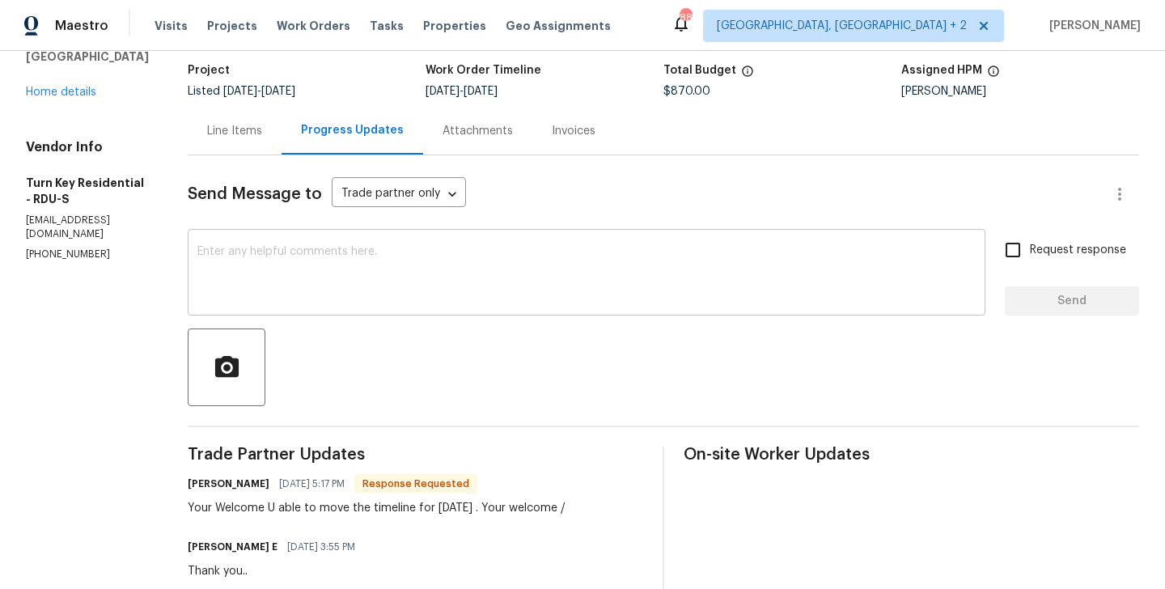
click at [327, 267] on textarea at bounding box center [586, 274] width 778 height 57
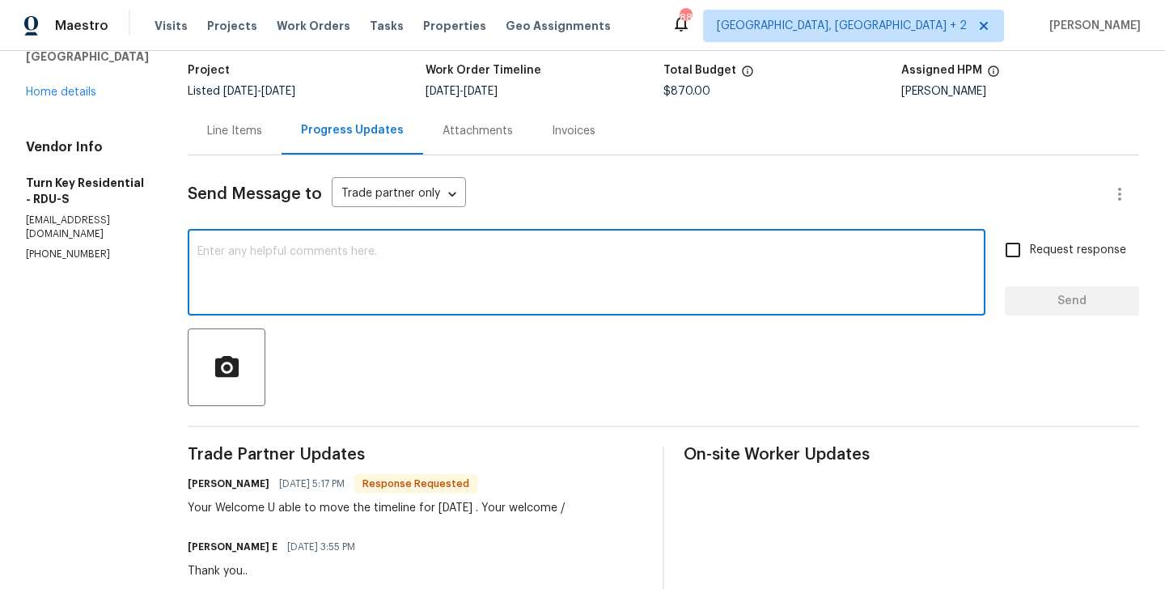
paste textarea "Maria"
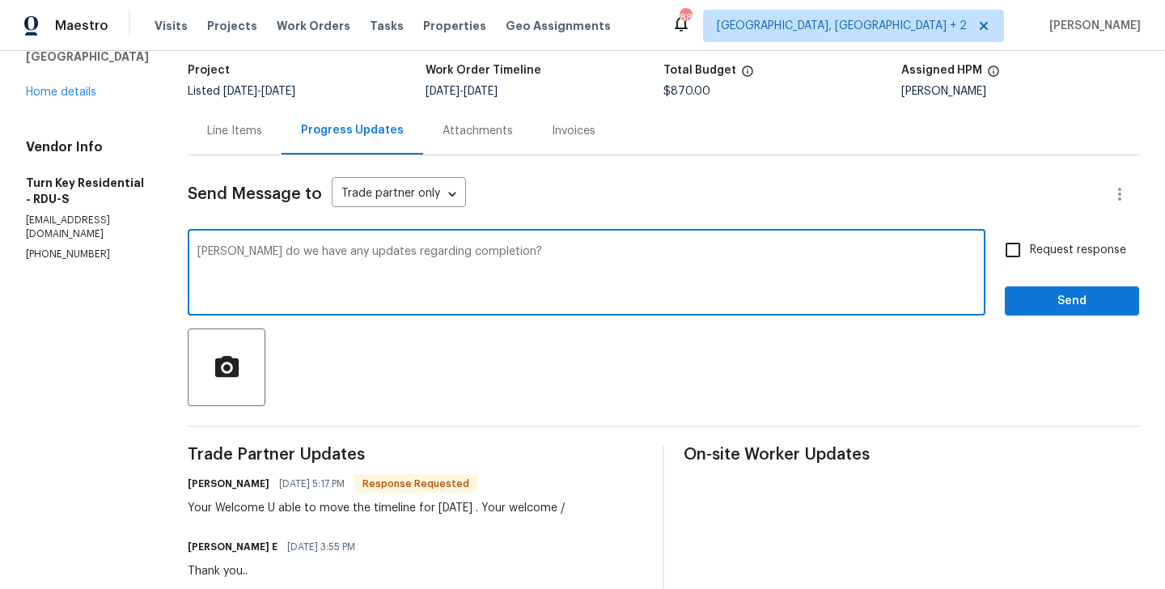
type textarea "Maria do we have any updates regarding completion?"
click at [1054, 240] on label "Request response" at bounding box center [1061, 250] width 130 height 34
click at [1030, 240] on input "Request response" at bounding box center [1013, 250] width 34 height 34
checkbox input "true"
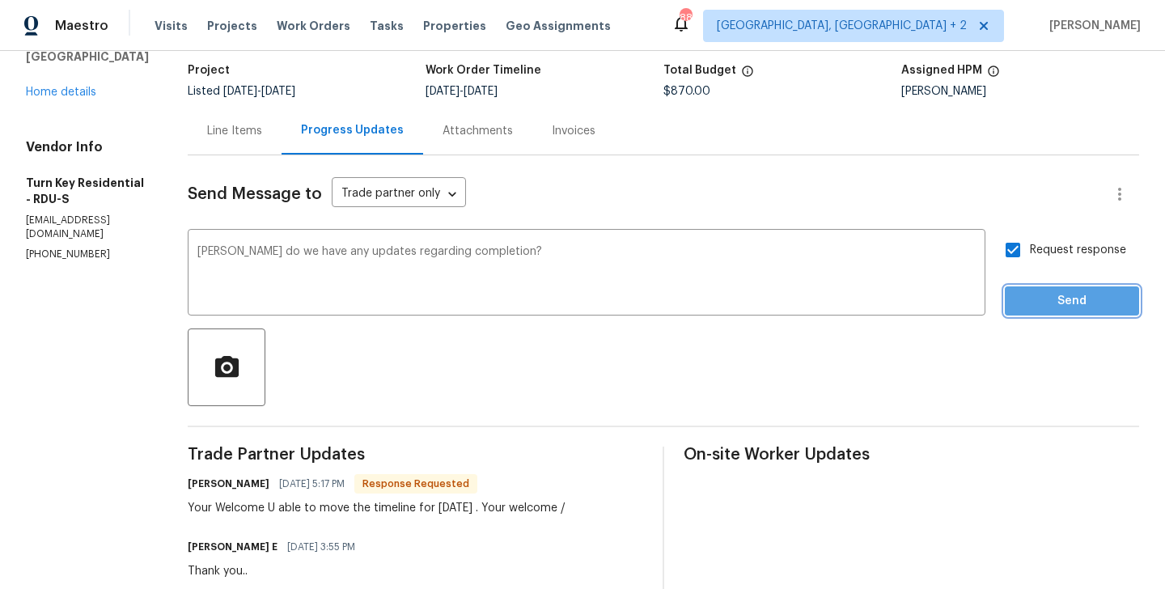
click at [1045, 286] on button "Send" at bounding box center [1072, 301] width 134 height 30
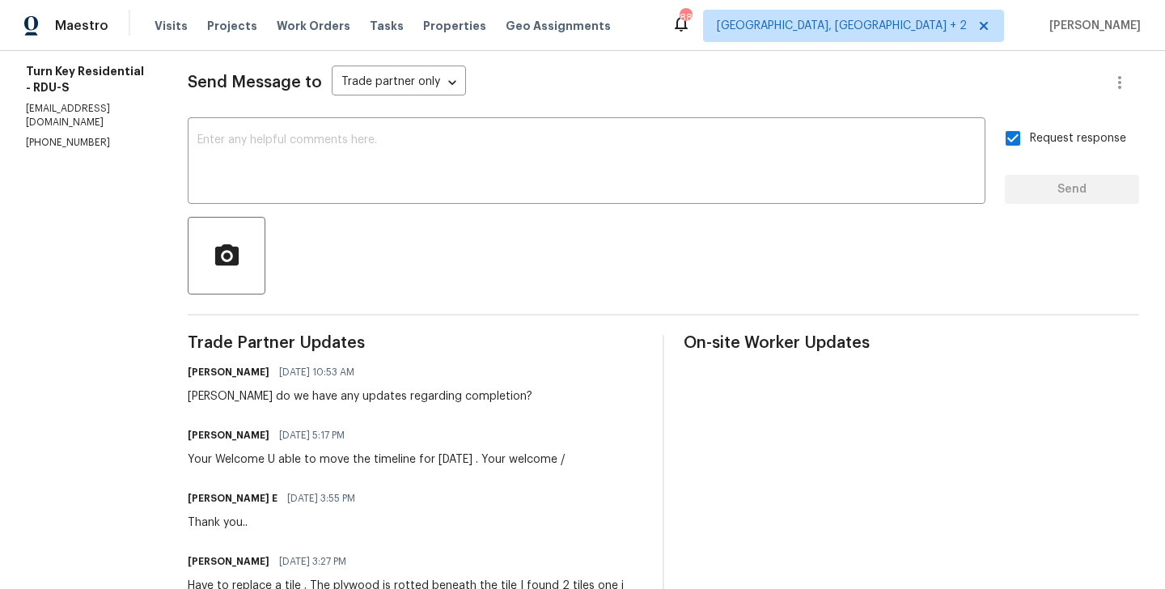
scroll to position [0, 0]
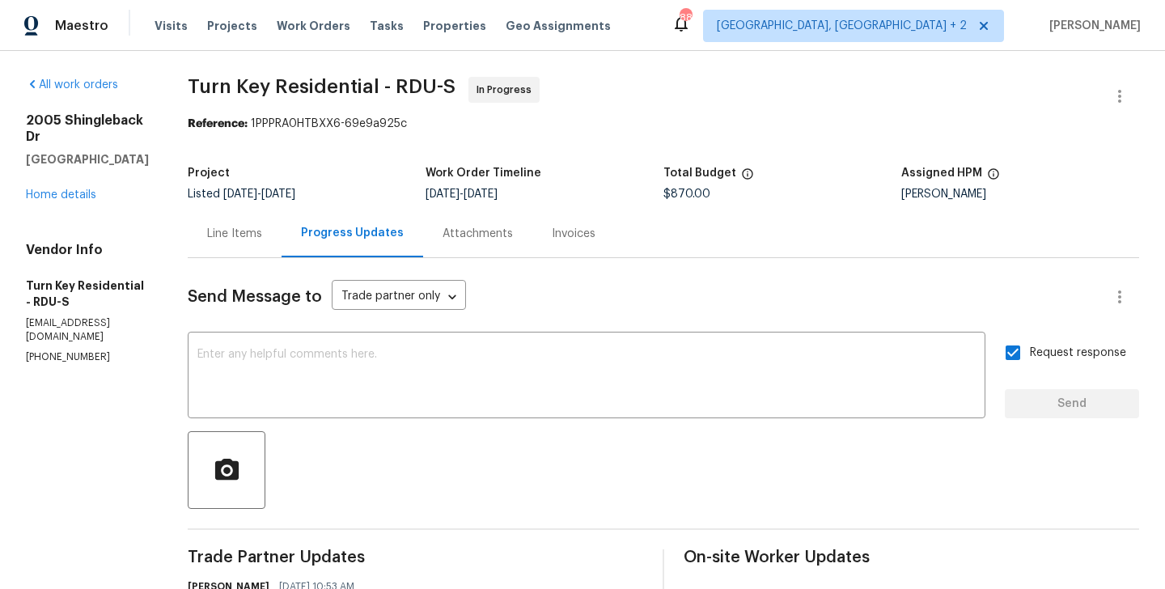
click at [78, 350] on p "(919) 805-2596" at bounding box center [87, 357] width 123 height 14
copy p "(919) 805-2596"
click at [502, 90] on span "Turn Key Residential - RDU-S In Progress" at bounding box center [644, 96] width 913 height 39
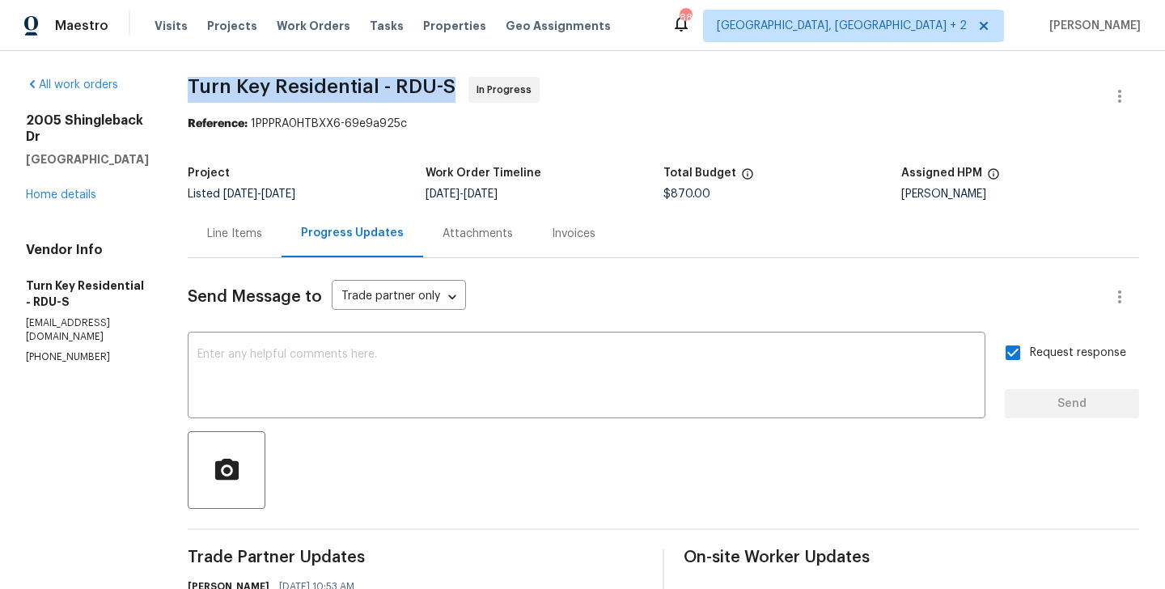
drag, startPoint x: 502, startPoint y: 90, endPoint x: 234, endPoint y: 88, distance: 267.8
click at [234, 88] on span "Turn Key Residential - RDU-S In Progress" at bounding box center [644, 96] width 913 height 39
copy span "Turn Key Residential - RDU-S"
click at [149, 242] on h4 "Vendor Info" at bounding box center [87, 250] width 123 height 16
drag, startPoint x: 166, startPoint y: 143, endPoint x: 25, endPoint y: 112, distance: 144.1
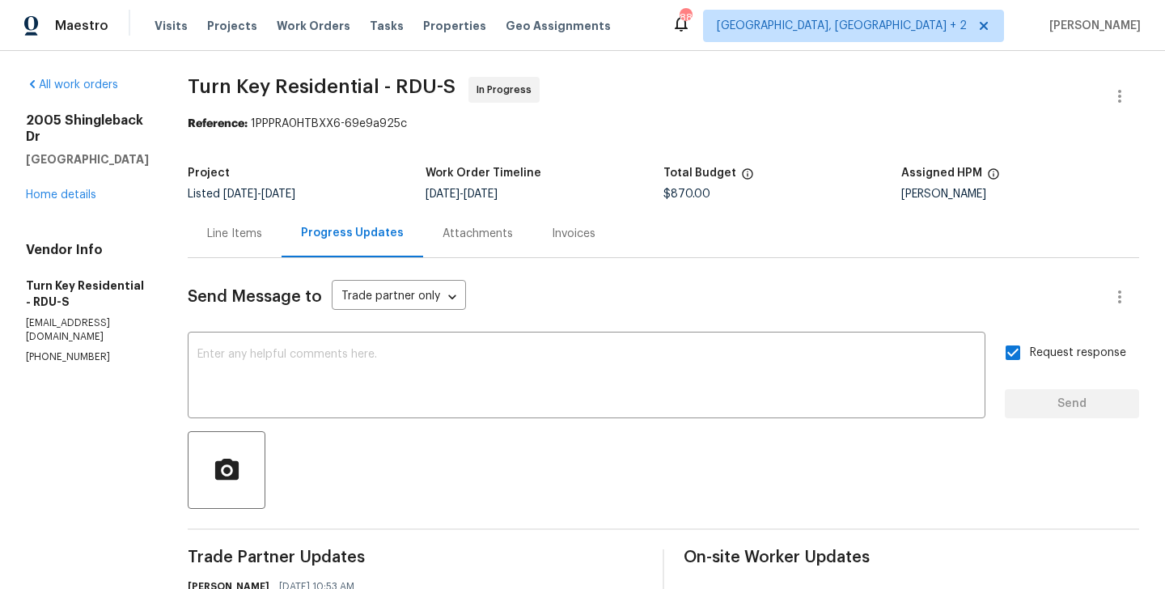
copy div "2005 Shingleback Dr Wake Forest, NC 27587"
drag, startPoint x: 226, startPoint y: 87, endPoint x: 415, endPoint y: 87, distance: 189.3
copy span "Turn Key Residential"
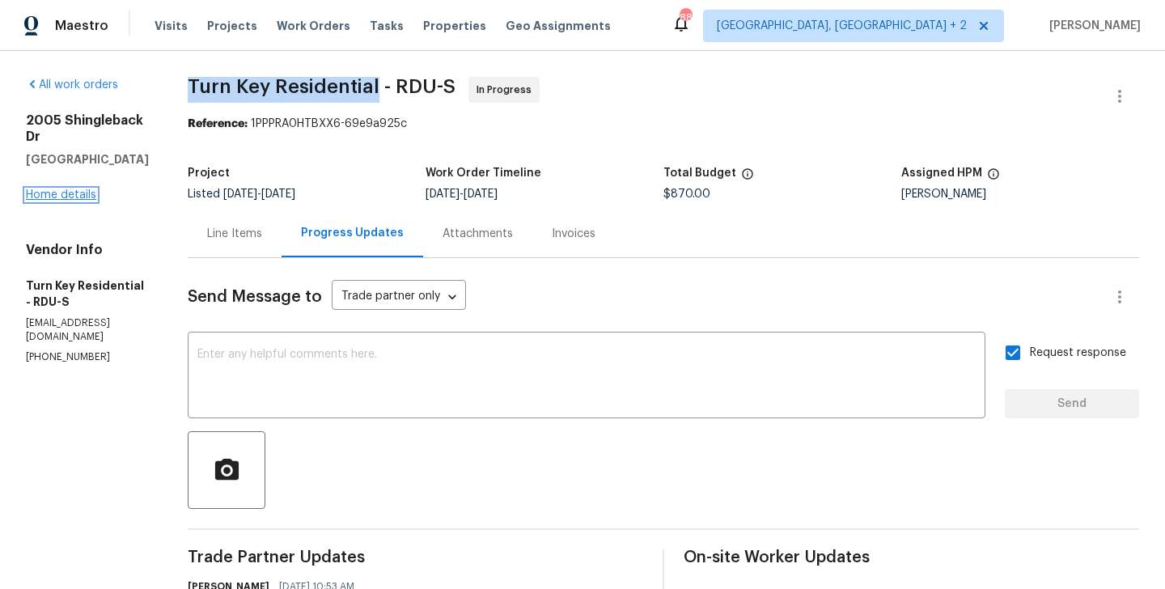
click at [88, 189] on link "Home details" at bounding box center [61, 194] width 70 height 11
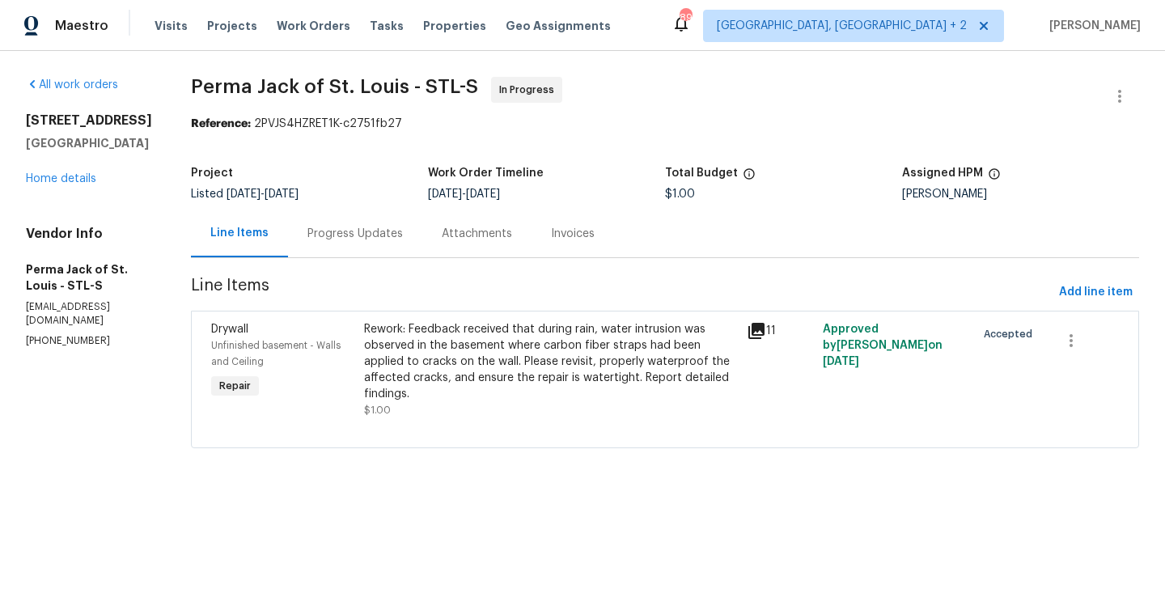
click at [336, 218] on div "Progress Updates" at bounding box center [355, 234] width 134 height 48
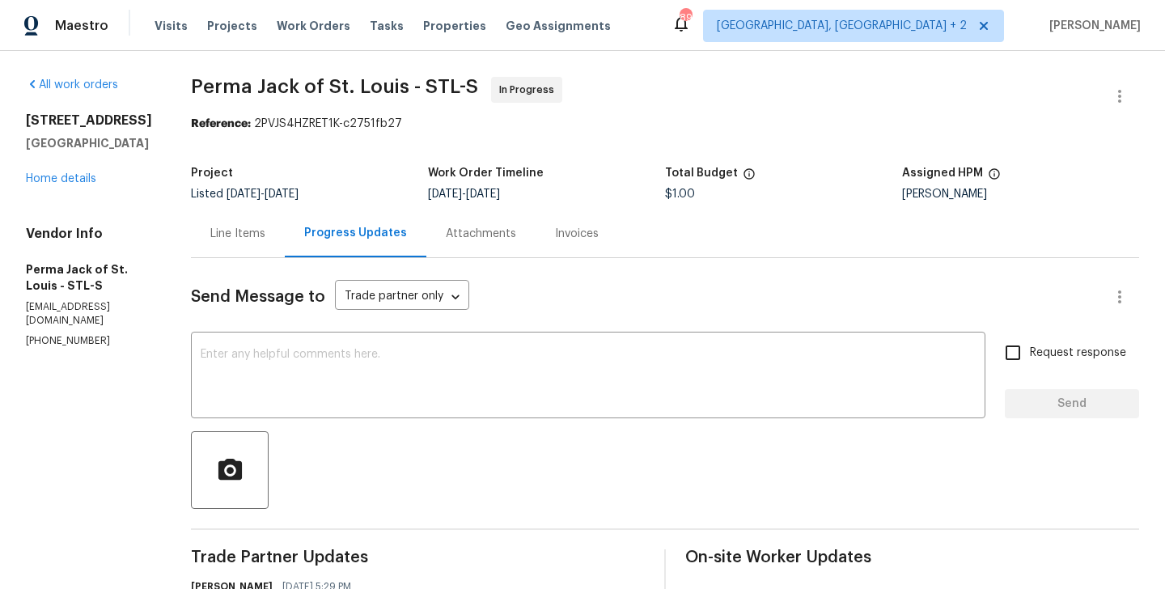
click at [214, 228] on div "Line Items" at bounding box center [237, 234] width 55 height 16
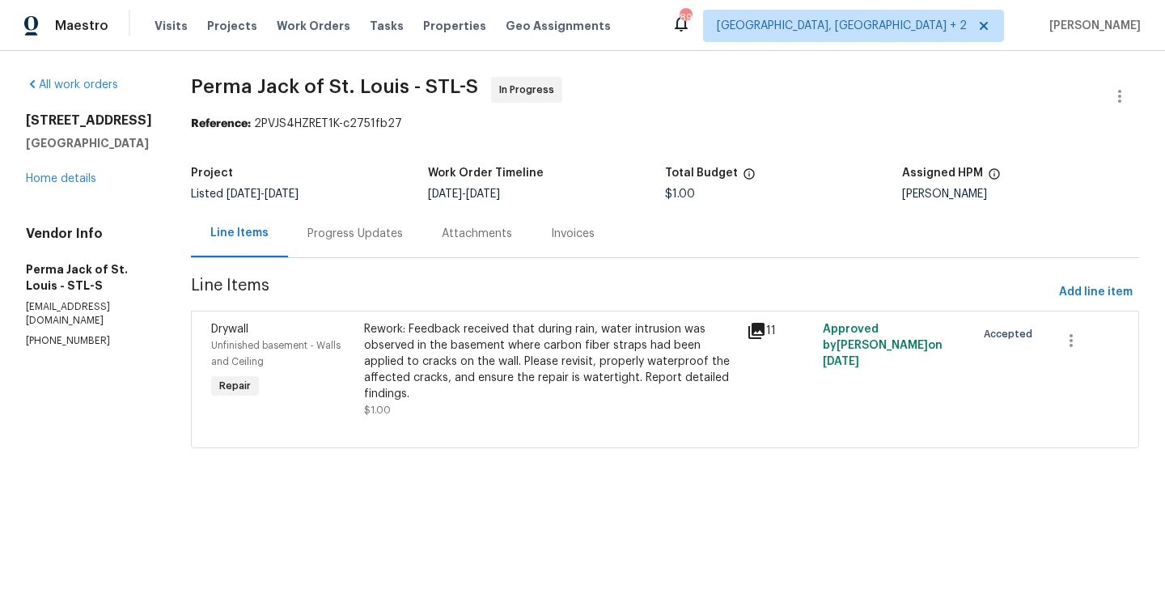
click at [590, 357] on div "Rework: Feedback received that during rain, water intrusion was observed in the…" at bounding box center [550, 361] width 373 height 81
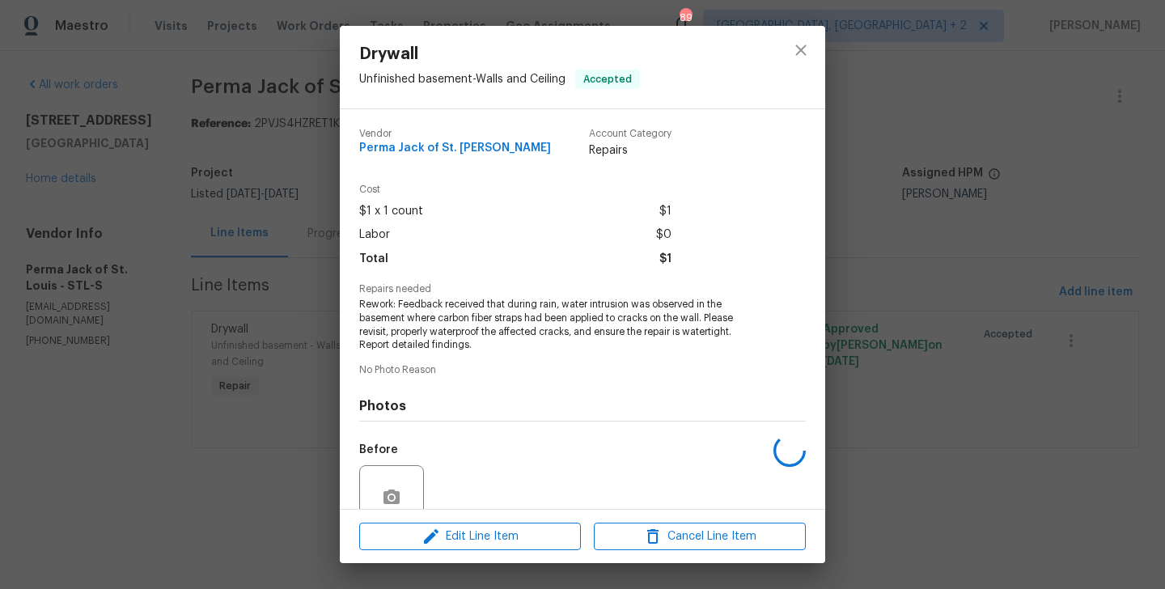
scroll to position [142, 0]
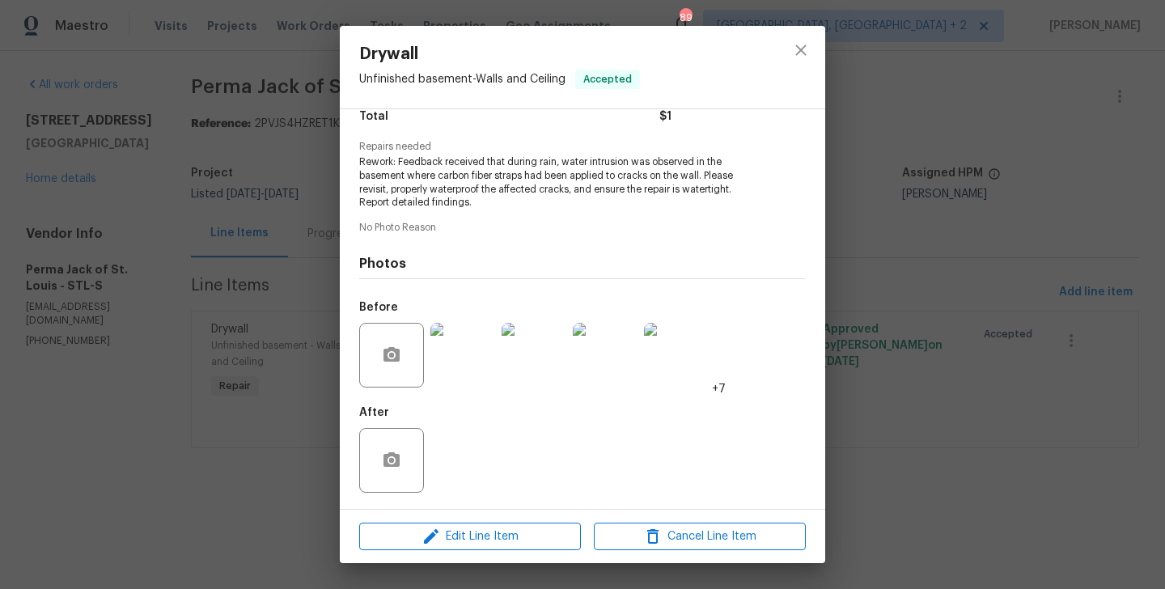
click at [239, 405] on div "Drywall Unfinished basement - Walls and Ceiling Accepted Vendor Perma Jack of […" at bounding box center [582, 294] width 1165 height 589
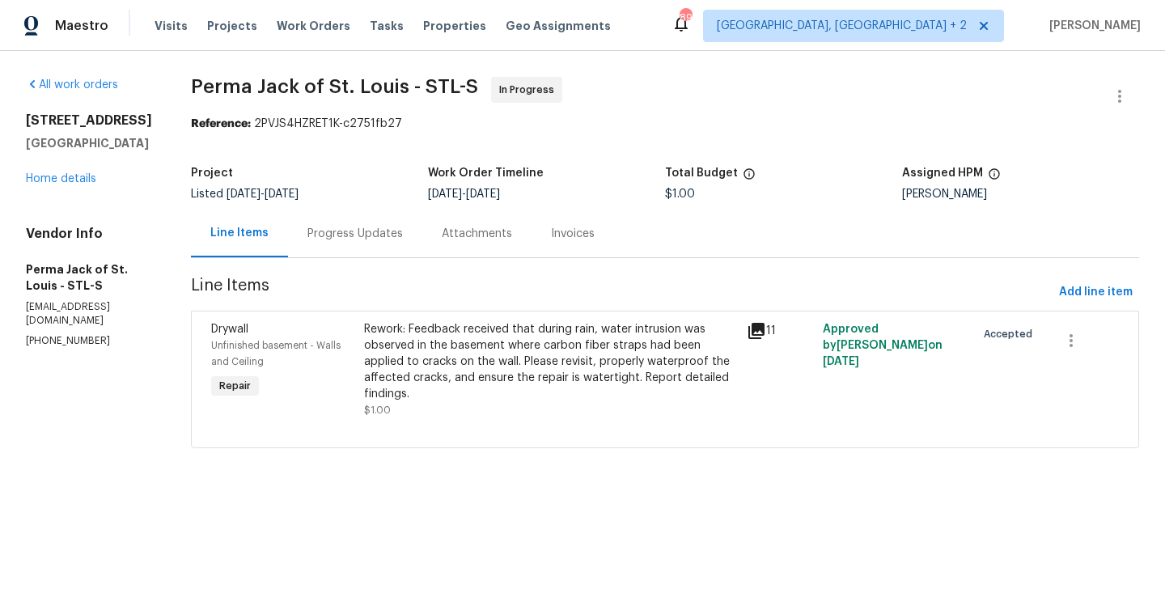
click at [360, 239] on div "Progress Updates" at bounding box center [354, 234] width 95 height 16
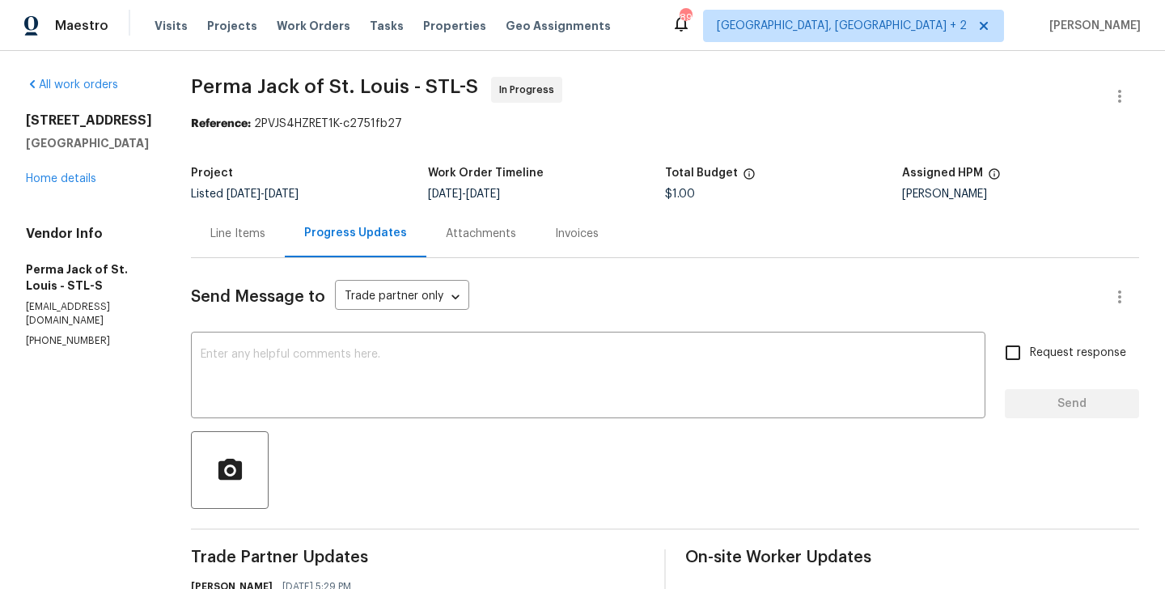
click at [68, 348] on p "[PHONE_NUMBER]" at bounding box center [89, 341] width 126 height 14
copy p "[PHONE_NUMBER]"
click at [210, 236] on div "Line Items" at bounding box center [237, 234] width 55 height 16
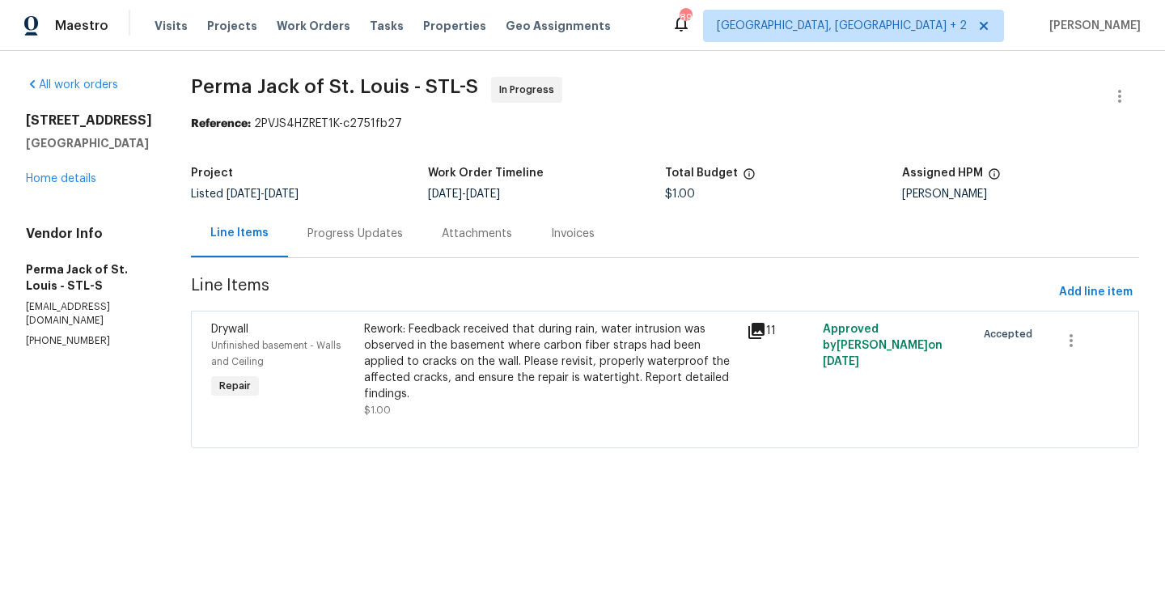
click at [358, 233] on div "Progress Updates" at bounding box center [354, 234] width 95 height 16
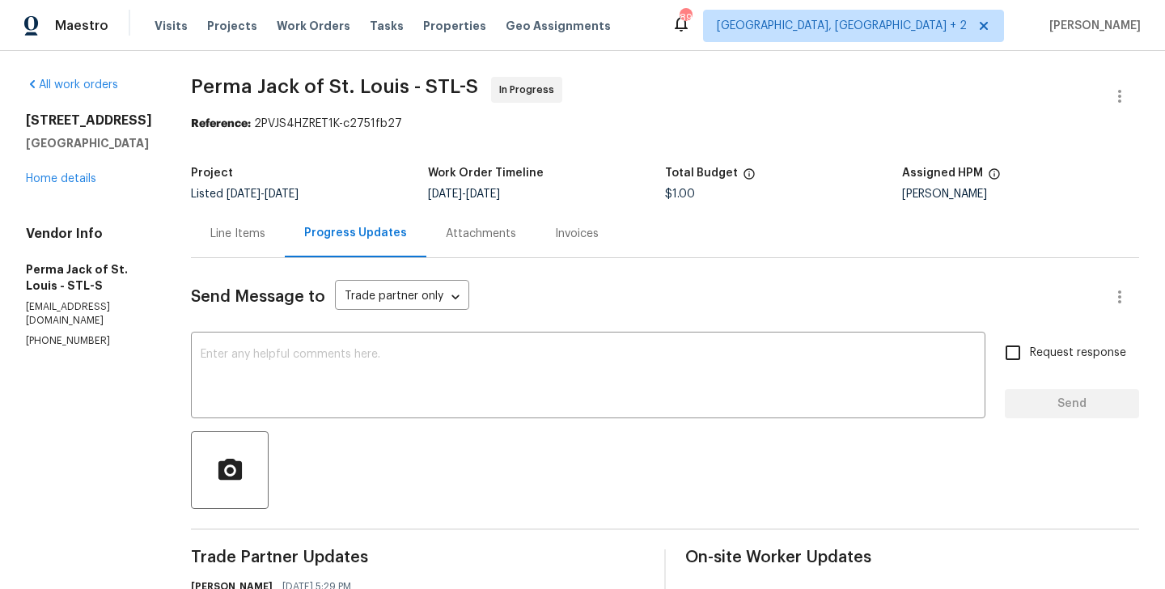
click at [191, 213] on div "Line Items" at bounding box center [238, 234] width 94 height 48
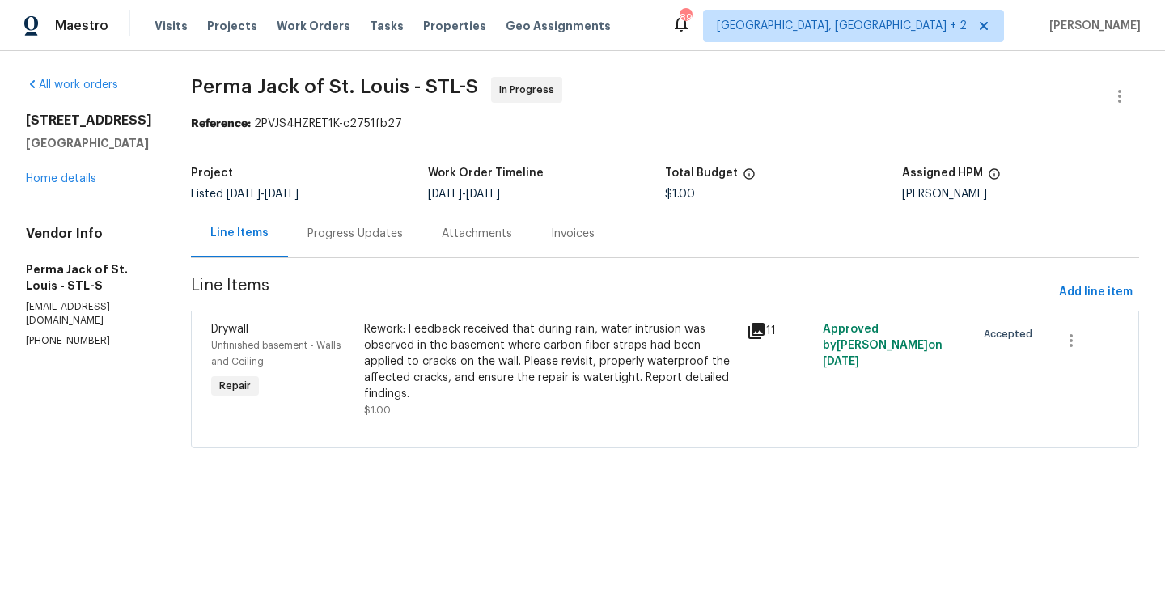
click at [533, 361] on div "Rework: Feedback received that during rain, water intrusion was observed in the…" at bounding box center [550, 361] width 373 height 81
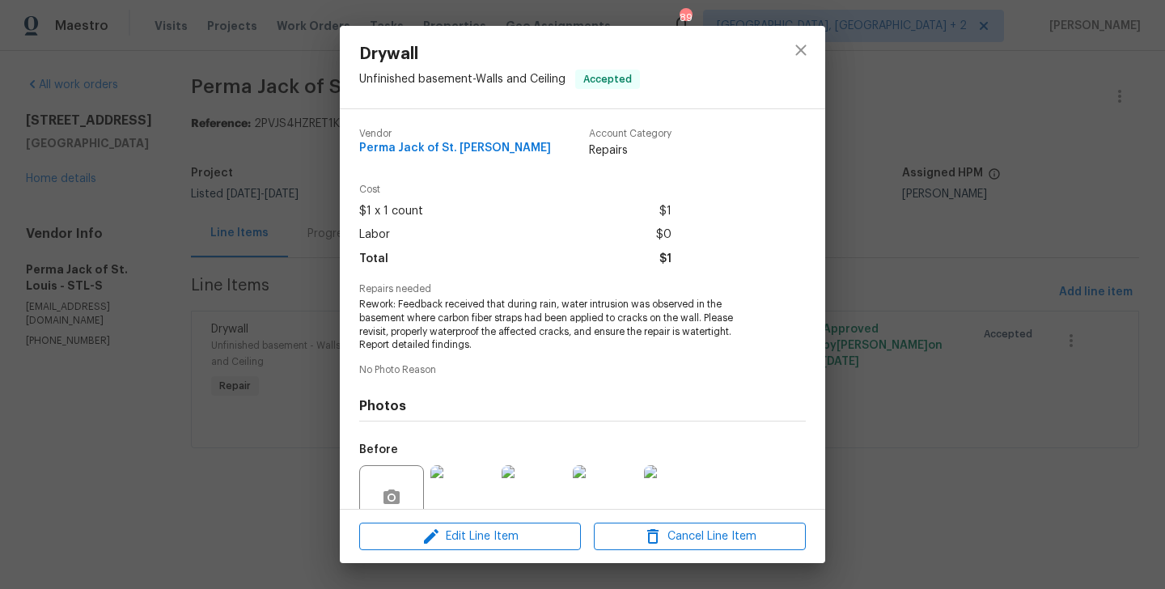
scroll to position [142, 0]
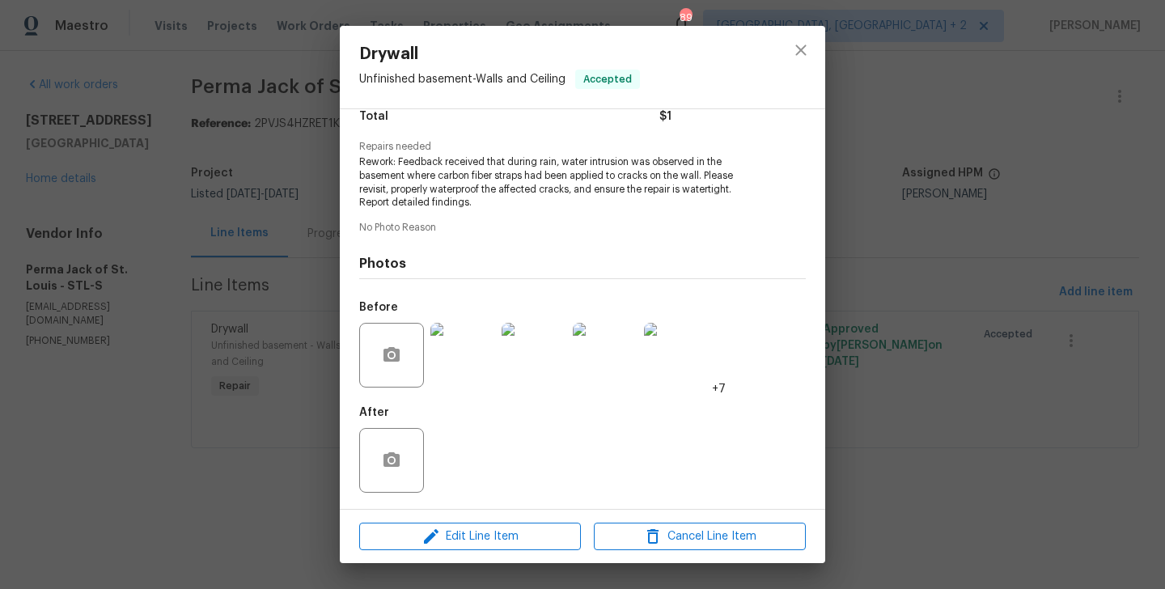
click at [856, 325] on div "Drywall Unfinished basement - Walls and Ceiling Accepted Vendor Perma Jack of […" at bounding box center [582, 294] width 1165 height 589
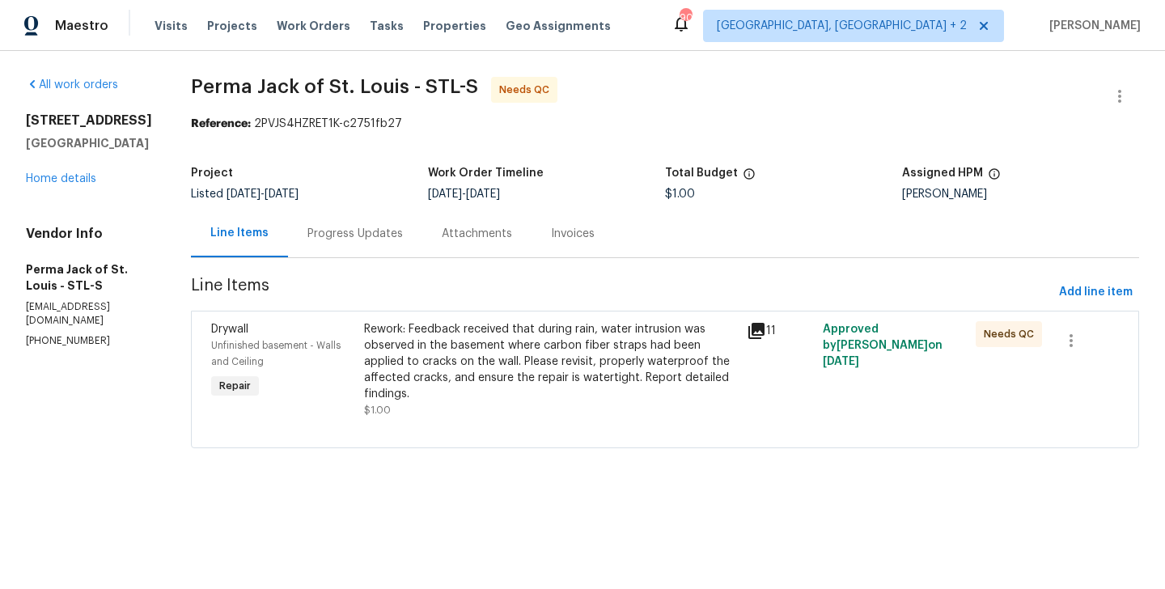
click at [444, 331] on div "Rework: Feedback received that during rain, water intrusion was observed in the…" at bounding box center [550, 361] width 373 height 81
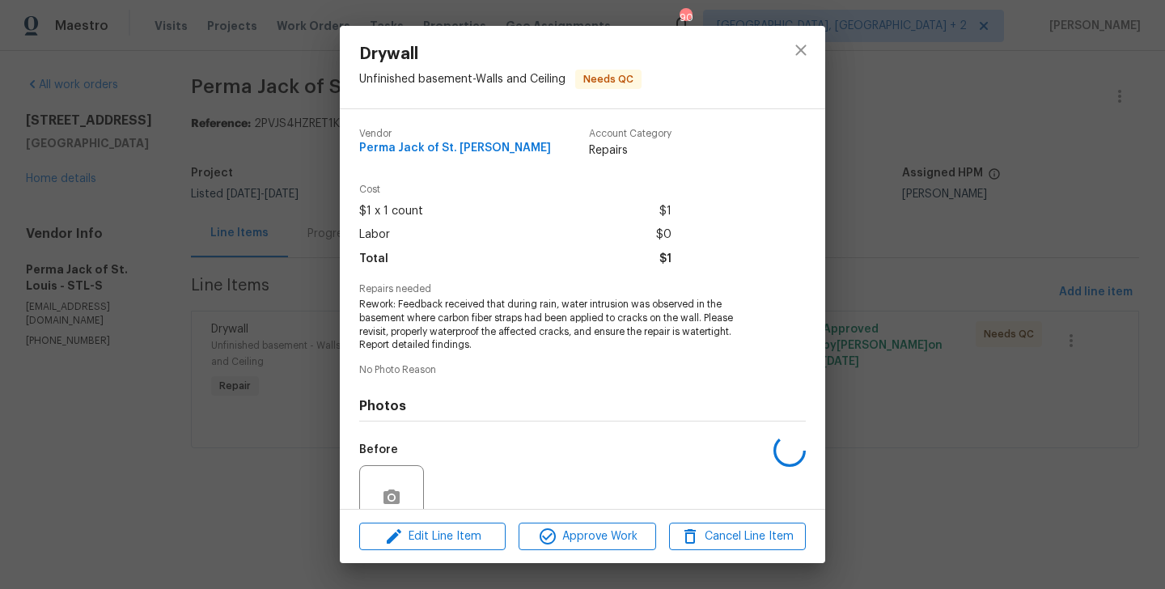
scroll to position [142, 0]
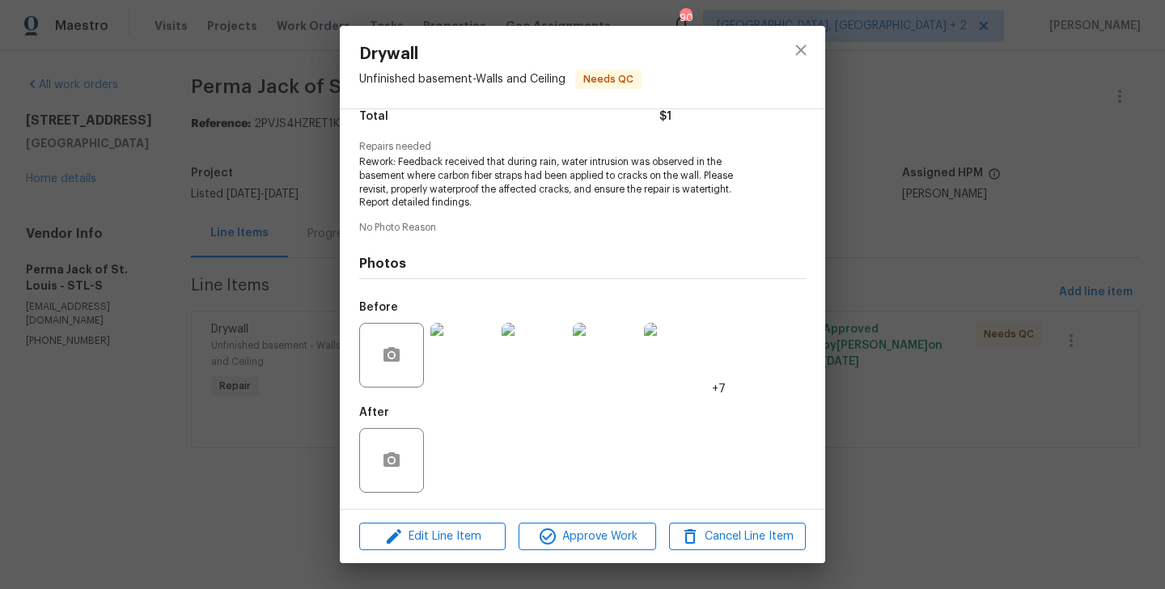
click at [409, 553] on div "Edit Line Item Approve Work Cancel Line Item" at bounding box center [582, 537] width 485 height 54
click at [407, 532] on span "Edit Line Item" at bounding box center [432, 537] width 137 height 20
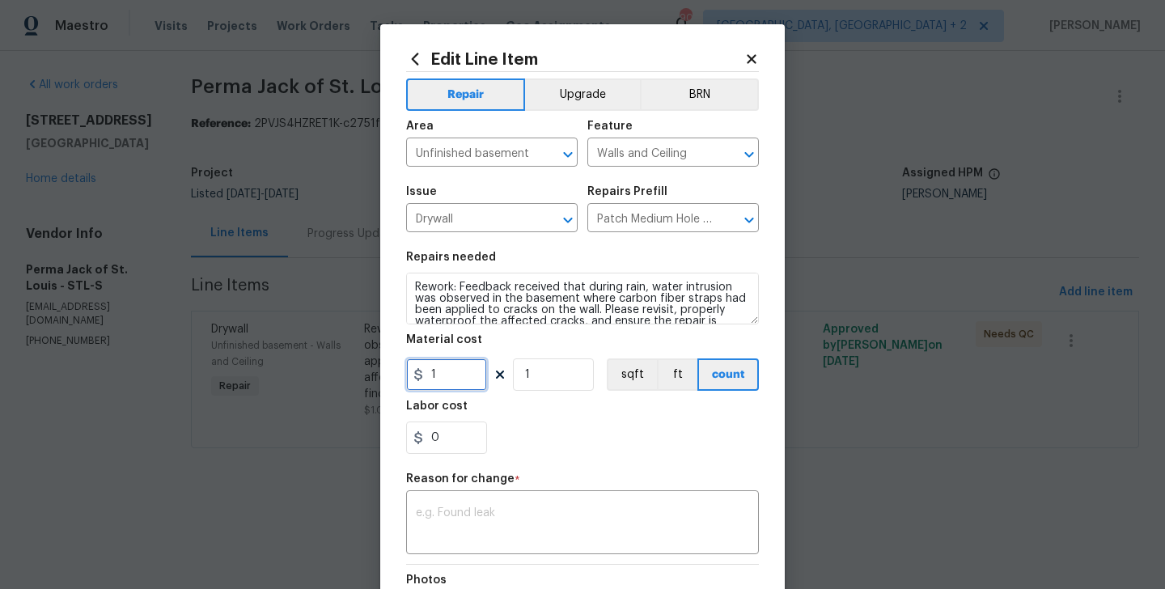
click at [433, 369] on input "1" at bounding box center [446, 374] width 81 height 32
type input "0"
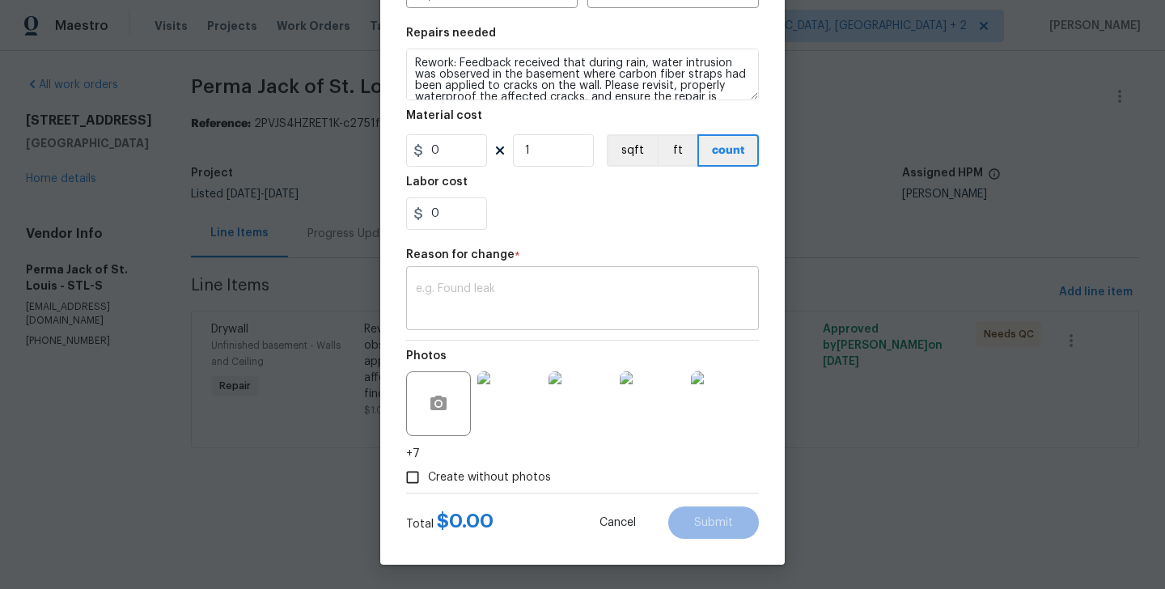
click at [494, 278] on div "x ​" at bounding box center [582, 300] width 353 height 60
paste textarea "(BA) Updated per vendor’s final cost."
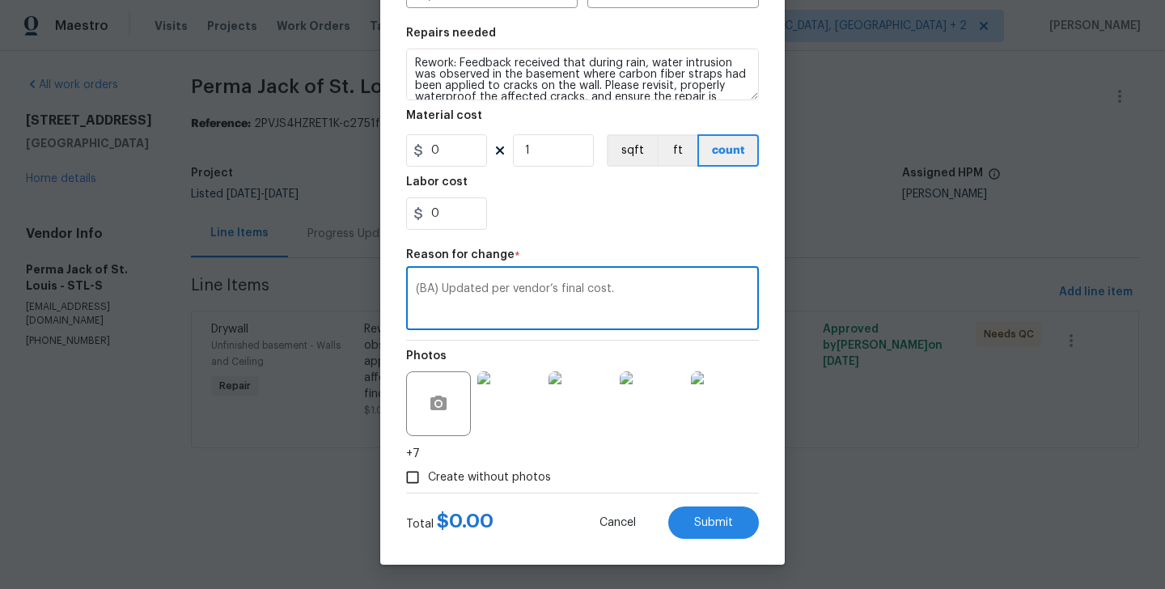
type textarea "(BA) Updated per vendor’s final cost."
click at [733, 540] on div "Edit Line Item Repair Upgrade BRN Area Unfinished basement ​ Feature Walls and …" at bounding box center [582, 182] width 405 height 765
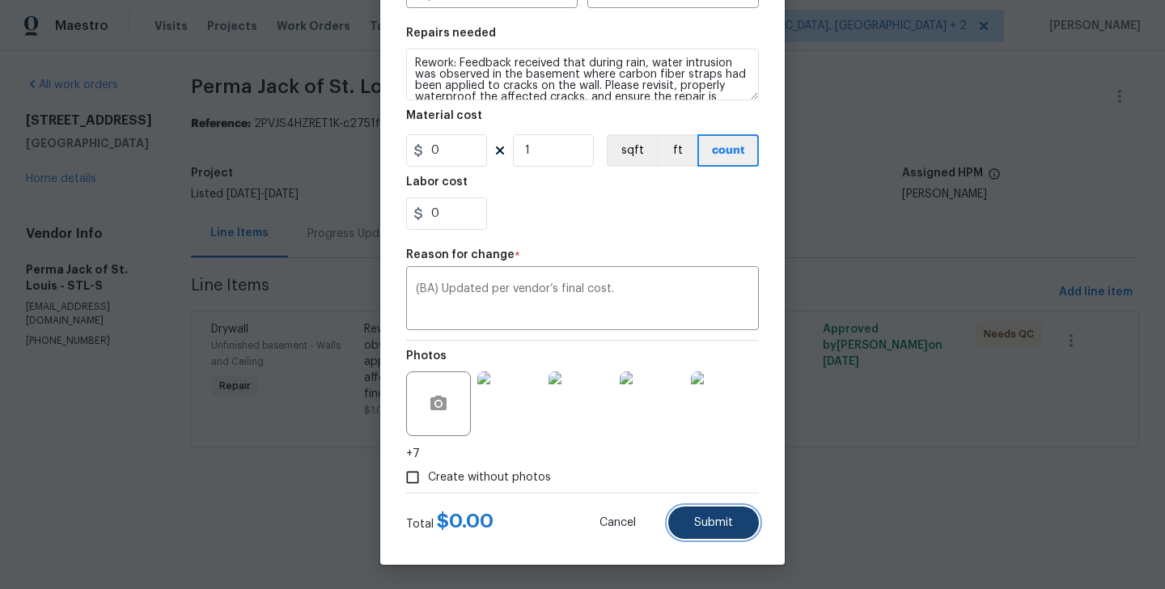
click at [727, 532] on button "Submit" at bounding box center [713, 523] width 91 height 32
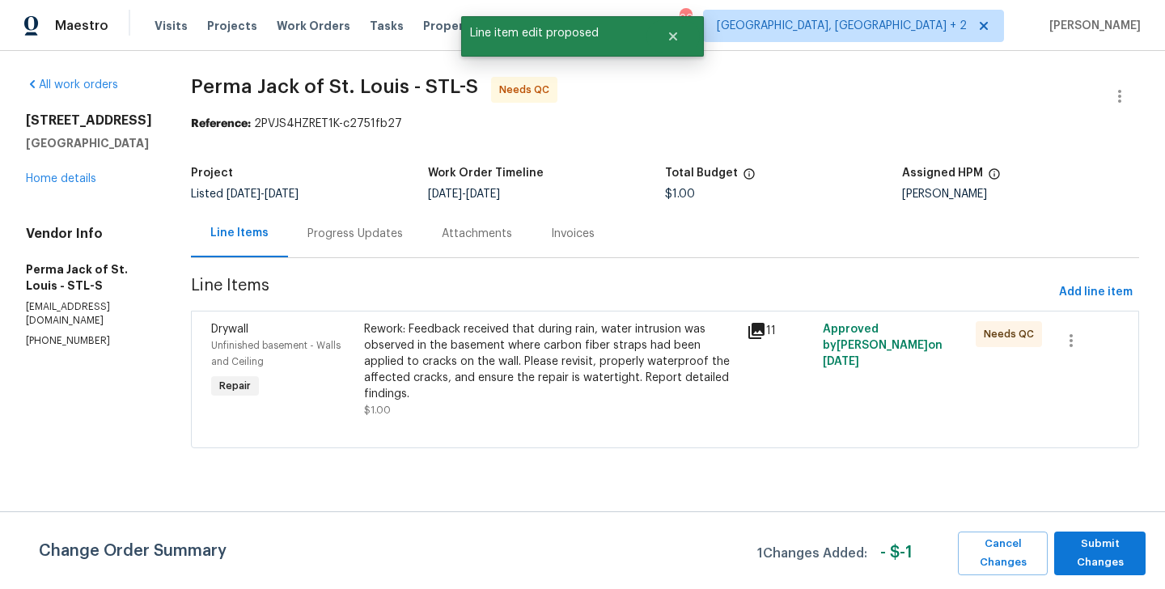
scroll to position [0, 0]
click at [1109, 559] on span "Submit Changes" at bounding box center [1099, 553] width 75 height 37
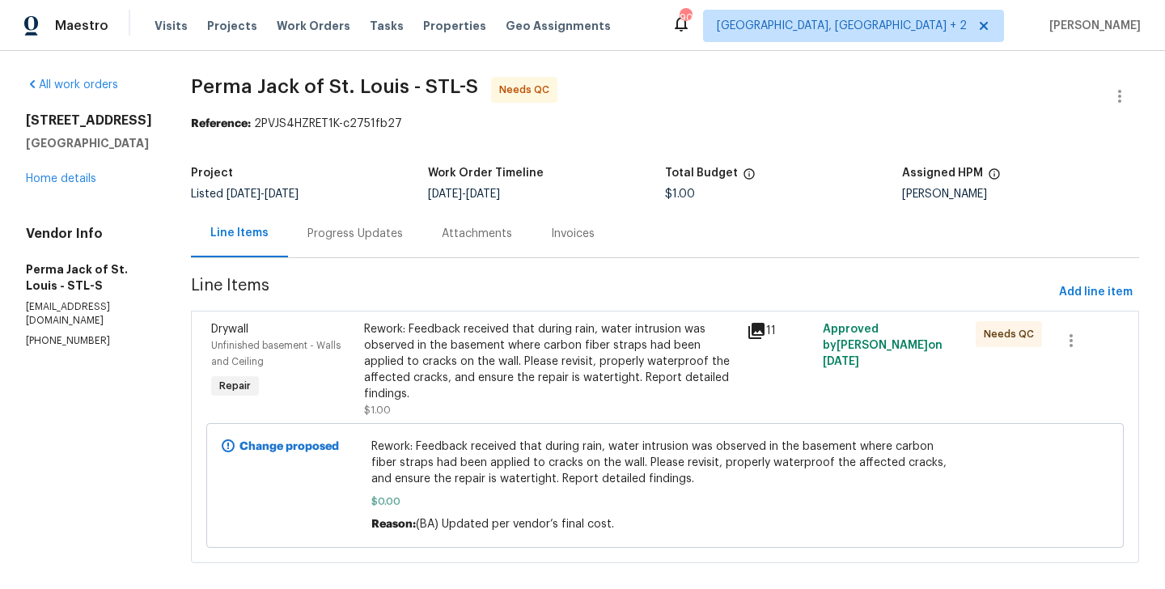
click at [472, 356] on div "Rework: Feedback received that during rain, water intrusion was observed in the…" at bounding box center [550, 361] width 373 height 81
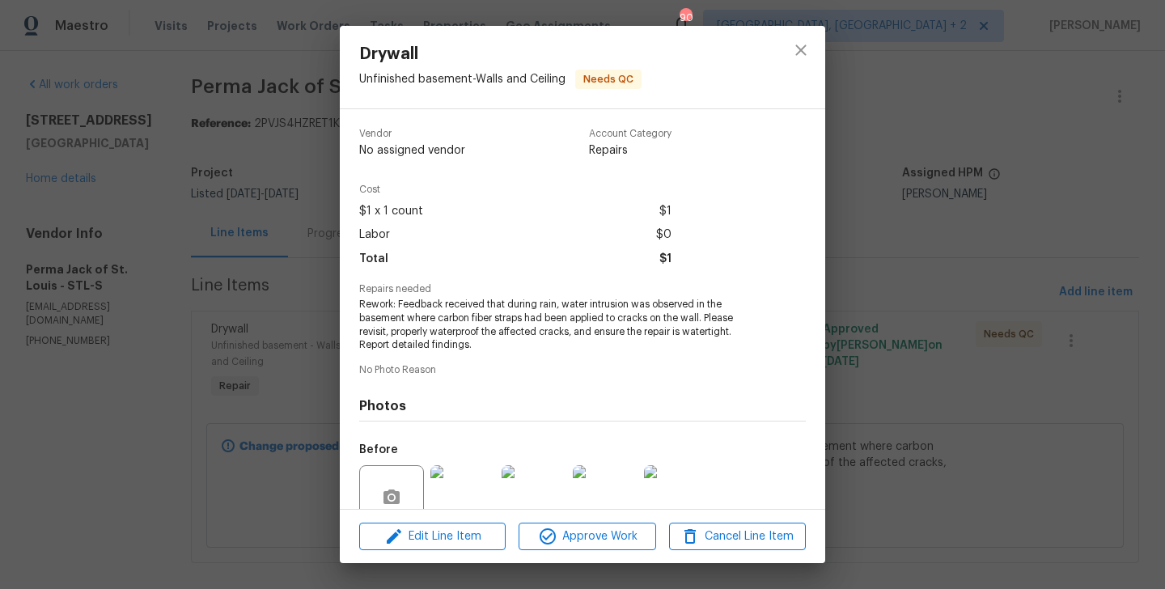
scroll to position [142, 0]
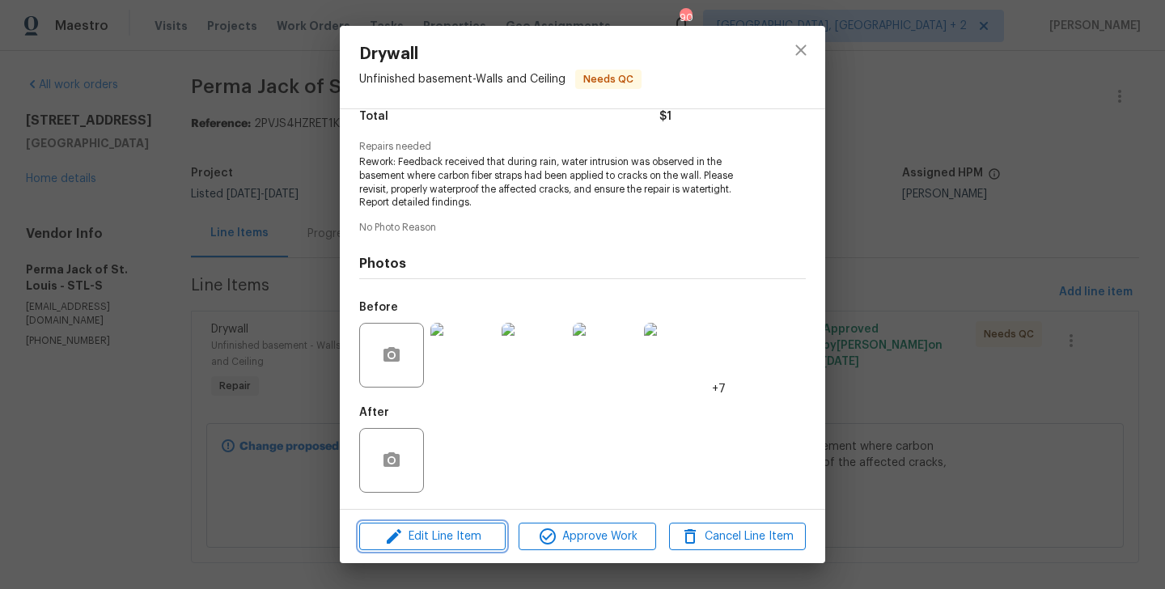
click at [434, 542] on span "Edit Line Item" at bounding box center [432, 537] width 137 height 20
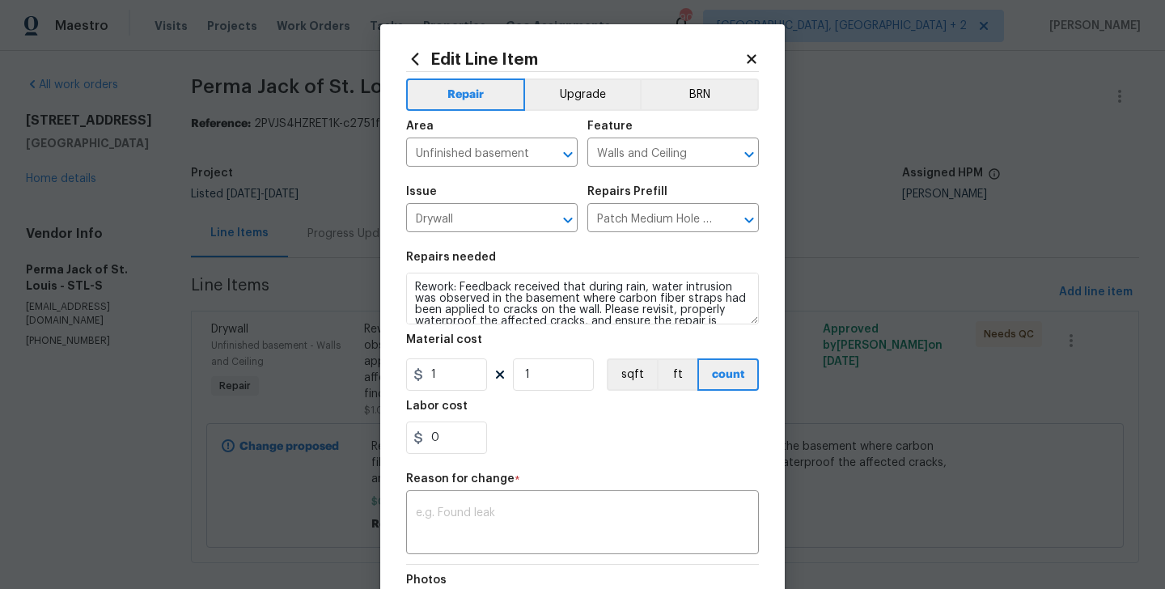
type input "0"
click at [532, 375] on input "1" at bounding box center [553, 374] width 81 height 32
type input "0"
click at [556, 541] on textarea at bounding box center [582, 524] width 333 height 34
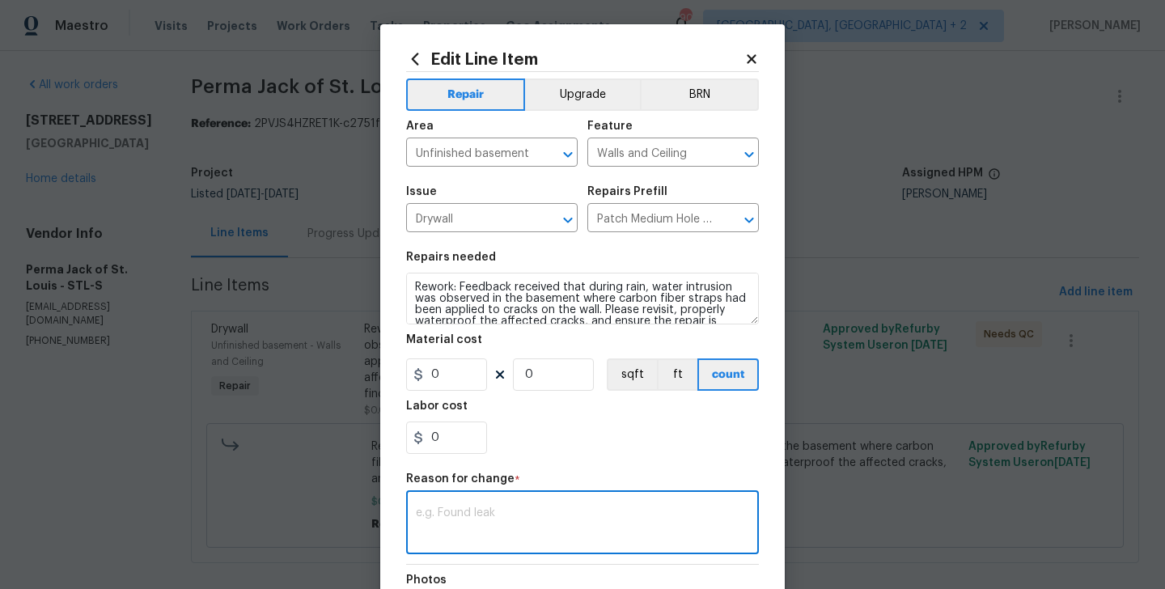
paste textarea "(BA) Updated per vendor’s final cost."
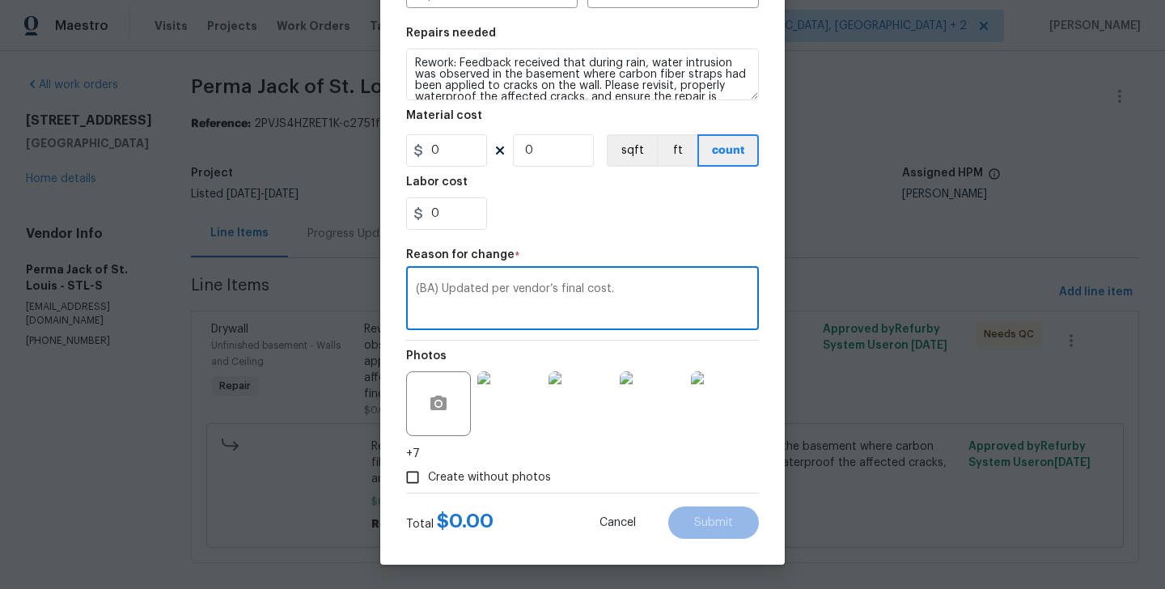
type textarea "(BA) Updated per vendor’s final cost."
click at [524, 472] on span "Create without photos" at bounding box center [489, 477] width 123 height 17
click at [428, 472] on input "Create without photos" at bounding box center [412, 477] width 31 height 31
click at [470, 482] on span "Create without photos" at bounding box center [489, 477] width 123 height 17
click at [428, 482] on input "Create without photos" at bounding box center [412, 477] width 31 height 31
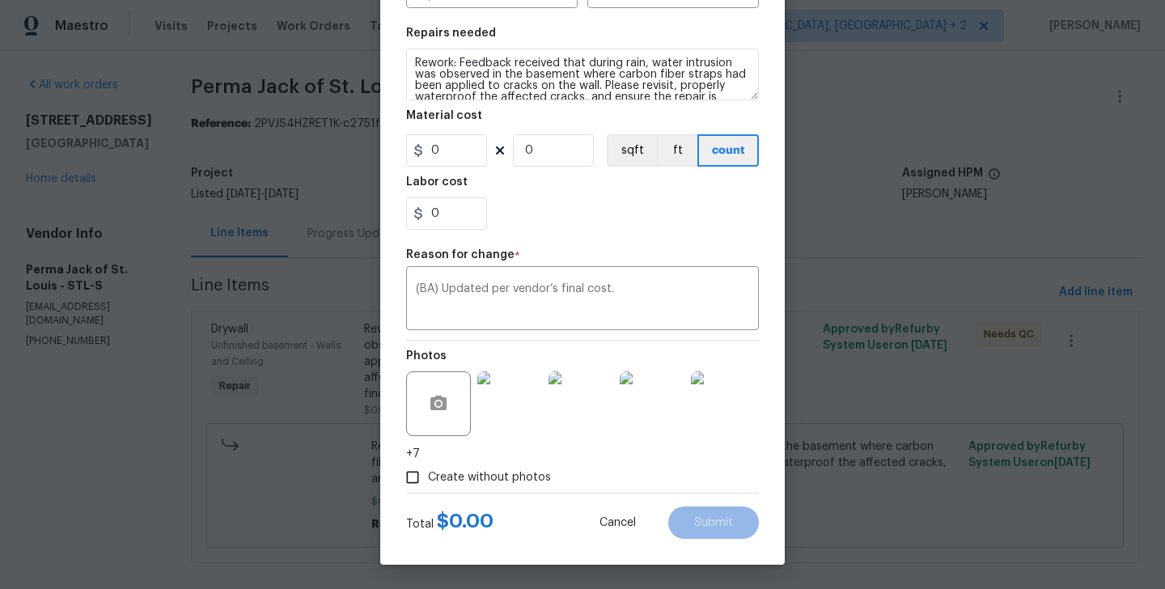
click at [496, 481] on span "Create without photos" at bounding box center [489, 477] width 123 height 17
click at [428, 481] on input "Create without photos" at bounding box center [412, 477] width 31 height 31
click at [416, 469] on input "Create without photos" at bounding box center [412, 477] width 31 height 31
checkbox input "false"
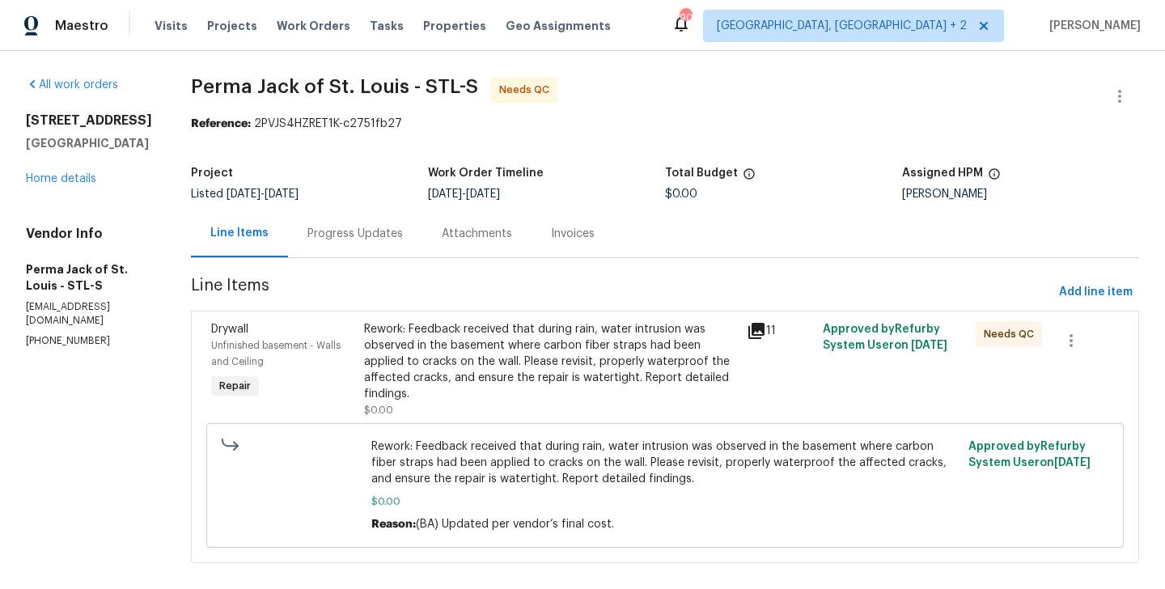
click at [296, 319] on body "Maestro Visits Projects Work Orders Tasks Properties Geo Assignments 90 Albuque…" at bounding box center [582, 294] width 1165 height 589
click at [372, 246] on div "Progress Updates" at bounding box center [355, 234] width 134 height 48
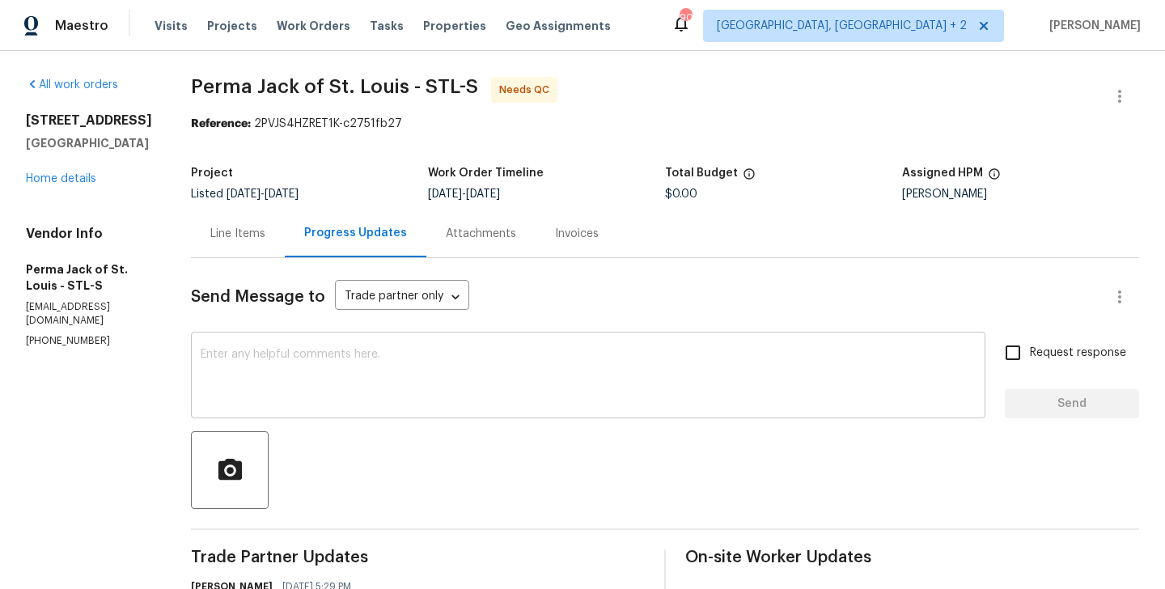
click at [262, 356] on textarea at bounding box center [588, 377] width 775 height 57
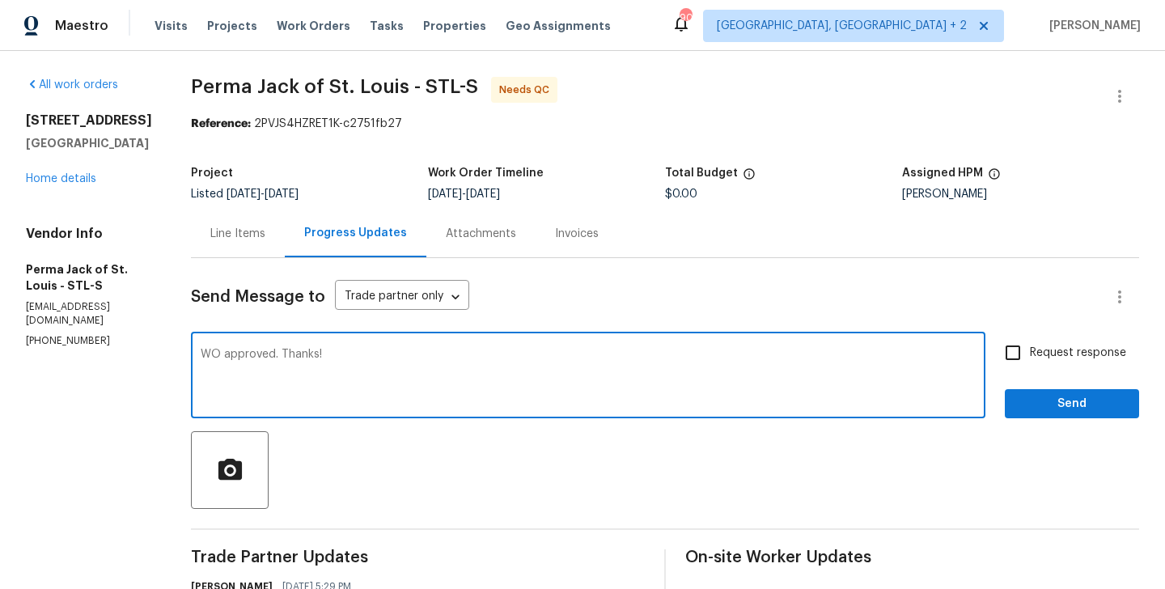
type textarea "WO approved. Thanks!"
click at [1037, 409] on span "Send" at bounding box center [1072, 404] width 108 height 20
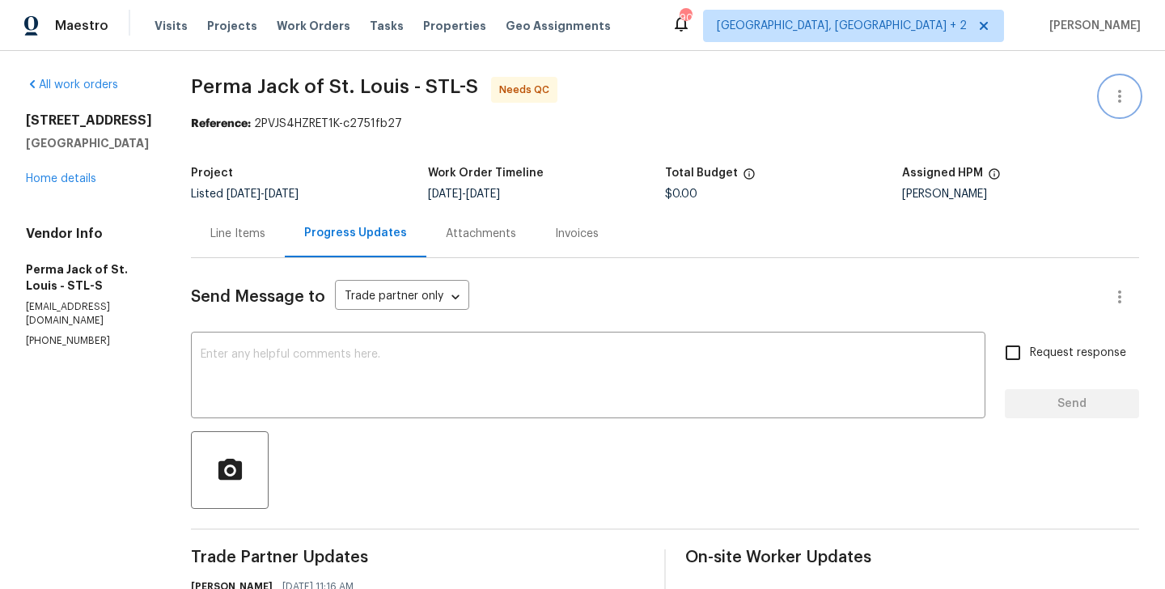
click at [1122, 86] on button "button" at bounding box center [1119, 96] width 39 height 39
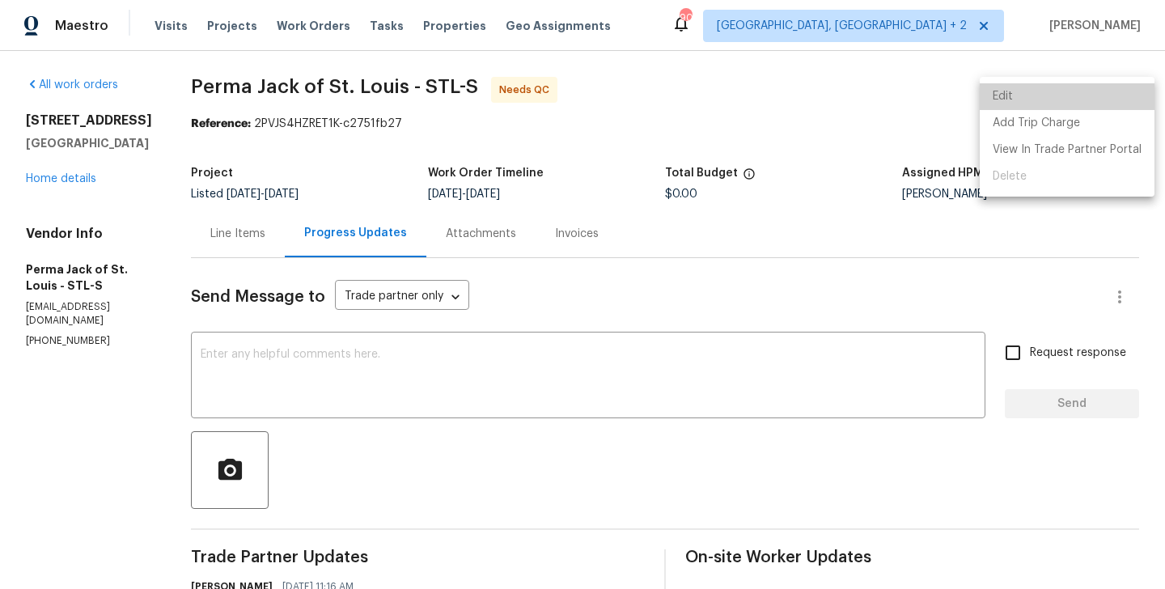
click at [1101, 87] on li "Edit" at bounding box center [1067, 96] width 175 height 27
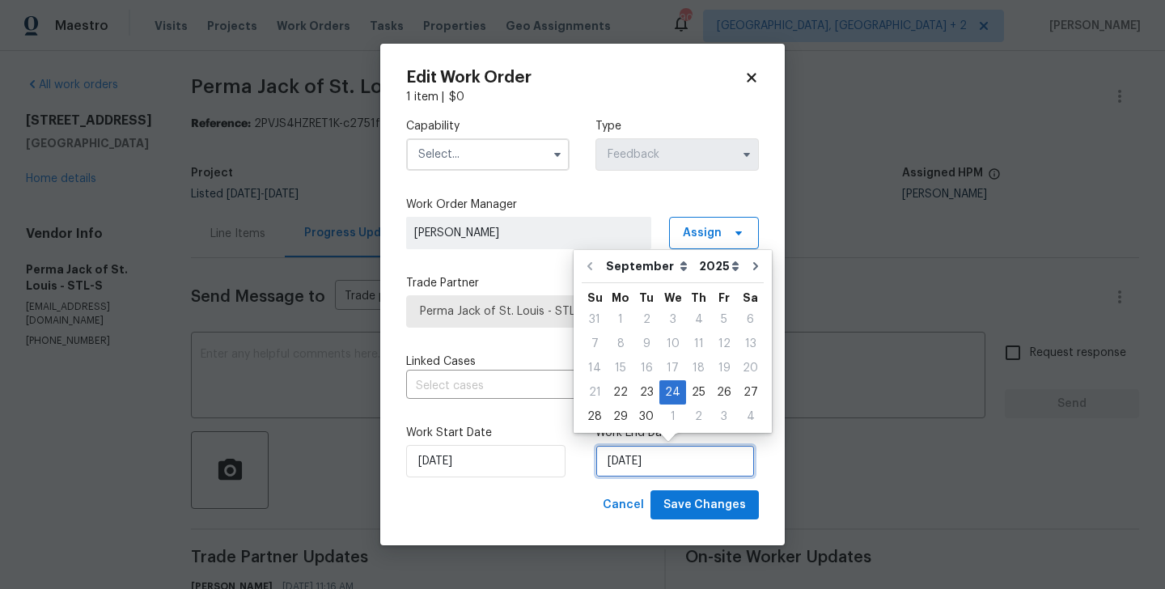
click at [640, 455] on input "24/09/2025" at bounding box center [675, 461] width 159 height 32
click at [643, 409] on div "30" at bounding box center [647, 416] width 26 height 23
type input "30/09/2025"
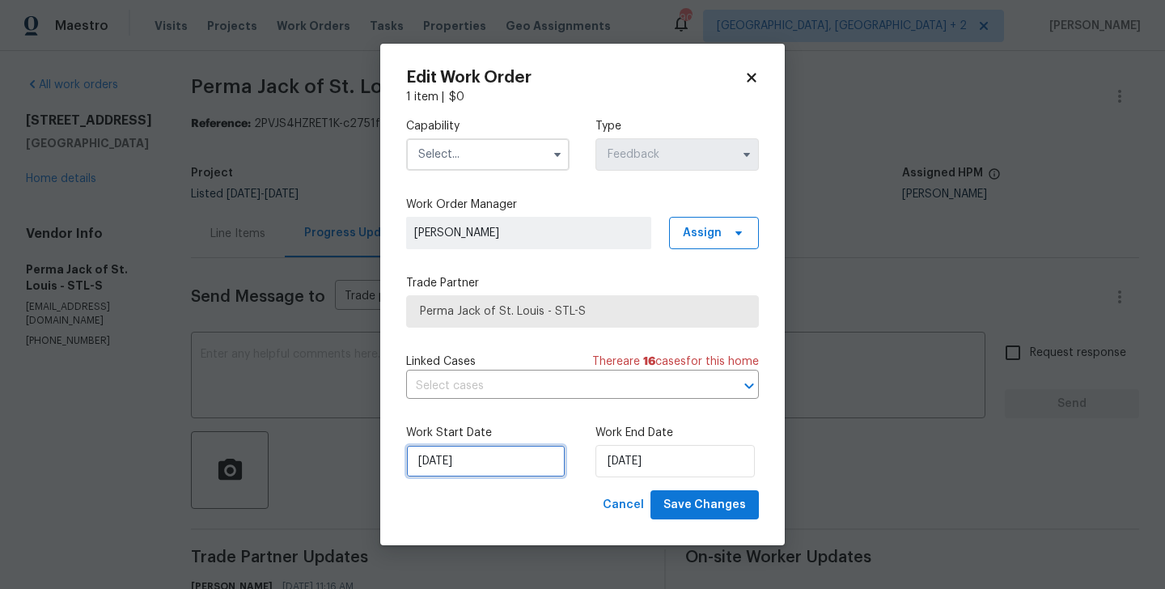
click at [456, 464] on input "22/09/2025" at bounding box center [485, 461] width 159 height 32
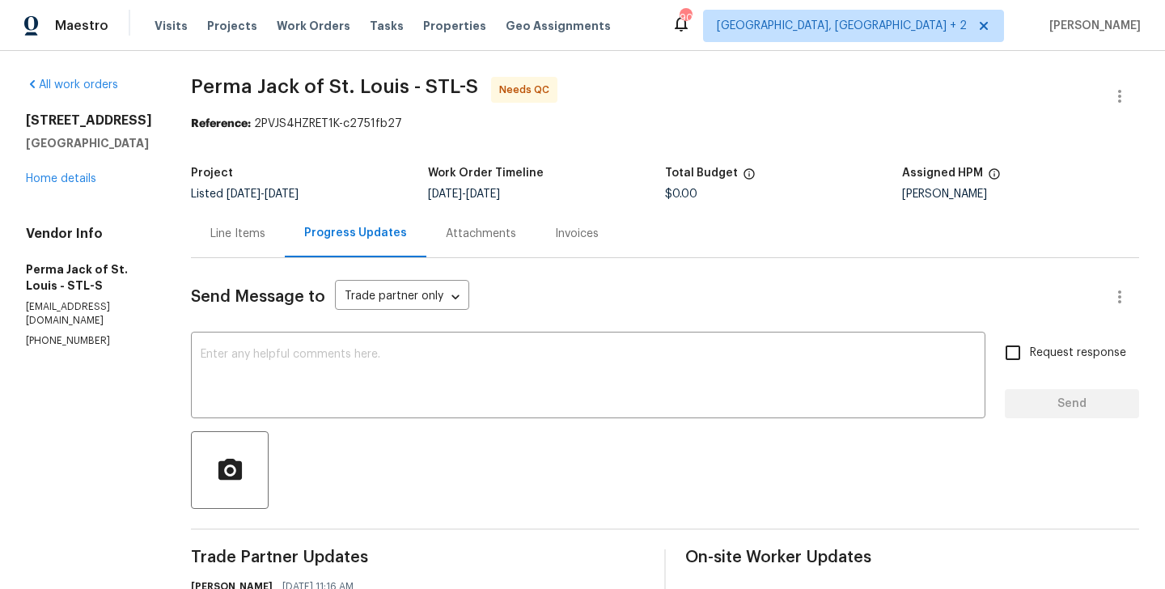
click at [298, 464] on body "Maestro Visits Projects Work Orders Tasks Properties Geo Assignments 90 Albuque…" at bounding box center [582, 294] width 1165 height 589
click at [1116, 82] on button "button" at bounding box center [1119, 96] width 39 height 39
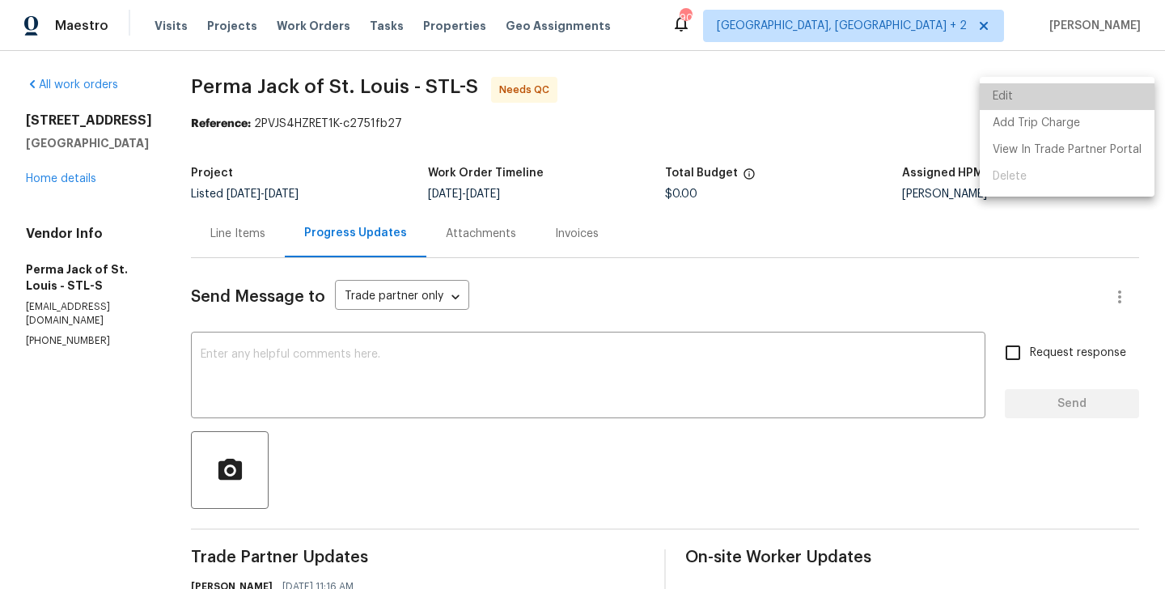
click at [1067, 87] on li "Edit" at bounding box center [1067, 96] width 175 height 27
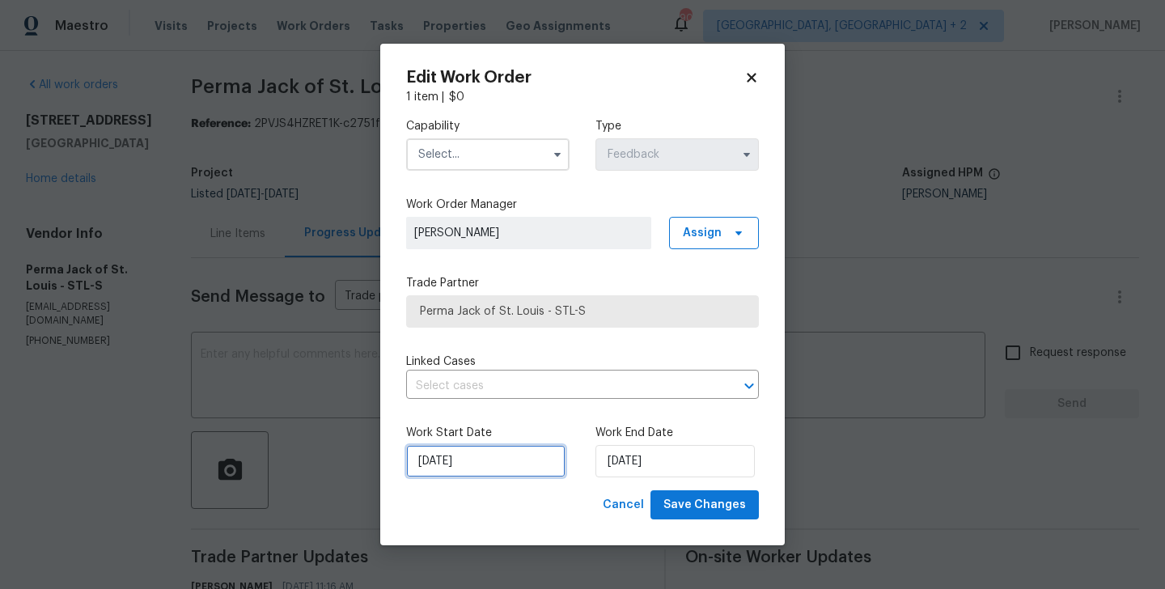
click at [485, 469] on input "22/09/2025" at bounding box center [485, 461] width 159 height 32
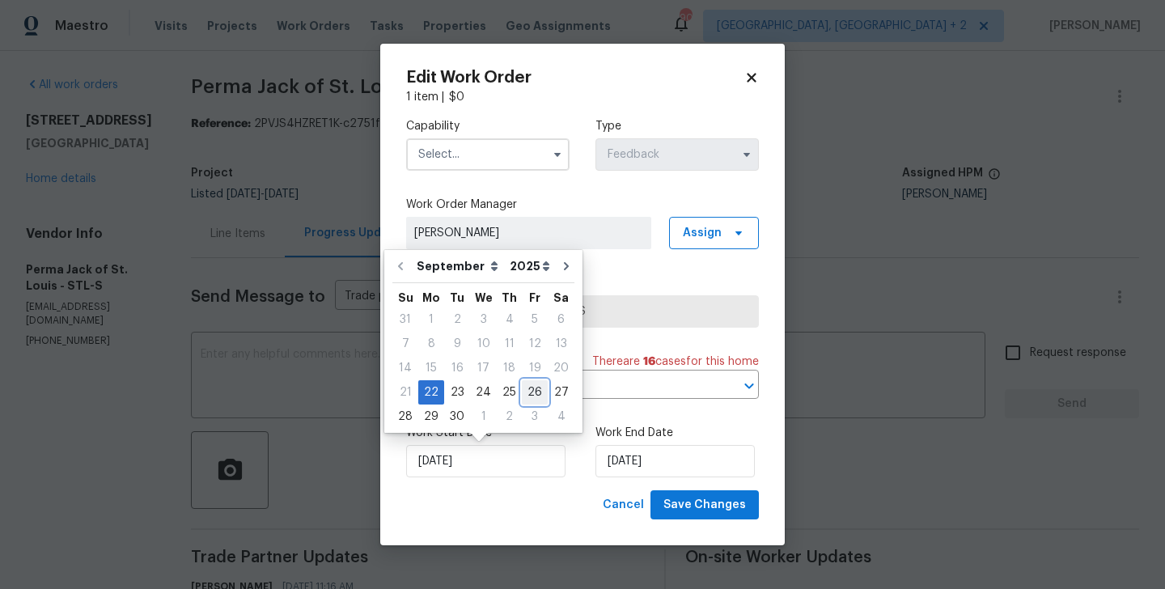
click at [527, 394] on div "26" at bounding box center [535, 392] width 26 height 23
type input "26/09/2025"
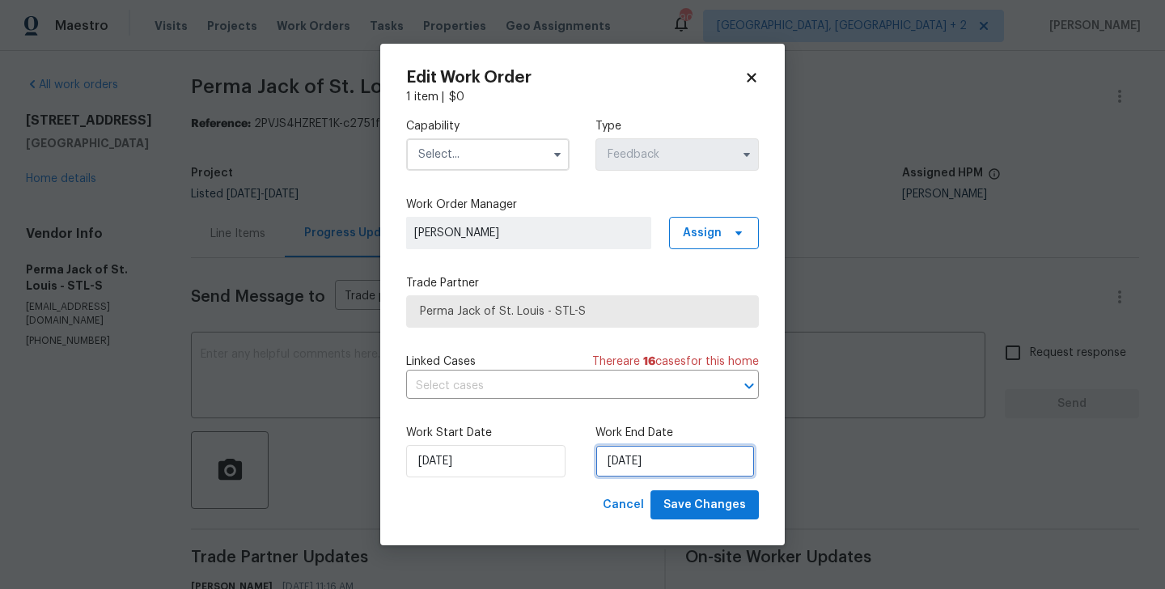
click at [625, 453] on input "30/09/2025" at bounding box center [675, 461] width 159 height 32
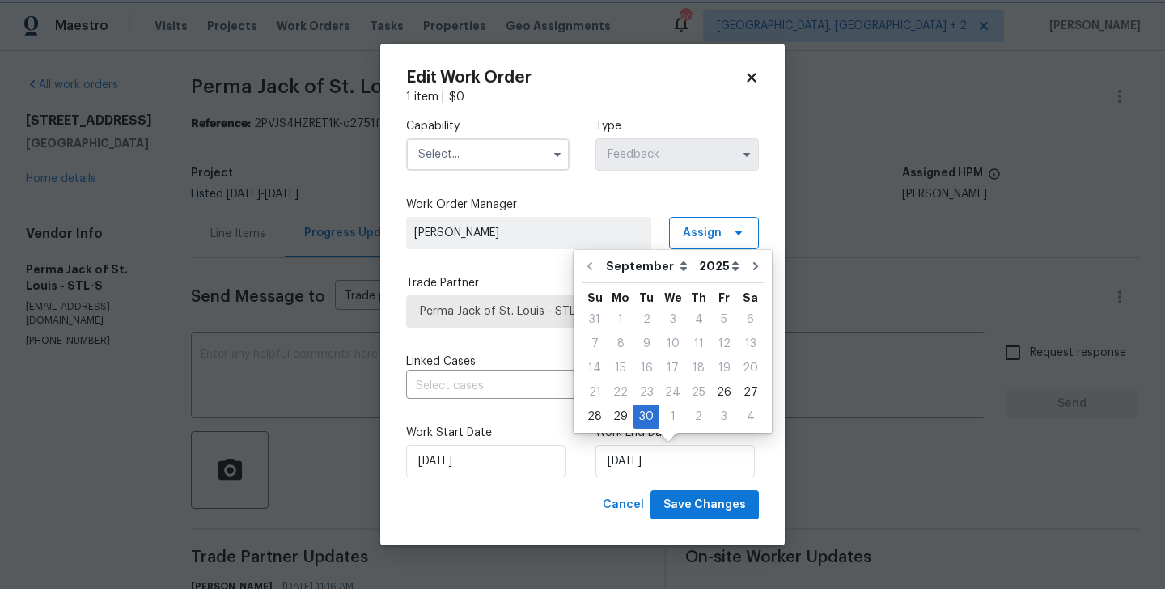
click at [486, 336] on div "Capability Type Feedback Work Order Manager Blessida Angeline M Assign Trade Pa…" at bounding box center [582, 297] width 353 height 385
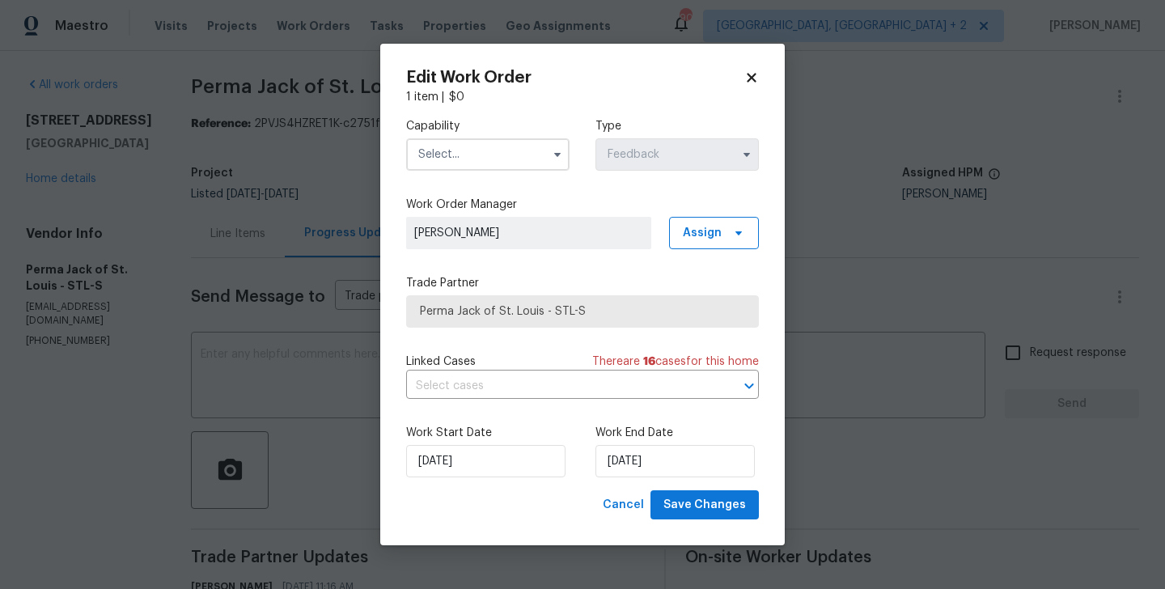
click at [470, 155] on input "text" at bounding box center [487, 154] width 163 height 32
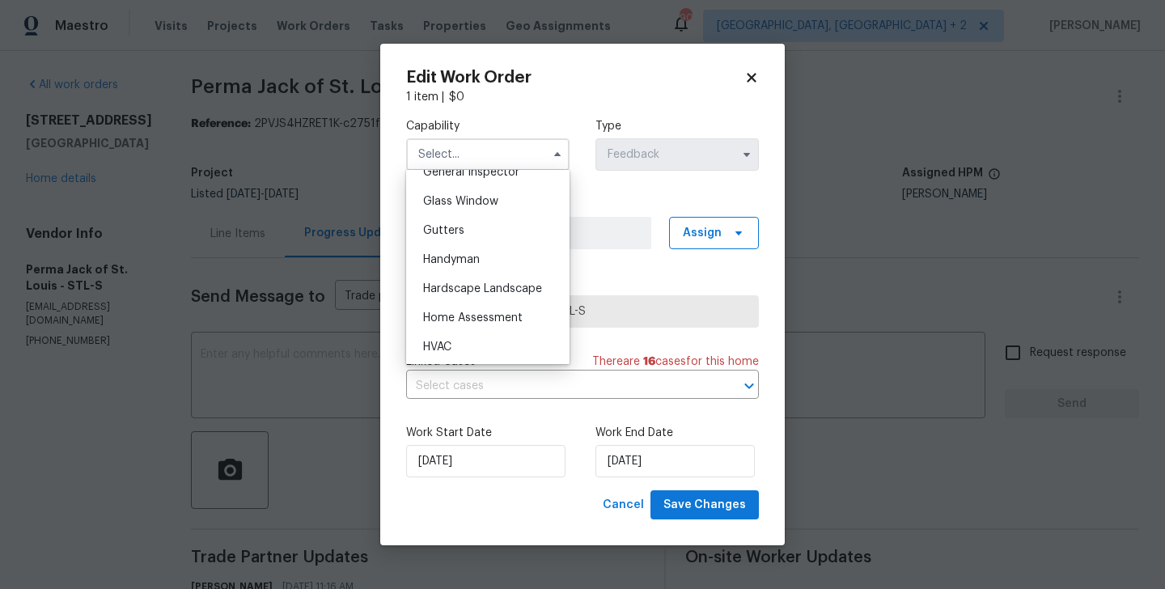
scroll to position [829, 0]
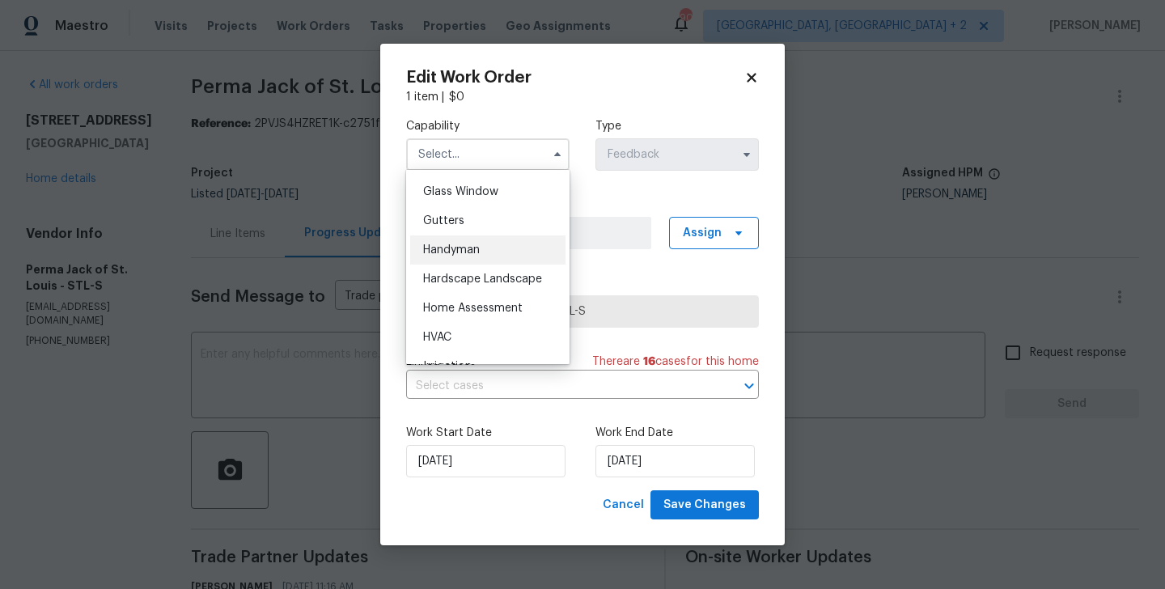
click at [477, 261] on div "Handyman" at bounding box center [487, 249] width 155 height 29
type input "Handyman"
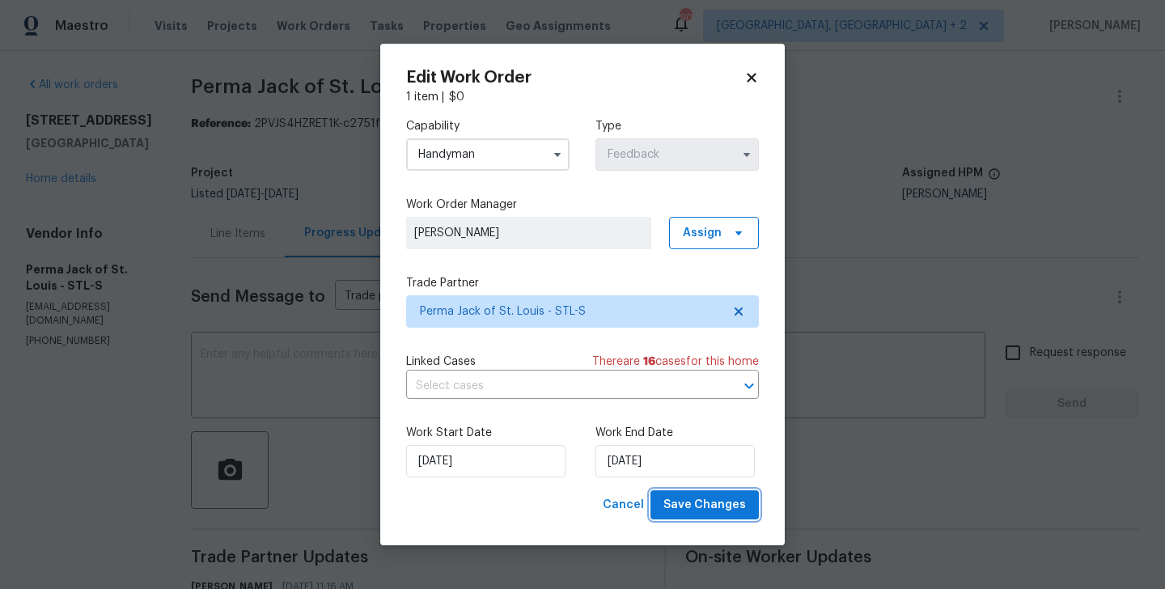
click at [699, 514] on span "Save Changes" at bounding box center [705, 505] width 83 height 20
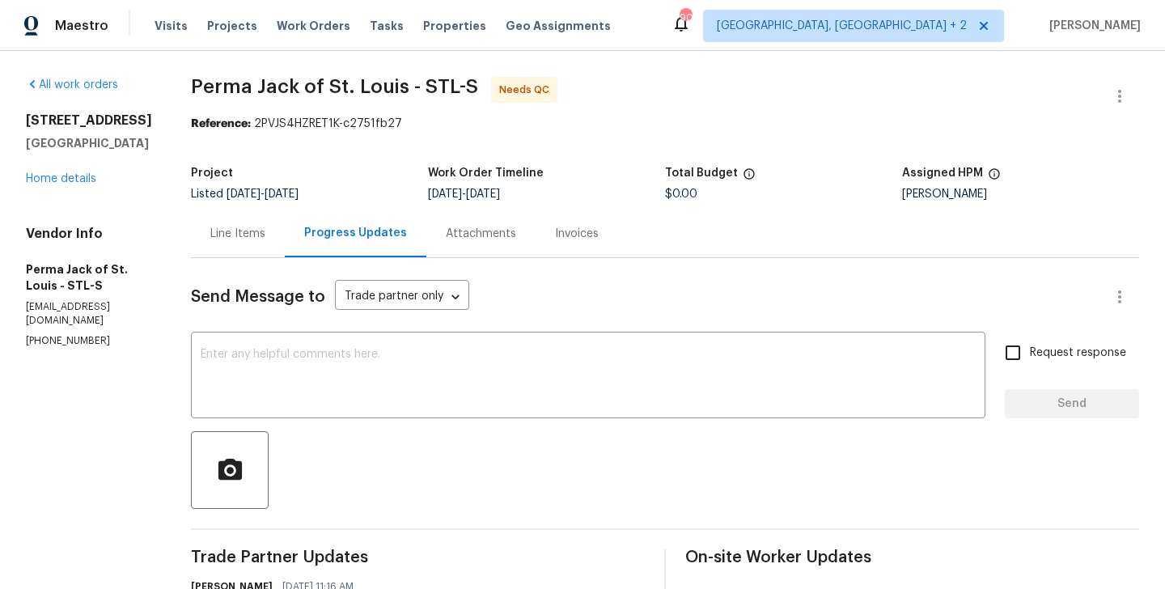
click at [210, 240] on div "Line Items" at bounding box center [237, 234] width 55 height 16
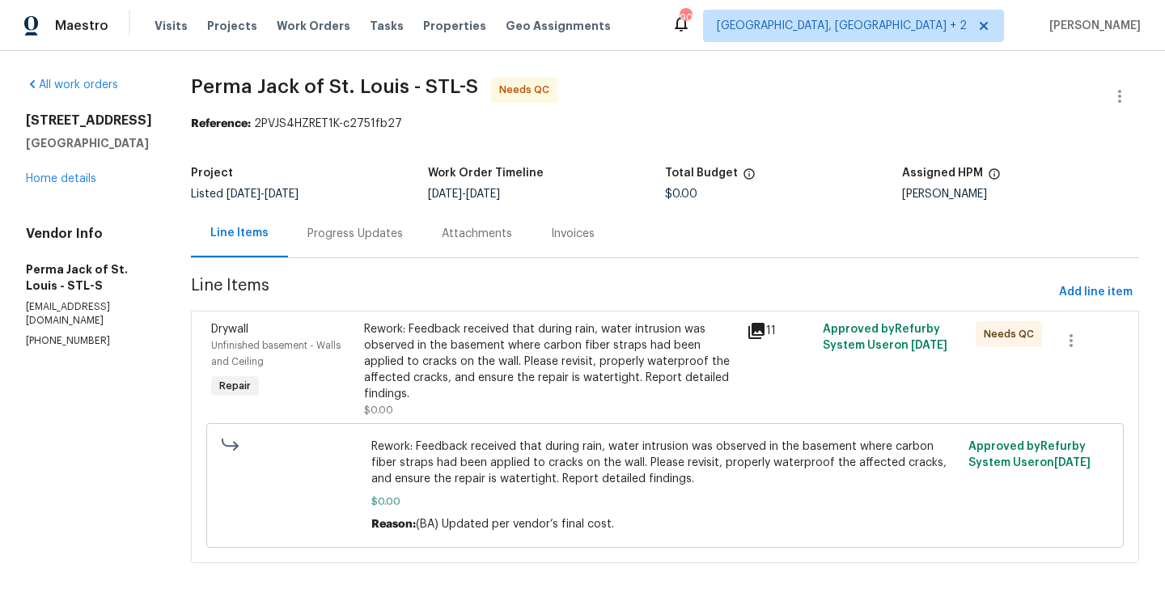
click at [506, 318] on div "Rework: Feedback received that during rain, water intrusion was observed in the…" at bounding box center [550, 369] width 383 height 107
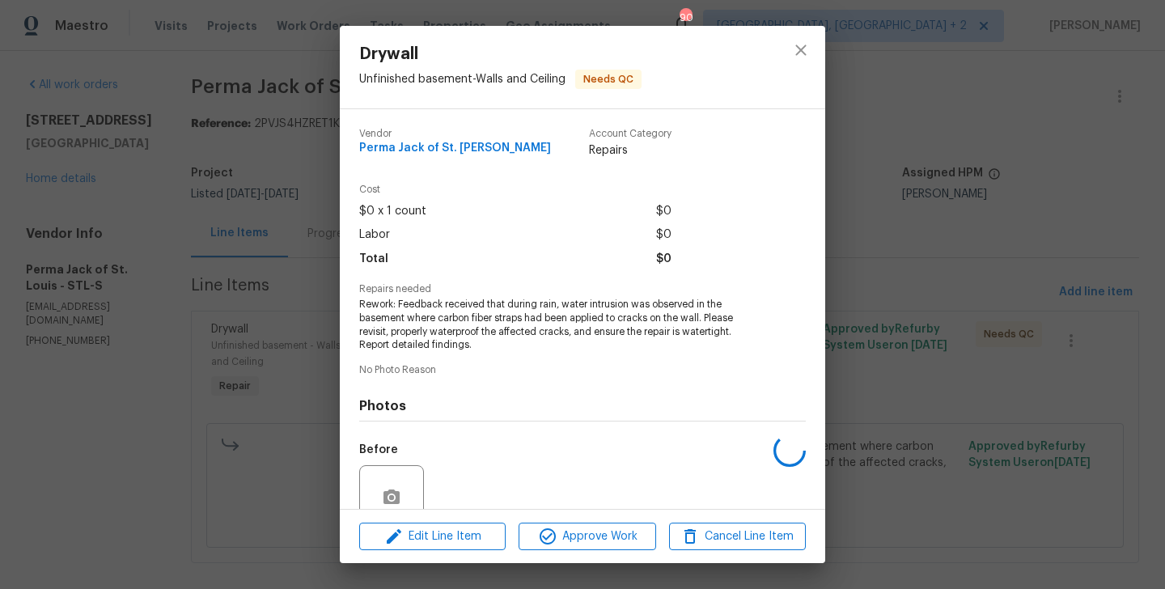
scroll to position [142, 0]
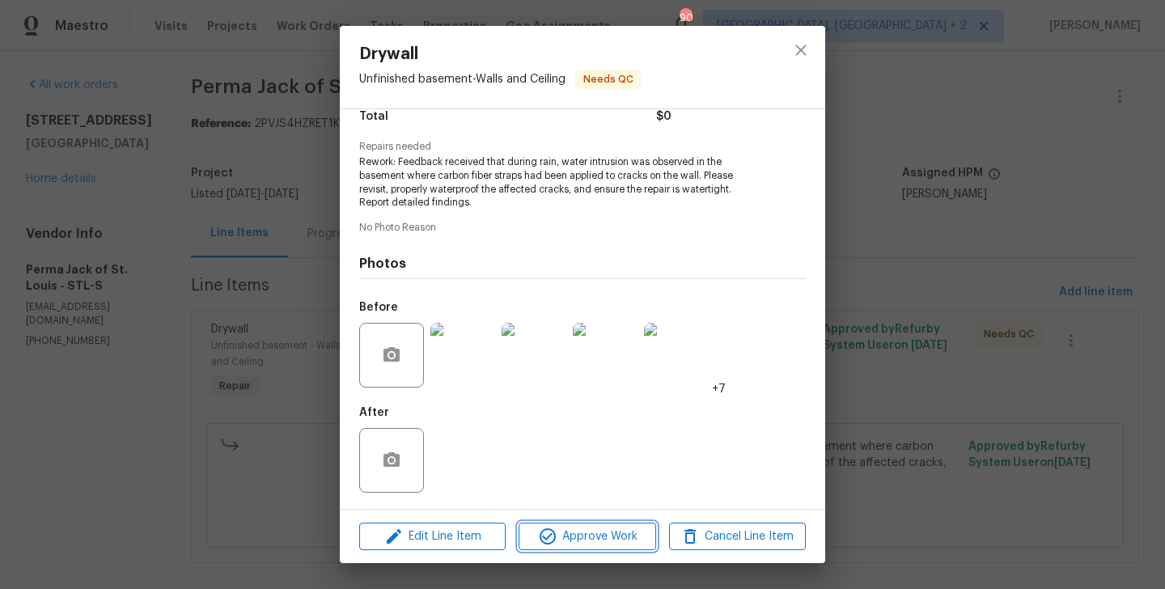
click at [547, 541] on icon "button" at bounding box center [547, 536] width 19 height 19
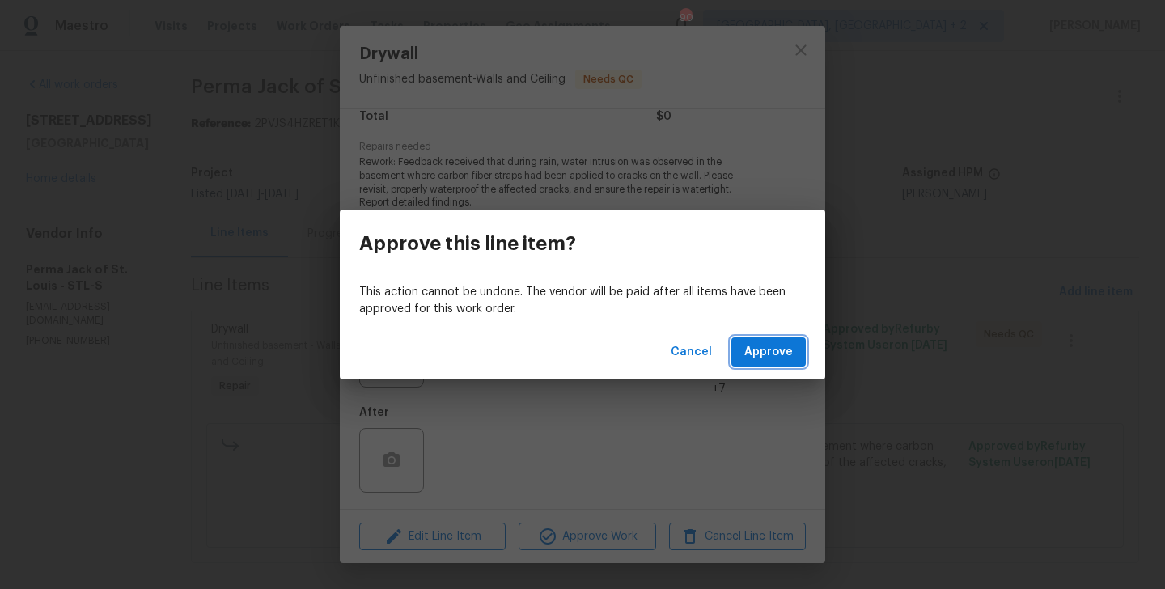
click at [780, 359] on span "Approve" at bounding box center [768, 352] width 49 height 20
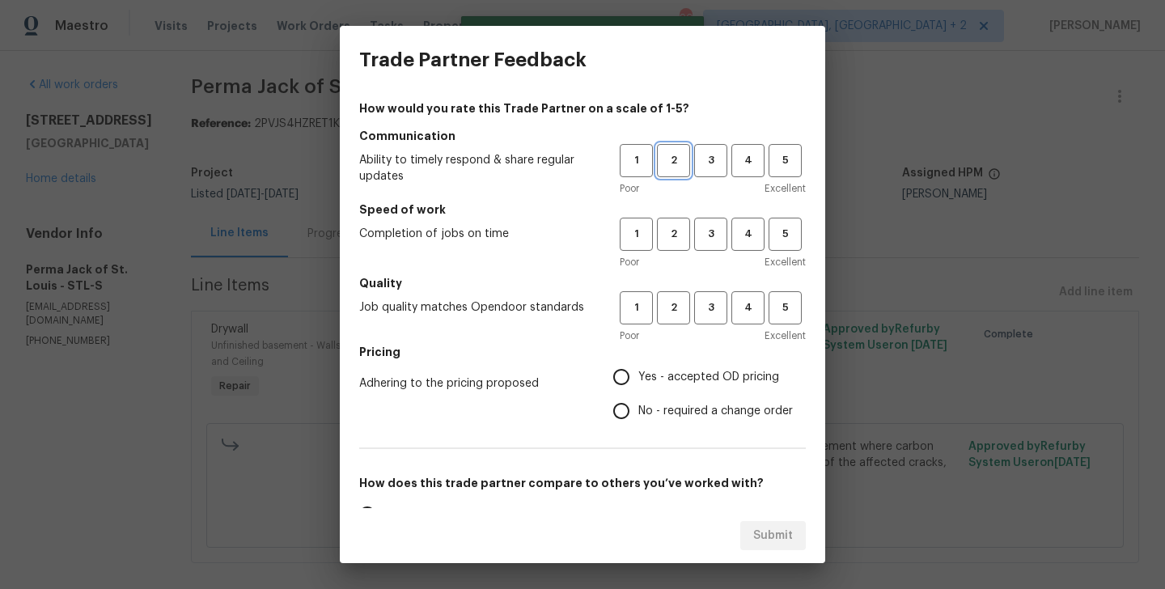
click at [678, 169] on span "2" at bounding box center [674, 160] width 30 height 19
click at [680, 224] on button "2" at bounding box center [673, 234] width 33 height 33
click at [680, 303] on span "2" at bounding box center [674, 308] width 30 height 19
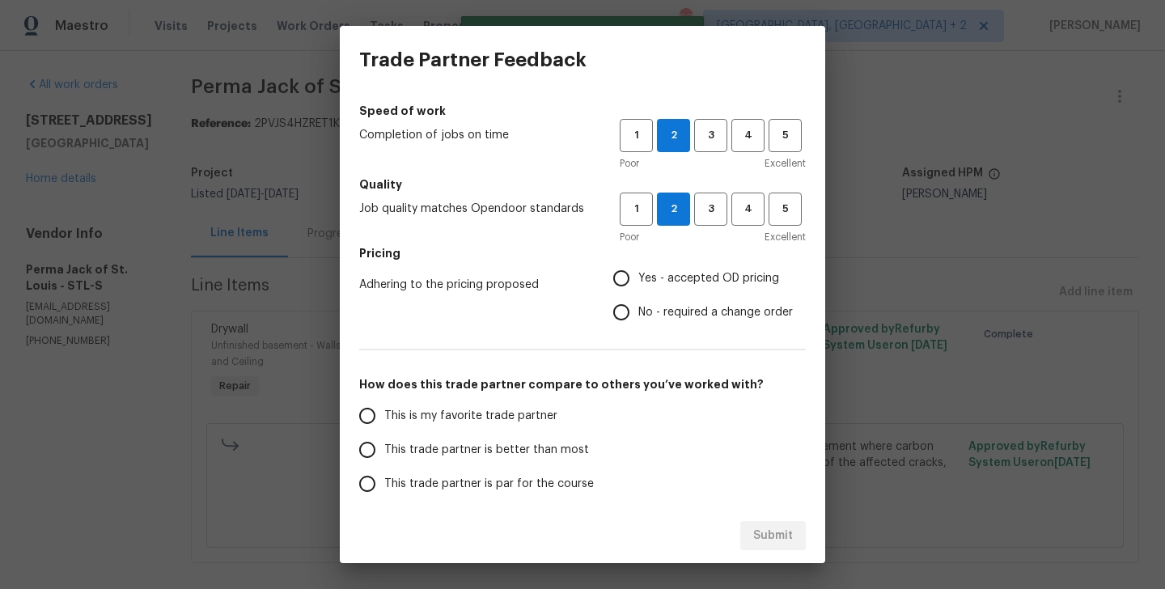
click at [657, 312] on span "No - required a change order" at bounding box center [715, 312] width 155 height 17
click at [638, 312] on input "No - required a change order" at bounding box center [621, 312] width 34 height 34
radio input "true"
click at [648, 279] on span "Yes - accepted OD pricing" at bounding box center [708, 278] width 141 height 17
click at [638, 279] on input "Yes - accepted OD pricing" at bounding box center [621, 278] width 34 height 34
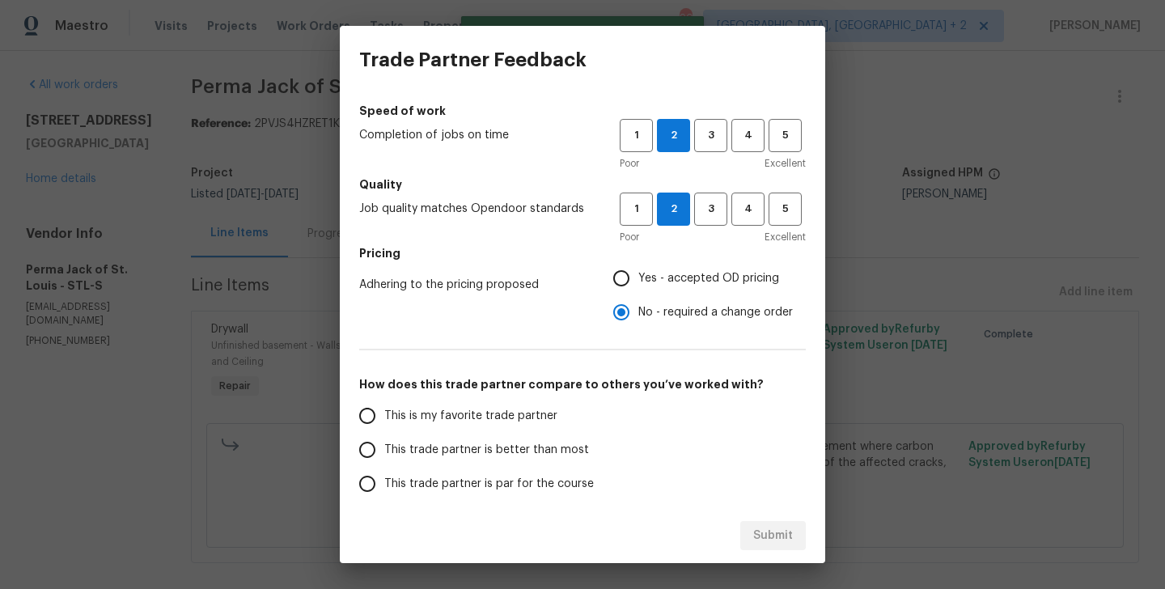
radio input "true"
click at [466, 447] on span "This trade partner is better than most" at bounding box center [486, 450] width 205 height 17
click at [384, 447] on input "This trade partner is better than most" at bounding box center [367, 450] width 34 height 34
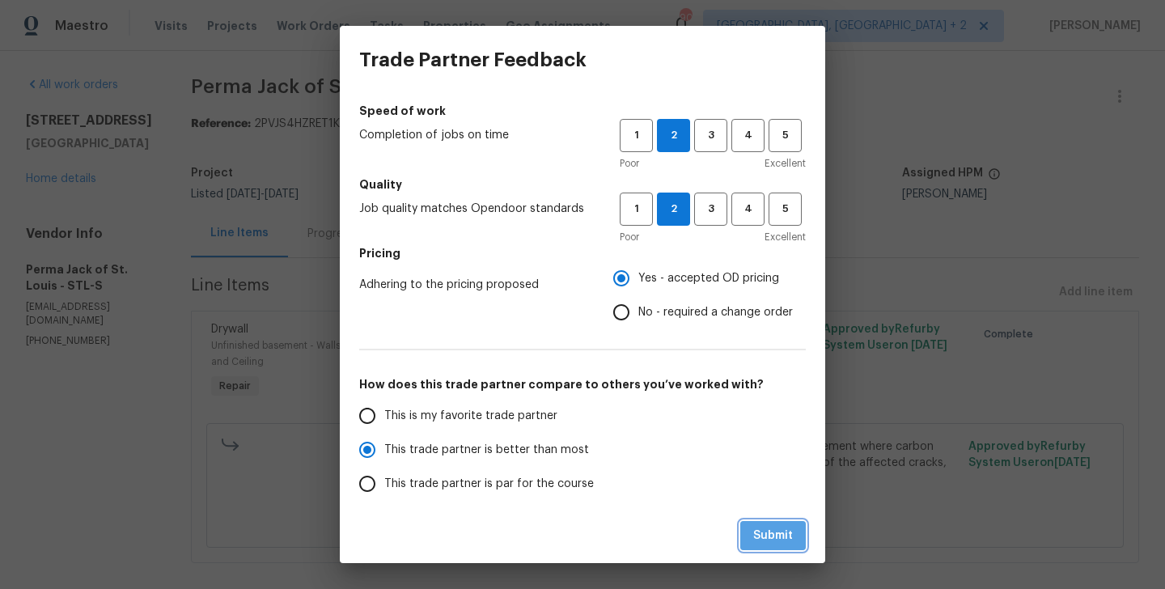
click at [778, 534] on span "Submit" at bounding box center [773, 536] width 40 height 20
radio input "true"
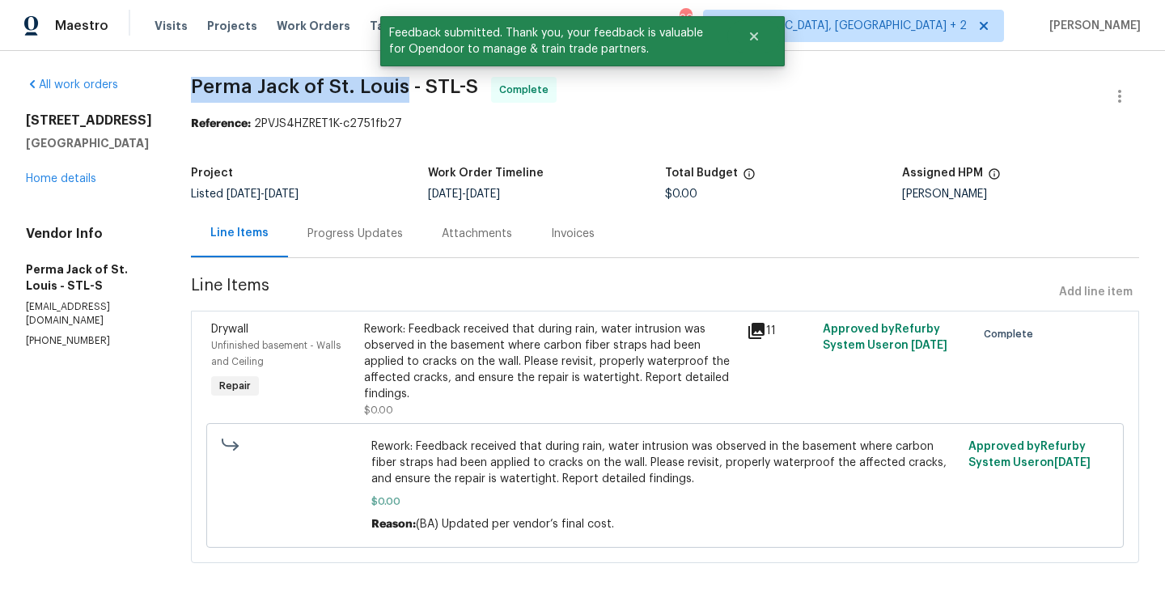
drag, startPoint x: 174, startPoint y: 89, endPoint x: 392, endPoint y: 89, distance: 218.5
click at [392, 89] on div "All work orders 2381 Gross Point Ln Wildwood, MO 63011 Home details Vendor Info…" at bounding box center [582, 330] width 1165 height 558
copy span "Perma Jack of St. Louis"
click at [78, 184] on link "Home details" at bounding box center [61, 178] width 70 height 11
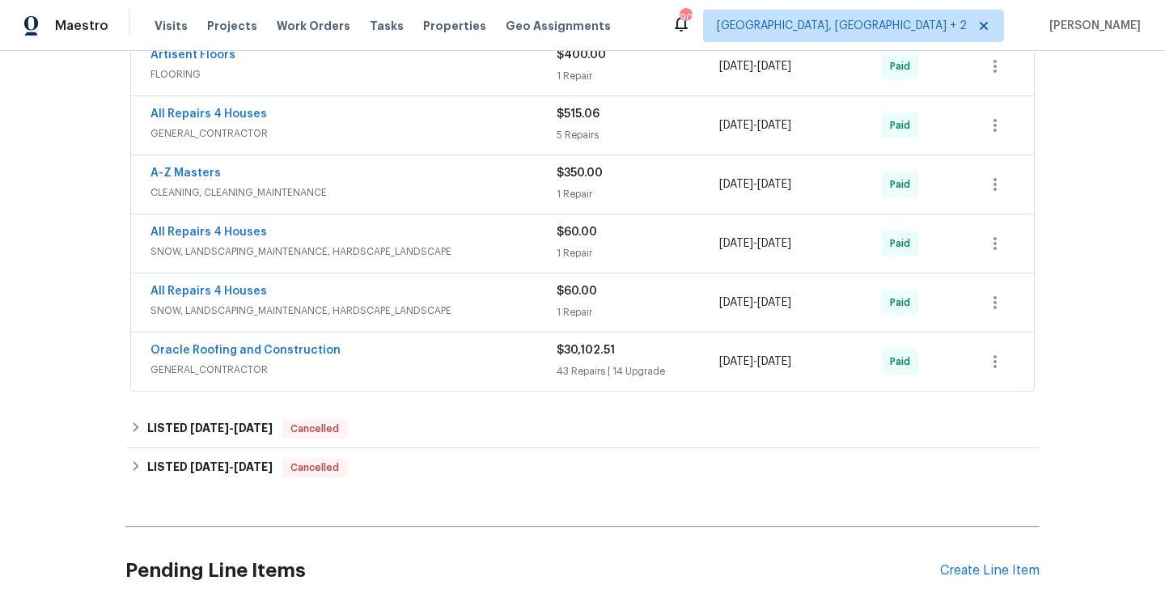
scroll to position [888, 0]
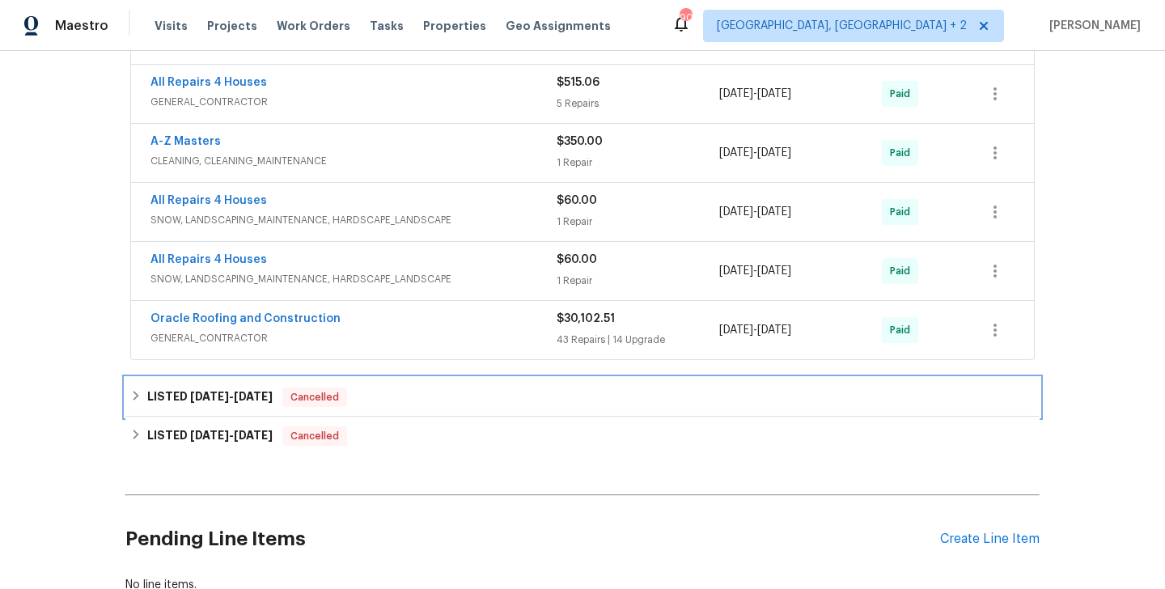
click at [314, 388] on div "Cancelled" at bounding box center [314, 397] width 65 height 19
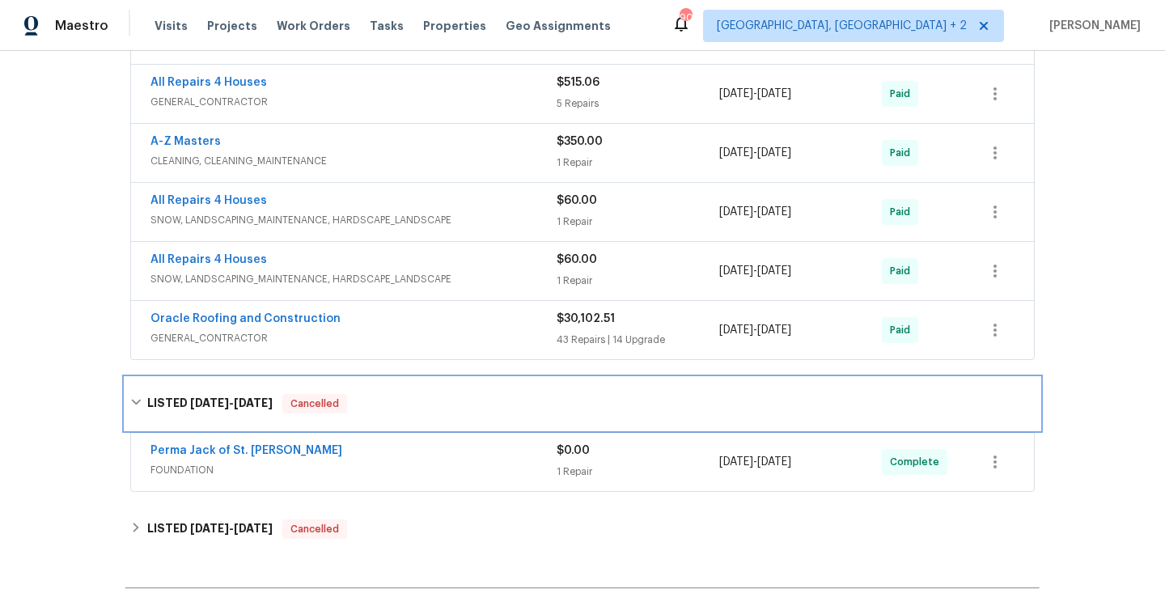
click at [314, 388] on div "LISTED 9/22/25 - 9/30/25 Cancelled" at bounding box center [582, 404] width 914 height 52
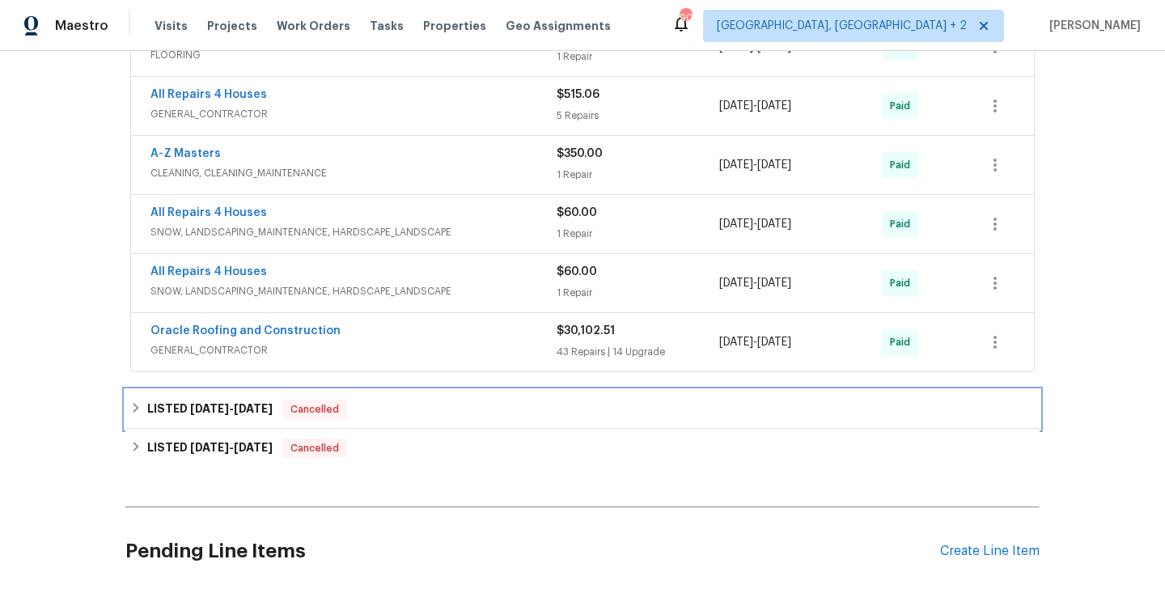
scroll to position [884, 0]
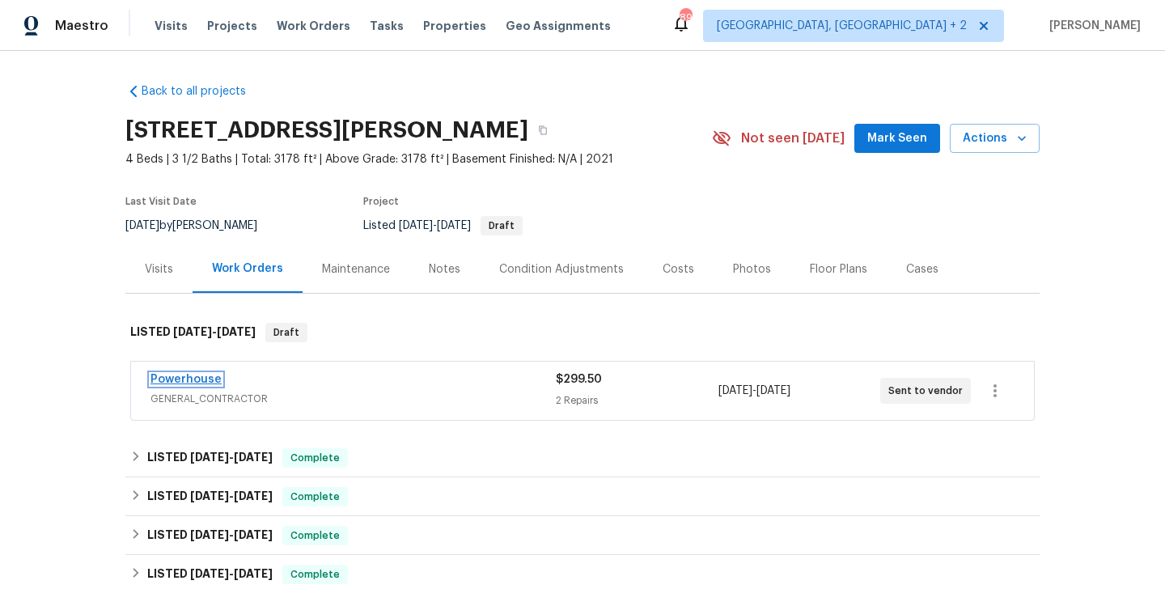
click at [186, 378] on link "Powerhouse" at bounding box center [186, 379] width 71 height 11
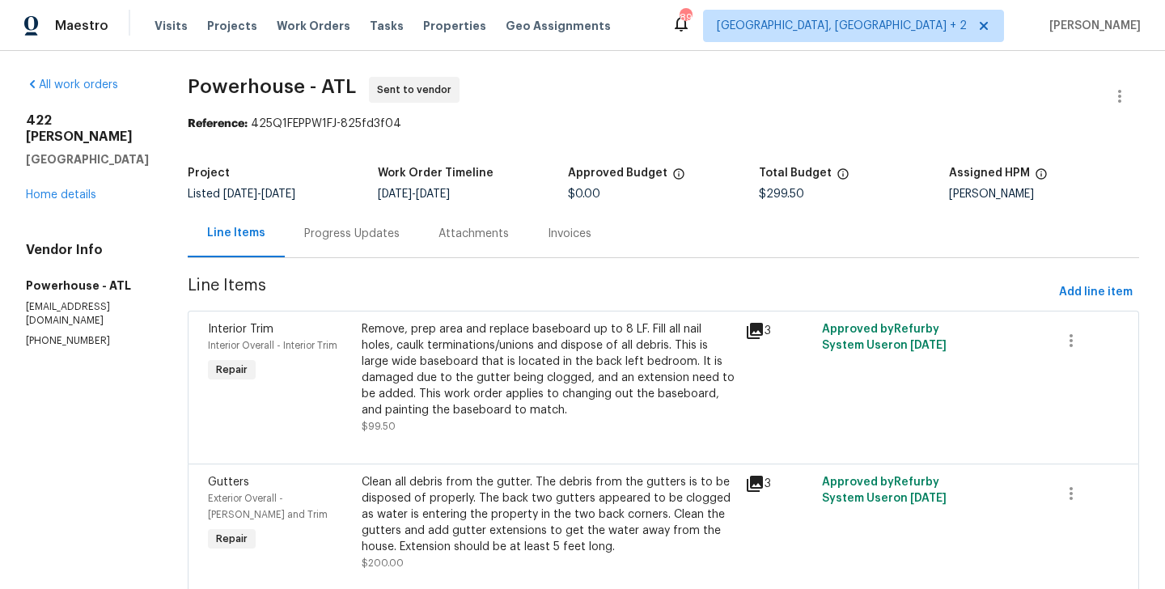
click at [372, 227] on div "Progress Updates" at bounding box center [351, 234] width 95 height 16
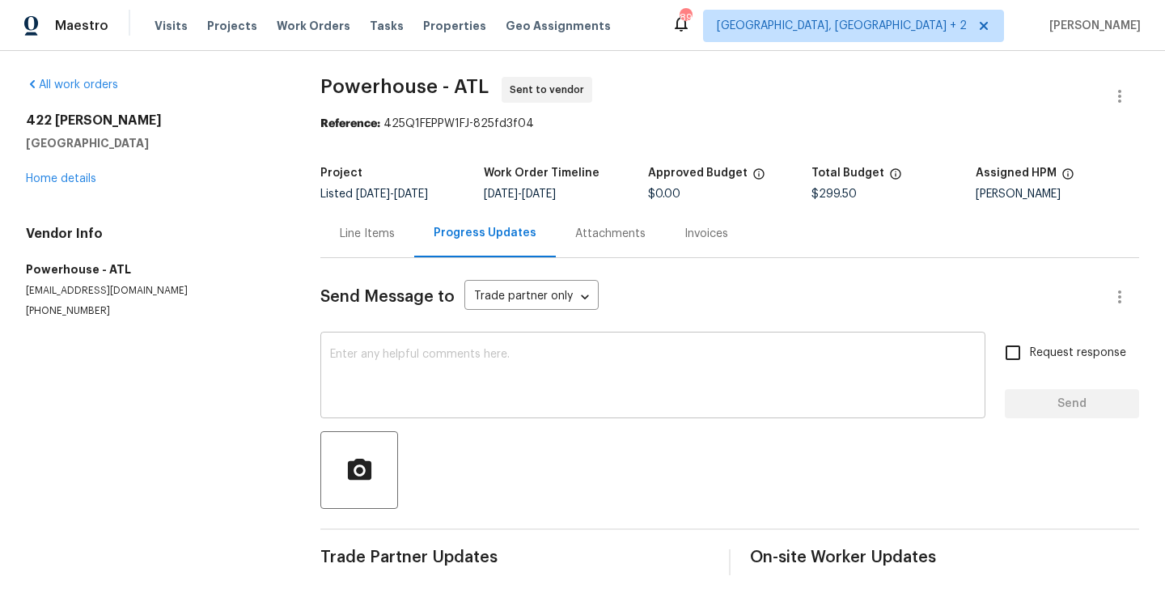
click at [477, 418] on div "x ​" at bounding box center [652, 377] width 665 height 83
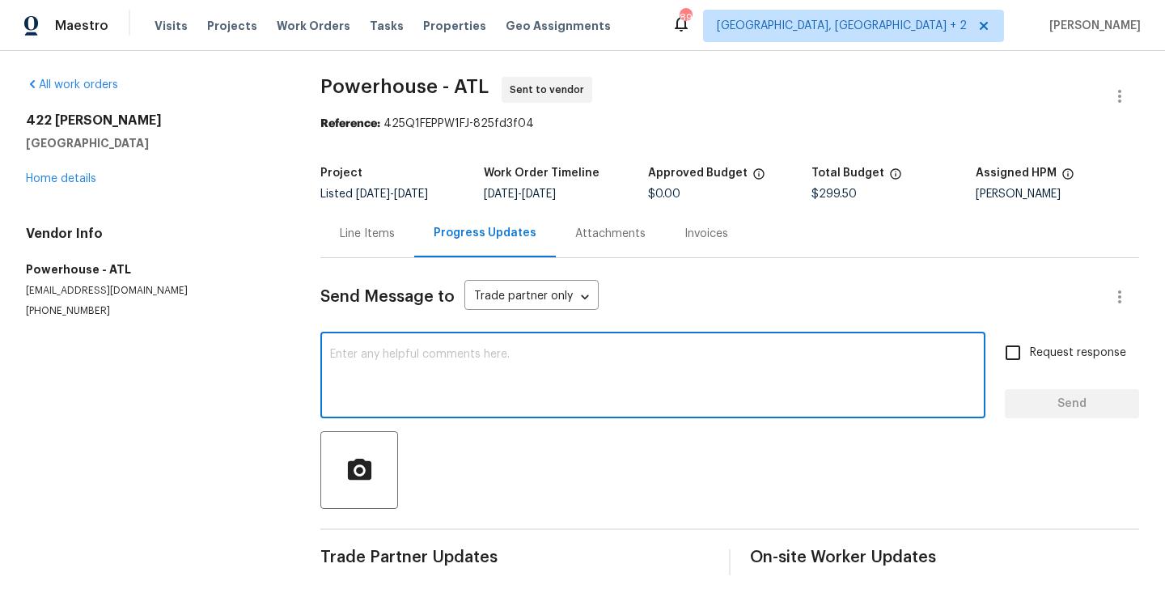
paste textarea "Hi this is Blessida with Opendoor. I’m confirming you received the WO for the p…"
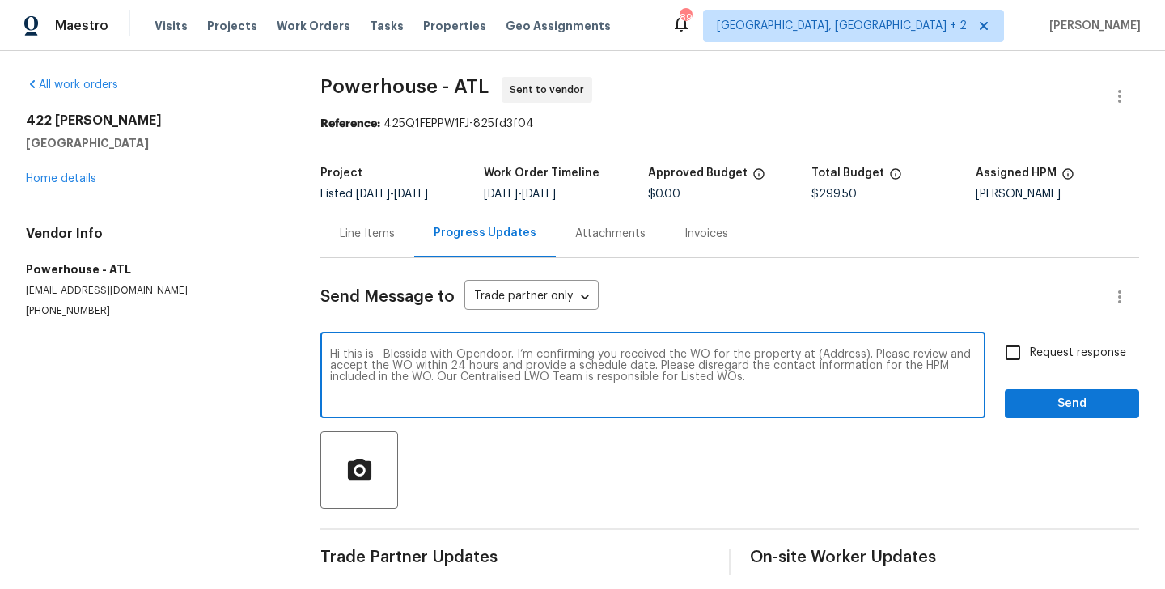
click at [842, 353] on textarea "Hi this is Blessida with Opendoor. I’m confirming you received the WO for the p…" at bounding box center [653, 377] width 646 height 57
paste textarea "422 McDaniel Pl, Canton, GA 30115"
type textarea "Hi this is Blessida with Opendoor. I’m confirming you received the WO for the p…"
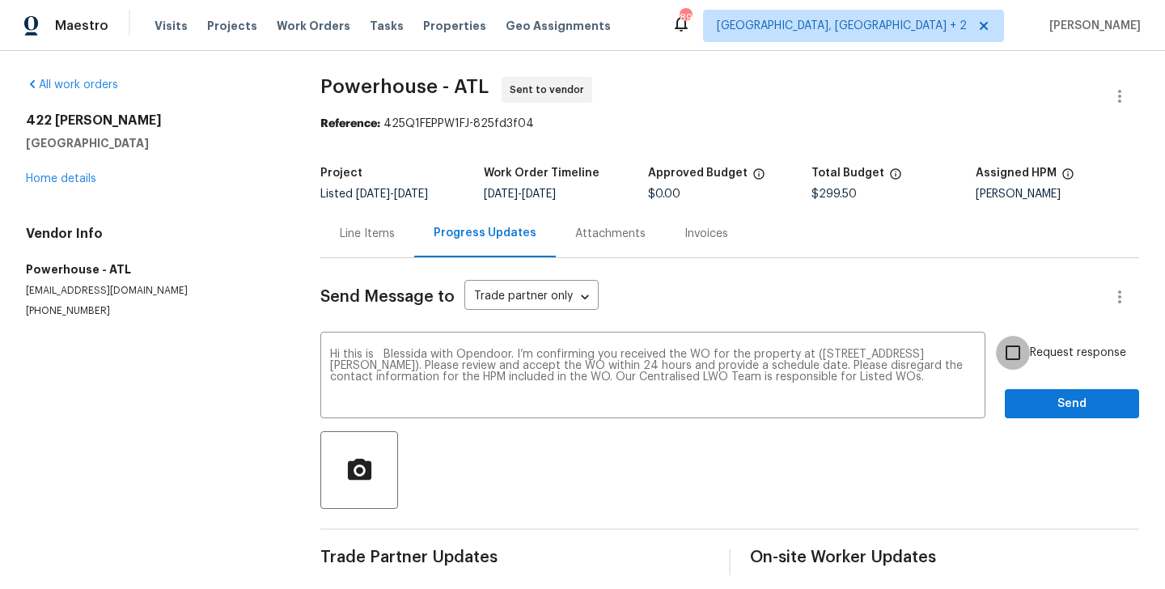
click at [1018, 353] on input "Request response" at bounding box center [1013, 353] width 34 height 34
checkbox input "true"
click at [1035, 403] on span "Send" at bounding box center [1072, 404] width 108 height 20
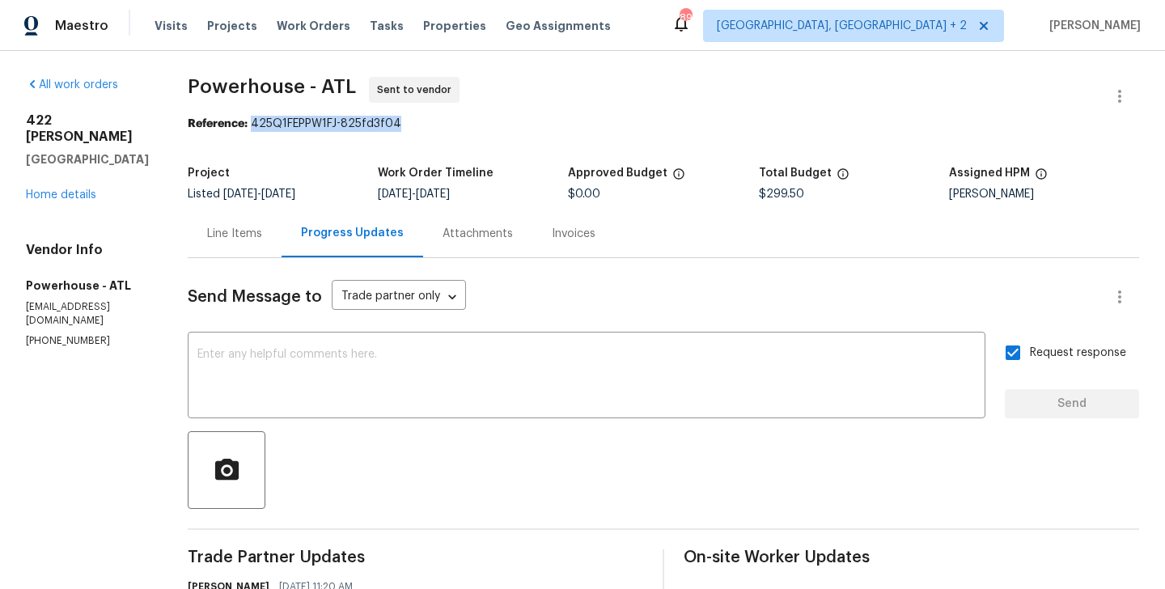
drag, startPoint x: 307, startPoint y: 122, endPoint x: 464, endPoint y: 122, distance: 157.0
click at [464, 122] on div "Reference: 425Q1FEPPW1FJ-825fd3f04" at bounding box center [664, 124] width 952 height 16
copy div "425Q1FEPPW1FJ-825fd3f04"
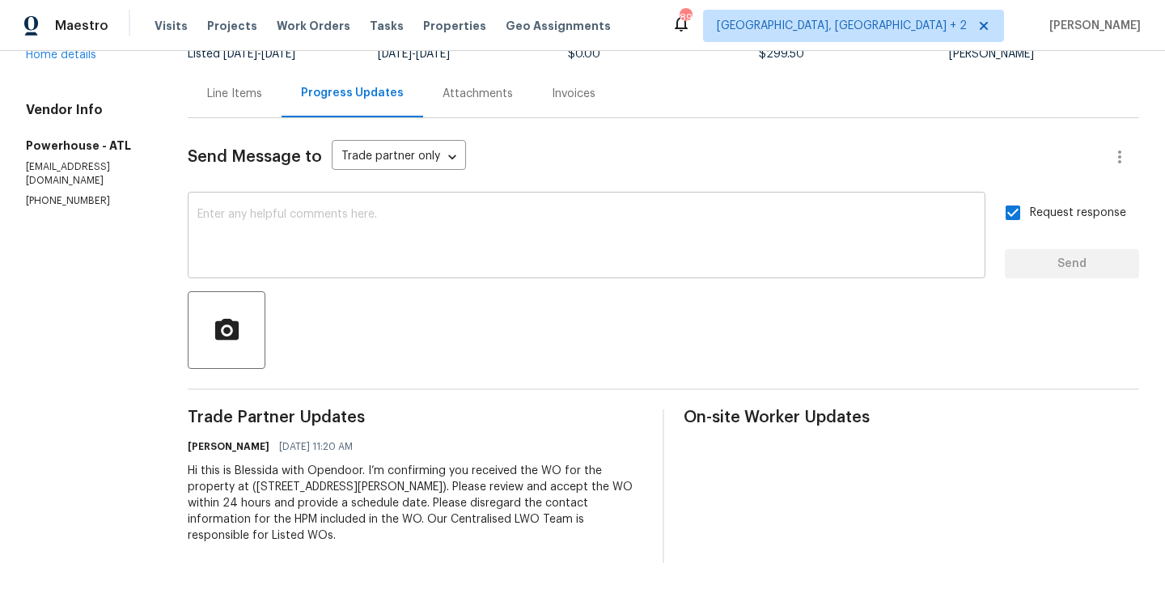
click at [405, 269] on div "x ​" at bounding box center [587, 237] width 798 height 83
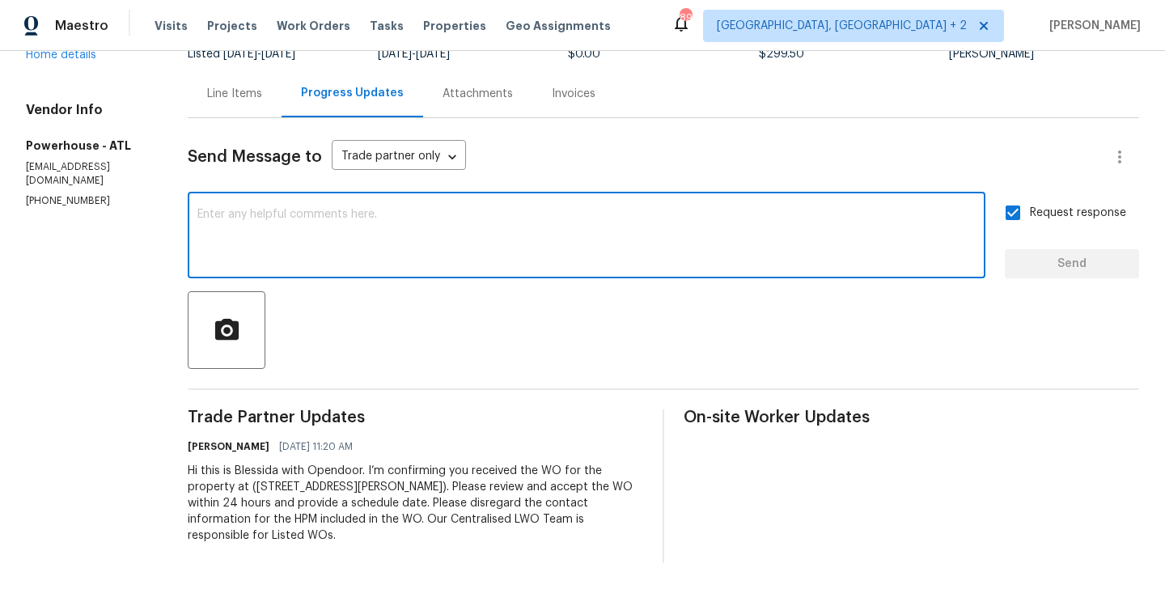
paste textarea "The Work Orders must include before-photos (both close-up and wide-angle) and a…"
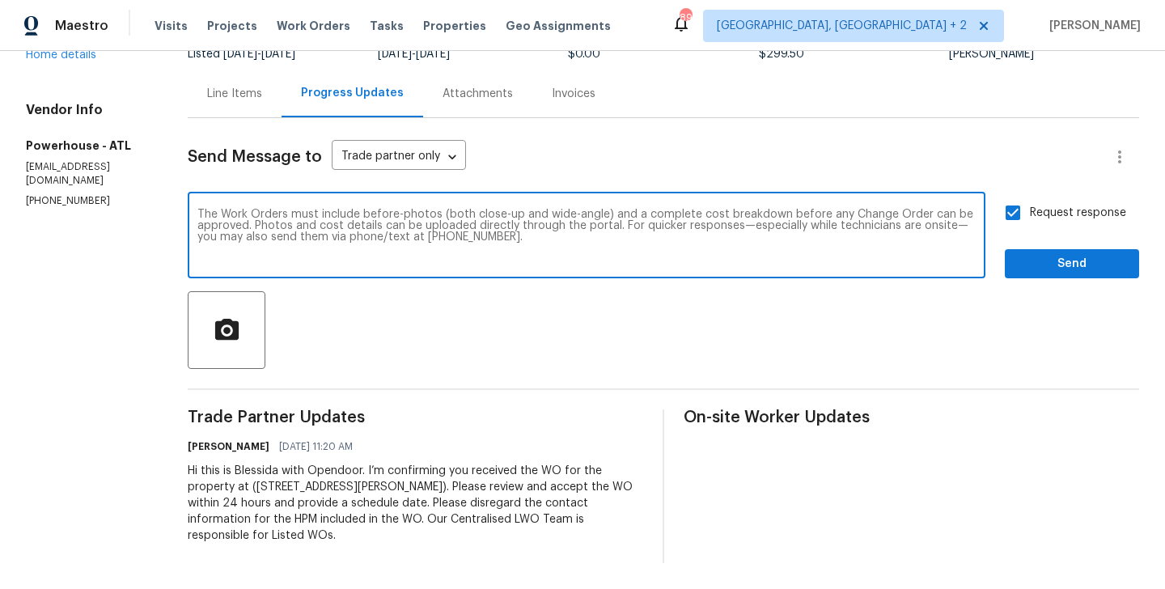
type textarea "The Work Orders must include before-photos (both close-up and wide-angle) and a…"
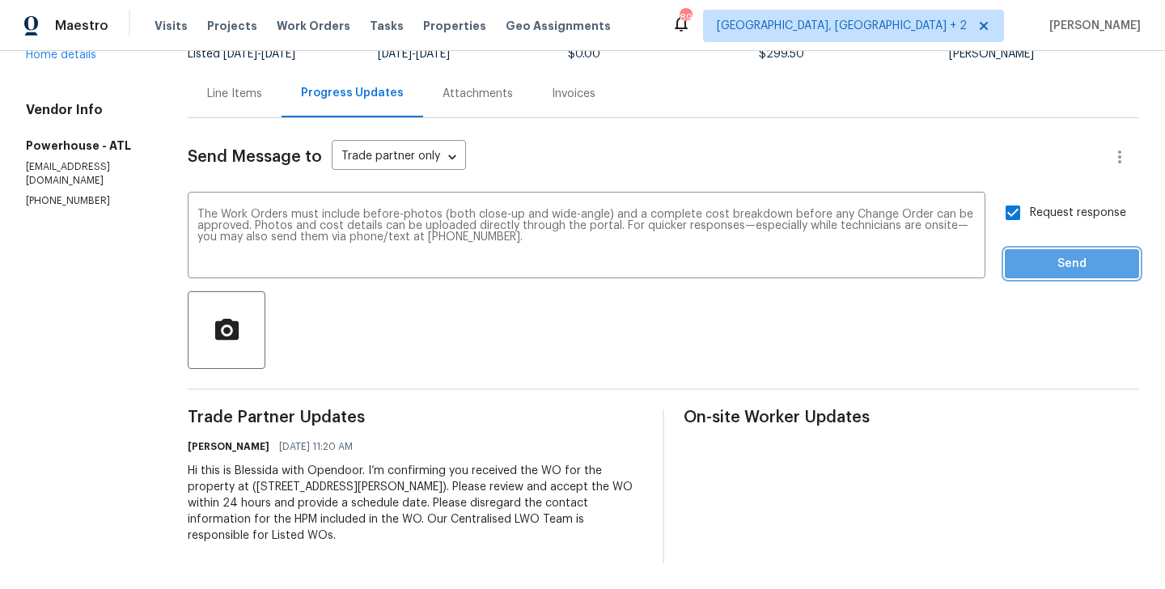
click at [1055, 265] on span "Send" at bounding box center [1072, 264] width 108 height 20
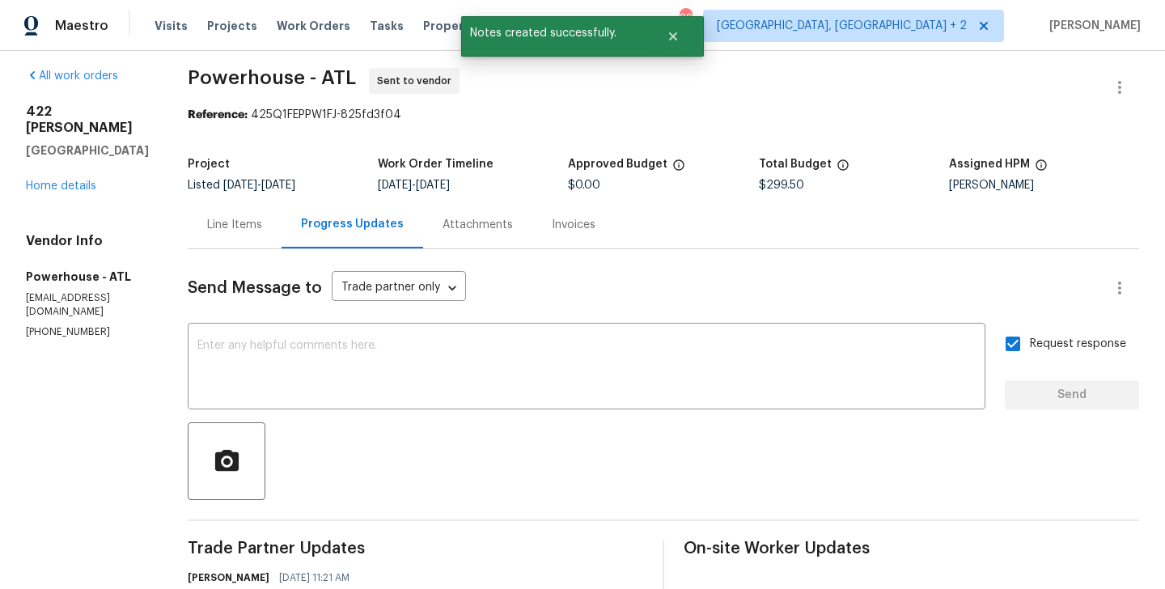
scroll to position [0, 0]
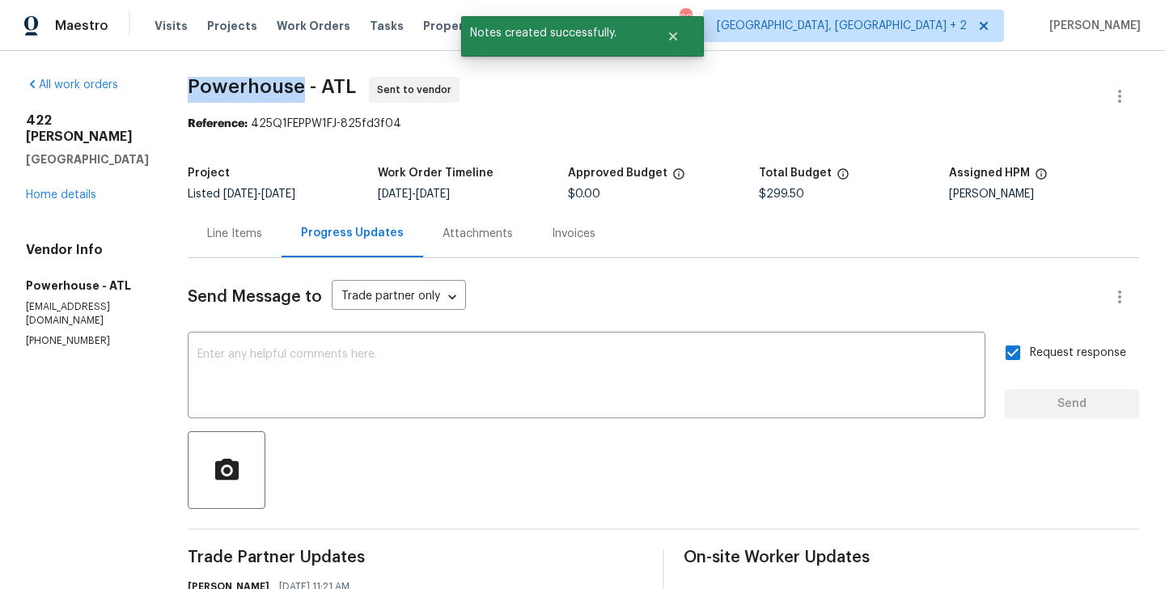
drag, startPoint x: 236, startPoint y: 83, endPoint x: 348, endPoint y: 85, distance: 111.7
click at [348, 85] on div "All work orders 422 McDaniel Pl Canton, GA 30115 Home details Vendor Info Power…" at bounding box center [582, 454] width 1165 height 806
copy span "Powerhouse"
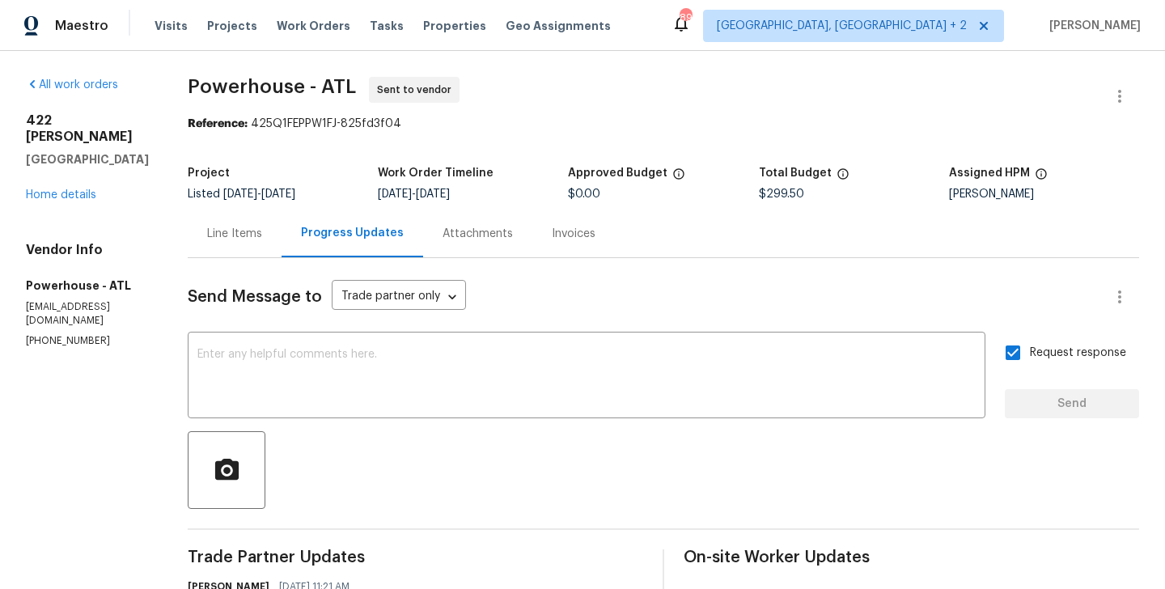
click at [68, 334] on p "[PHONE_NUMBER]" at bounding box center [87, 341] width 123 height 14
copy p "[PHONE_NUMBER]"
drag, startPoint x: 129, startPoint y: 140, endPoint x: 23, endPoint y: 118, distance: 108.2
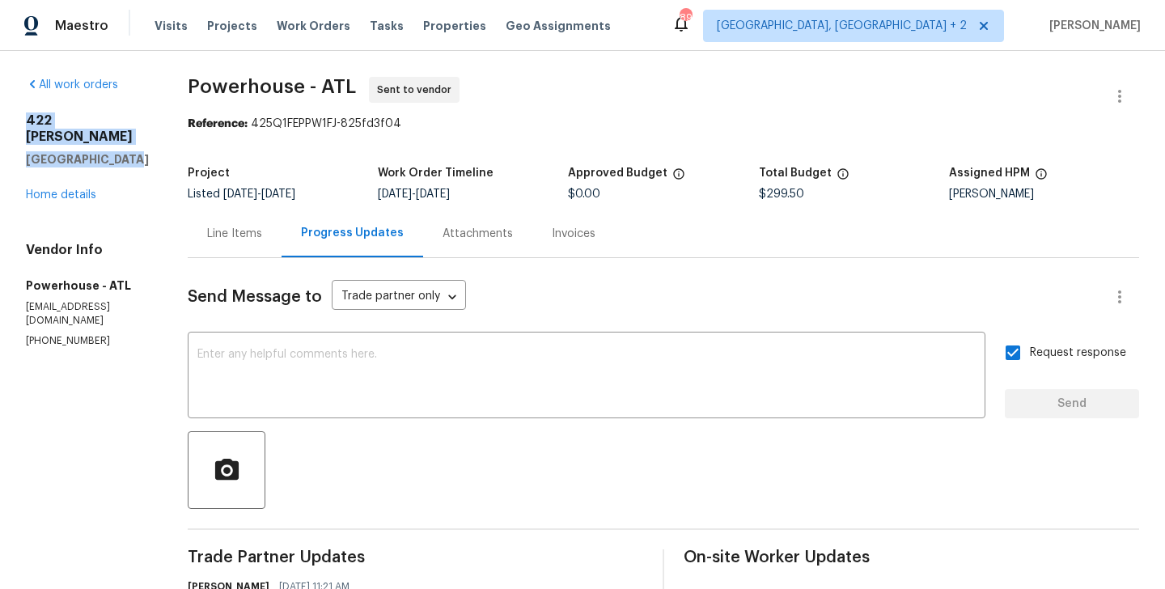
click at [23, 118] on div "All work orders 422 McDaniel Pl Canton, GA 30115 Home details Vendor Info Power…" at bounding box center [582, 454] width 1165 height 806
copy div "422 McDaniel Pl Canton, GA 30115"
click at [49, 189] on link "Home details" at bounding box center [61, 194] width 70 height 11
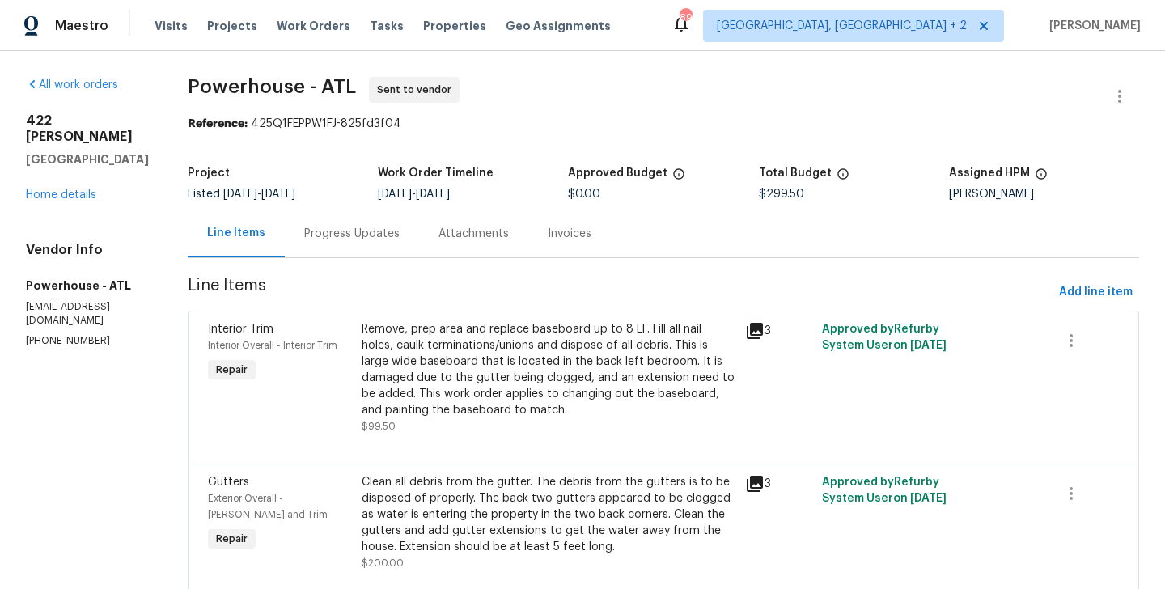
click at [396, 246] on div "Progress Updates" at bounding box center [352, 234] width 134 height 48
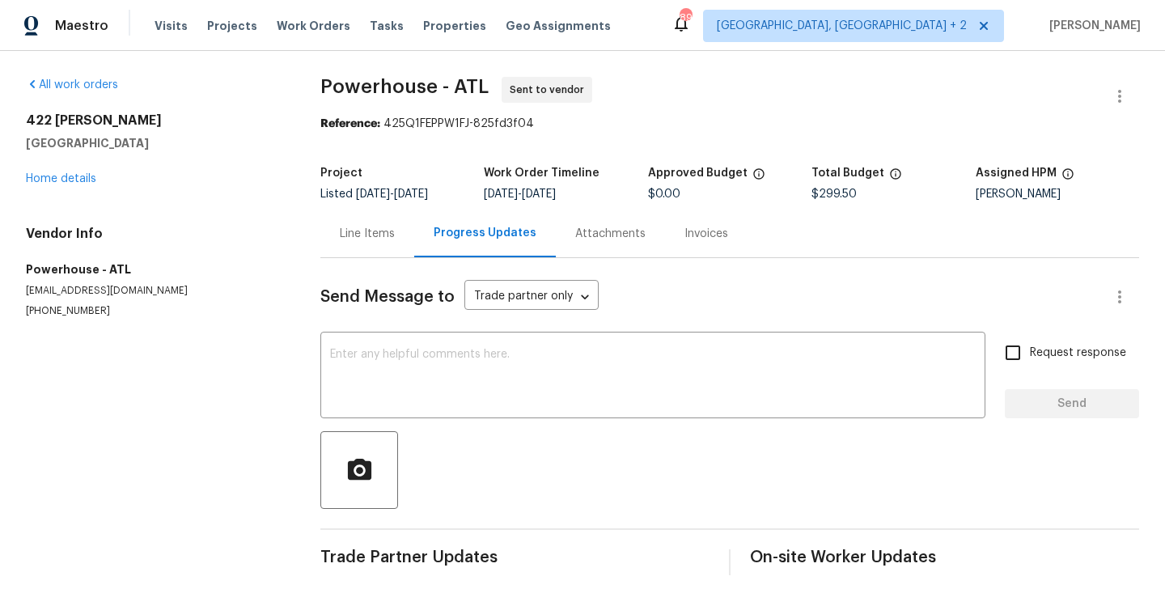
click at [346, 245] on div "Line Items" at bounding box center [367, 234] width 94 height 48
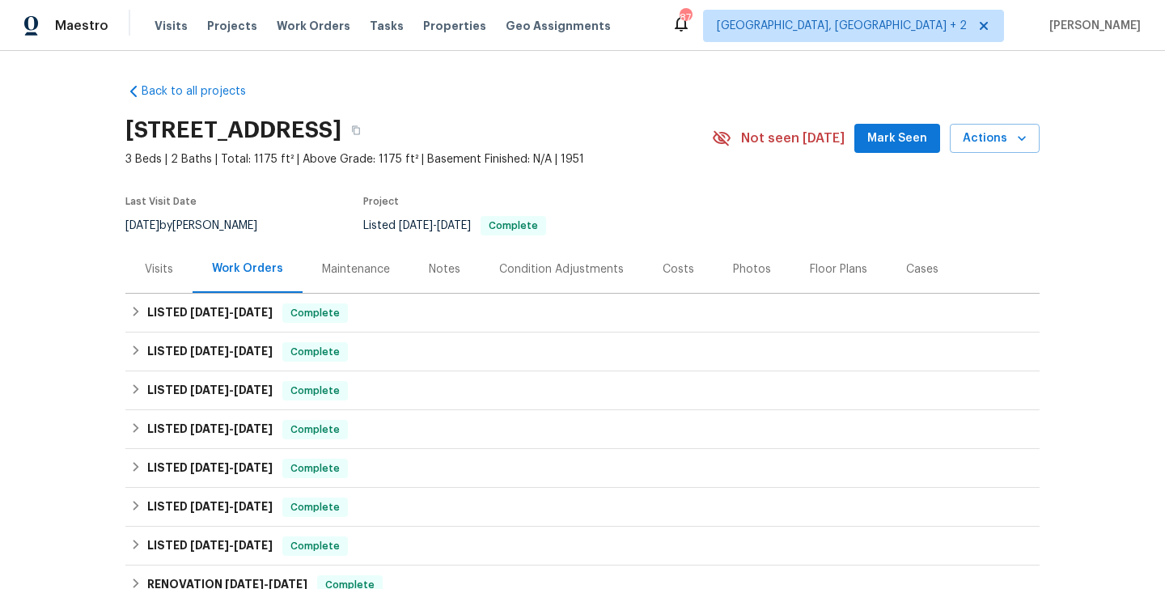
scroll to position [302, 0]
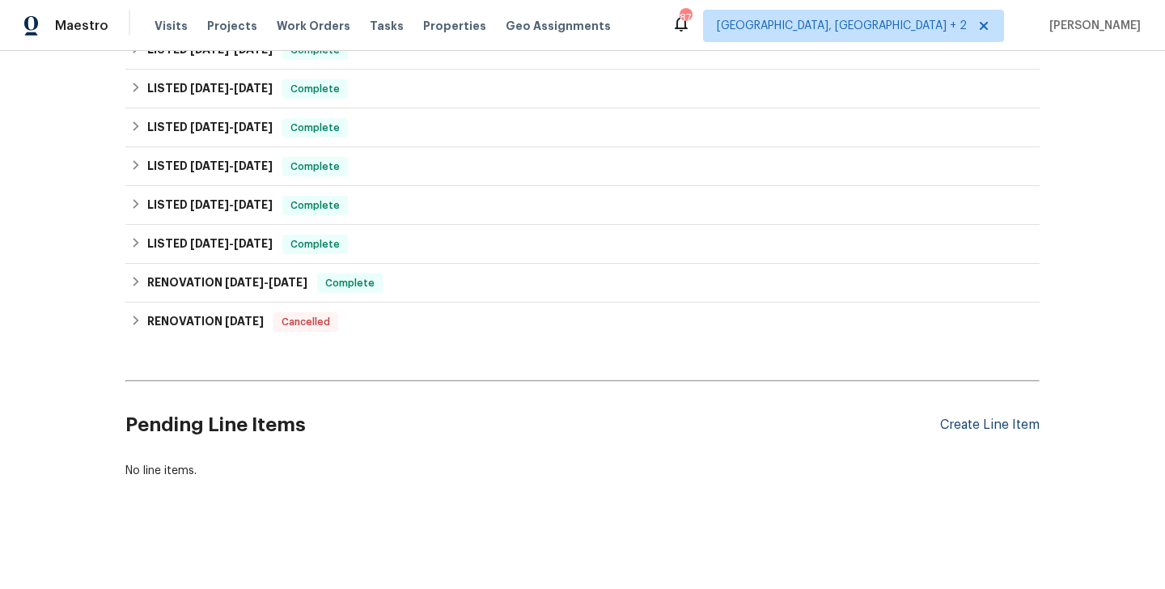
click at [994, 429] on div "Create Line Item" at bounding box center [990, 425] width 100 height 15
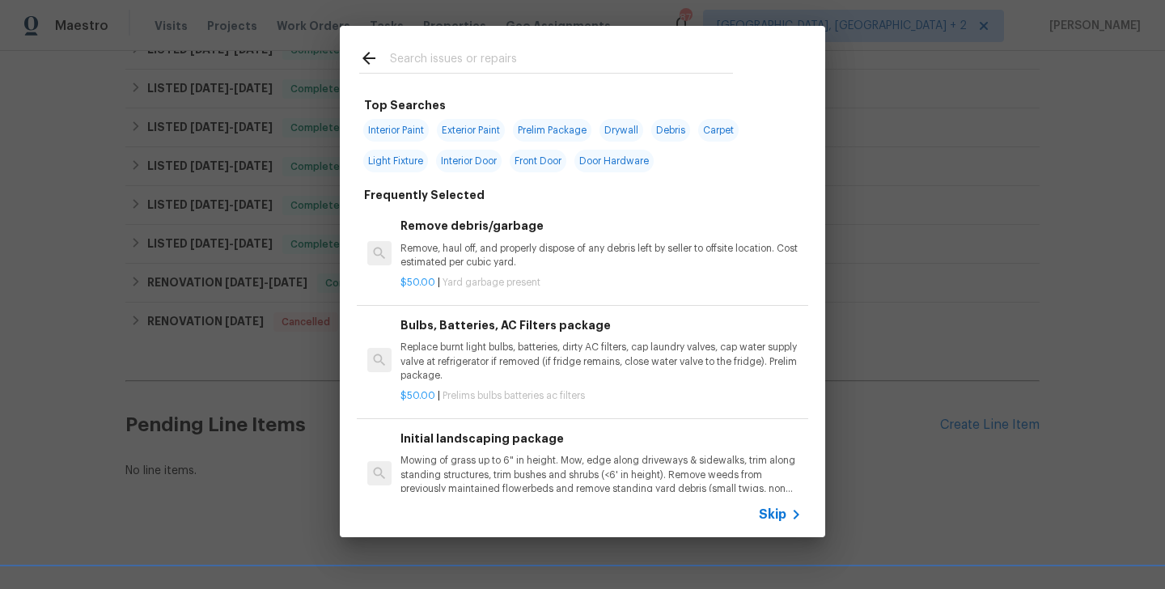
click at [790, 512] on icon at bounding box center [795, 514] width 19 height 19
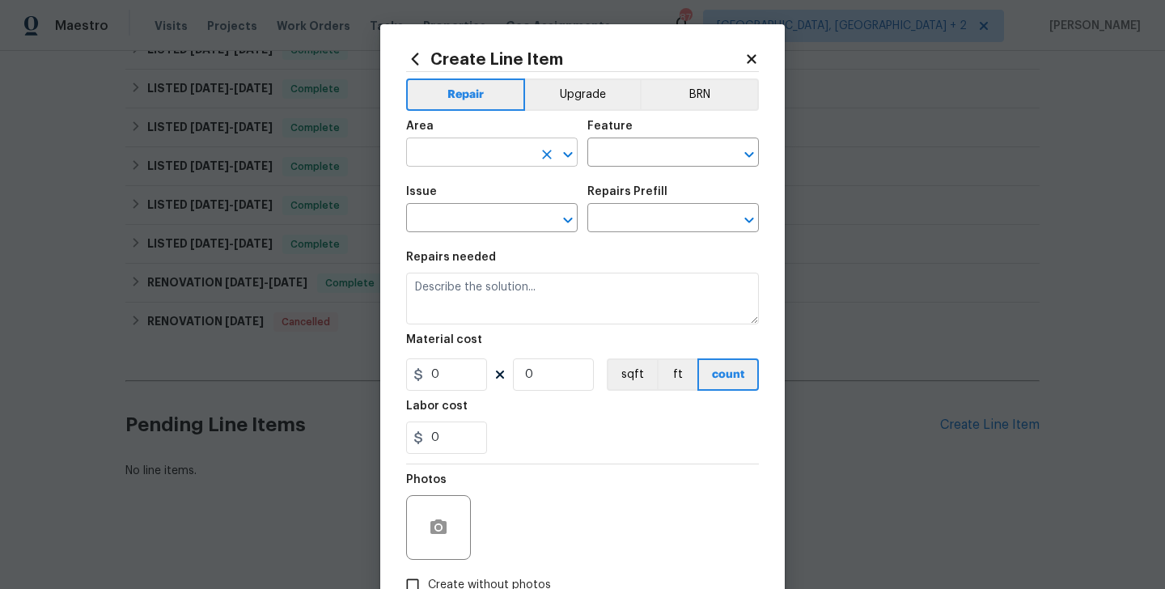
click at [475, 155] on input "text" at bounding box center [469, 154] width 126 height 25
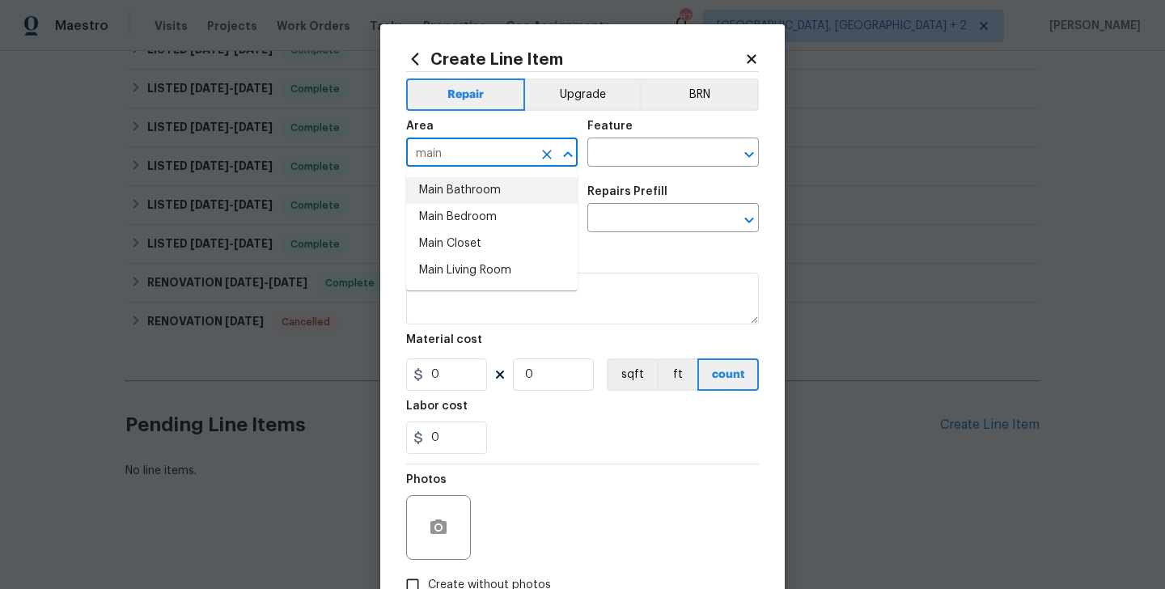
click at [476, 187] on li "Main Bathroom" at bounding box center [492, 190] width 172 height 27
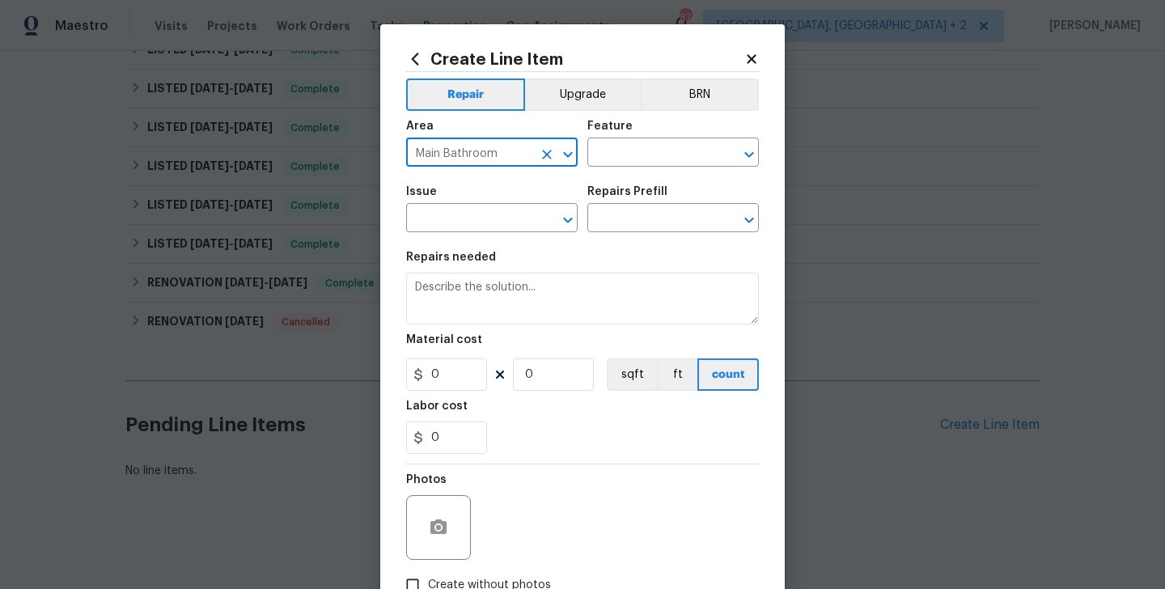
type input "Main Bathroom"
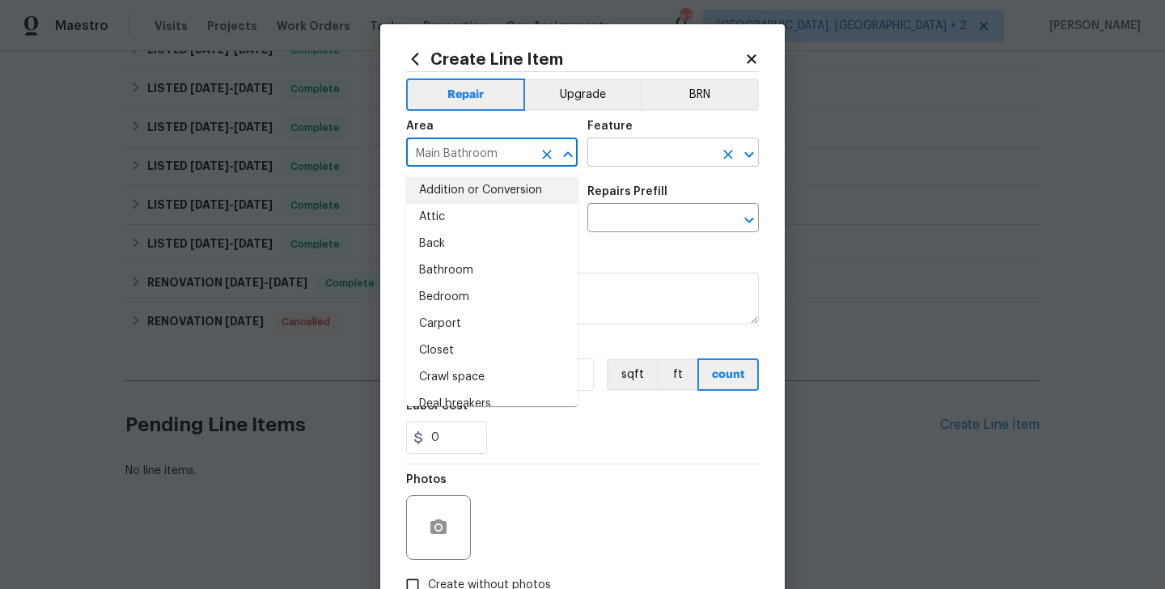
click at [609, 154] on input "text" at bounding box center [650, 154] width 126 height 25
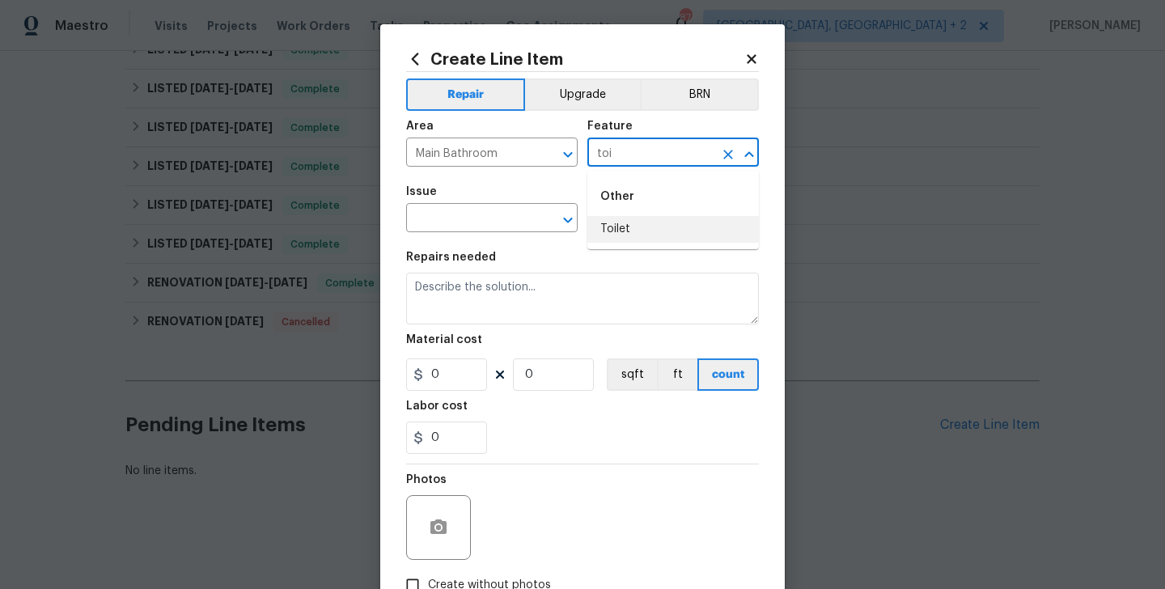
click at [632, 218] on li "Toilet" at bounding box center [673, 229] width 172 height 27
type input "Toilet"
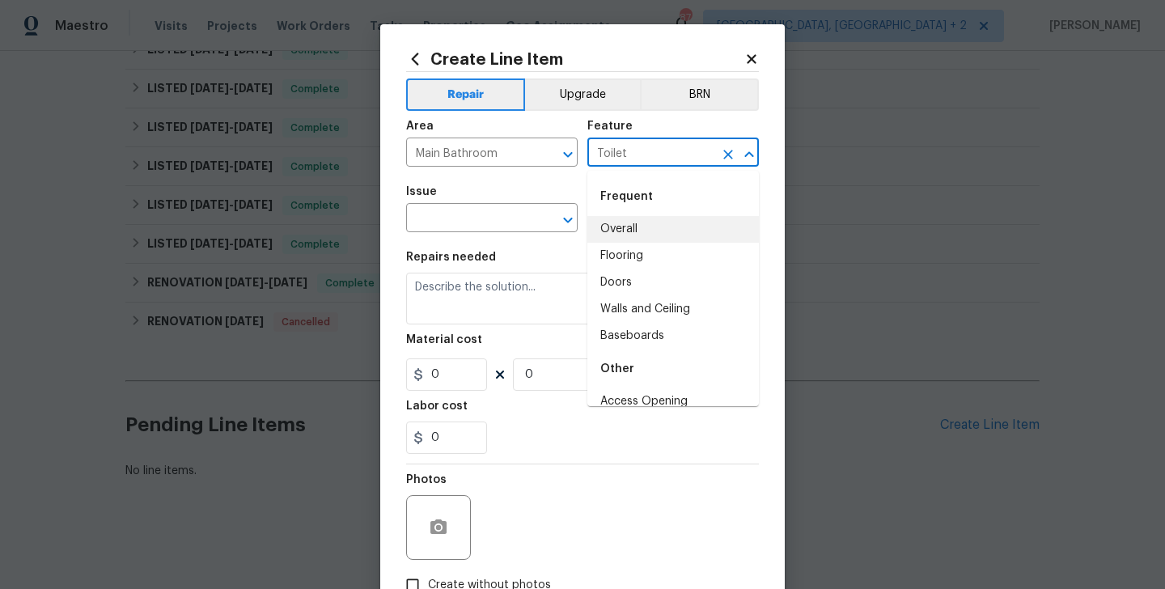
click at [450, 240] on span "Issue ​" at bounding box center [492, 209] width 172 height 66
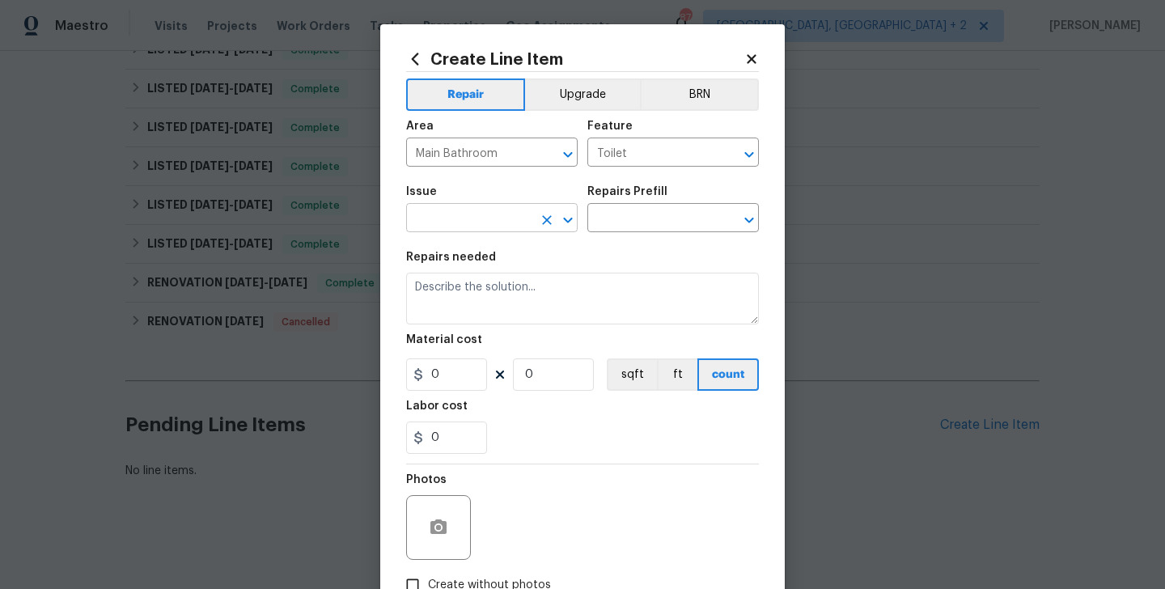
click at [441, 221] on input "text" at bounding box center [469, 219] width 126 height 25
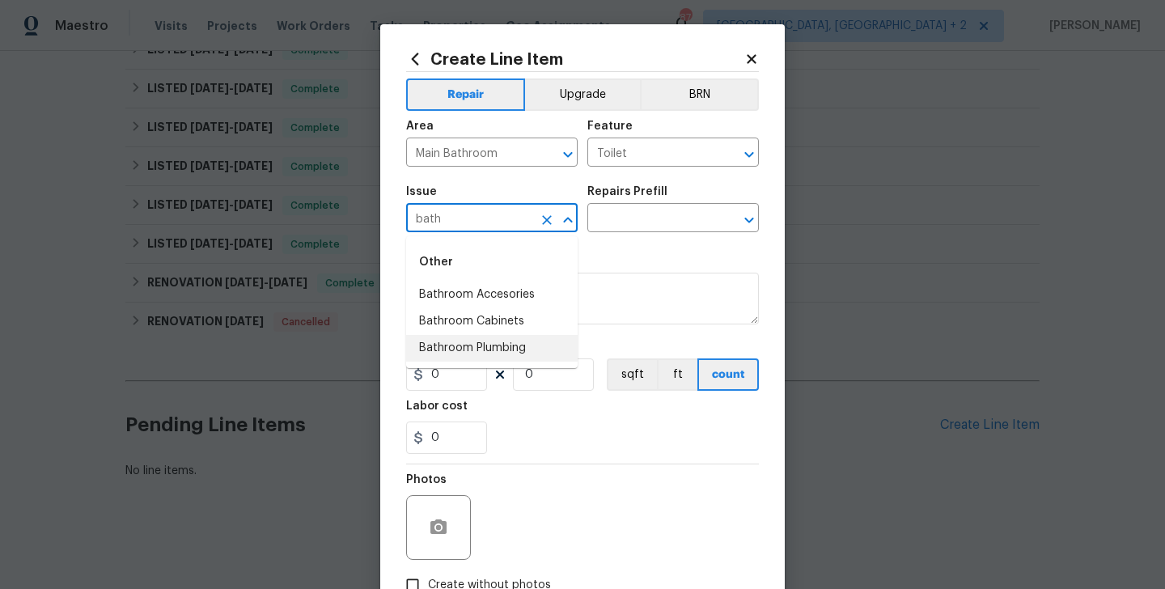
click at [488, 343] on li "Bathroom Plumbing" at bounding box center [492, 348] width 172 height 27
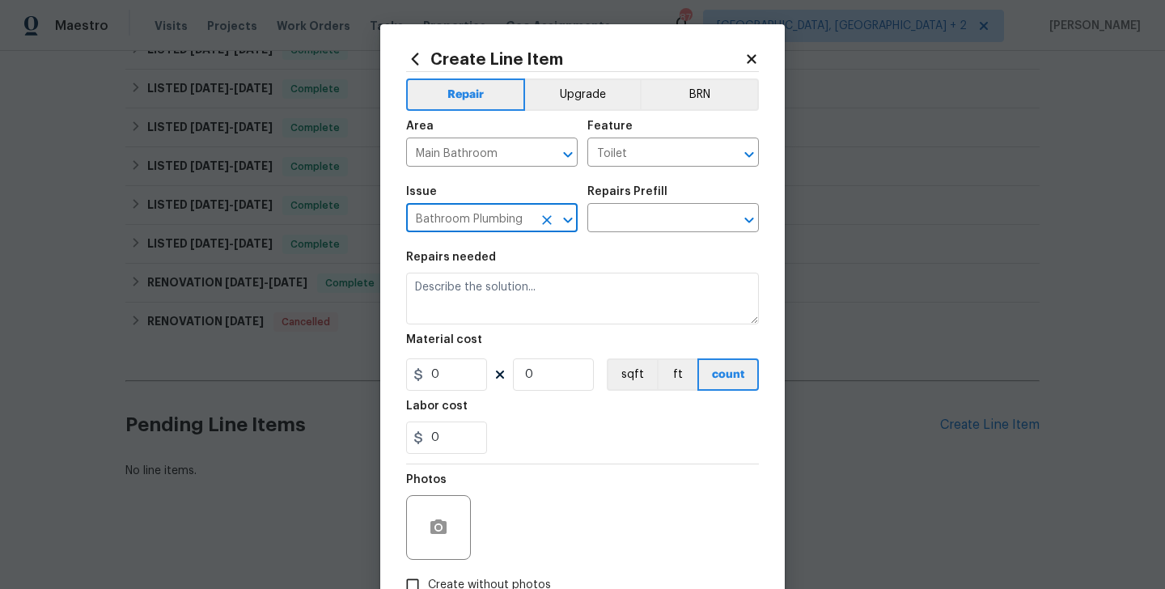
type input "Bathroom Plumbing"
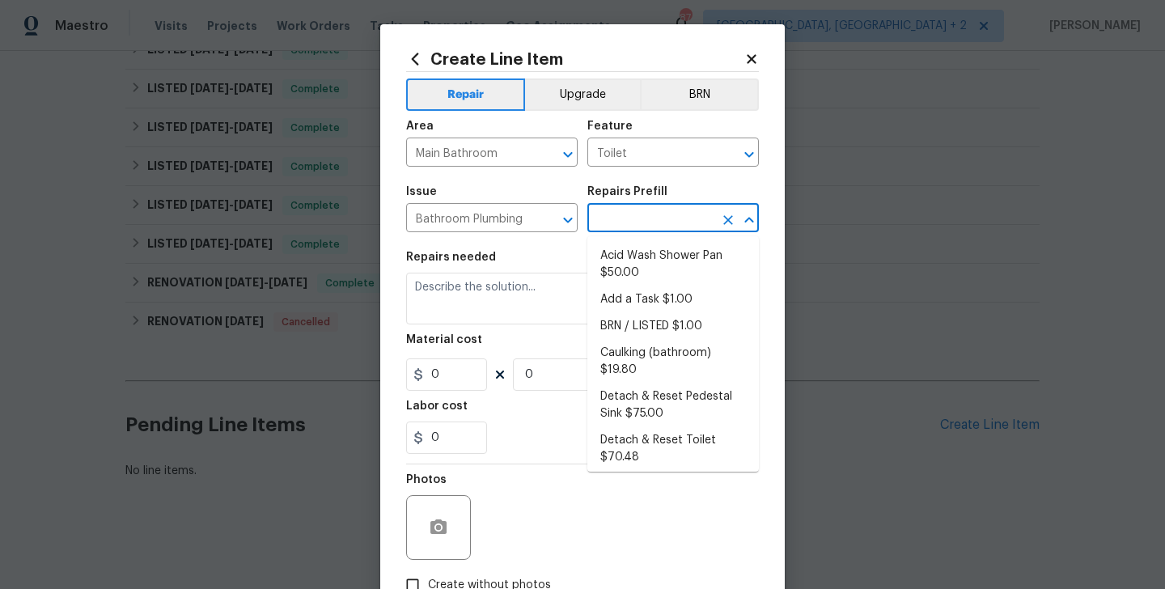
click at [620, 226] on input "text" at bounding box center [650, 219] width 126 height 25
click at [626, 299] on li "Add a Task $1.00" at bounding box center [673, 299] width 172 height 27
type input "Plumbing"
type textarea "HPM to detail"
type input "1"
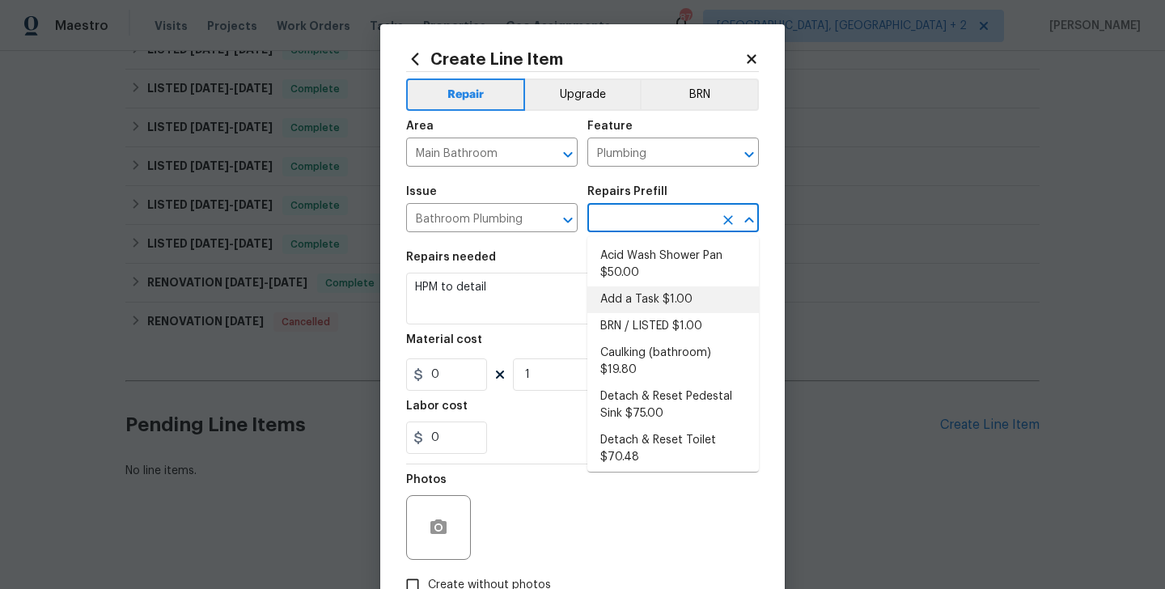
type input "Add a Task $1.00"
type input "1"
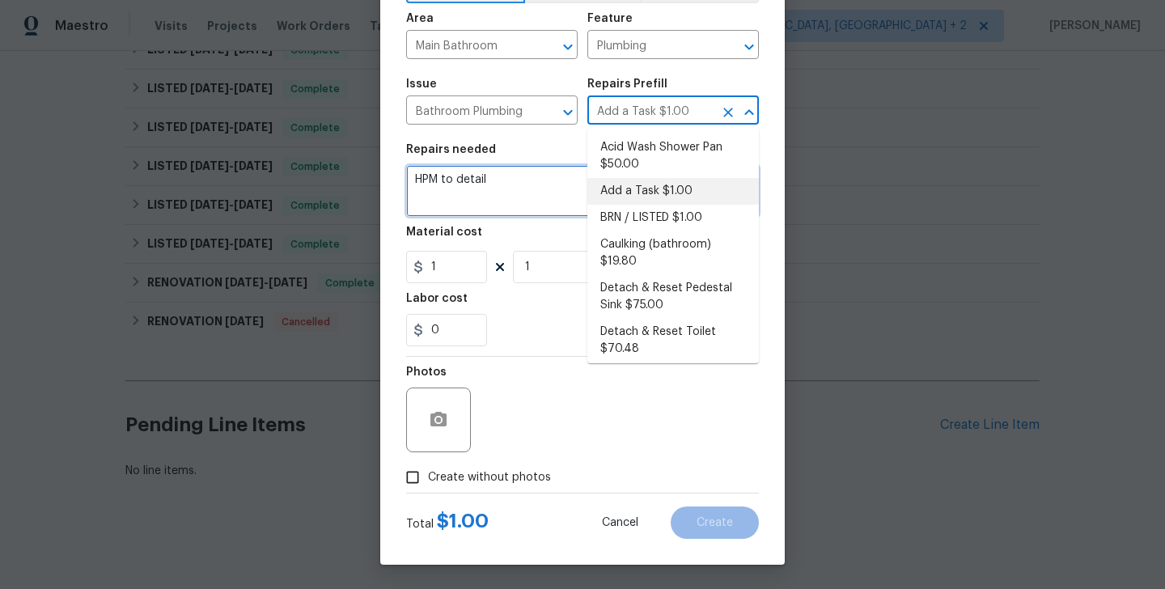
click at [452, 202] on textarea "HPM to detail" at bounding box center [582, 191] width 353 height 52
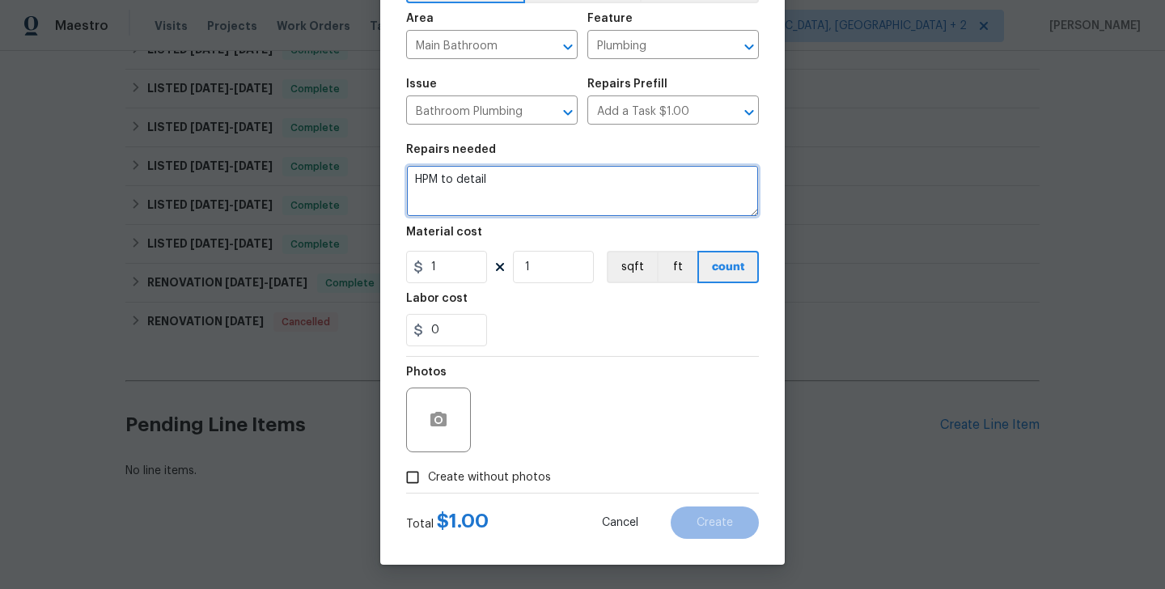
click at [452, 202] on textarea "HPM to detail" at bounding box center [582, 191] width 353 height 52
paste textarea "The master bathroom toilet will not flush. Please check the angle stop is in th…"
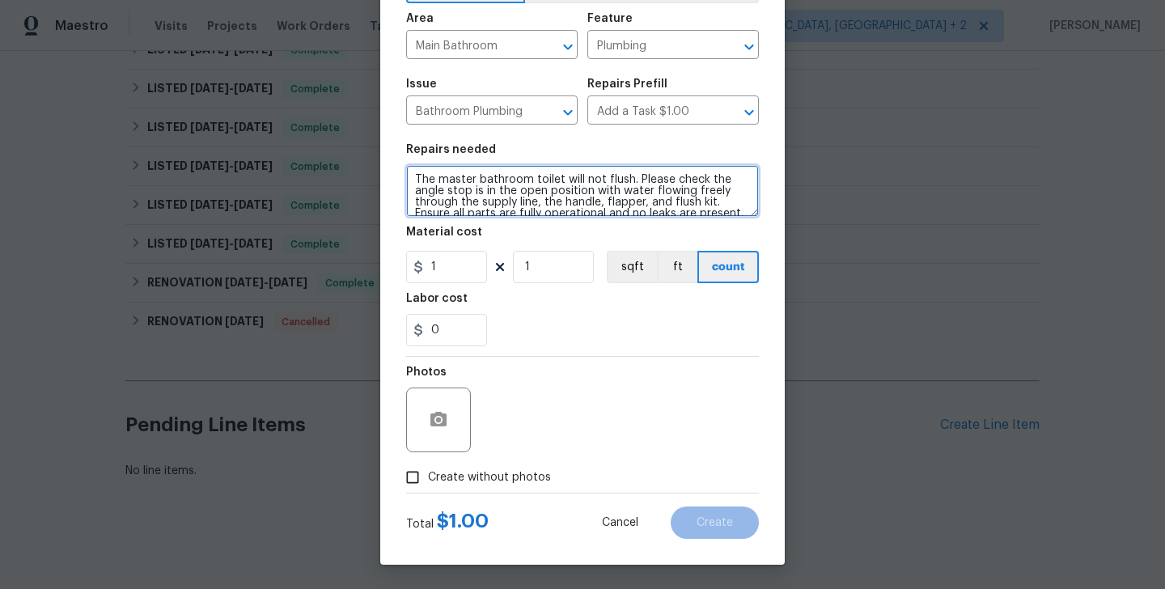
scroll to position [83, 0]
type textarea "The master bathroom toilet will not flush. Please check the angle stop is in th…"
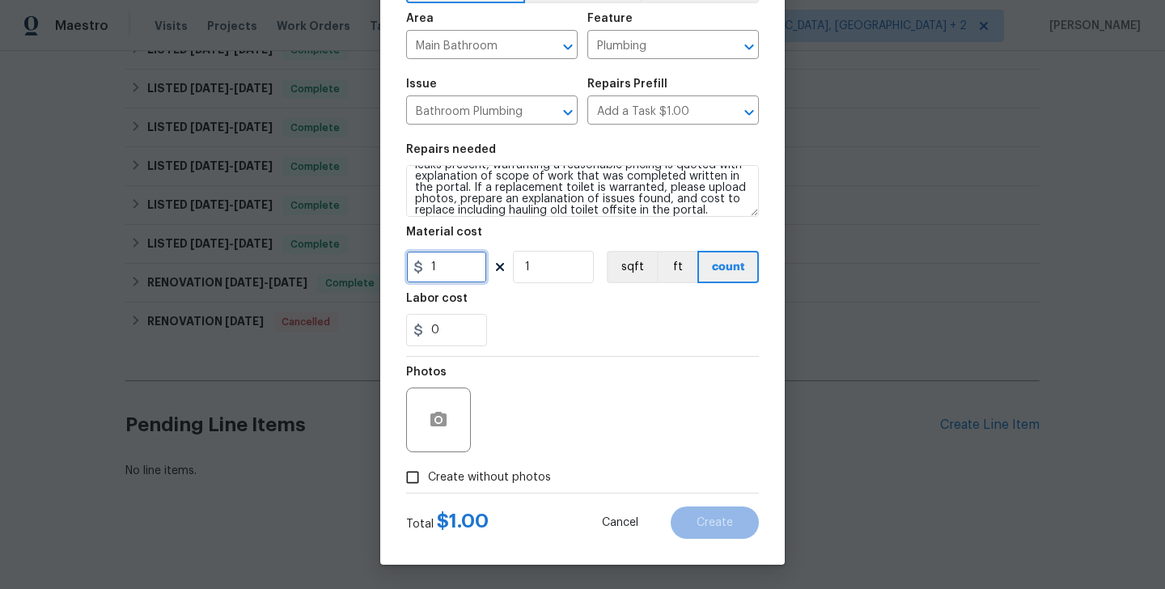
click at [430, 265] on input "1" at bounding box center [446, 267] width 81 height 32
type input "75"
click at [444, 405] on button "button" at bounding box center [438, 420] width 39 height 39
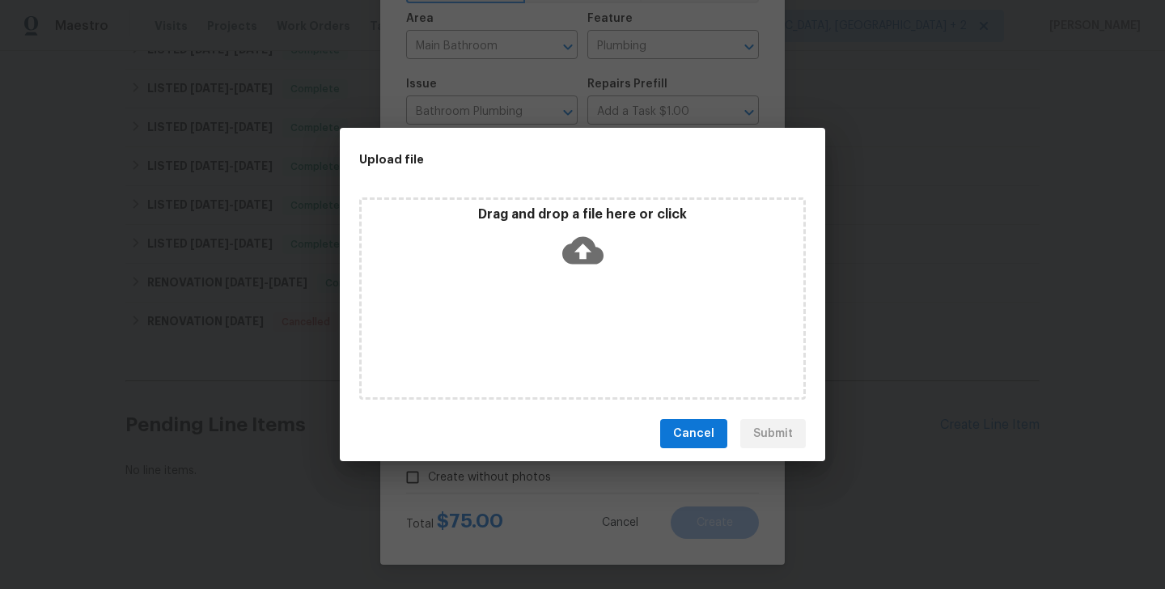
click at [582, 252] on icon at bounding box center [582, 250] width 41 height 41
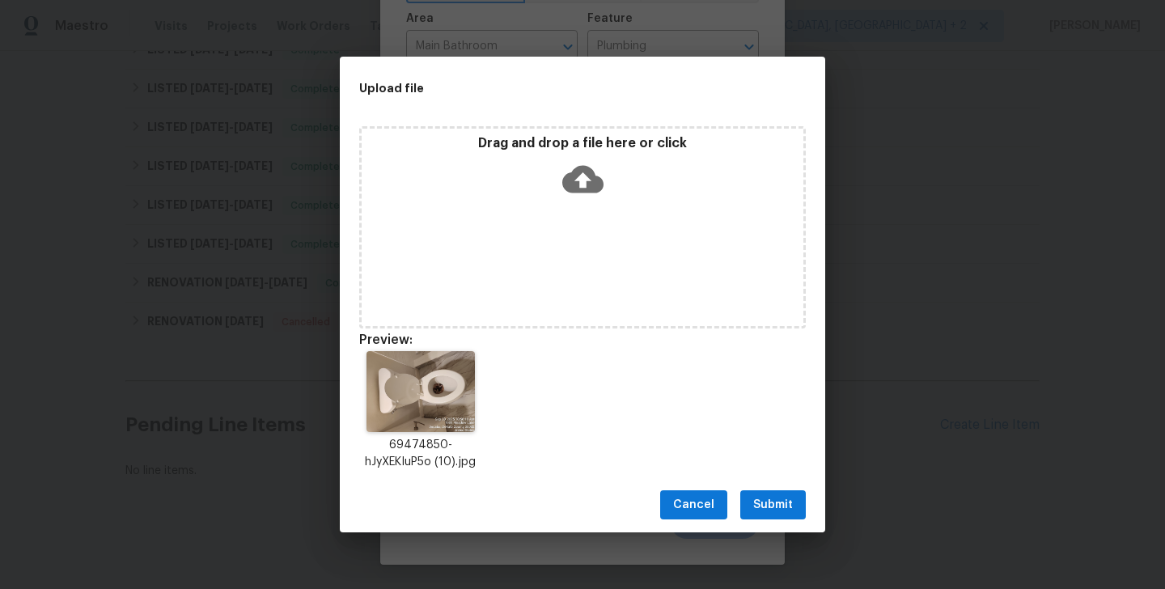
click at [784, 490] on button "Submit" at bounding box center [773, 505] width 66 height 30
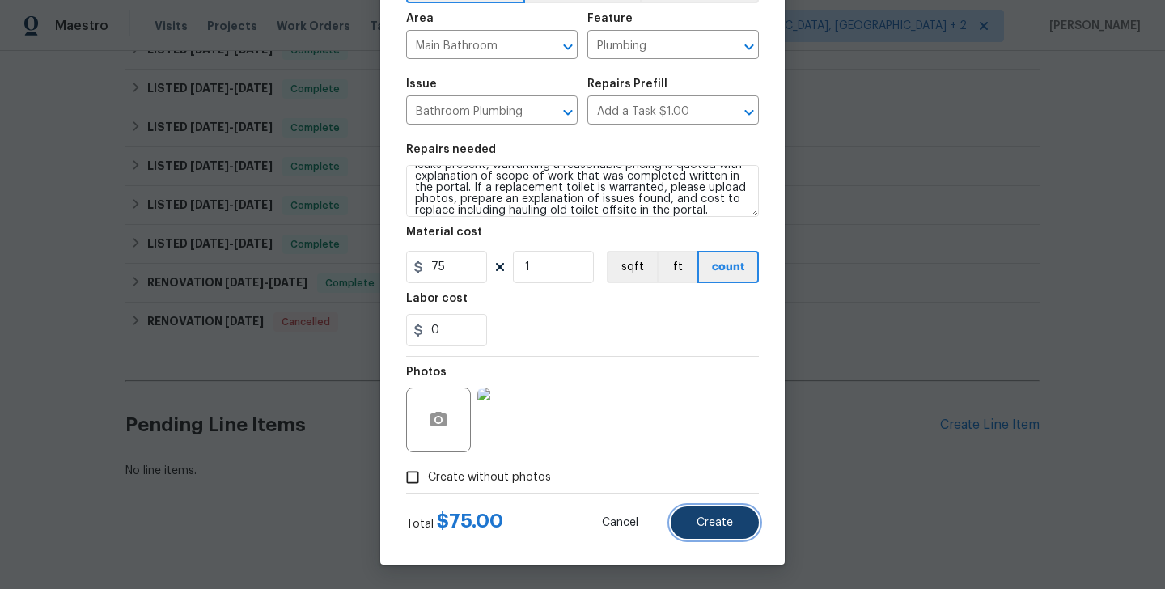
click at [716, 524] on span "Create" at bounding box center [715, 523] width 36 height 12
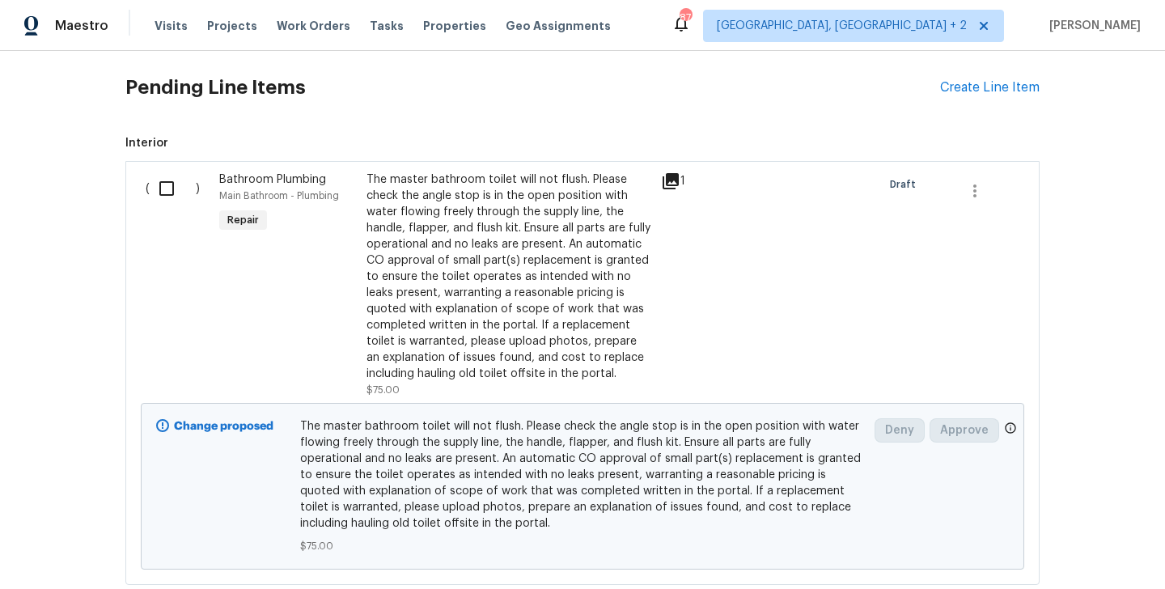
scroll to position [638, 0]
click at [190, 189] on input "checkbox" at bounding box center [173, 189] width 46 height 34
checkbox input "true"
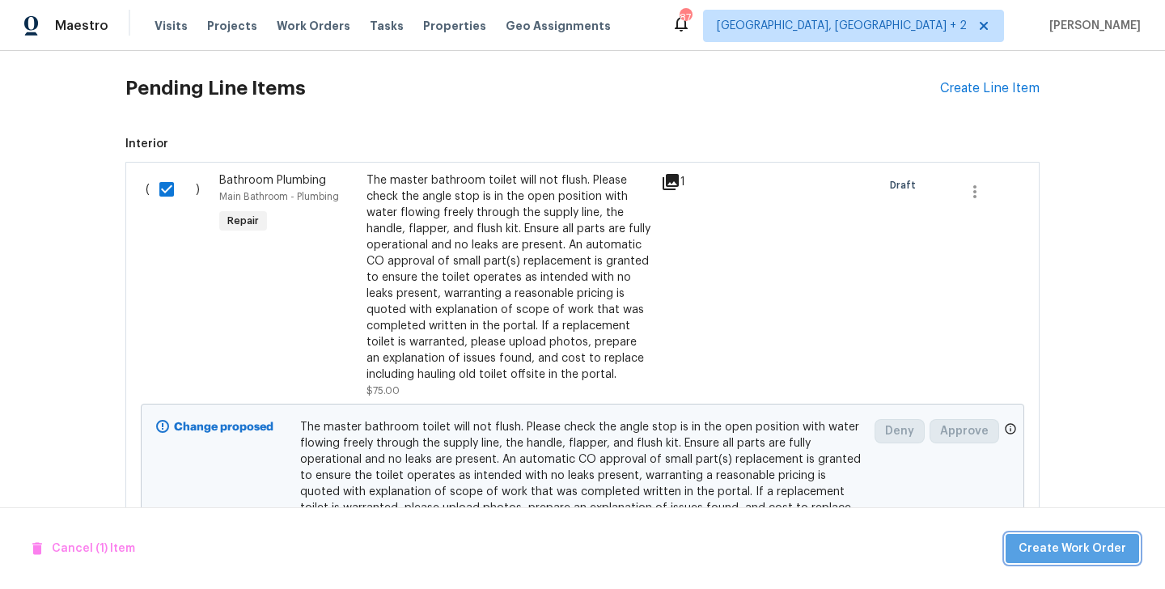
click at [1082, 541] on span "Create Work Order" at bounding box center [1073, 549] width 108 height 20
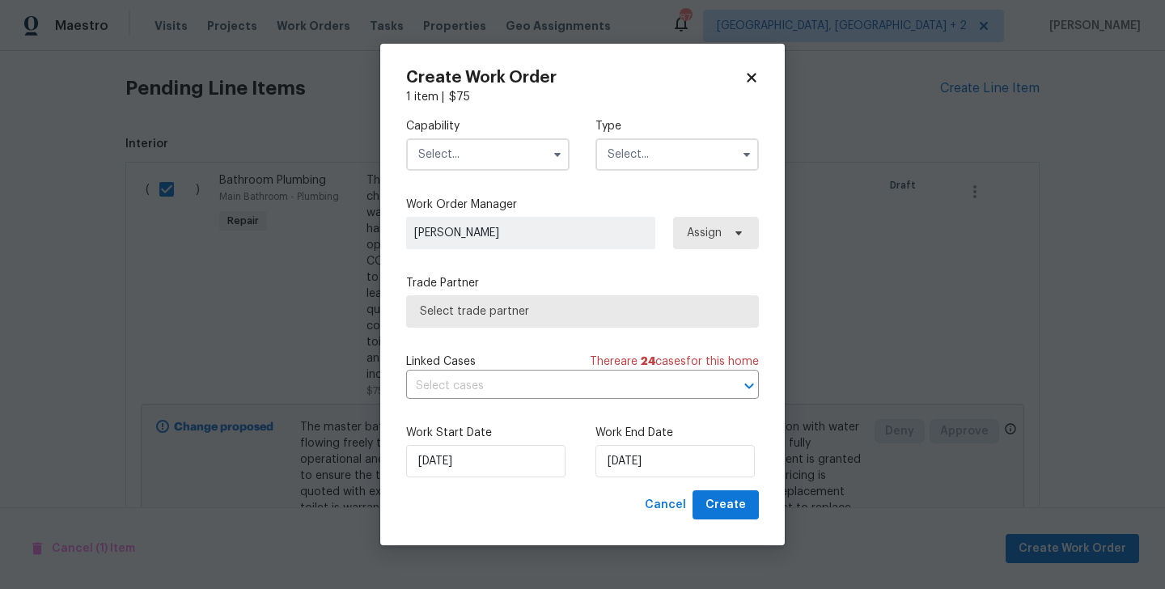
click at [469, 152] on input "text" at bounding box center [487, 154] width 163 height 32
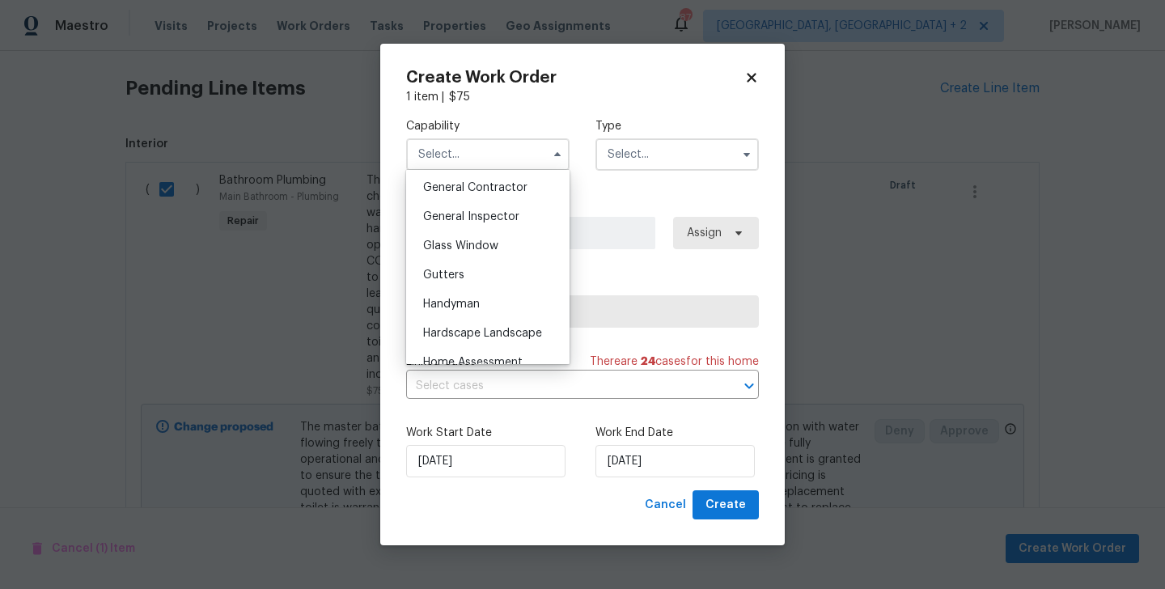
scroll to position [776, 0]
click at [515, 296] on div "Handyman" at bounding box center [487, 302] width 155 height 29
type input "Handyman"
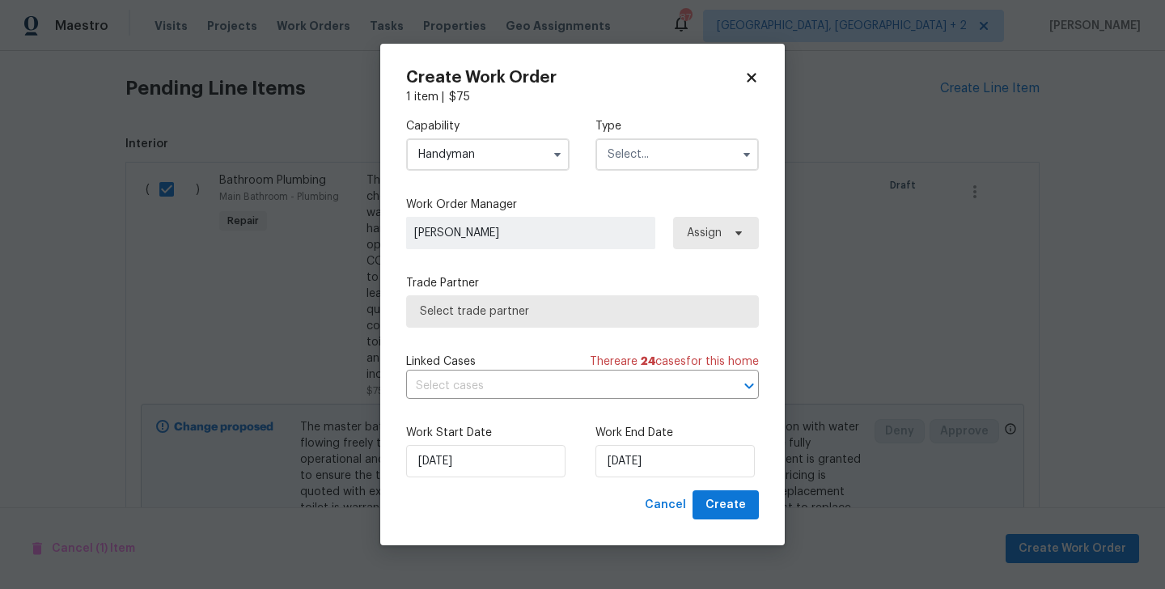
click at [662, 135] on div "Type" at bounding box center [677, 144] width 163 height 53
click at [662, 149] on input "text" at bounding box center [677, 154] width 163 height 32
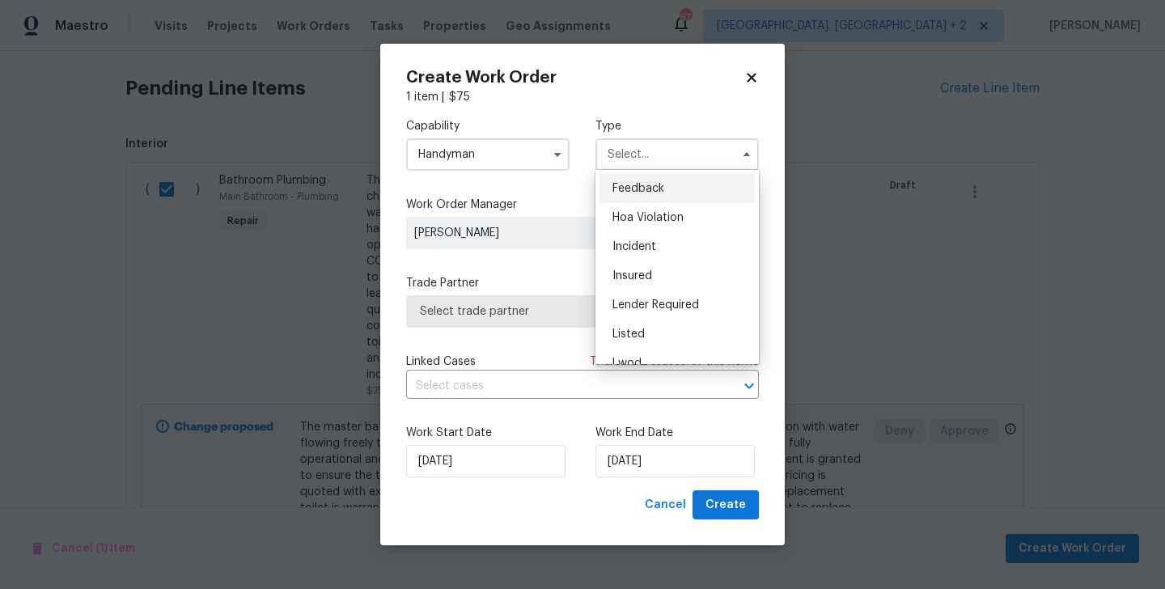
click at [662, 176] on div "Feedback" at bounding box center [677, 188] width 155 height 29
type input "Feedback"
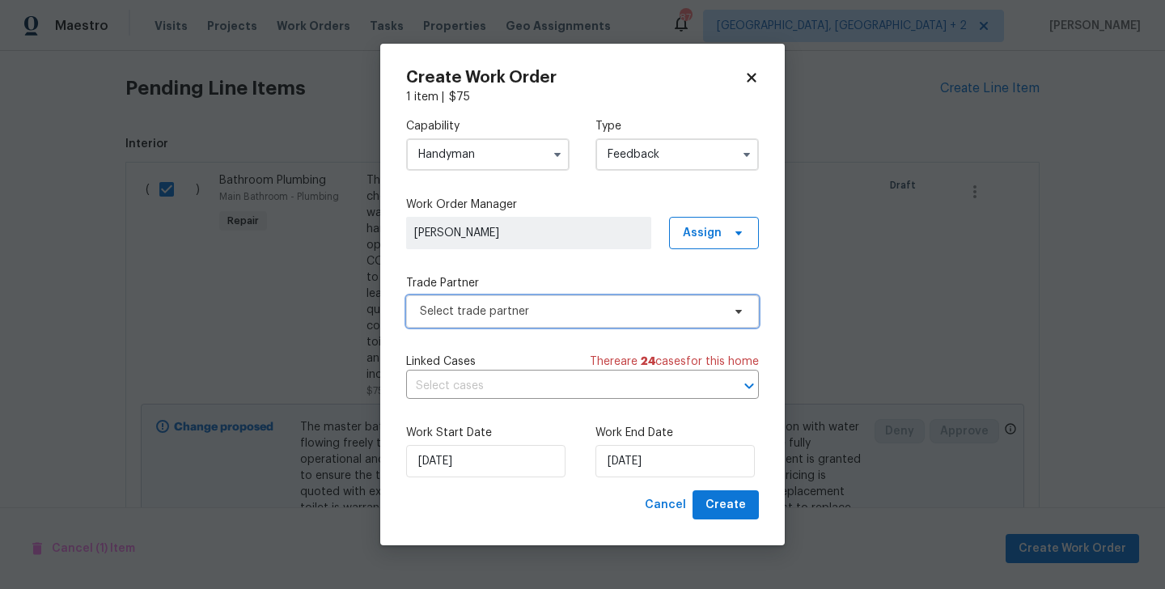
click at [545, 297] on span "Select trade partner" at bounding box center [582, 311] width 353 height 32
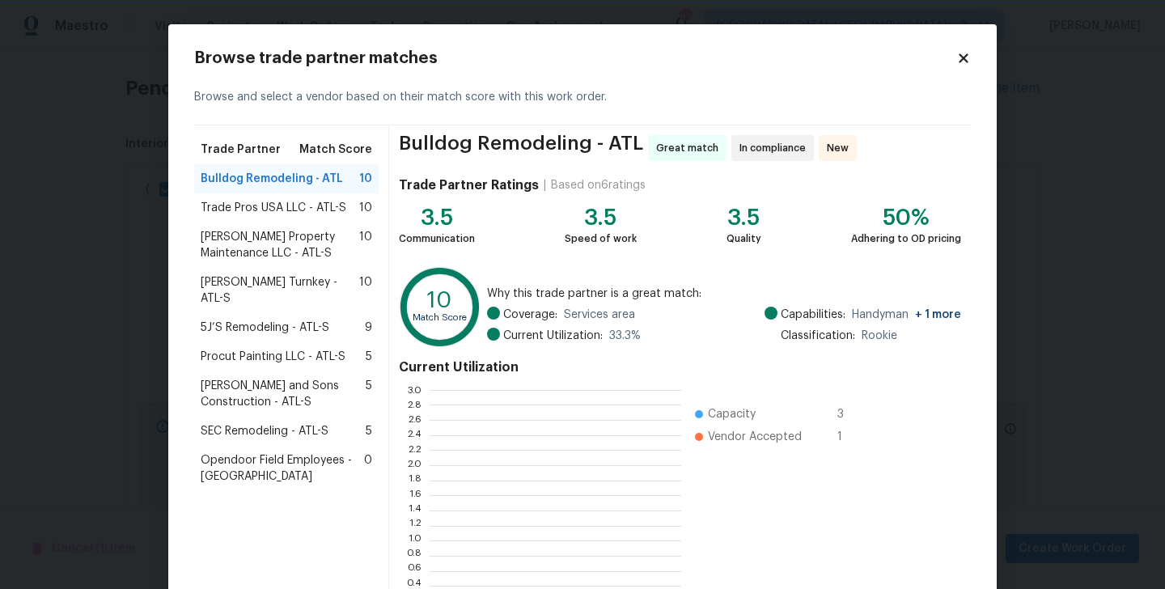
scroll to position [2, 1]
click at [237, 244] on span "[PERSON_NAME] Property Maintenance LLC - ATL-S" at bounding box center [280, 245] width 159 height 32
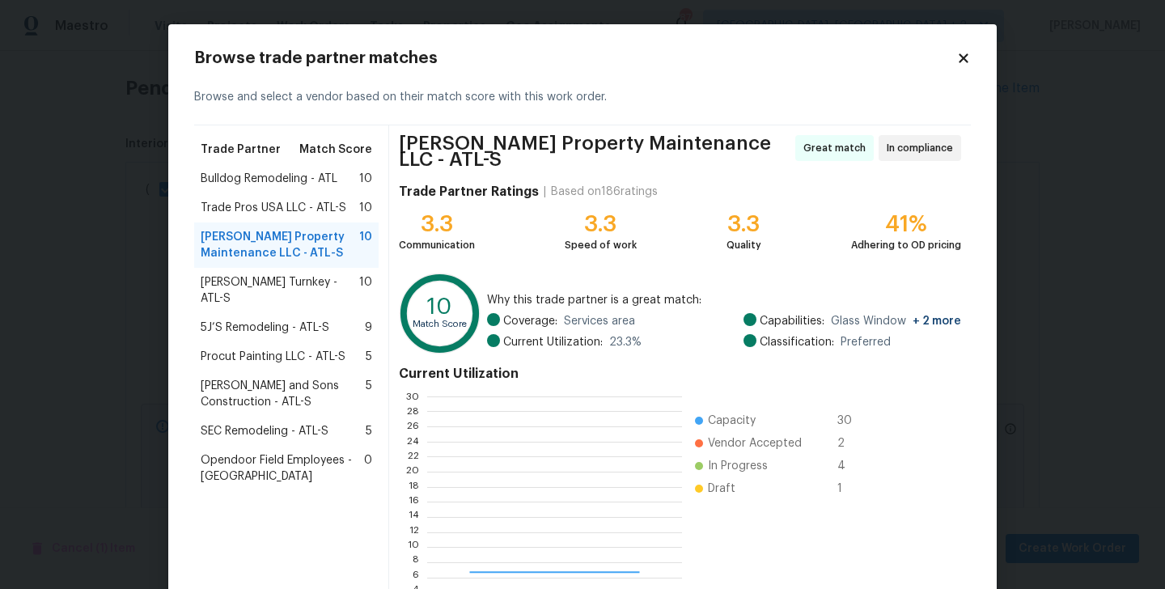
scroll to position [227, 254]
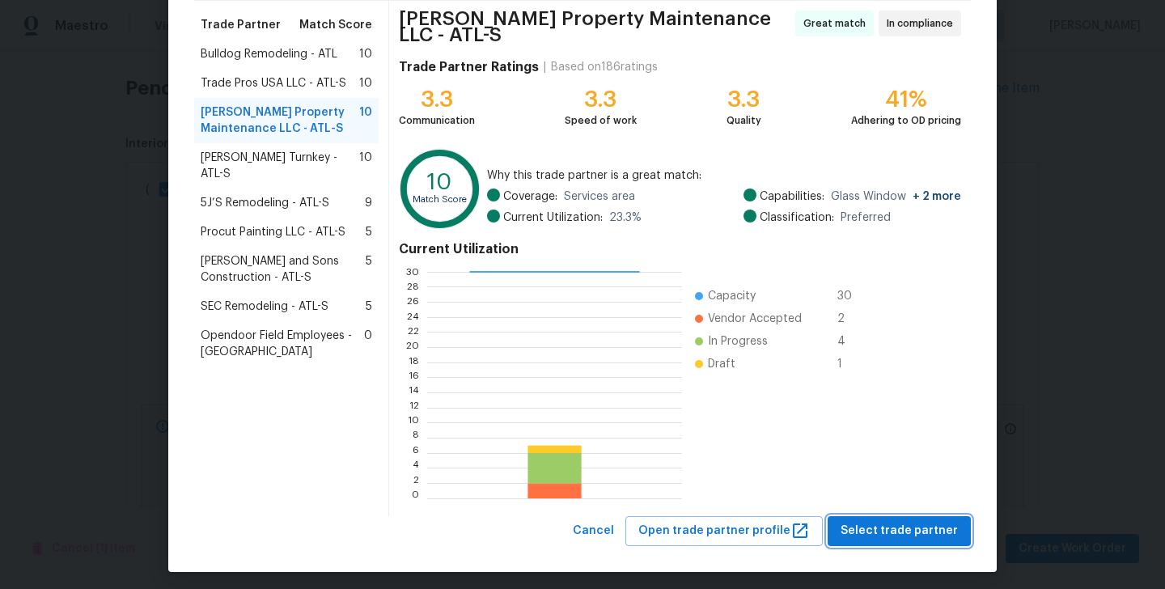
click at [895, 528] on span "Select trade partner" at bounding box center [899, 531] width 117 height 20
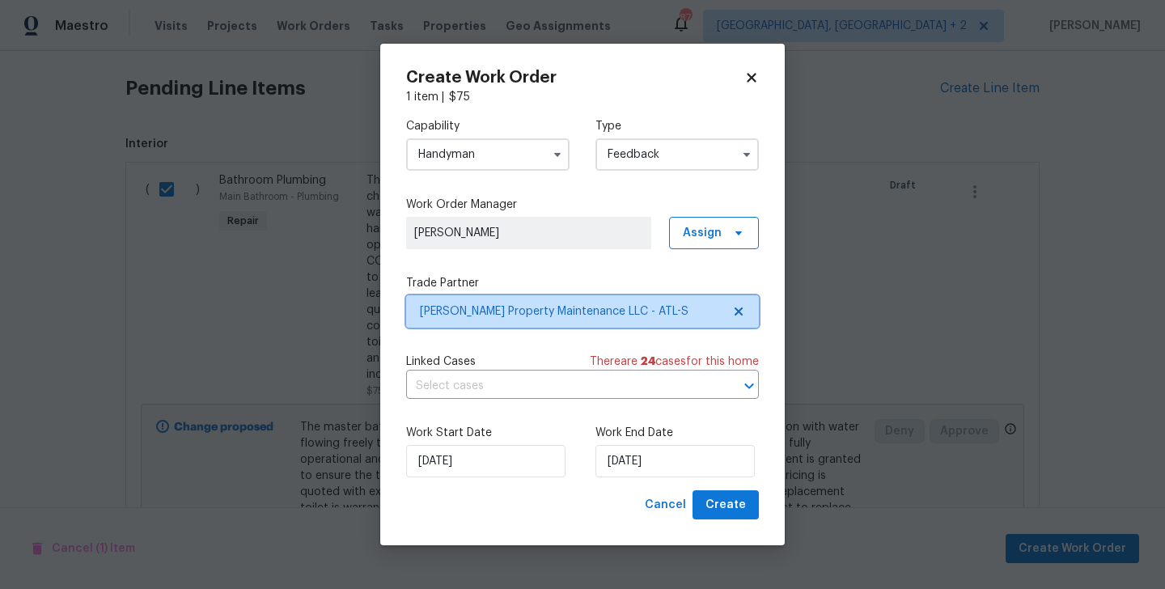
scroll to position [0, 0]
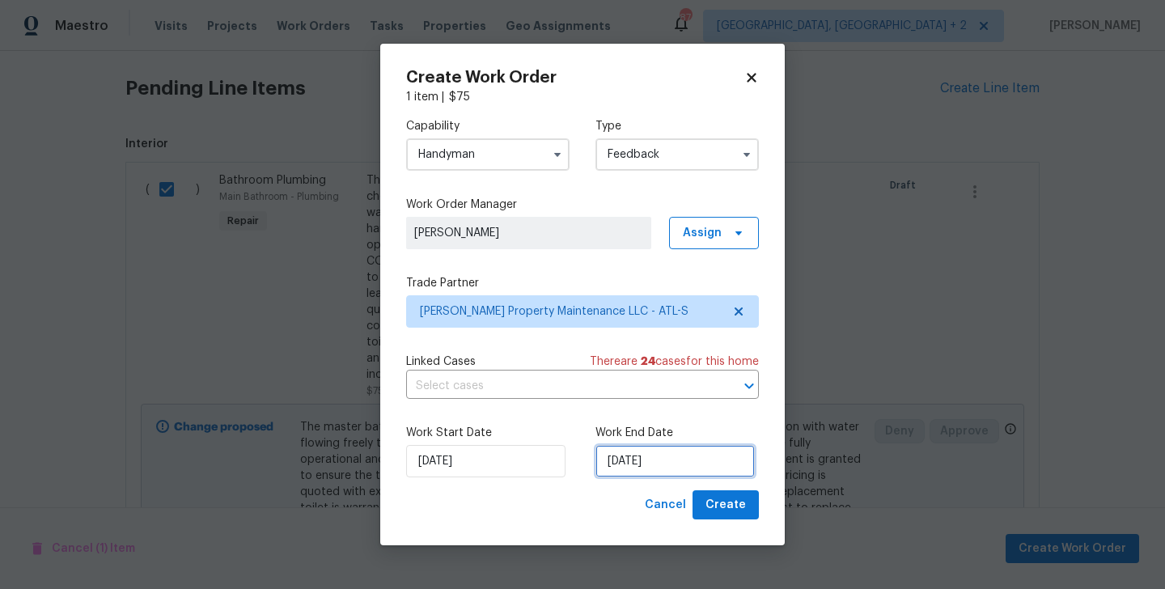
click at [680, 474] on input "30/09/2025" at bounding box center [675, 461] width 159 height 32
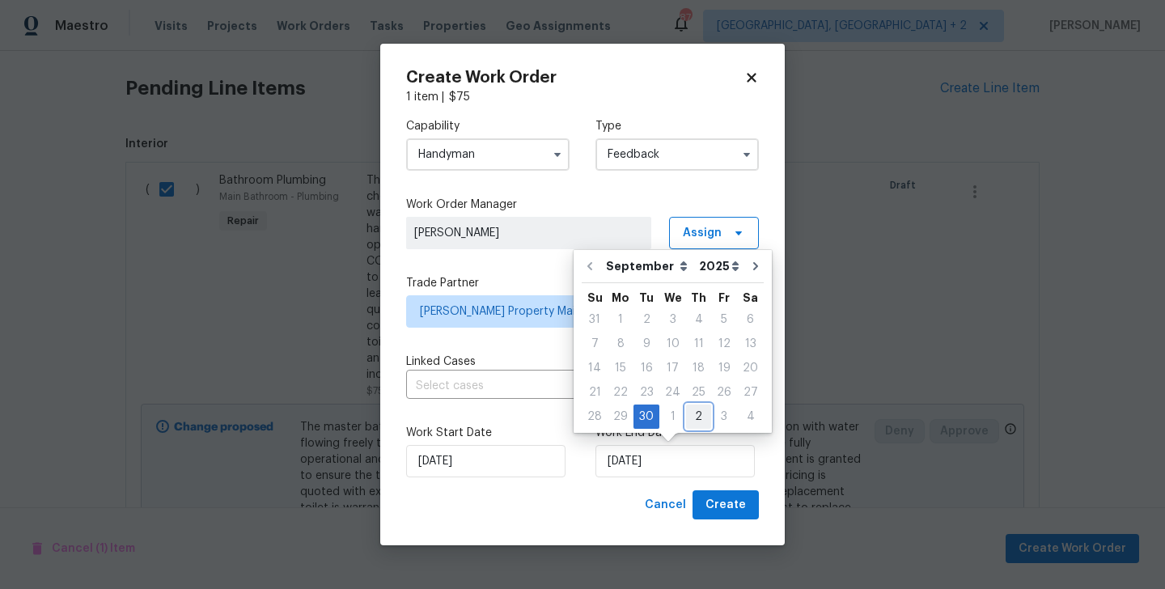
click at [689, 423] on div "2" at bounding box center [698, 416] width 25 height 23
type input "02/10/2025"
select select "9"
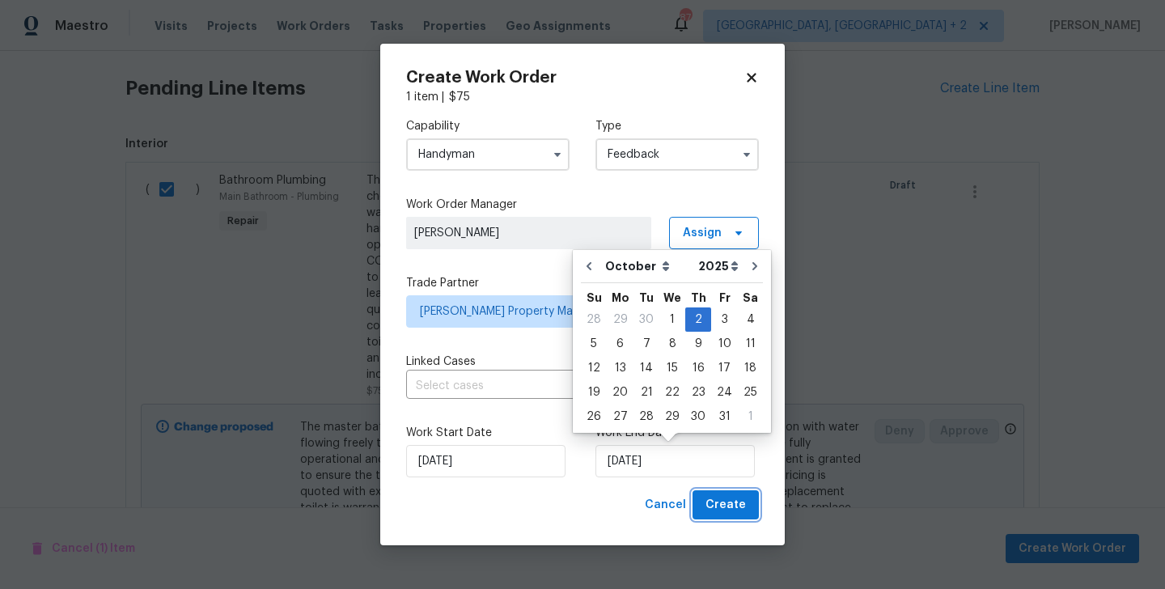
click at [724, 498] on span "Create" at bounding box center [726, 505] width 40 height 20
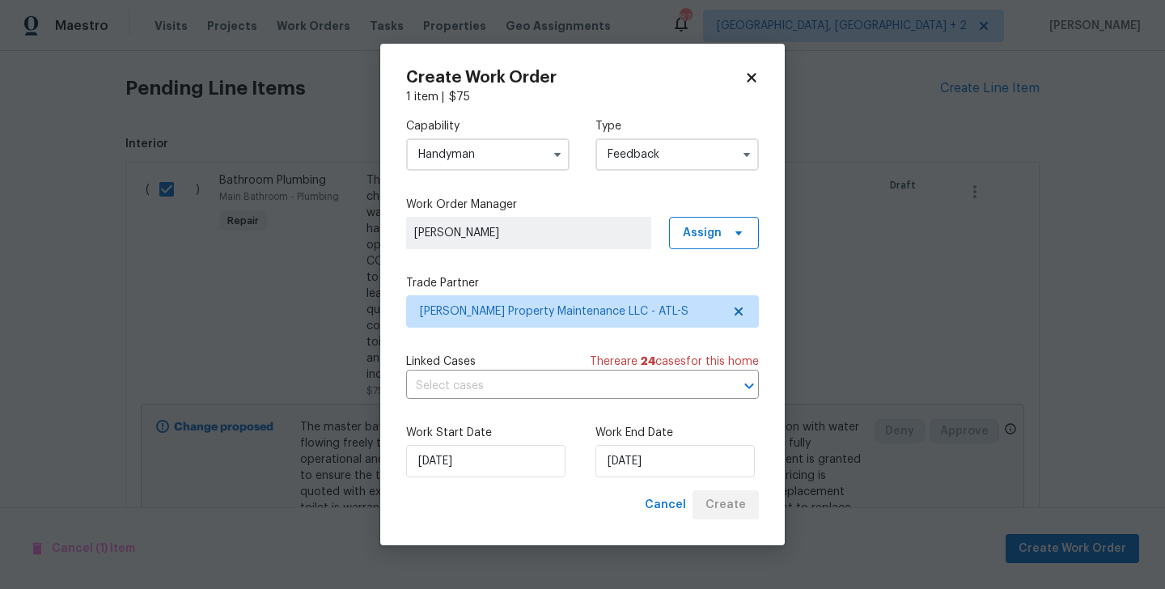
checkbox input "false"
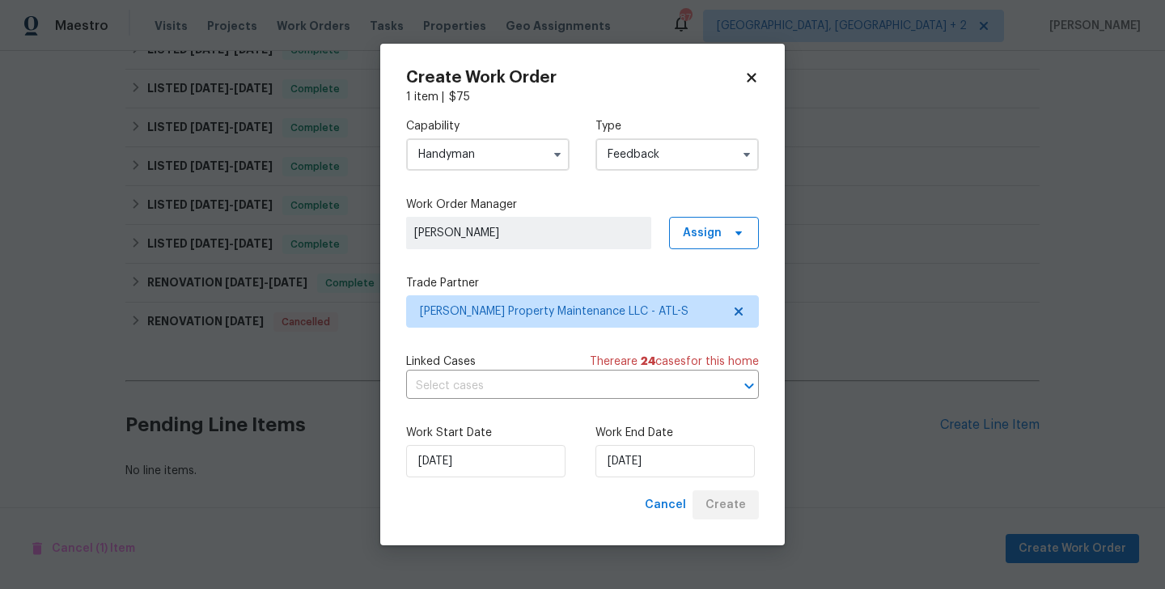
scroll to position [341, 0]
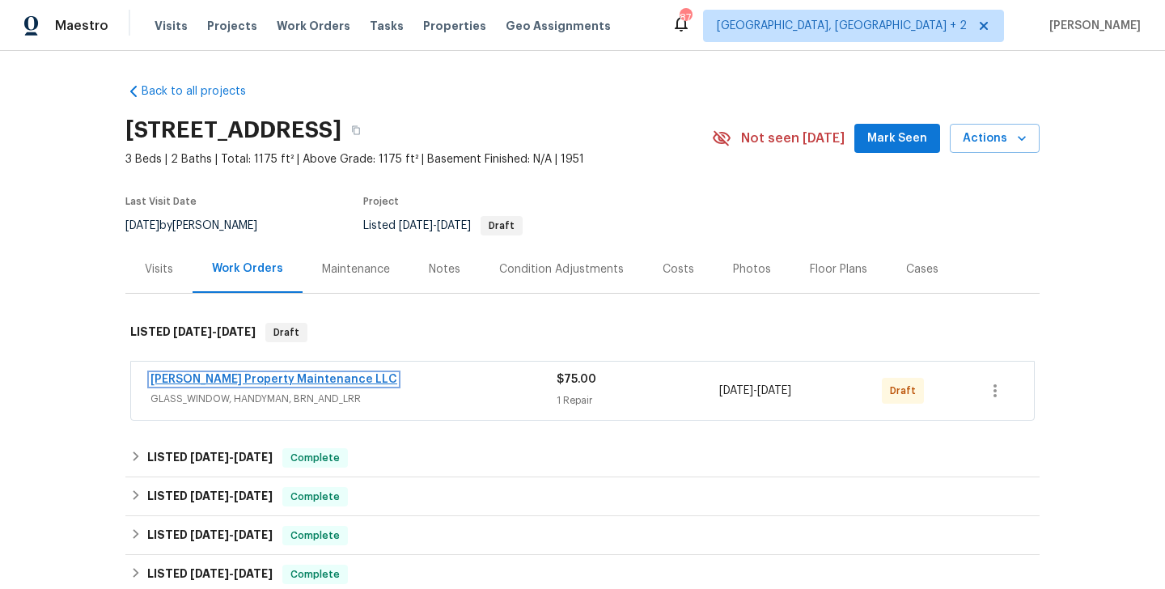
click at [257, 380] on link "[PERSON_NAME] Property Maintenance LLC" at bounding box center [274, 379] width 247 height 11
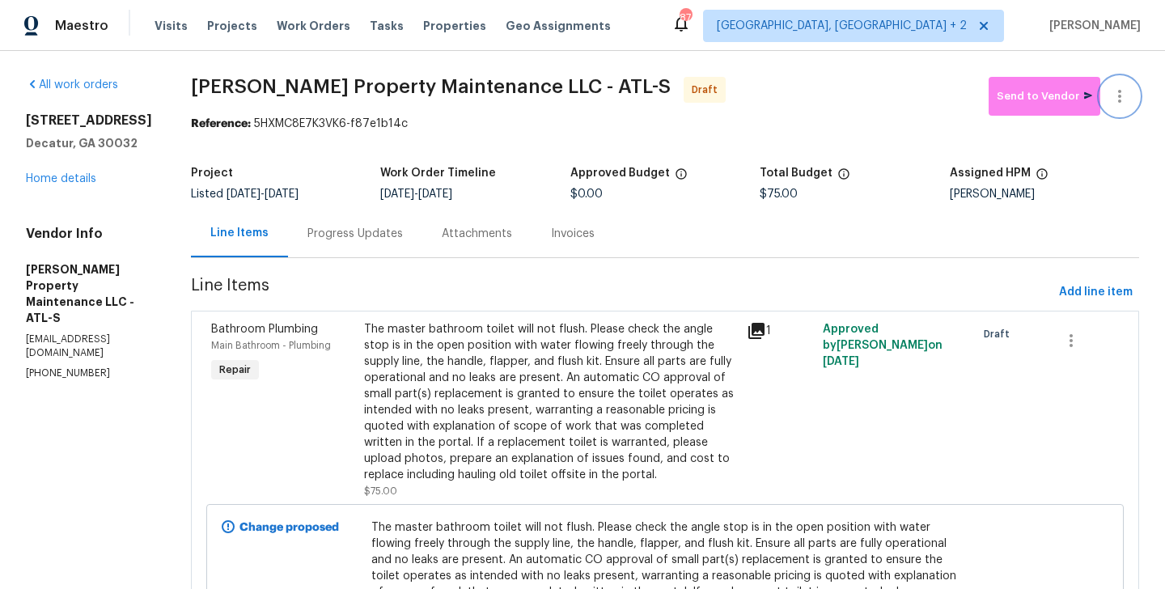
click at [1124, 87] on icon "button" at bounding box center [1119, 96] width 19 height 19
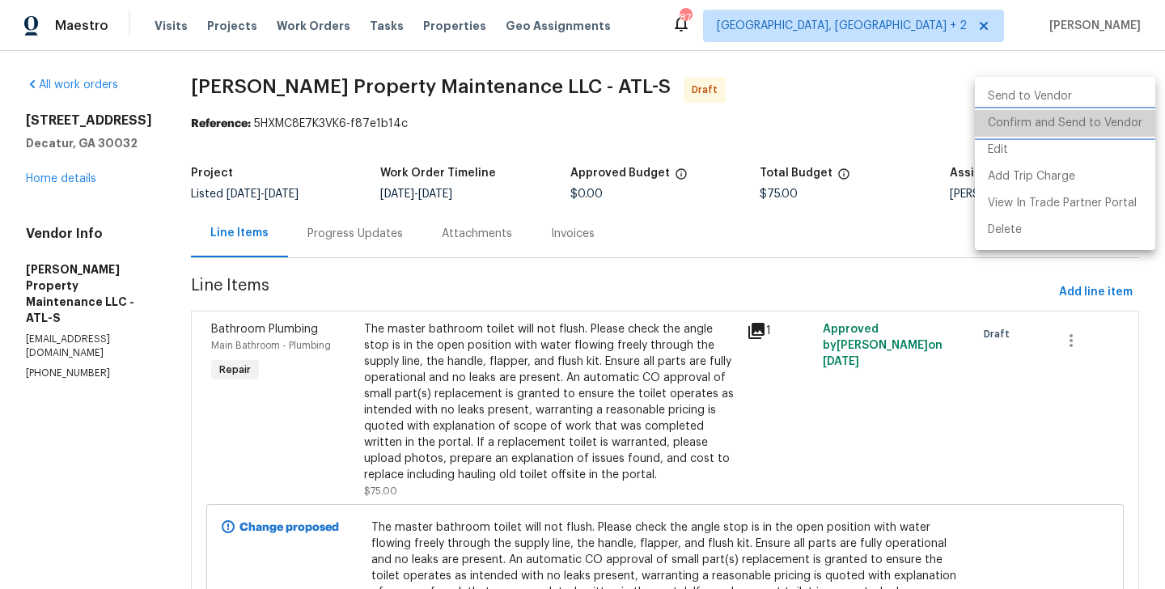
click at [1130, 125] on li "Confirm and Send to Vendor" at bounding box center [1065, 123] width 180 height 27
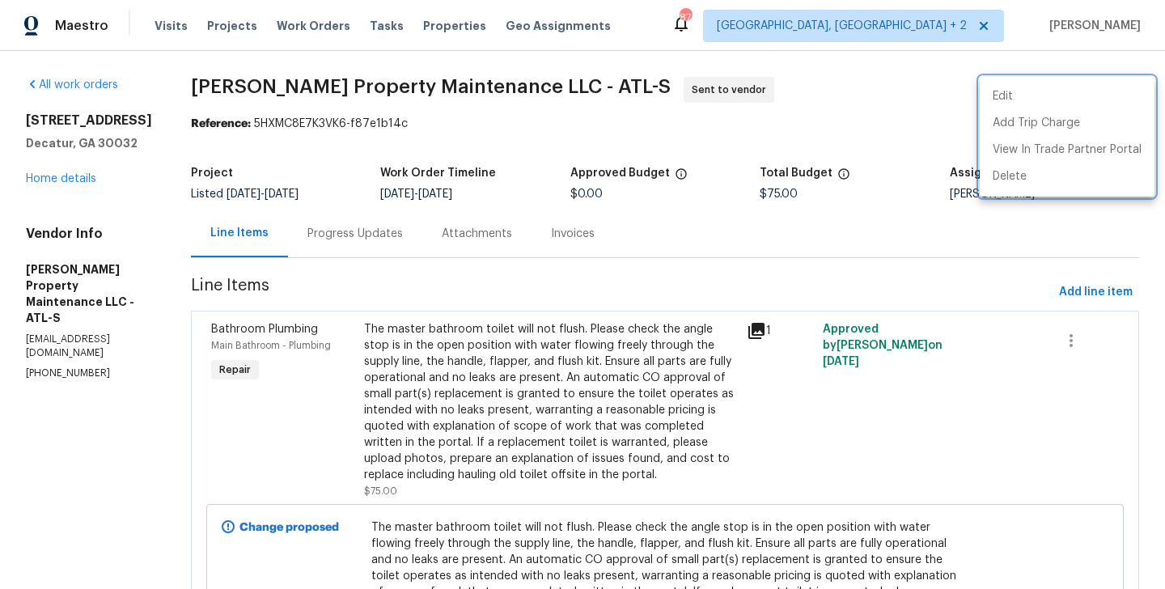
click at [350, 252] on div at bounding box center [582, 294] width 1165 height 589
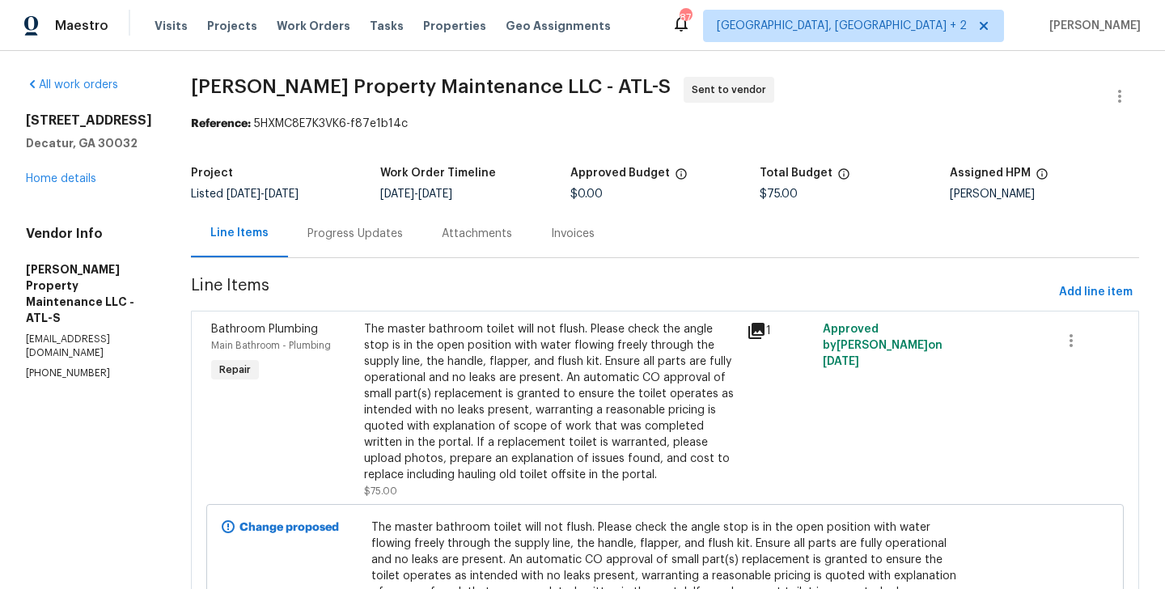
click at [364, 228] on div "Progress Updates" at bounding box center [354, 234] width 95 height 16
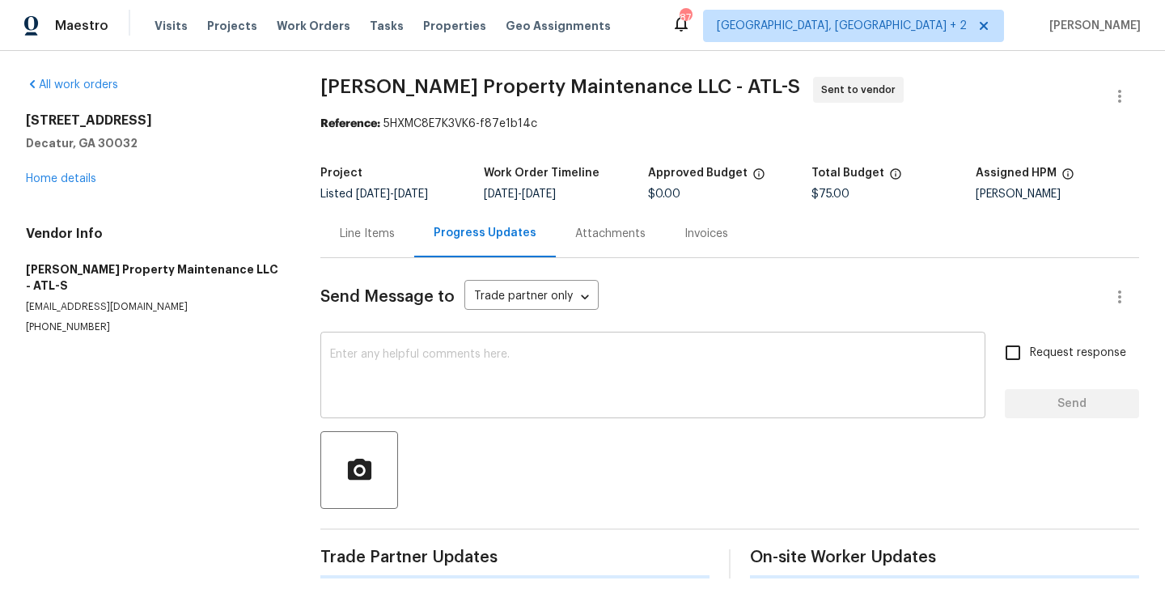
click at [436, 337] on div "x ​" at bounding box center [652, 377] width 665 height 83
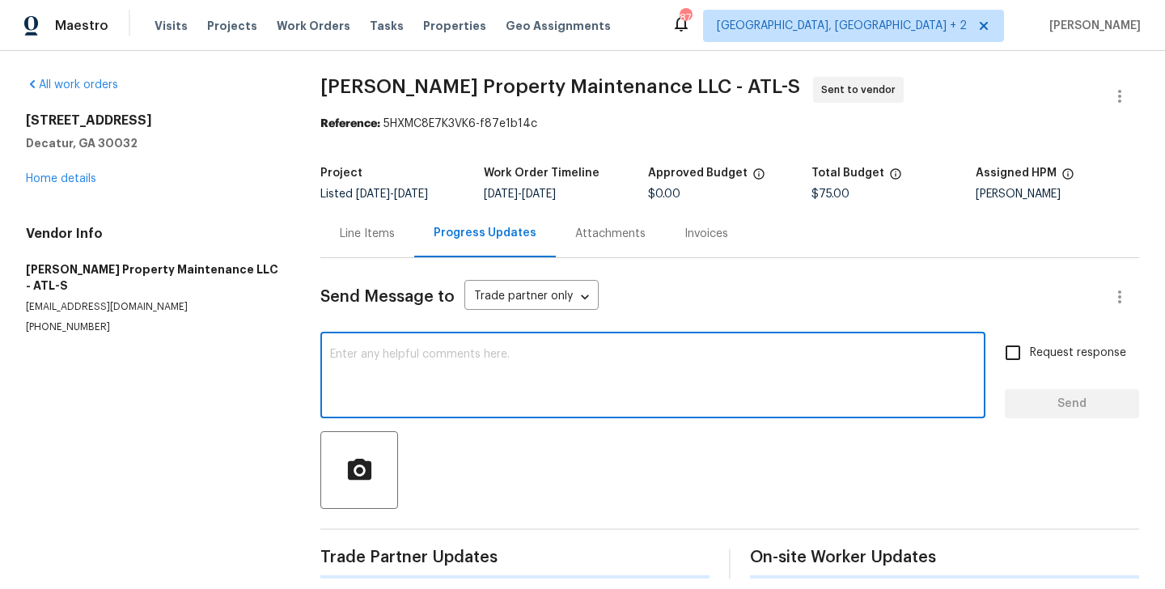
paste textarea "Hi this is Blessida with Opendoor. I’m confirming you received the WO for the p…"
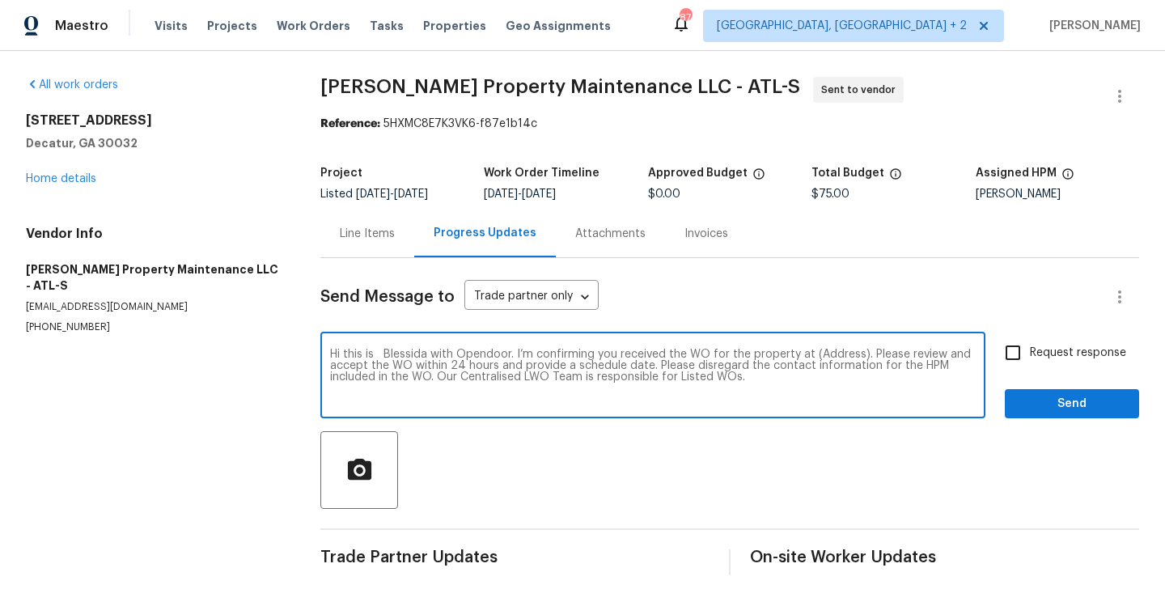
click at [837, 358] on textarea "Hi this is Blessida with Opendoor. I’m confirming you received the WO for the p…" at bounding box center [653, 377] width 646 height 57
paste textarea "[STREET_ADDRESS]"
type textarea "Hi this is Blessida with Opendoor. I’m confirming you received the WO for the p…"
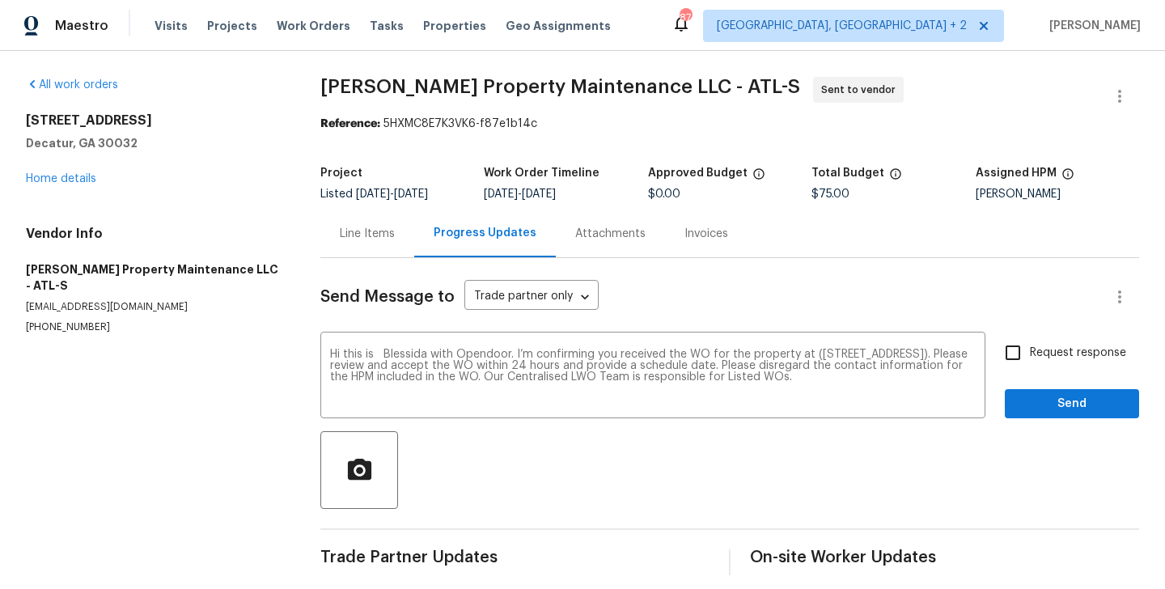
click at [1085, 358] on span "Request response" at bounding box center [1078, 353] width 96 height 17
click at [1030, 358] on input "Request response" at bounding box center [1013, 353] width 34 height 34
checkbox input "true"
click at [1051, 408] on span "Send" at bounding box center [1072, 404] width 108 height 20
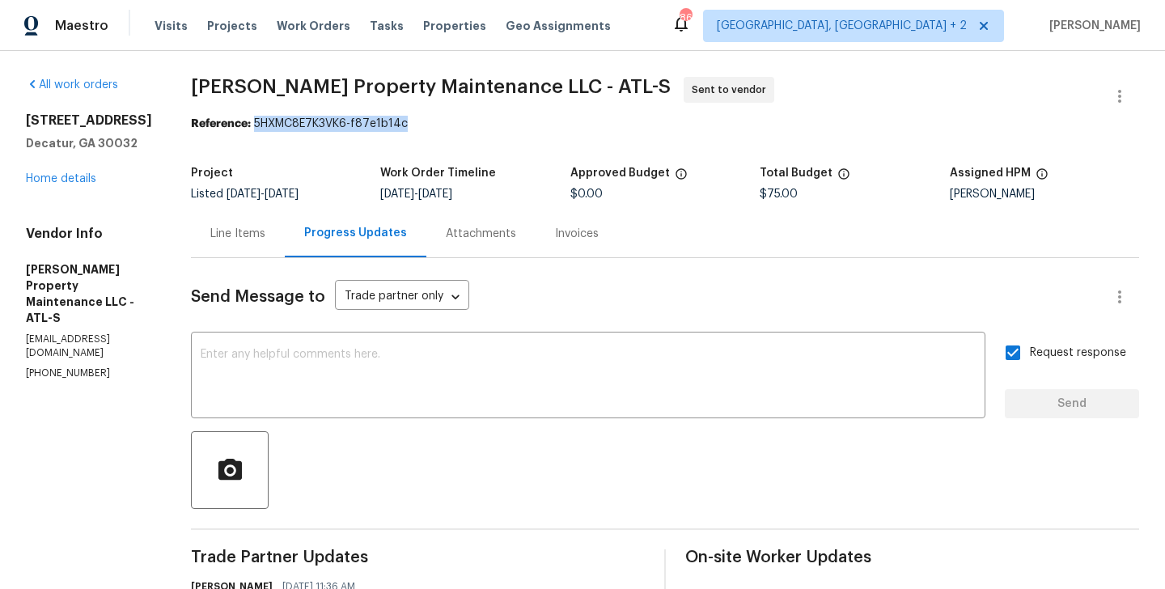
drag, startPoint x: 259, startPoint y: 127, endPoint x: 500, endPoint y: 127, distance: 241.1
click at [500, 127] on div "Reference: 5HXMC8E7K3VK6-f87e1b14c" at bounding box center [665, 124] width 948 height 16
copy div "5HXMC8E7K3VK6-f87e1b14c"
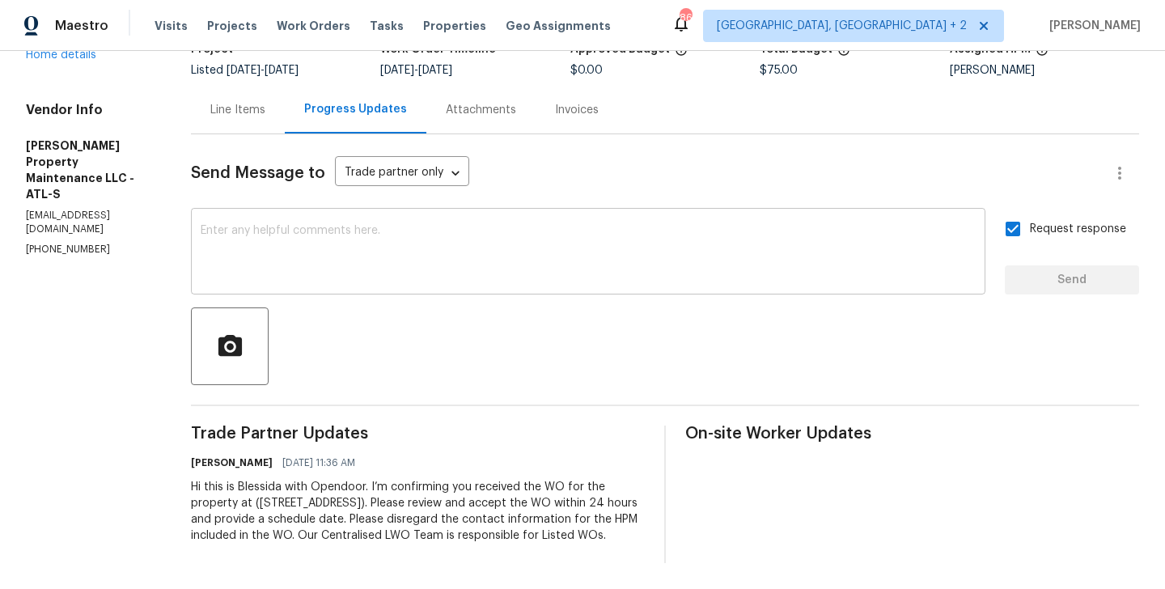
click at [376, 252] on textarea at bounding box center [588, 253] width 775 height 57
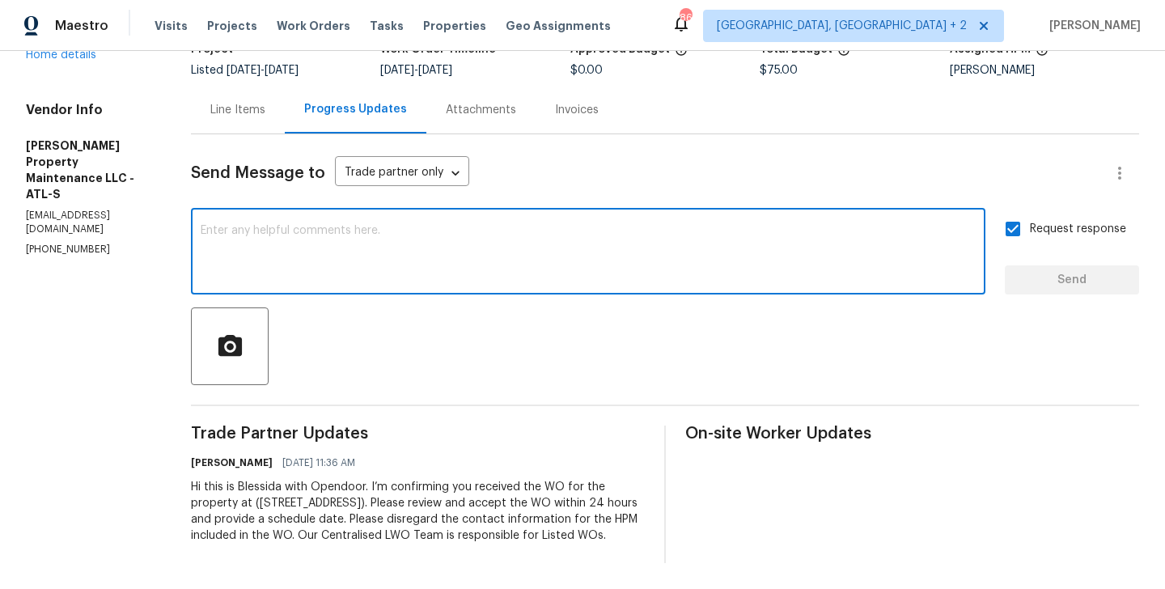
paste textarea "The Work Orders must include before-photos (both close-up and wide-angle) and a…"
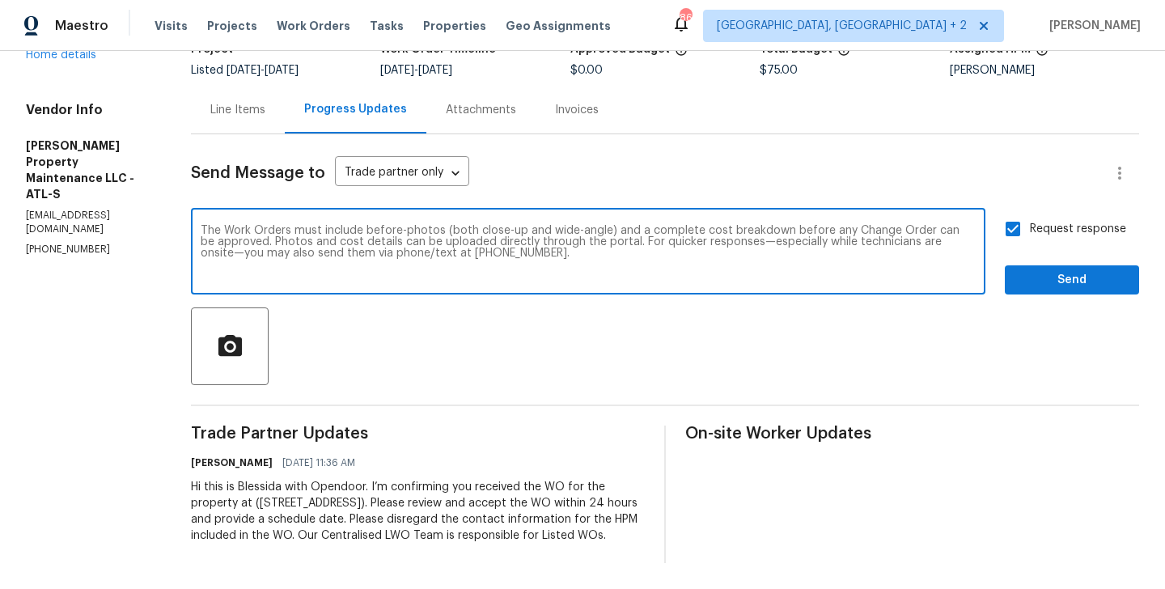
type textarea "The Work Orders must include before-photos (both close-up and wide-angle) and a…"
click at [1053, 270] on span "Send" at bounding box center [1072, 280] width 108 height 20
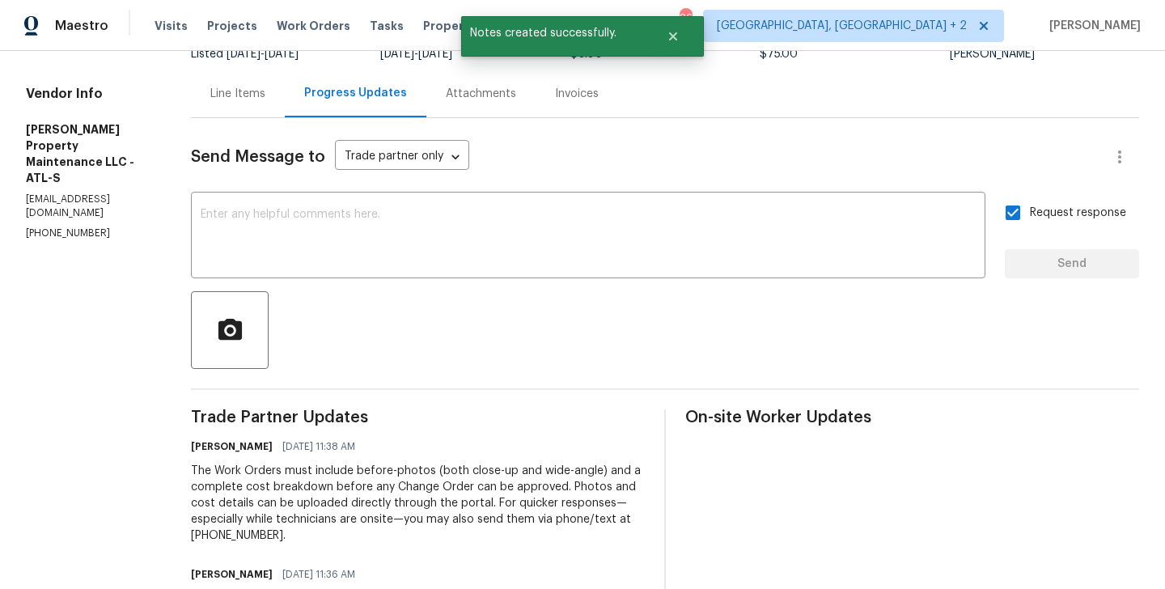
scroll to position [0, 0]
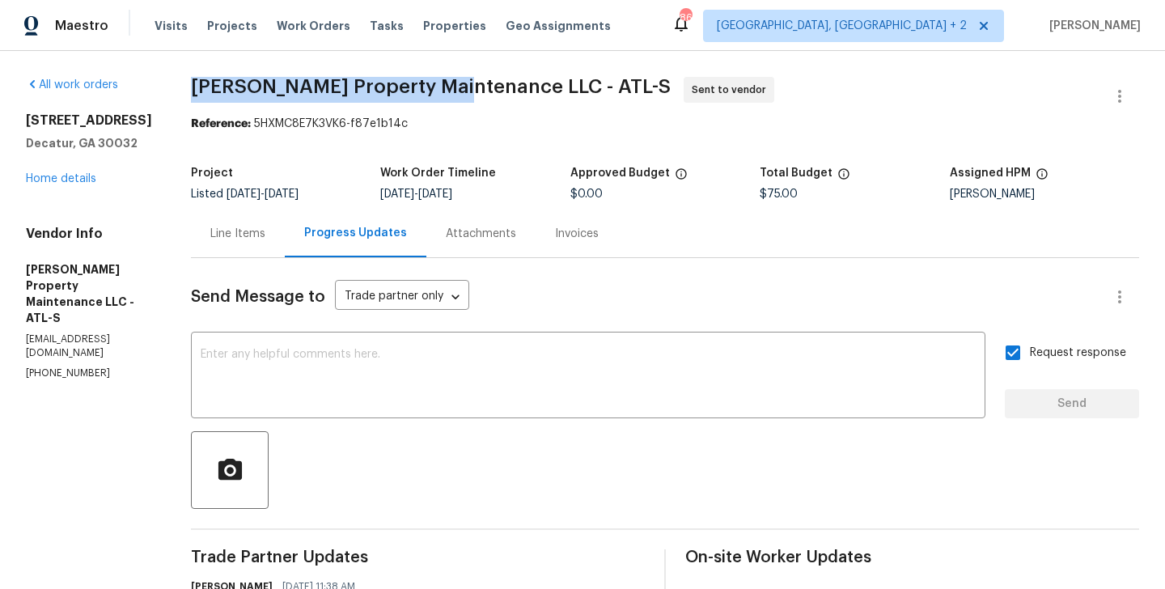
drag, startPoint x: 190, startPoint y: 92, endPoint x: 452, endPoint y: 92, distance: 262.2
click at [452, 92] on div "All work orders [STREET_ADDRESS] Home details Vendor Info [PERSON_NAME] Propert…" at bounding box center [582, 446] width 1165 height 790
copy span "[PERSON_NAME] Property Maintenance"
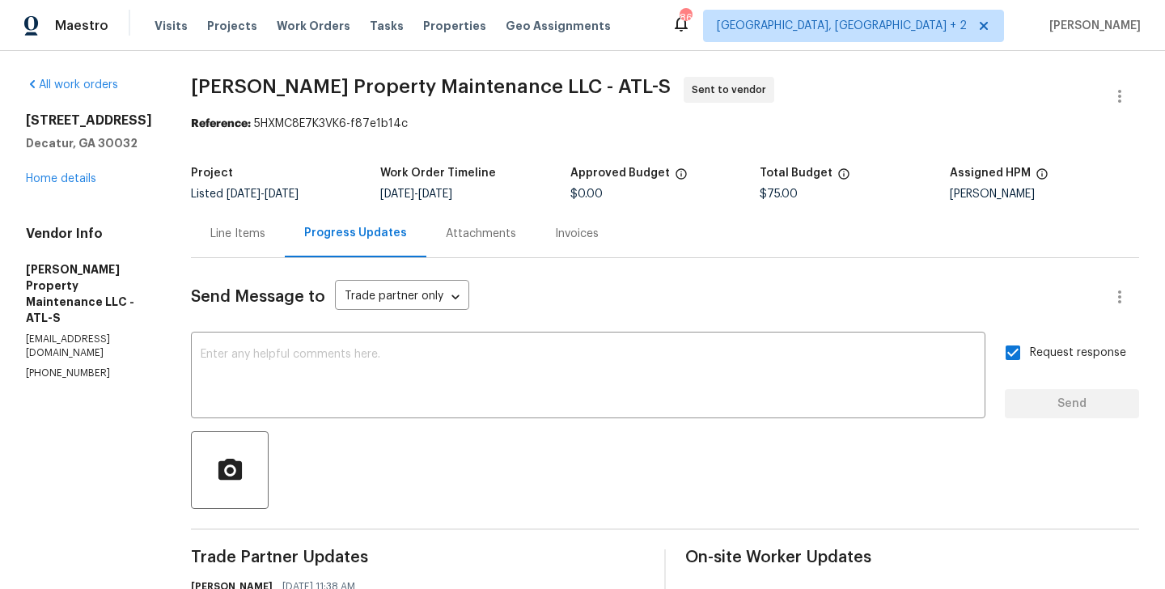
click at [66, 169] on div "[STREET_ADDRESS] Home details" at bounding box center [89, 149] width 126 height 74
click at [65, 176] on link "Home details" at bounding box center [61, 178] width 70 height 11
